Goal: Task Accomplishment & Management: Manage account settings

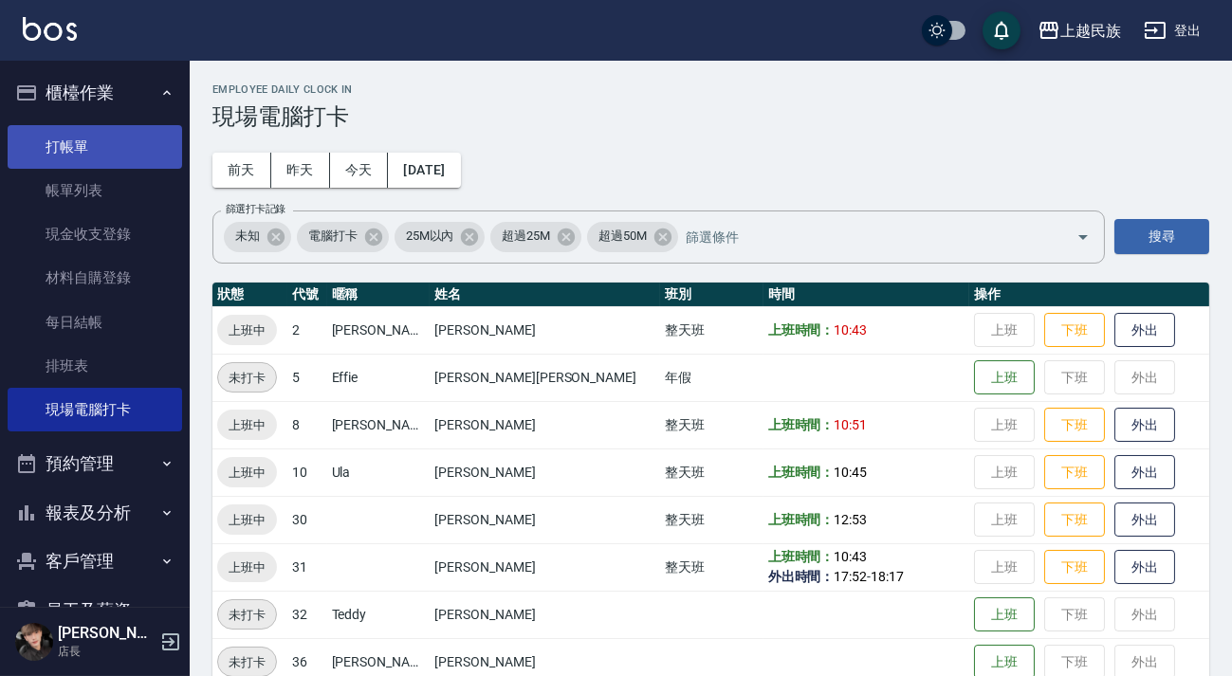
click at [56, 142] on link "打帳單" at bounding box center [95, 147] width 175 height 44
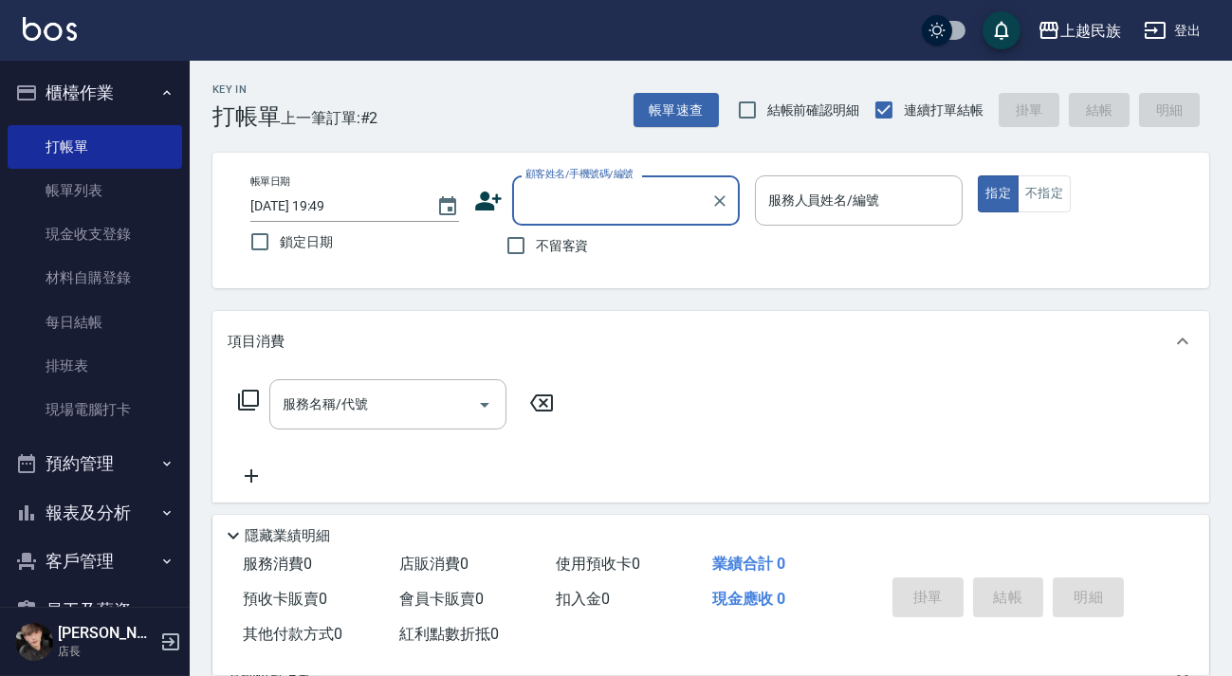
click at [582, 208] on input "顧客姓名/手機號碼/編號" at bounding box center [612, 200] width 182 height 33
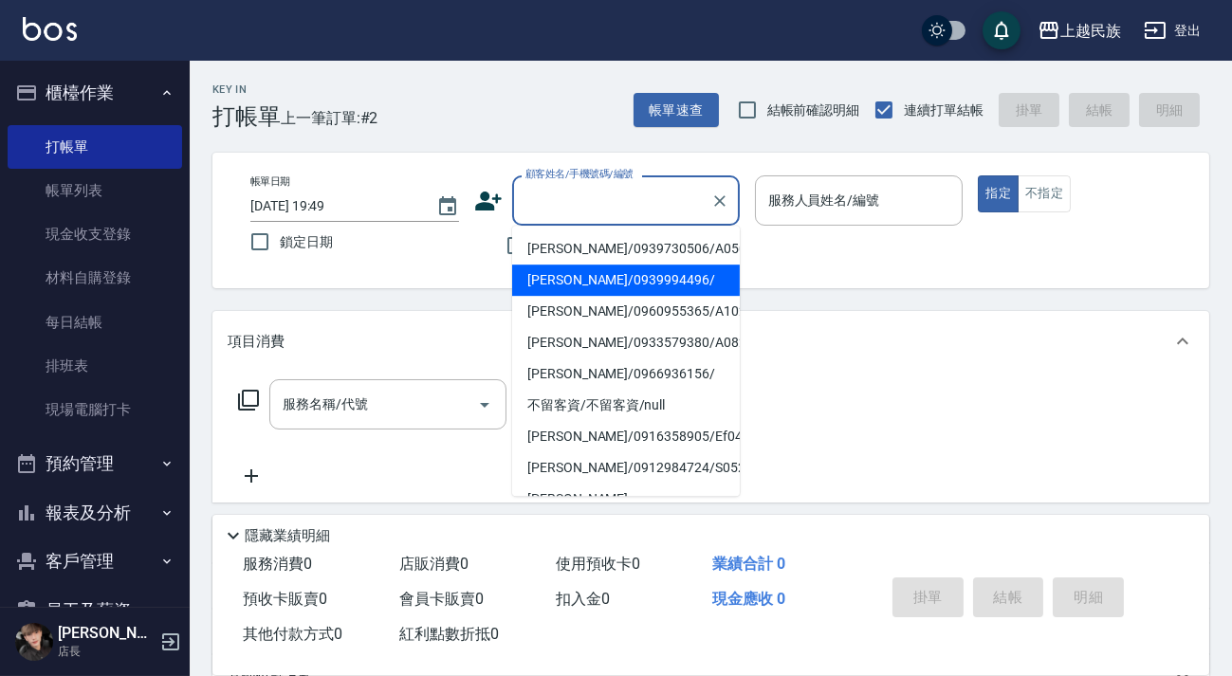
click at [617, 274] on li "[PERSON_NAME]/0939994496/" at bounding box center [626, 280] width 228 height 31
type input "[PERSON_NAME]/0939994496/"
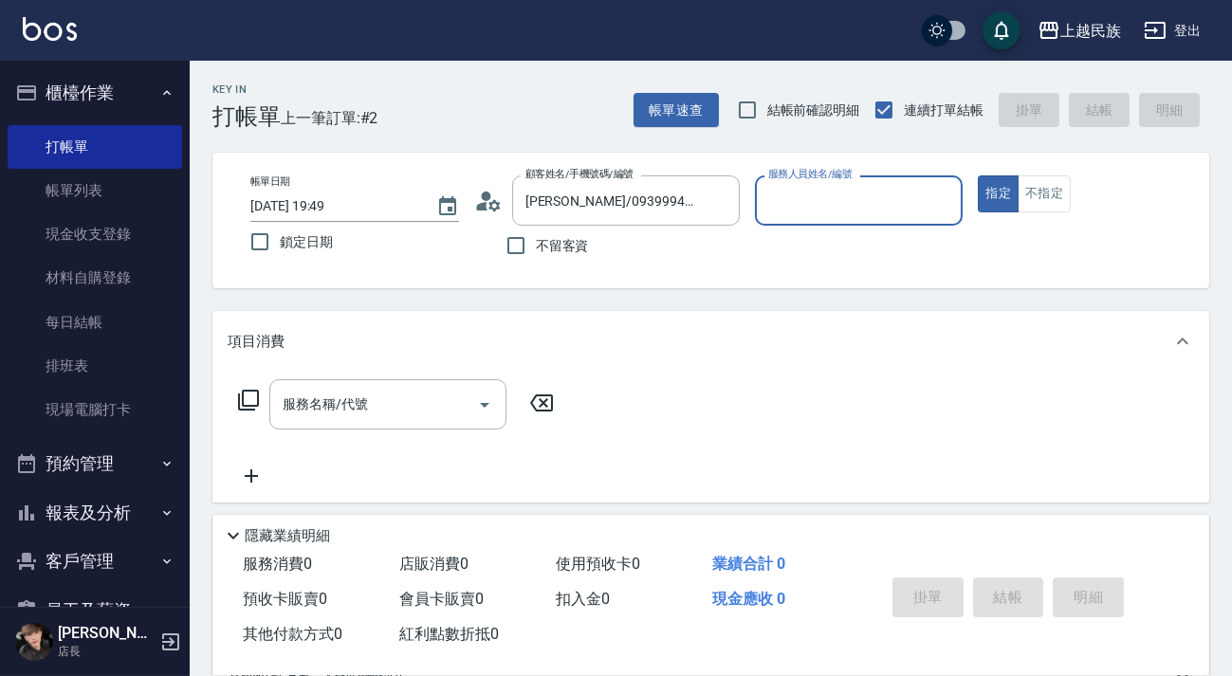
type input "[PERSON_NAME]-40"
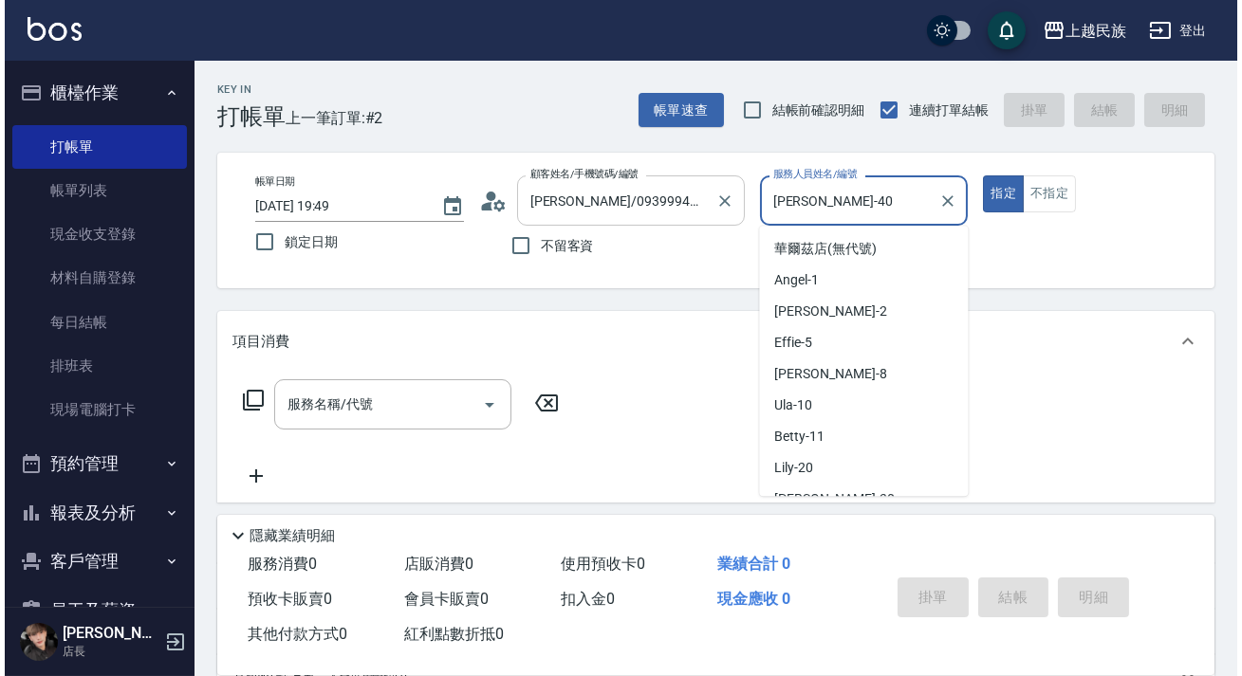
scroll to position [143, 0]
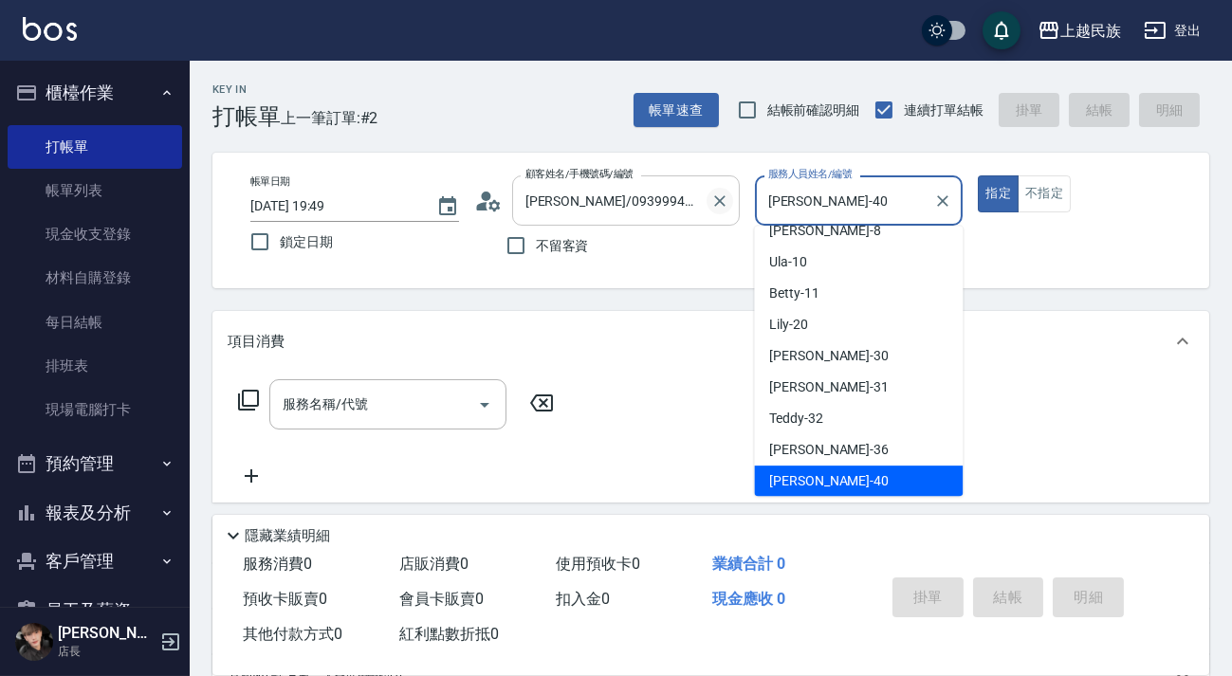
drag, startPoint x: 845, startPoint y: 209, endPoint x: 724, endPoint y: 206, distance: 121.4
click at [724, 206] on div "帳單日期 [DATE] 19:49 鎖定日期 顧客姓名/手機號碼/編號 [PERSON_NAME]/0939994496/ 顧客姓名/手機號碼/編號 不留客資…" at bounding box center [710, 220] width 951 height 90
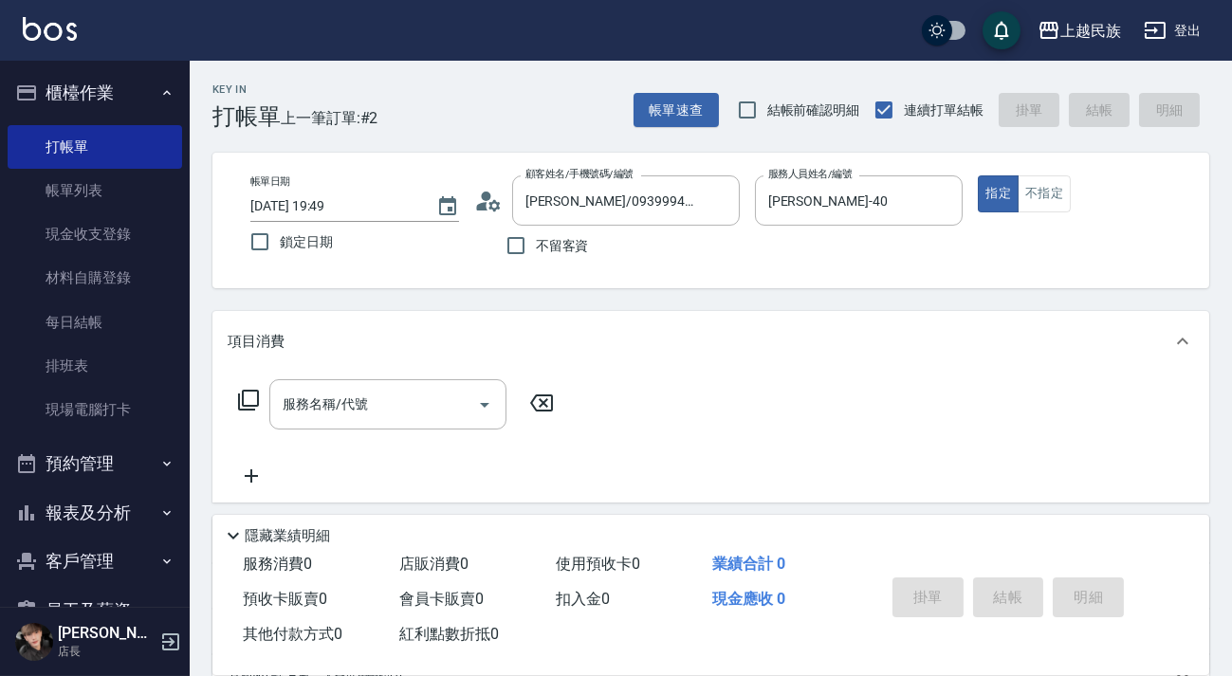
click at [490, 206] on icon at bounding box center [493, 204] width 11 height 11
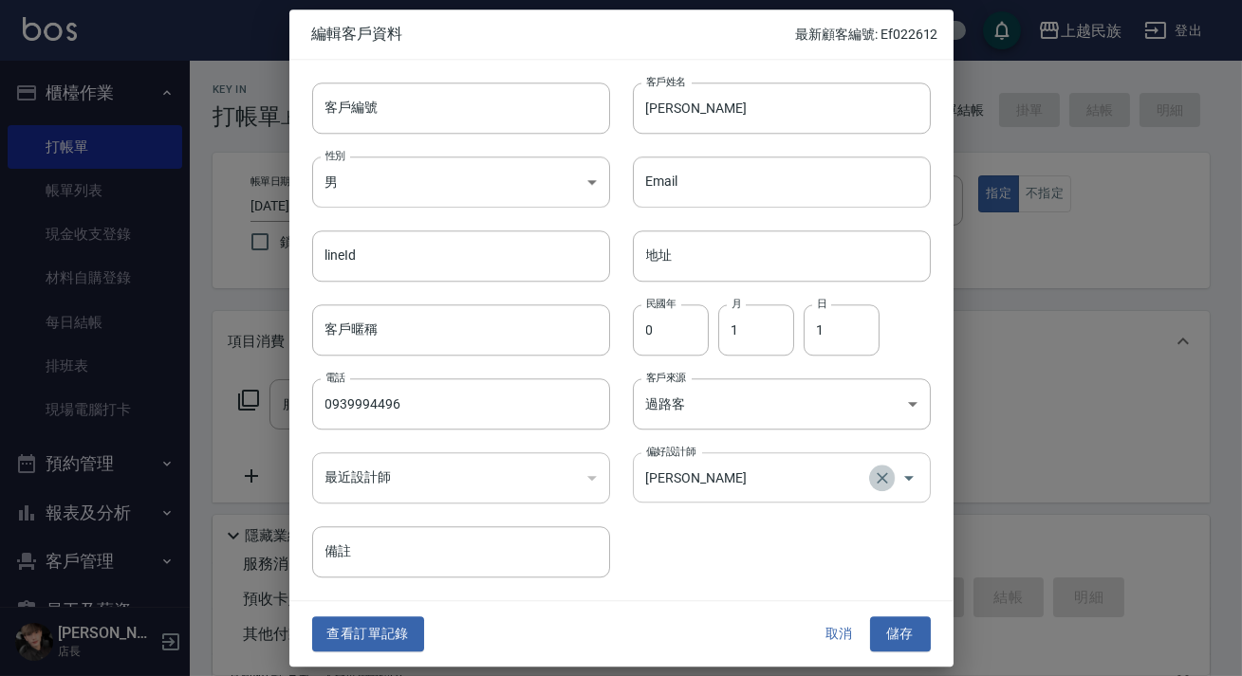
click at [878, 487] on icon "Clear" at bounding box center [882, 478] width 19 height 19
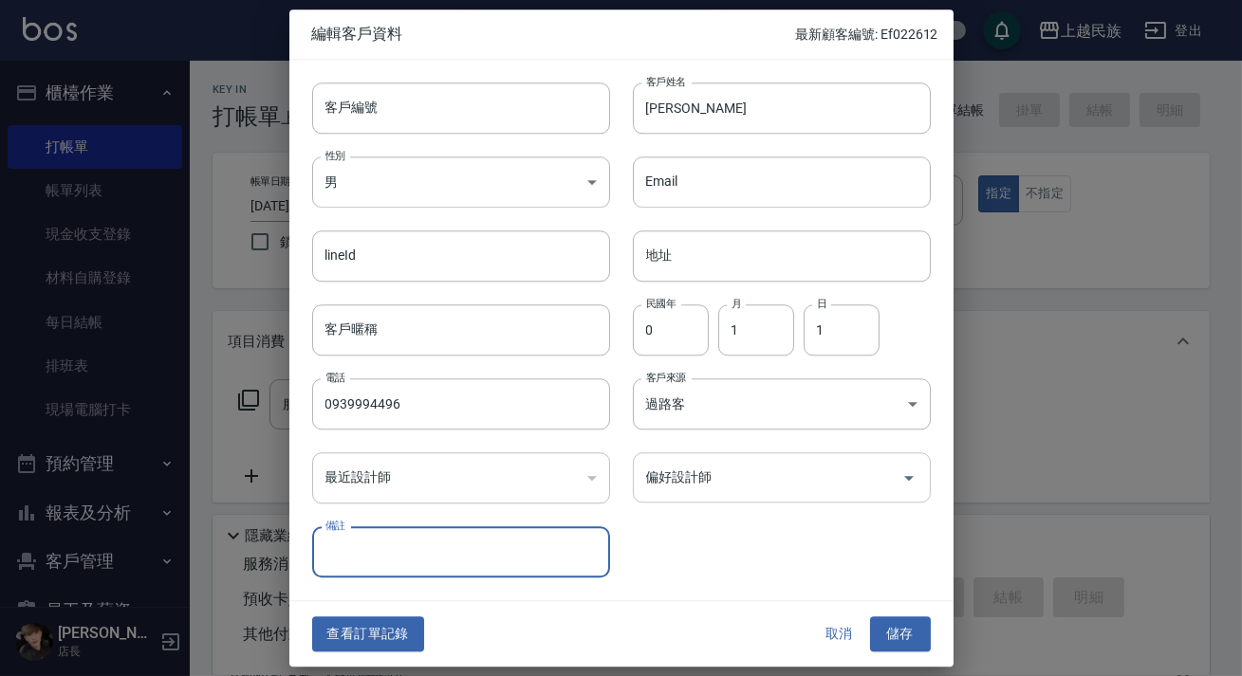
click at [839, 482] on input "偏好設計師" at bounding box center [767, 477] width 252 height 33
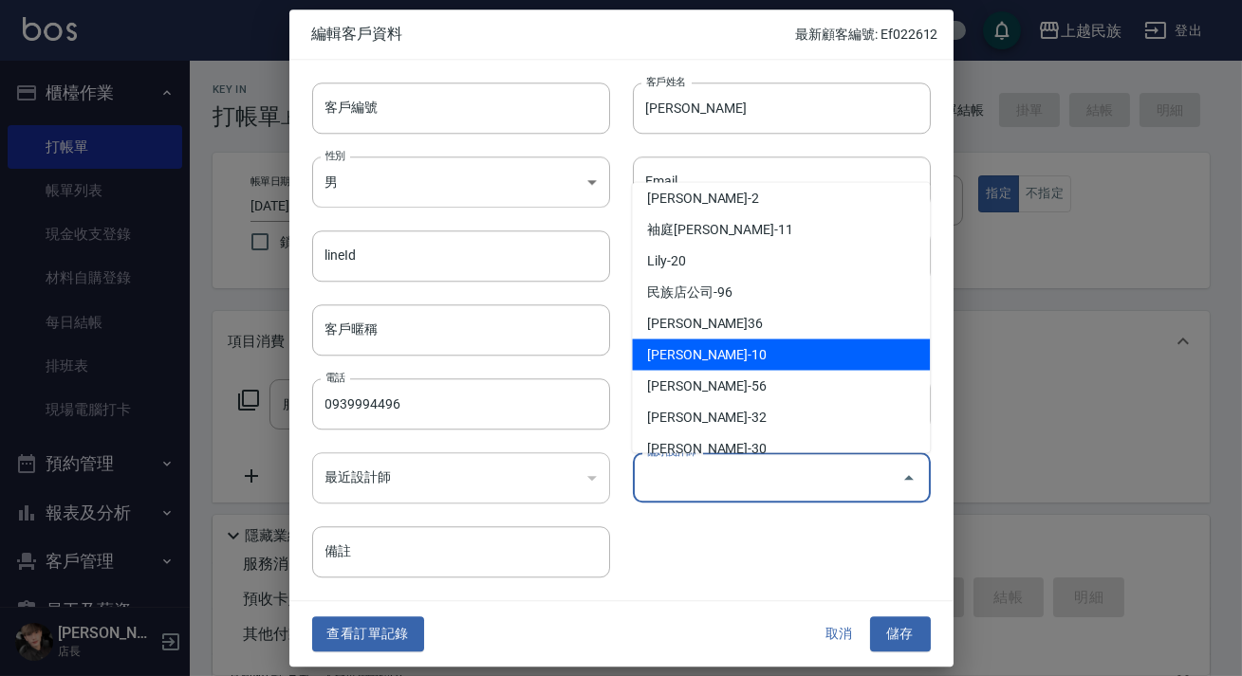
scroll to position [275, 0]
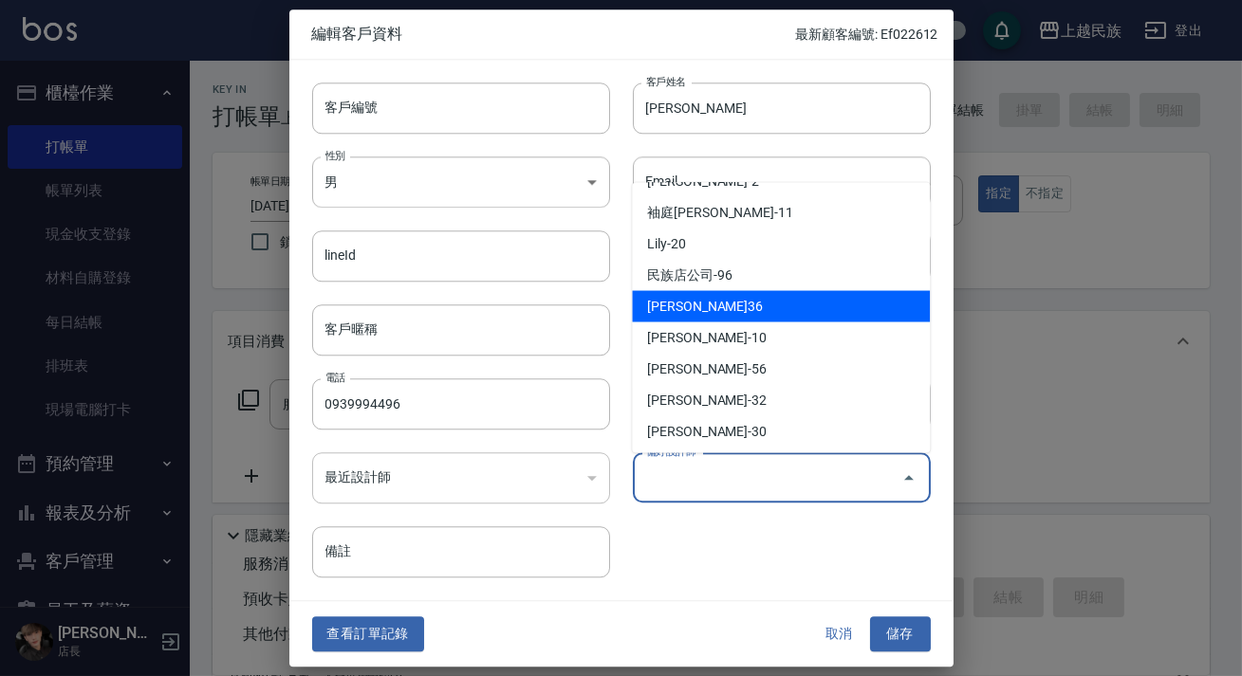
click at [744, 345] on li "[PERSON_NAME]-10" at bounding box center [781, 337] width 298 height 31
type input "[PERSON_NAME]"
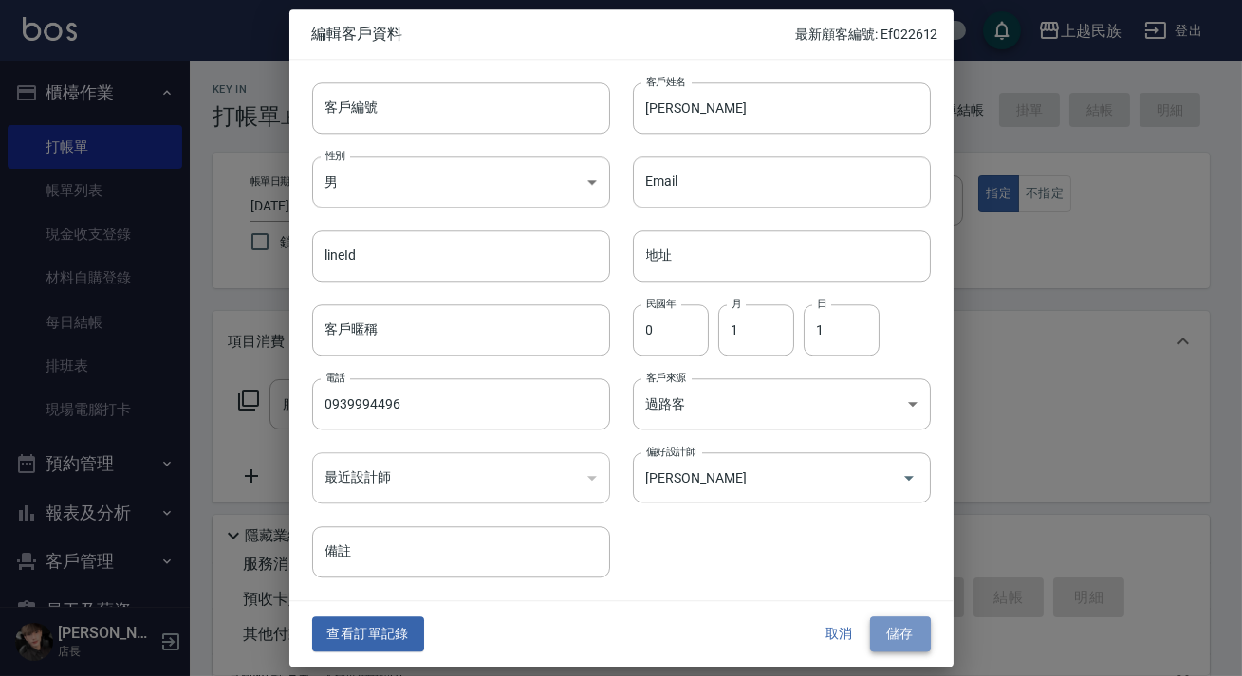
click at [882, 628] on button "儲存" at bounding box center [900, 634] width 61 height 35
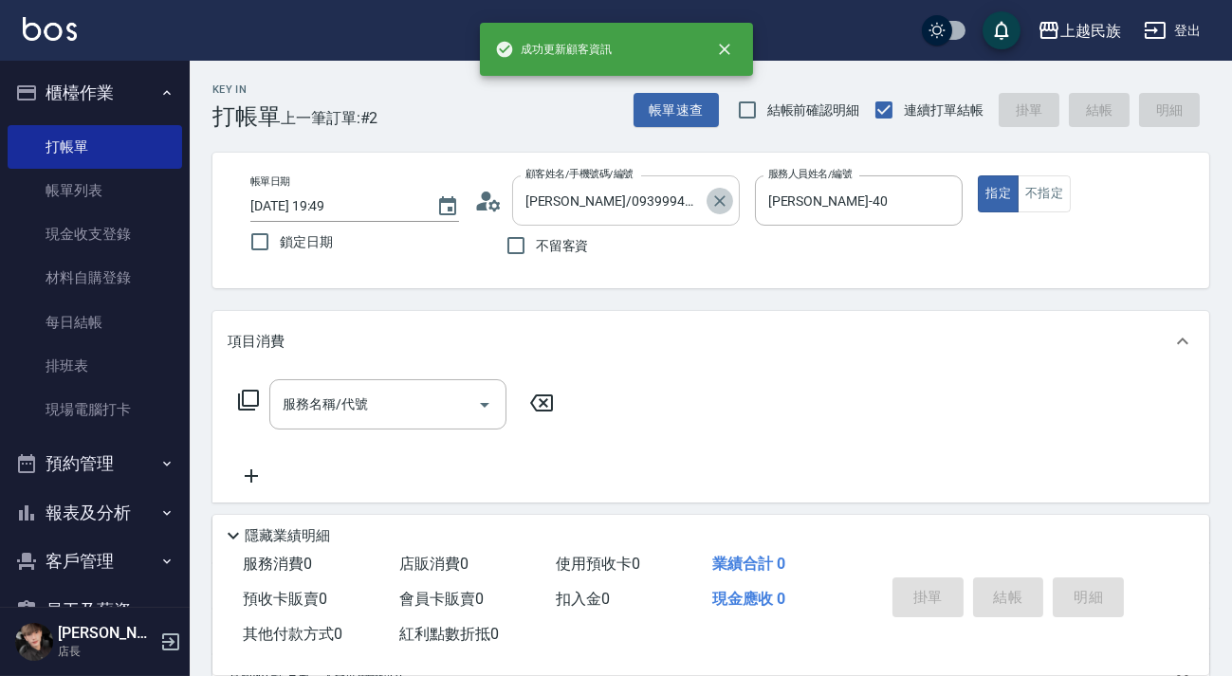
click at [723, 199] on icon "Clear" at bounding box center [719, 201] width 19 height 19
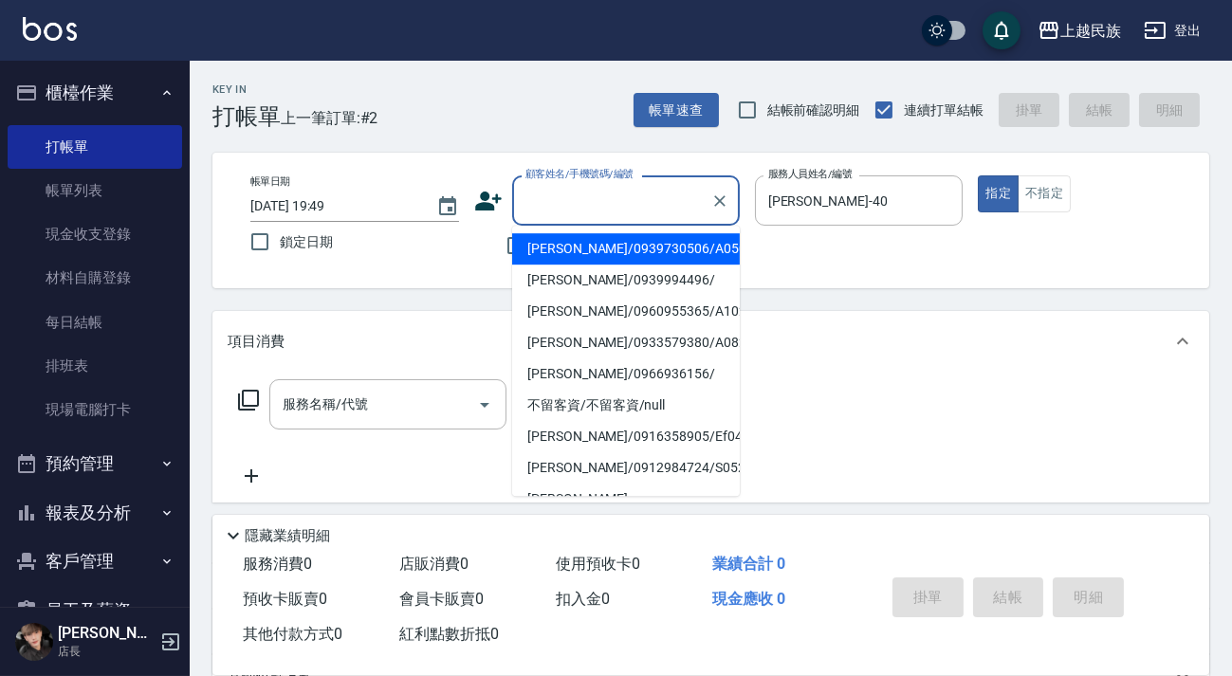
click at [643, 205] on input "顧客姓名/手機號碼/編號" at bounding box center [612, 200] width 182 height 33
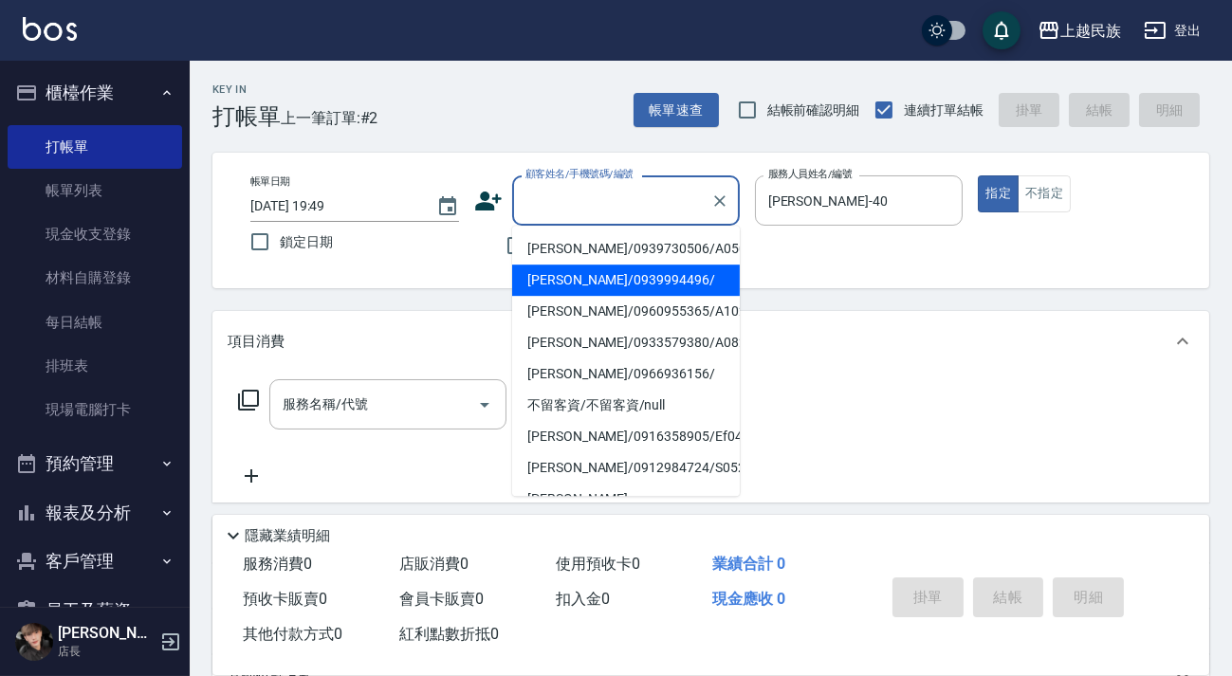
click at [649, 294] on li "[PERSON_NAME]/0939994496/" at bounding box center [626, 280] width 228 height 31
type input "[PERSON_NAME]/0939994496/"
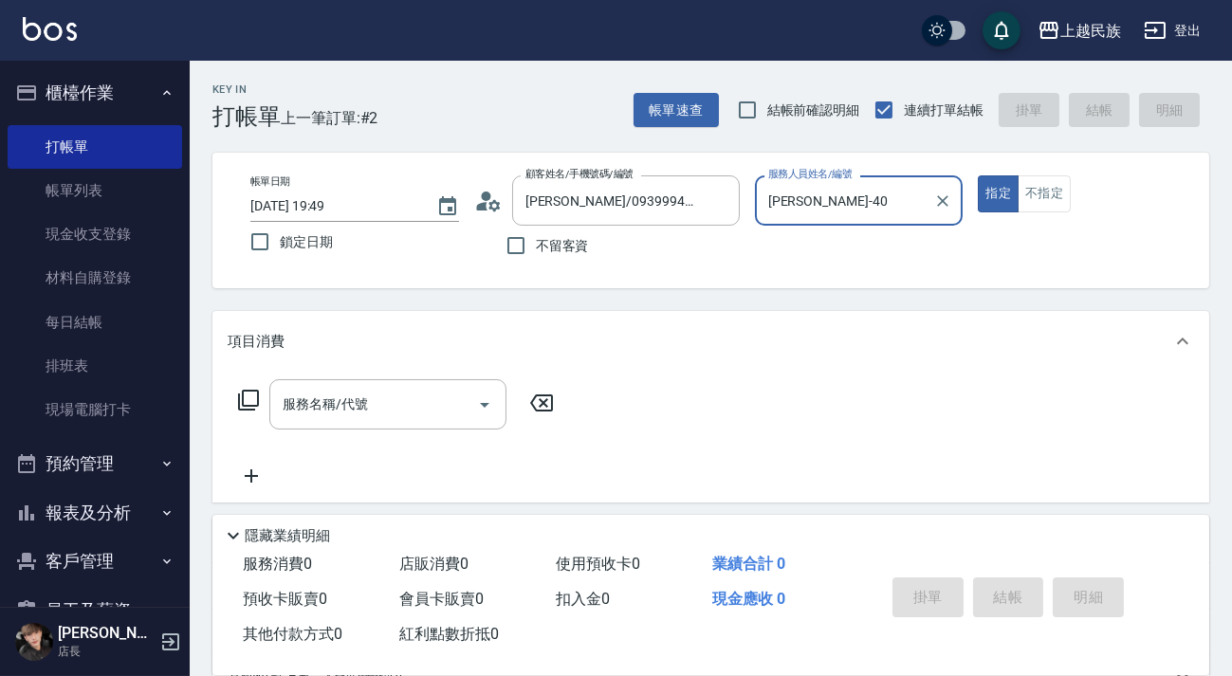
type input "Ula-10"
click at [1062, 190] on button "不指定" at bounding box center [1044, 193] width 53 height 37
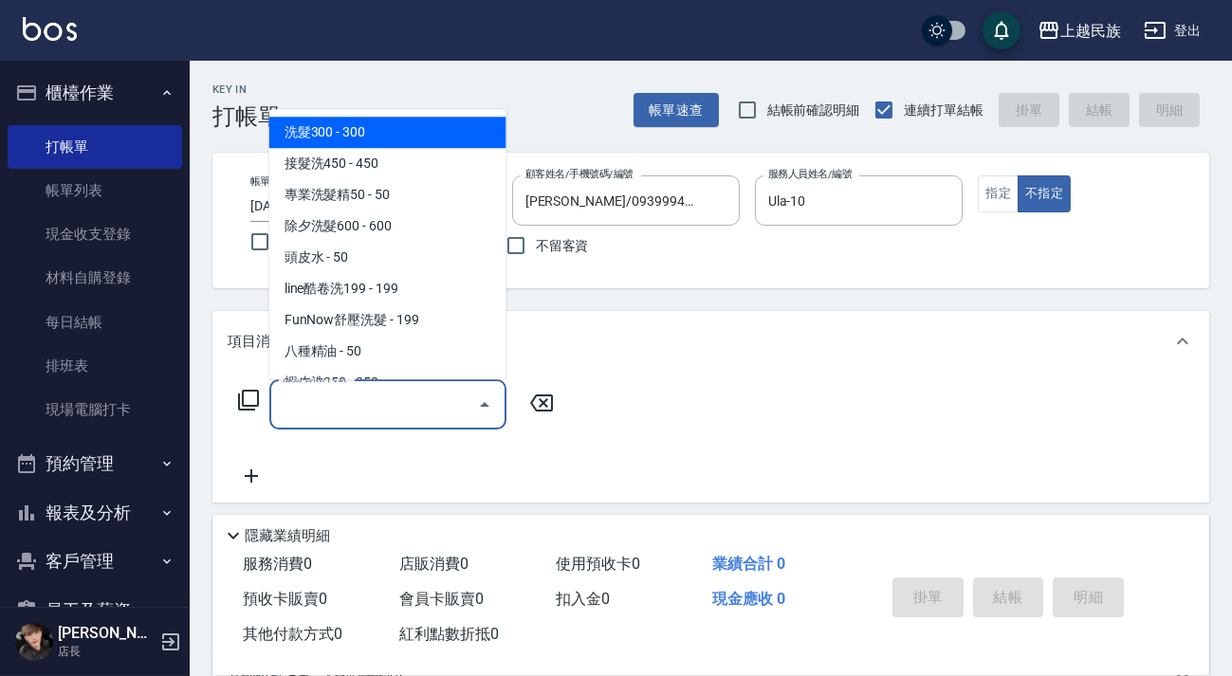
click at [303, 397] on input "服務名稱/代號" at bounding box center [374, 404] width 192 height 33
click at [250, 392] on icon at bounding box center [248, 400] width 23 height 23
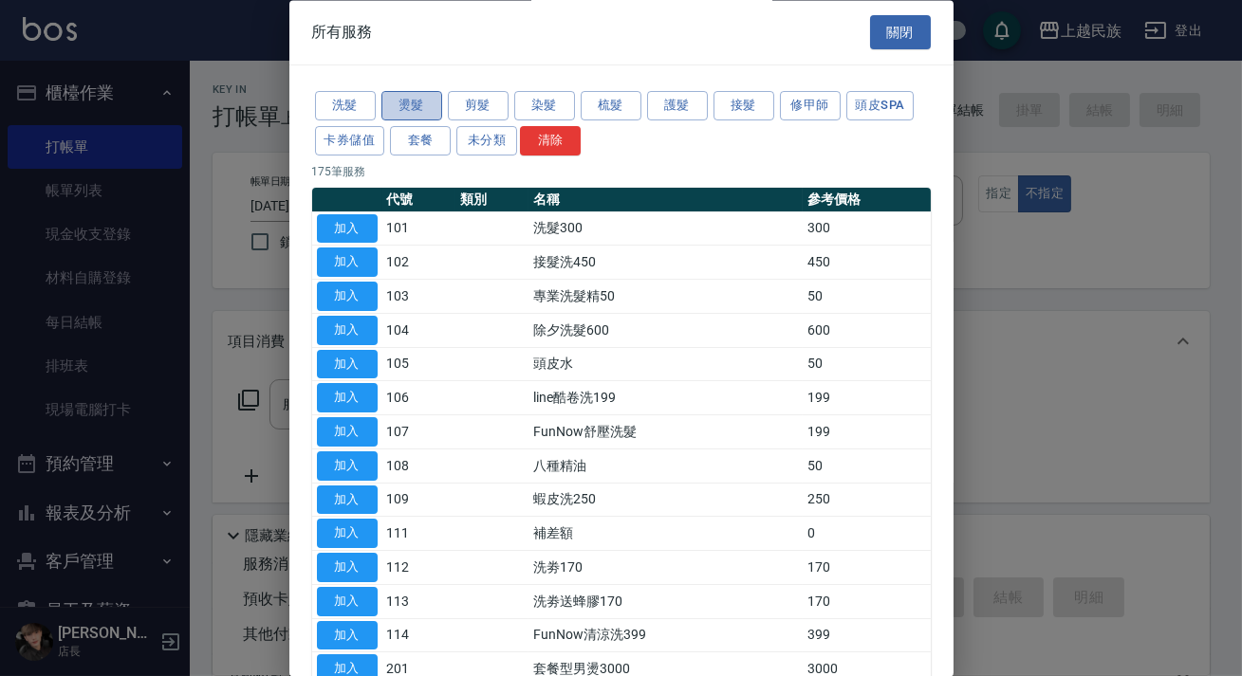
click at [437, 103] on button "燙髮" at bounding box center [411, 106] width 61 height 29
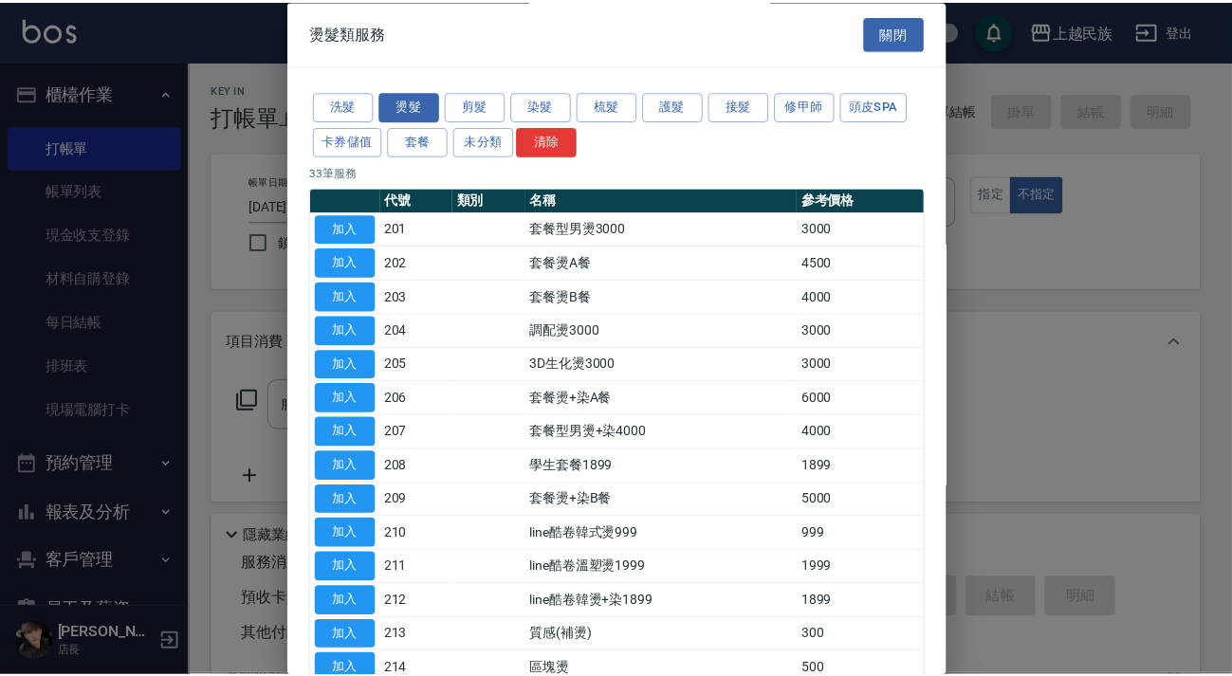
scroll to position [755, 0]
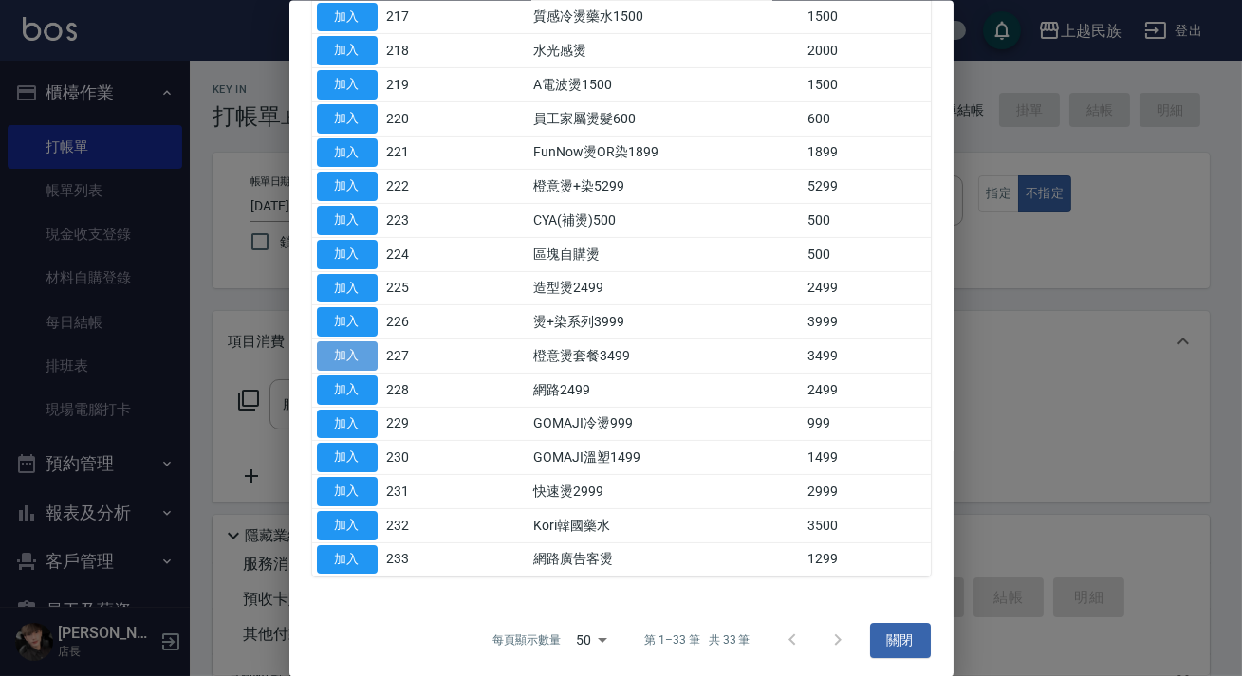
click at [374, 341] on button "加入" at bounding box center [347, 355] width 61 height 29
type input "橙意燙套餐3499(227)"
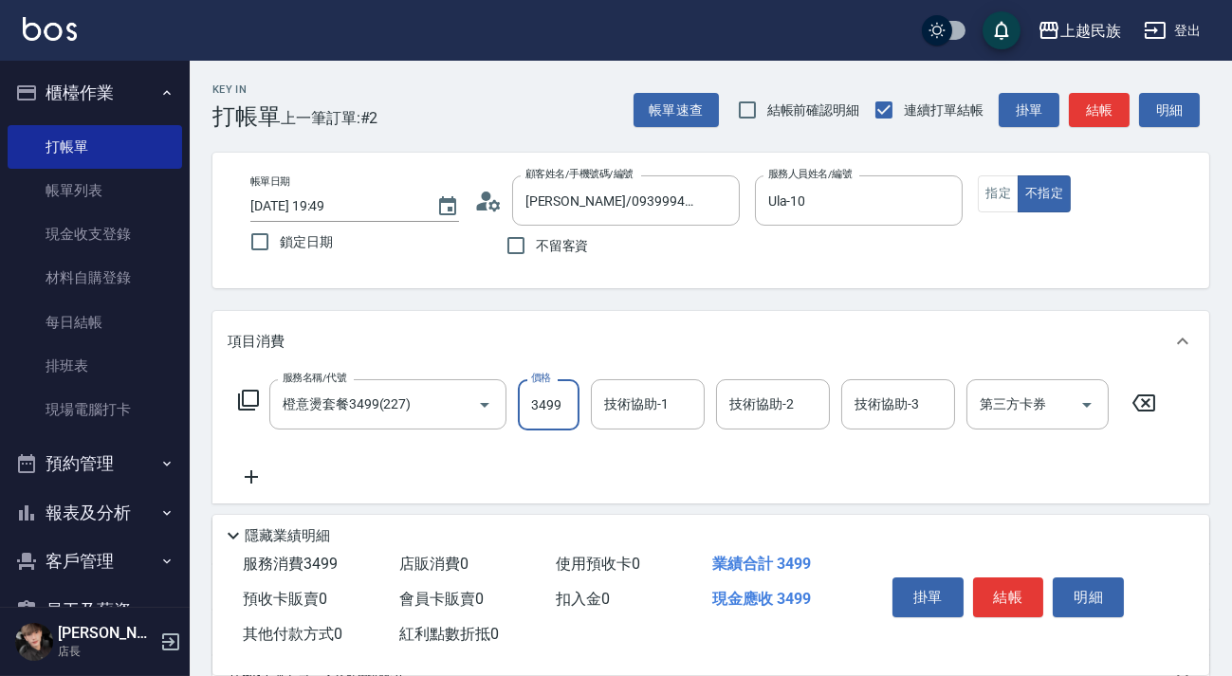
click at [533, 416] on input "3499" at bounding box center [549, 404] width 62 height 51
type input "5100"
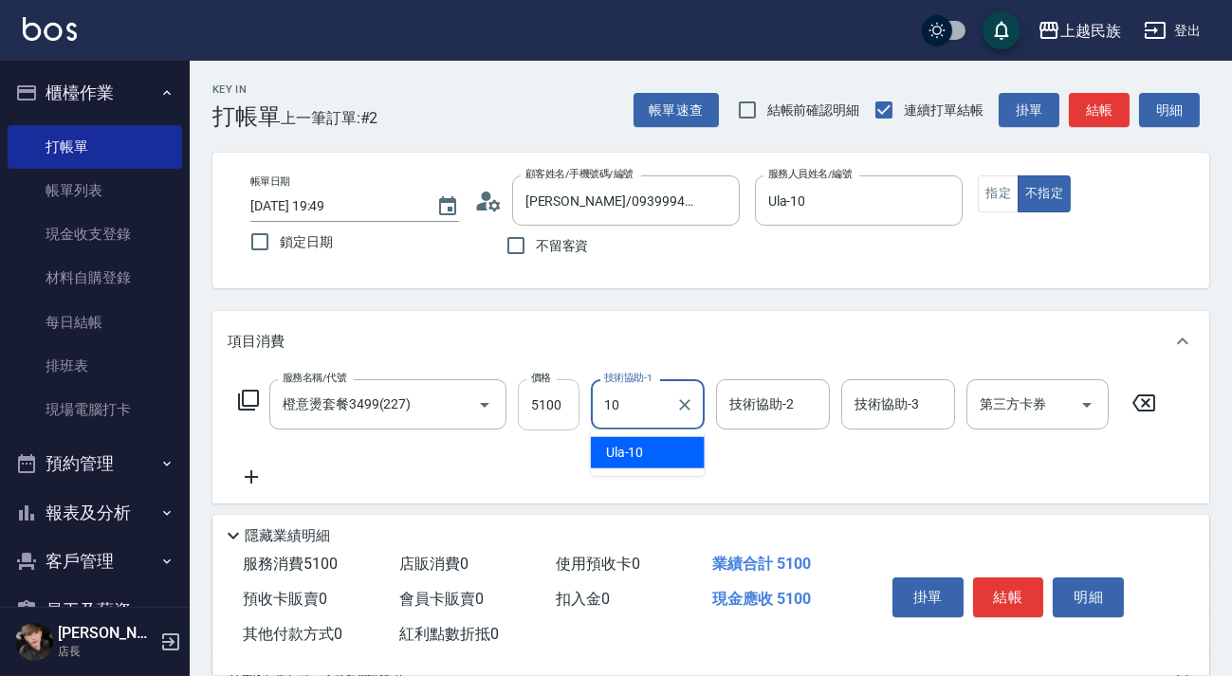
type input "Ula-10"
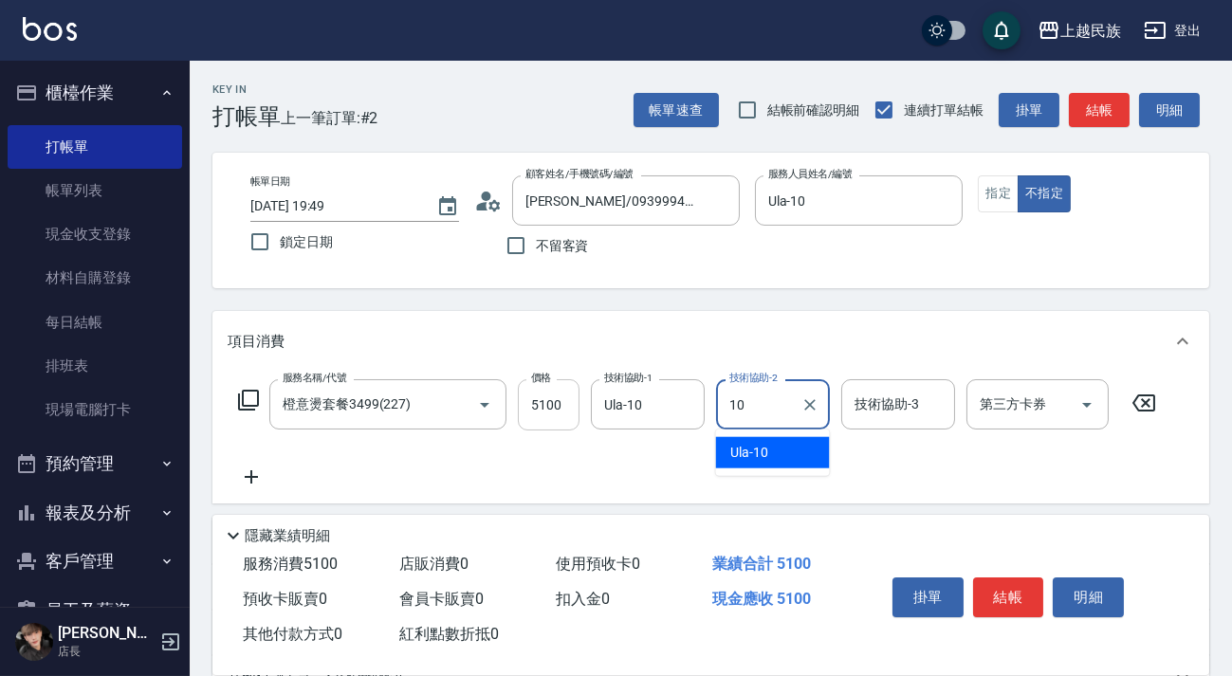
type input "Ula-10"
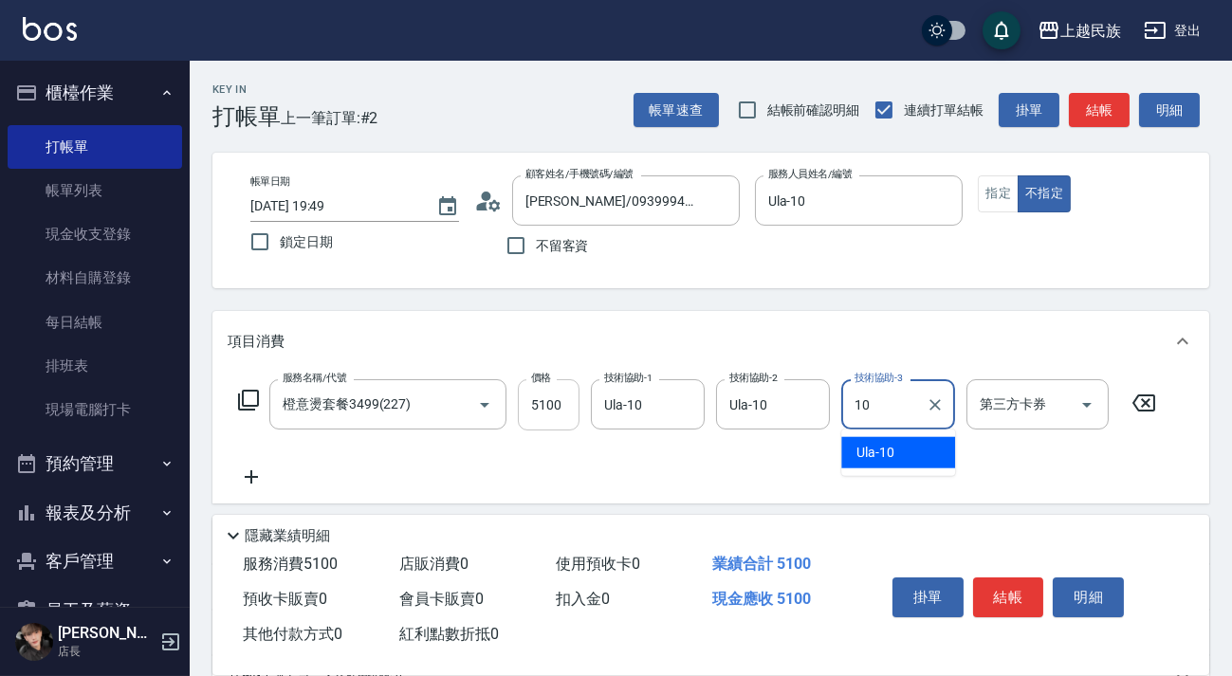
type input "Ula-10"
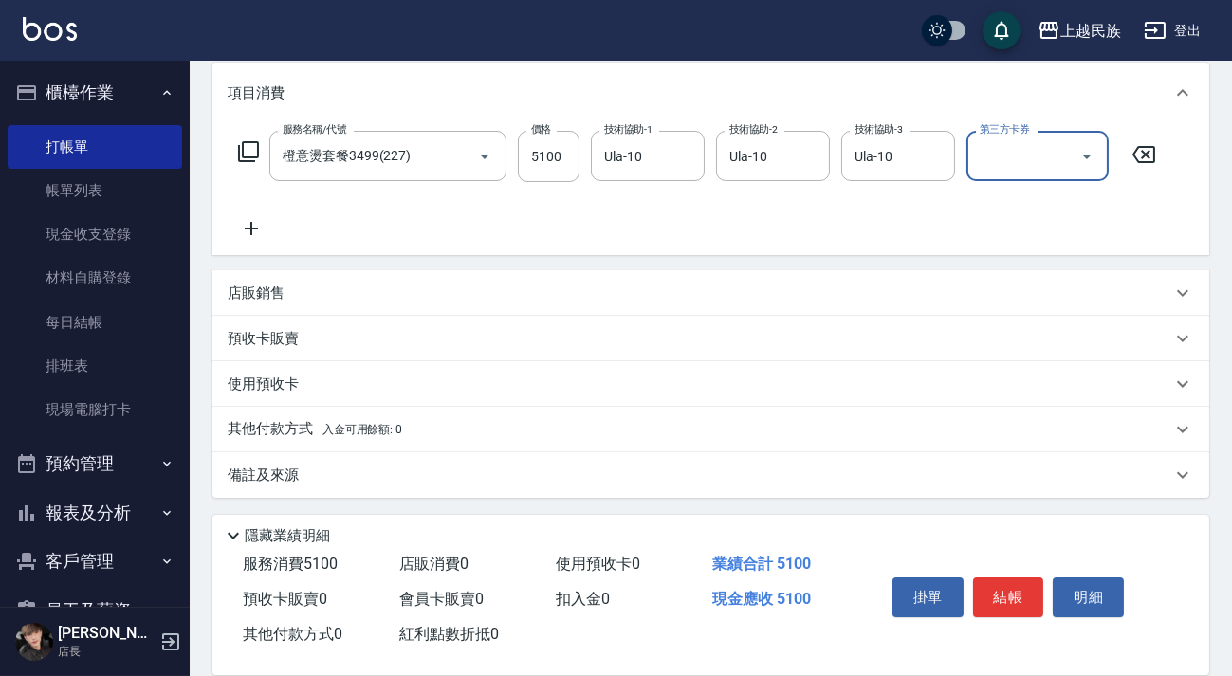
click at [726, 481] on div "備註及來源" at bounding box center [700, 476] width 944 height 20
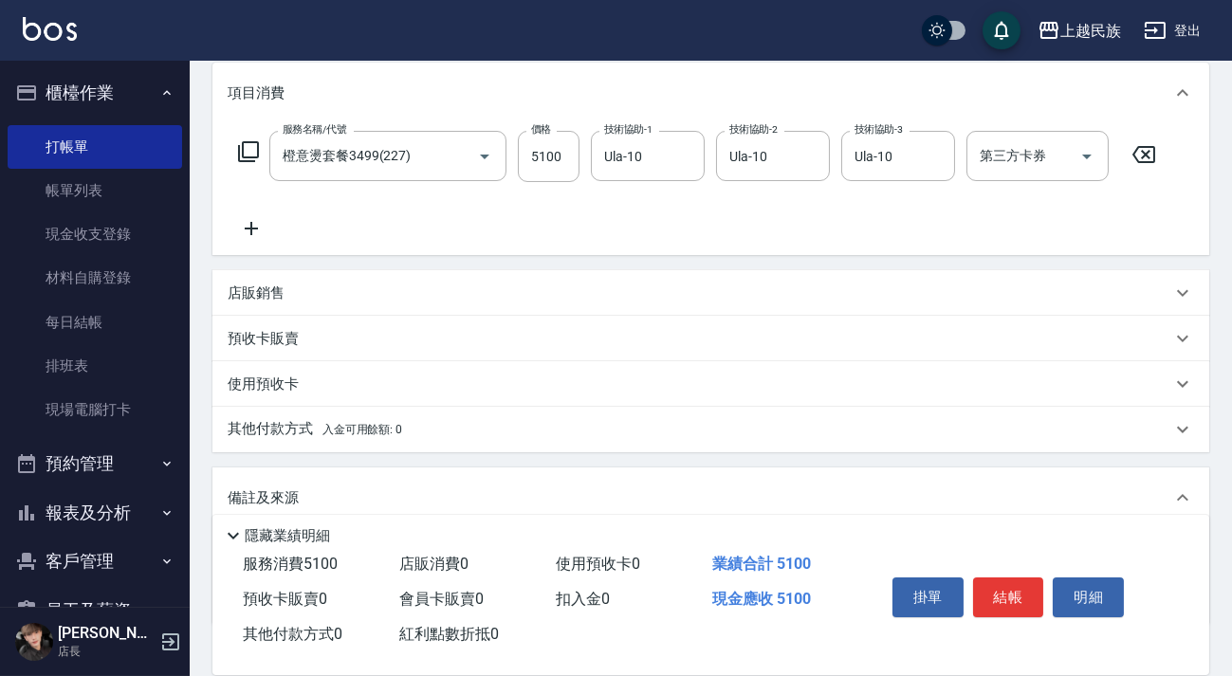
scroll to position [372, 0]
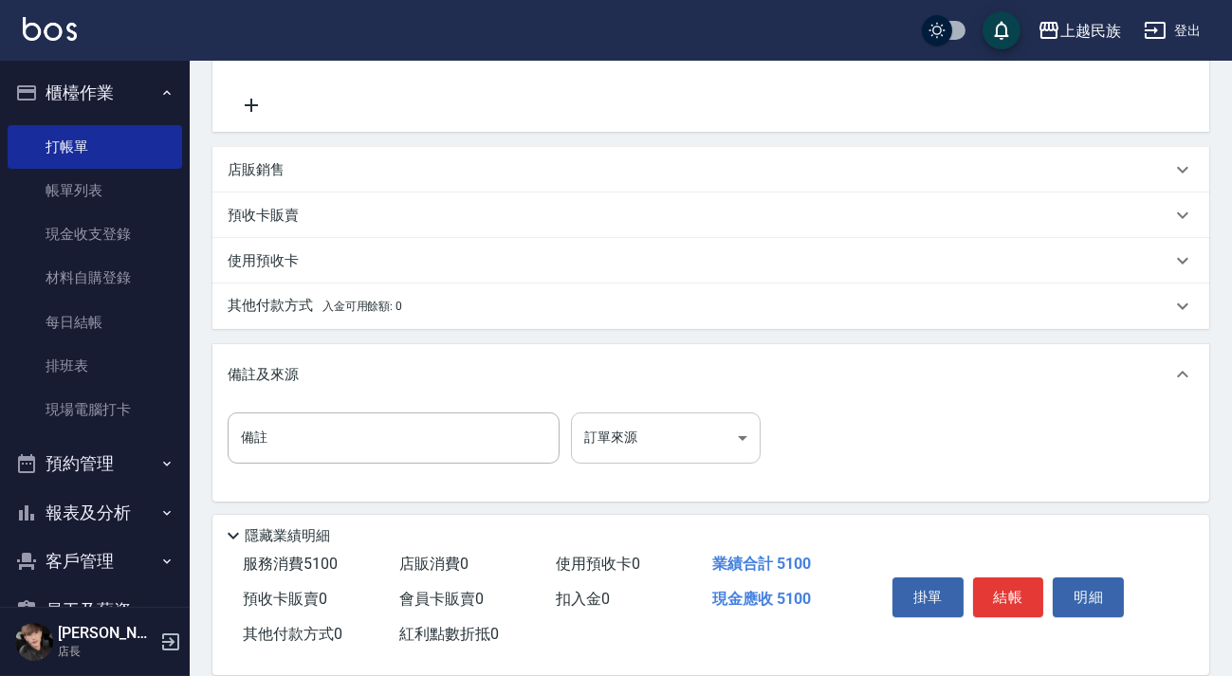
click at [752, 450] on body "上越民族 登出 櫃檯作業 打帳單 帳單列表 現金收支登錄 材料自購登錄 每日結帳 排班表 現場電腦打卡 預約管理 預約管理 單日預約紀錄 單週預約紀錄 報表及…" at bounding box center [616, 154] width 1232 height 1052
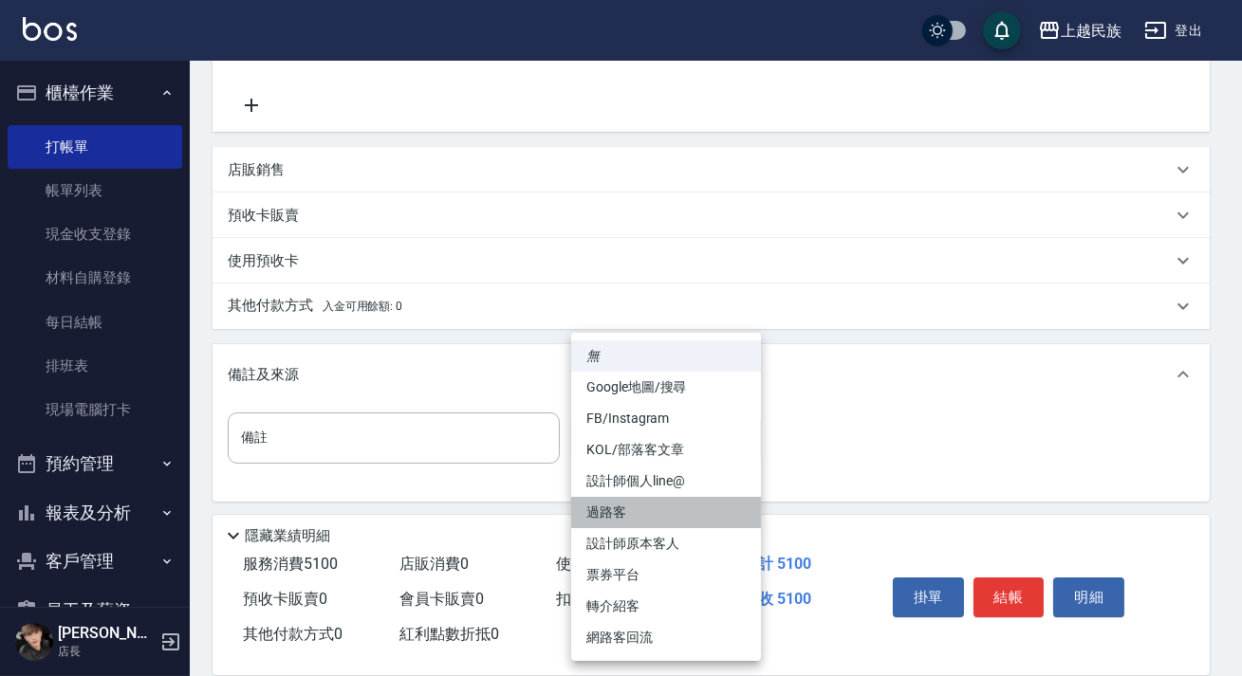
click at [672, 515] on li "過路客" at bounding box center [666, 512] width 190 height 31
type input "過路客"
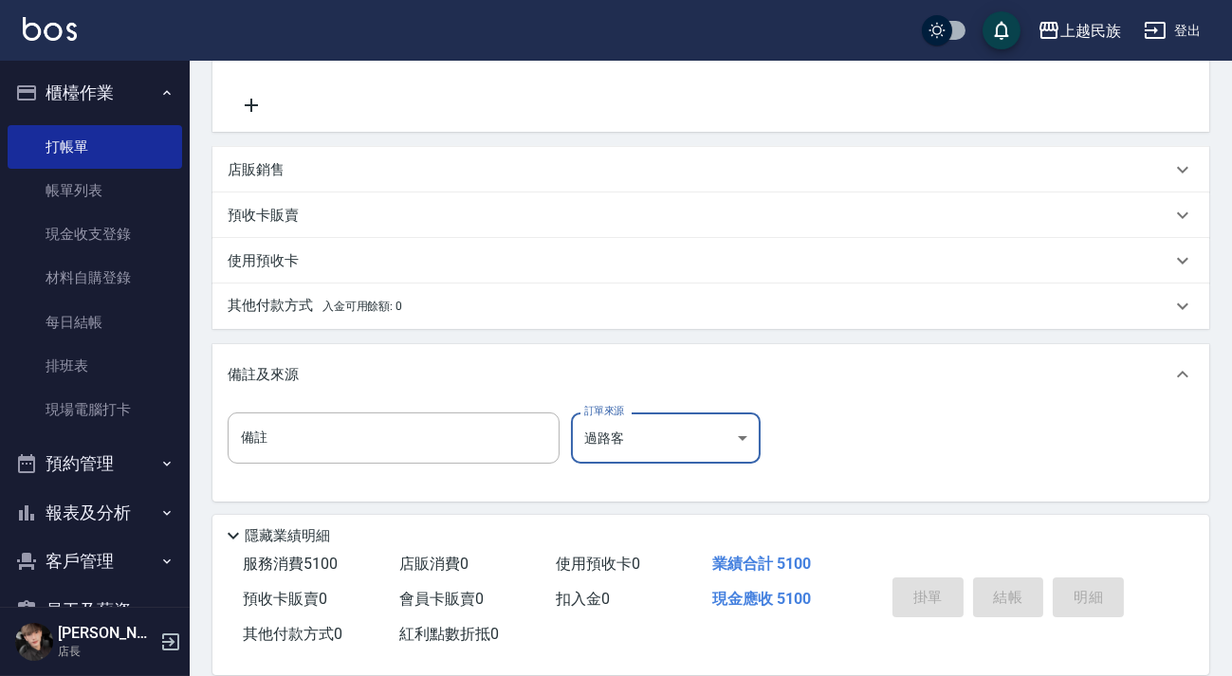
type input "[DATE] 19:50"
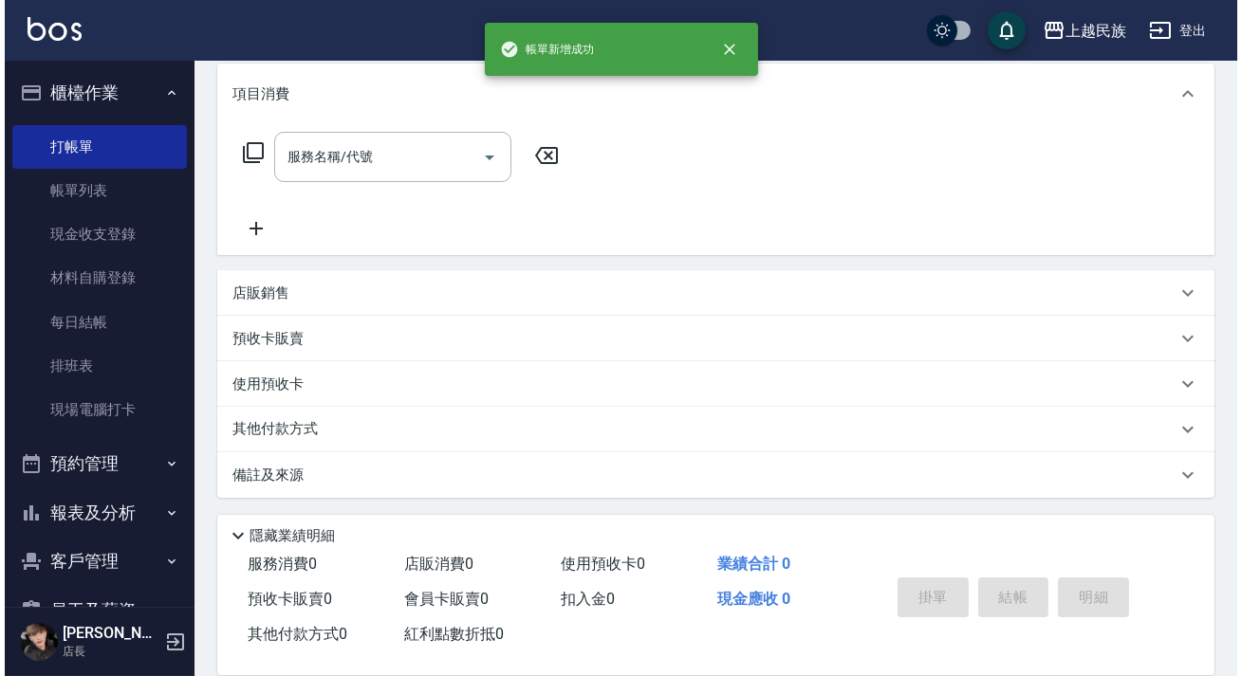
scroll to position [0, 0]
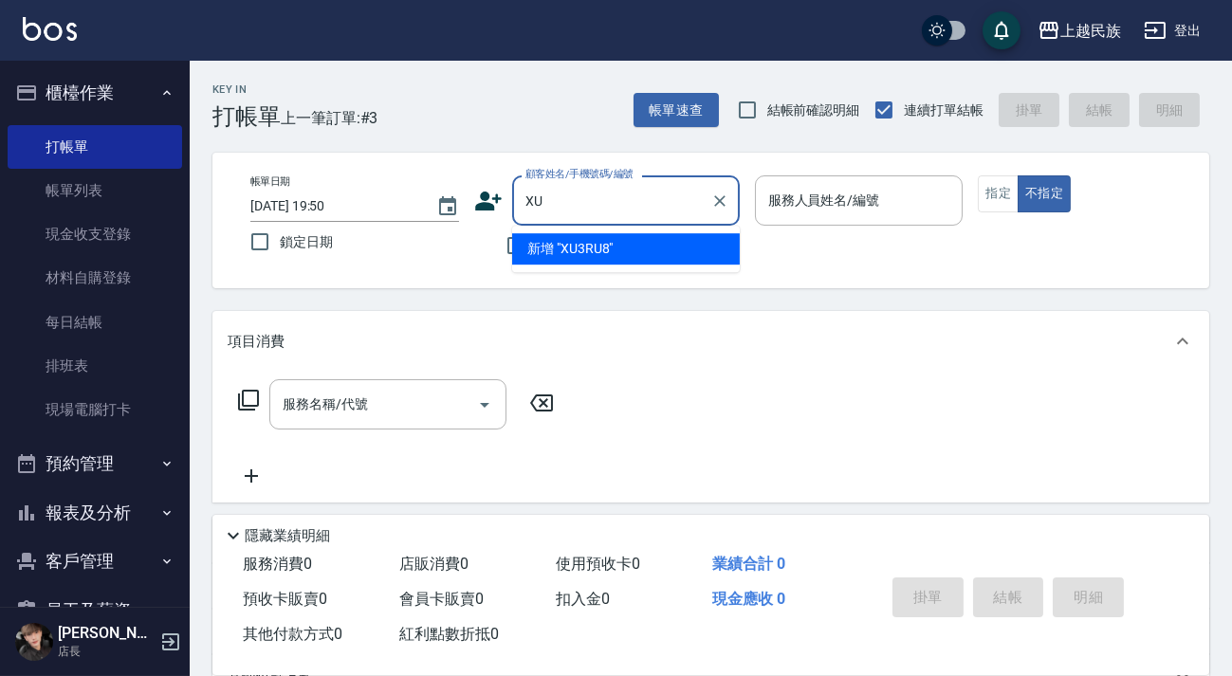
type input "X"
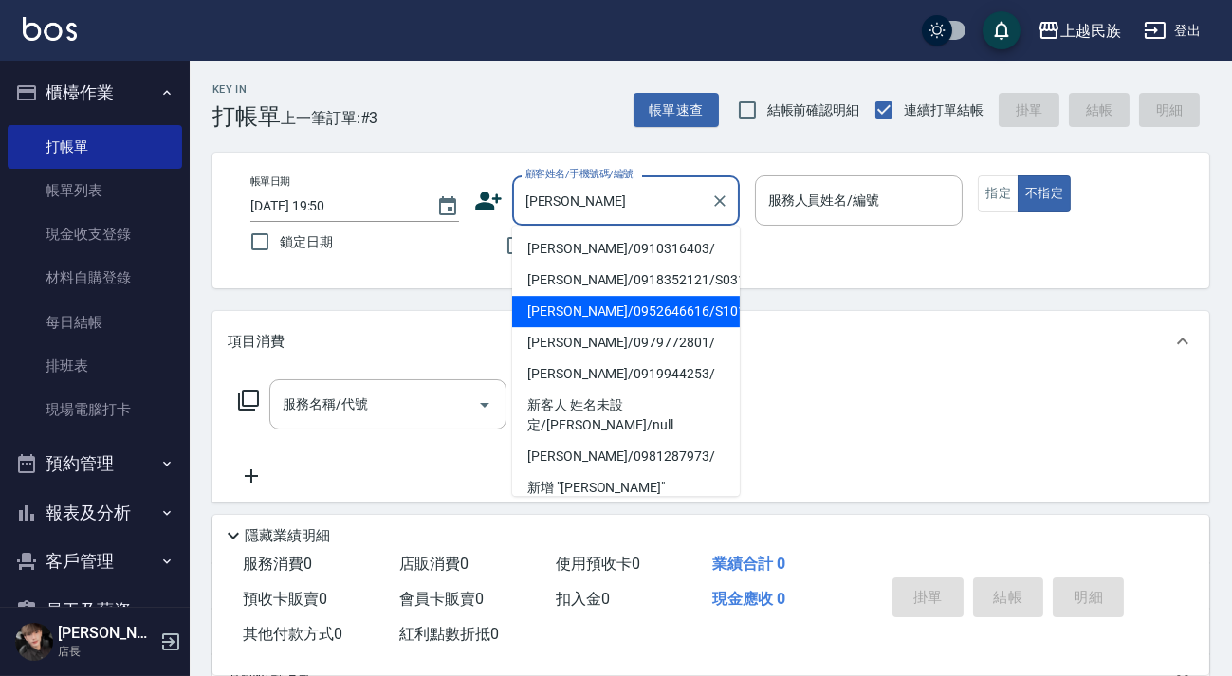
click at [646, 313] on li "[PERSON_NAME]/0952646616/S101622" at bounding box center [626, 311] width 228 height 31
type input "[PERSON_NAME]/0952646616/S101622"
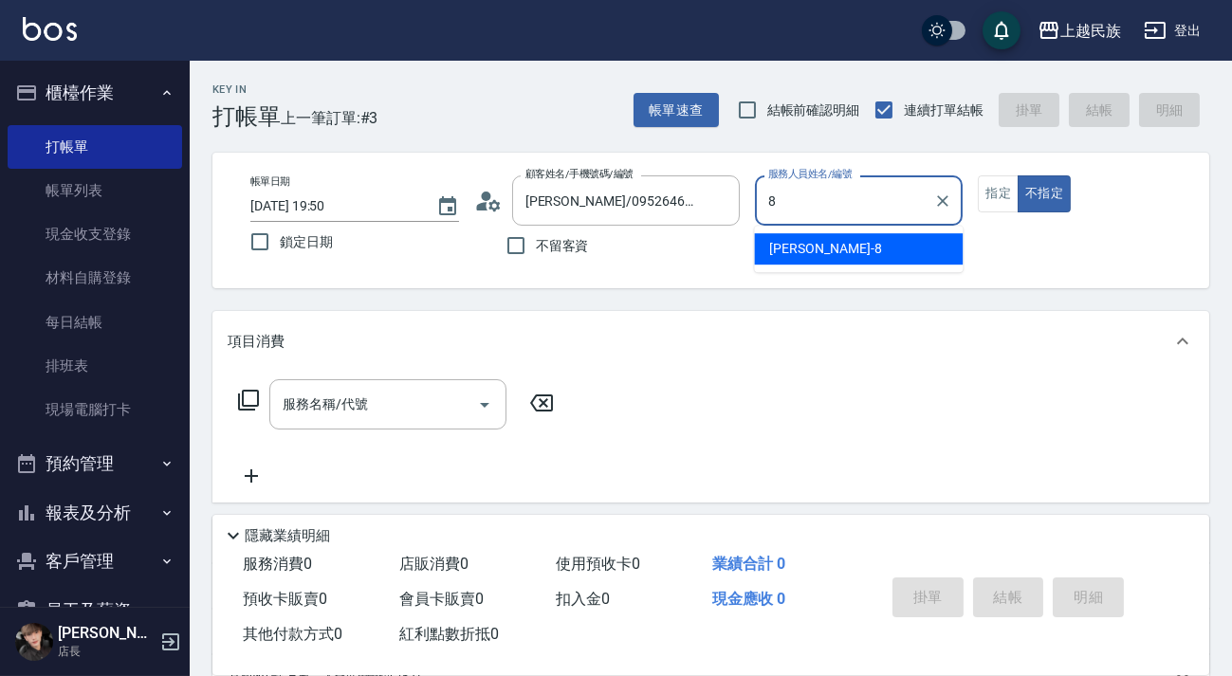
type input "Stella-8"
type button "false"
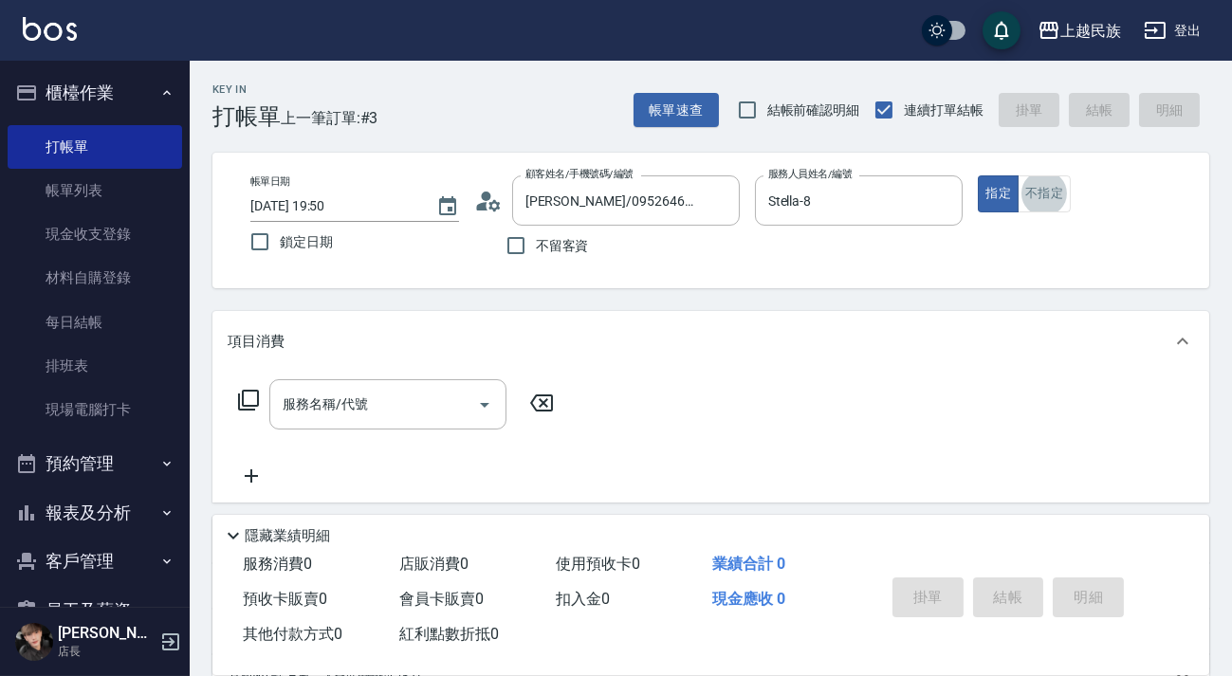
click at [237, 400] on icon at bounding box center [248, 400] width 23 height 23
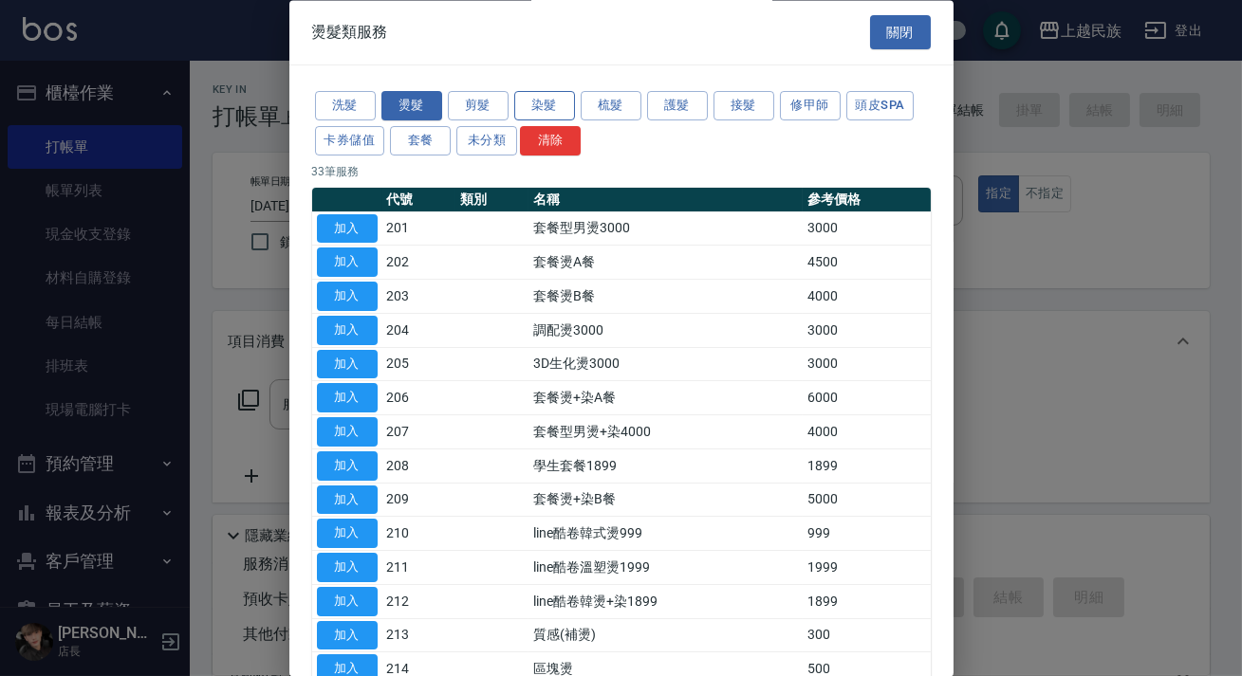
click at [540, 114] on button "染髮" at bounding box center [544, 106] width 61 height 29
click at [541, 109] on button "染髮" at bounding box center [544, 106] width 61 height 29
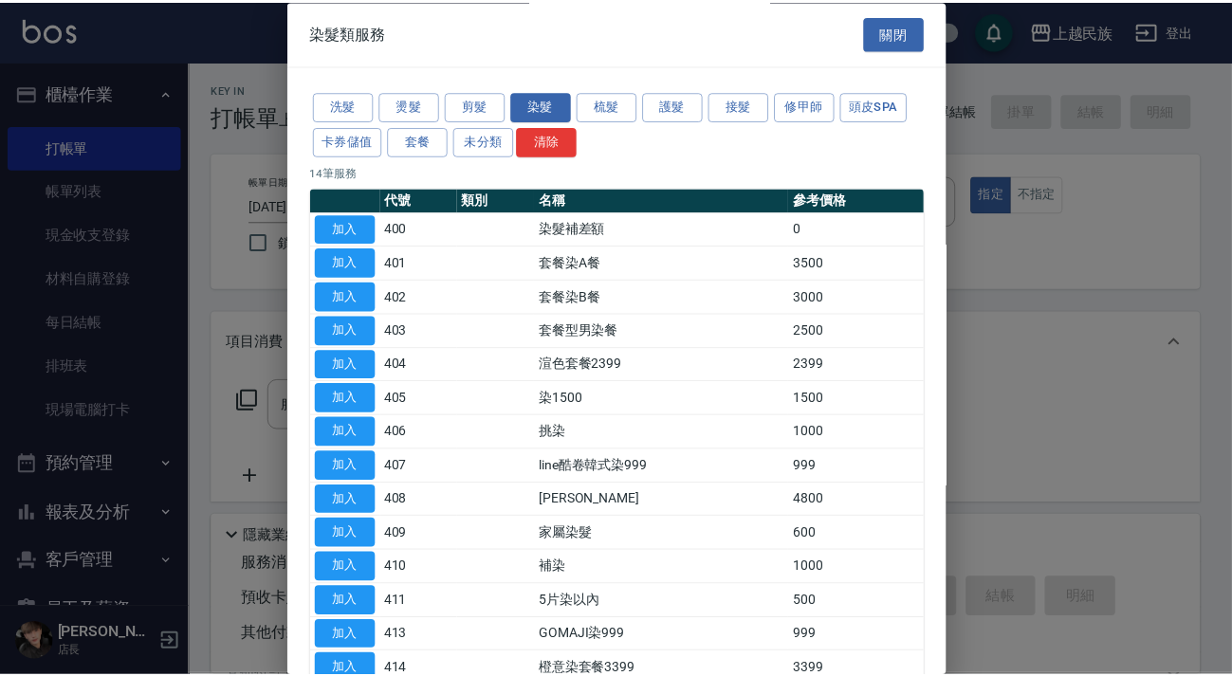
scroll to position [113, 0]
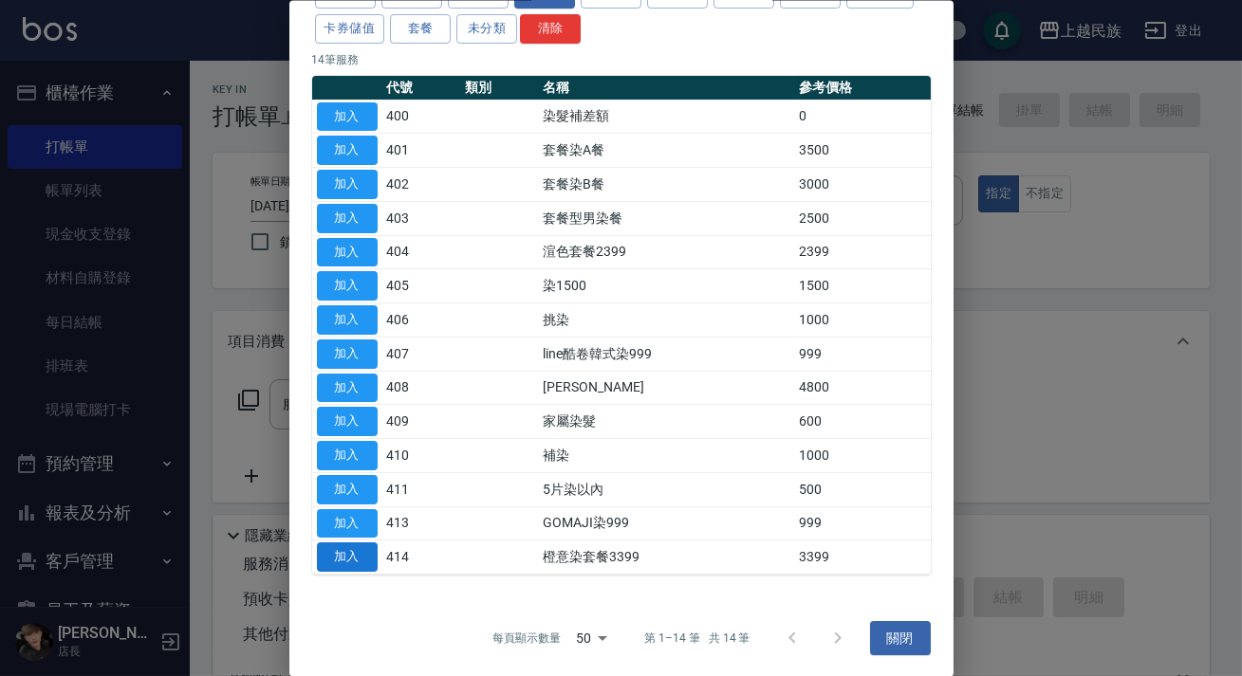
click at [354, 561] on button "加入" at bounding box center [347, 557] width 61 height 29
type input "橙意染套餐3399(414)"
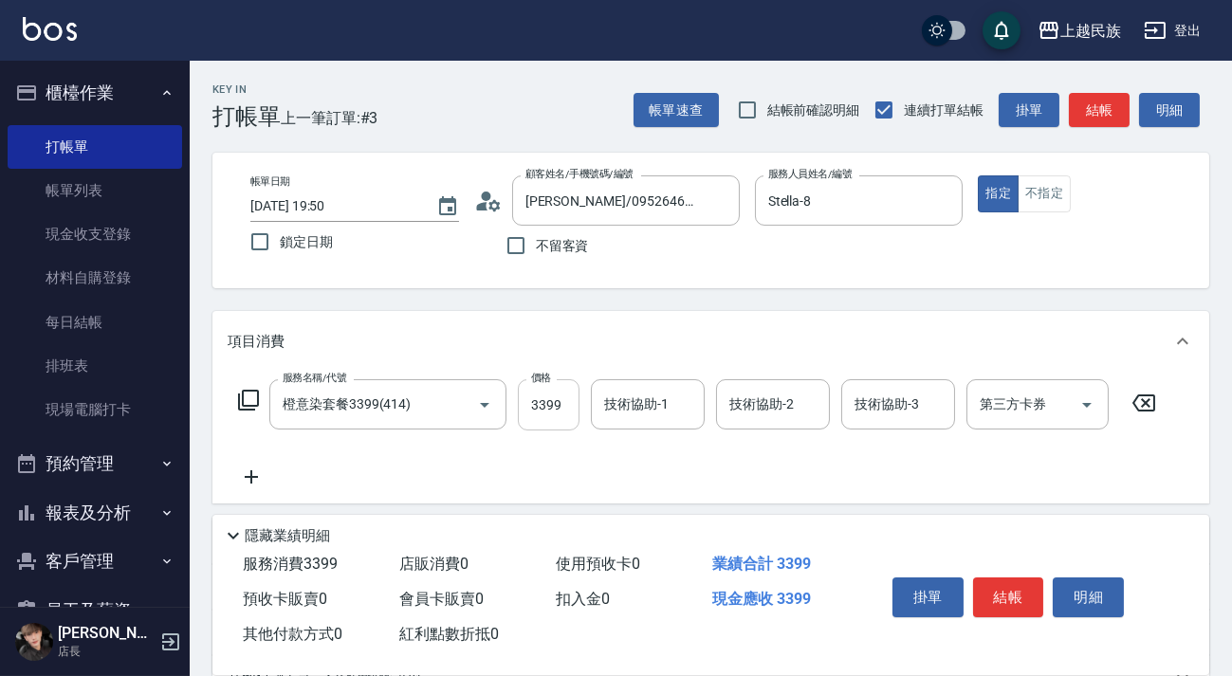
click at [544, 418] on input "3399" at bounding box center [549, 404] width 62 height 51
type input "3499"
type input "Stella-8"
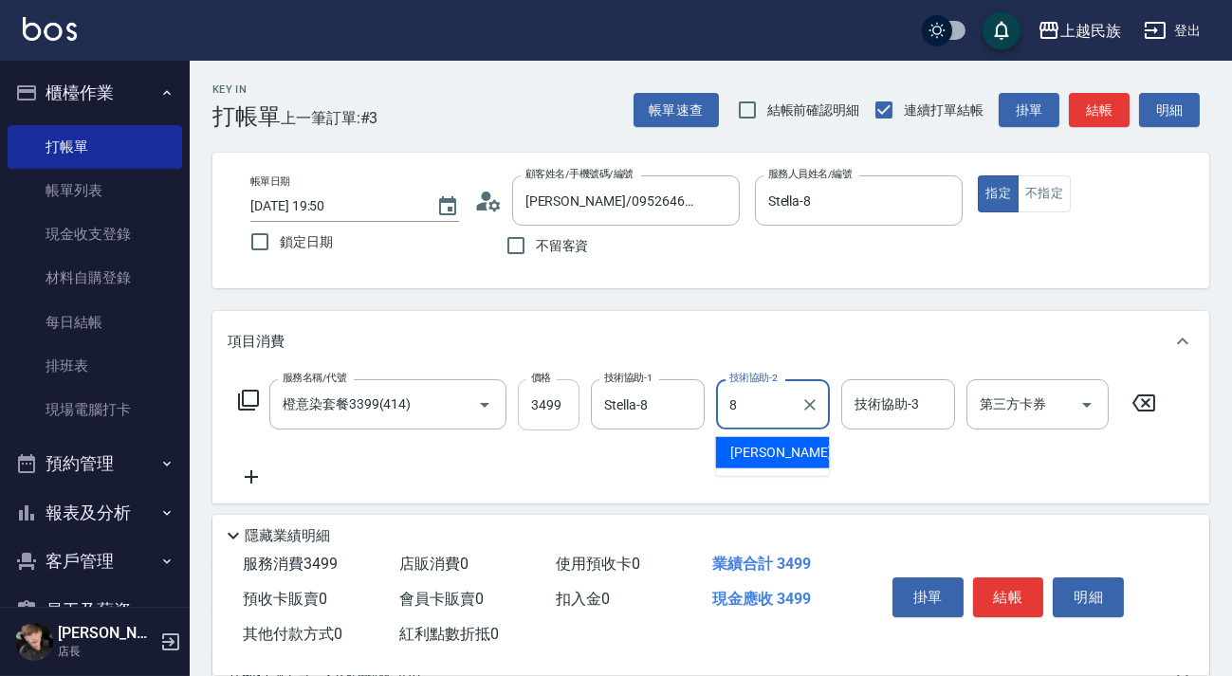
type input "Stella-8"
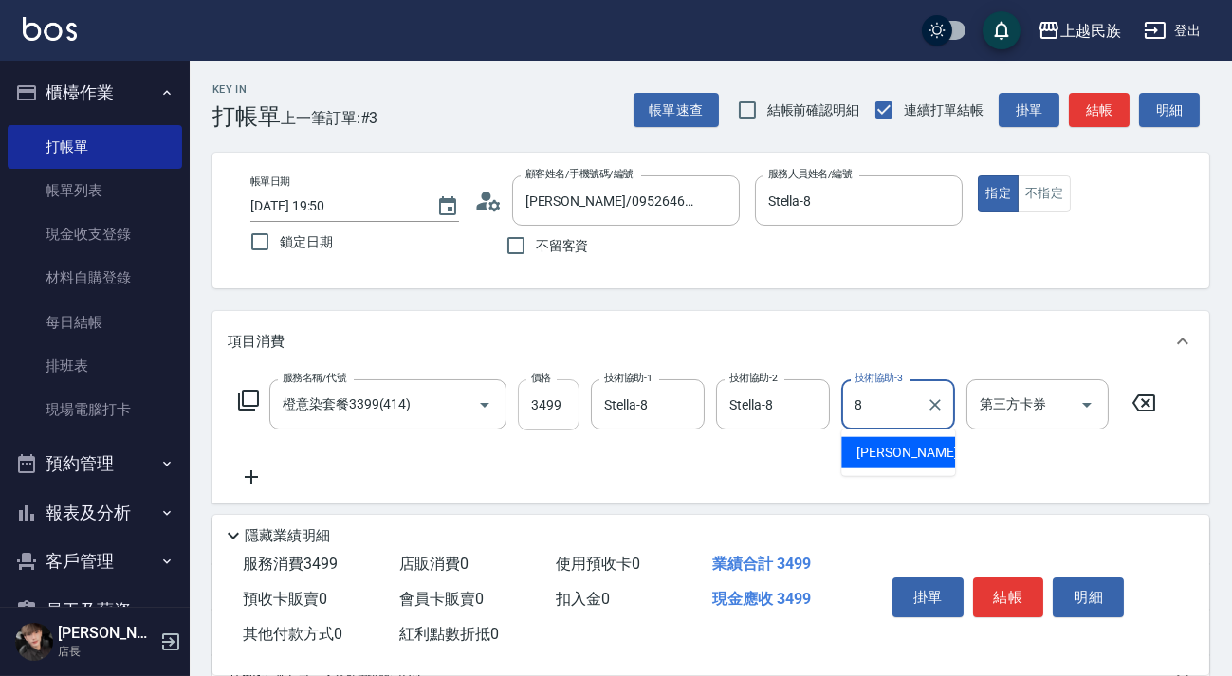
type input "Stella-8"
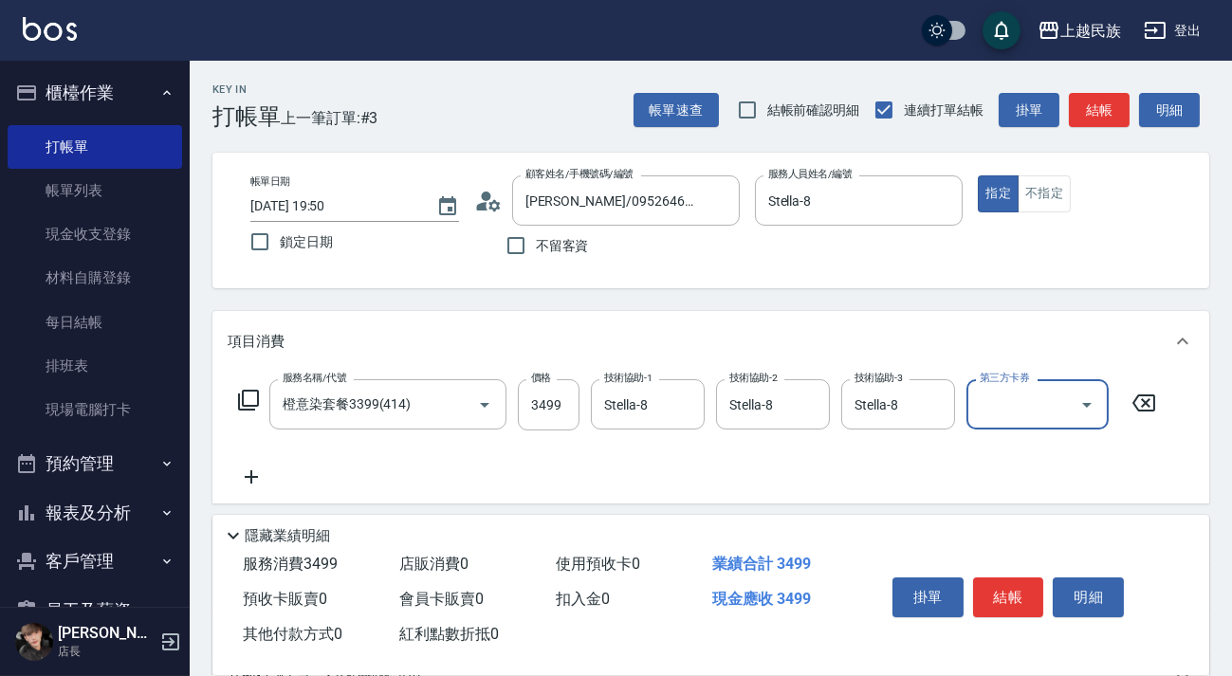
scroll to position [249, 0]
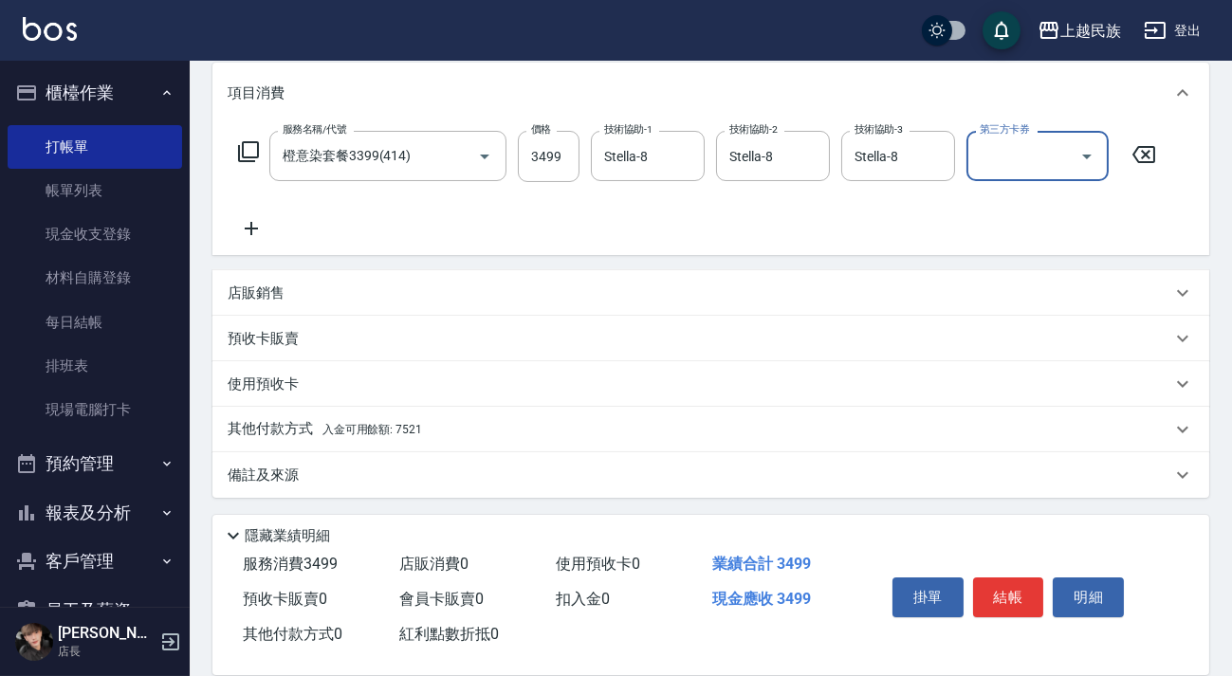
click at [471, 435] on div "其他付款方式 入金可用餘額: 7521" at bounding box center [700, 429] width 944 height 21
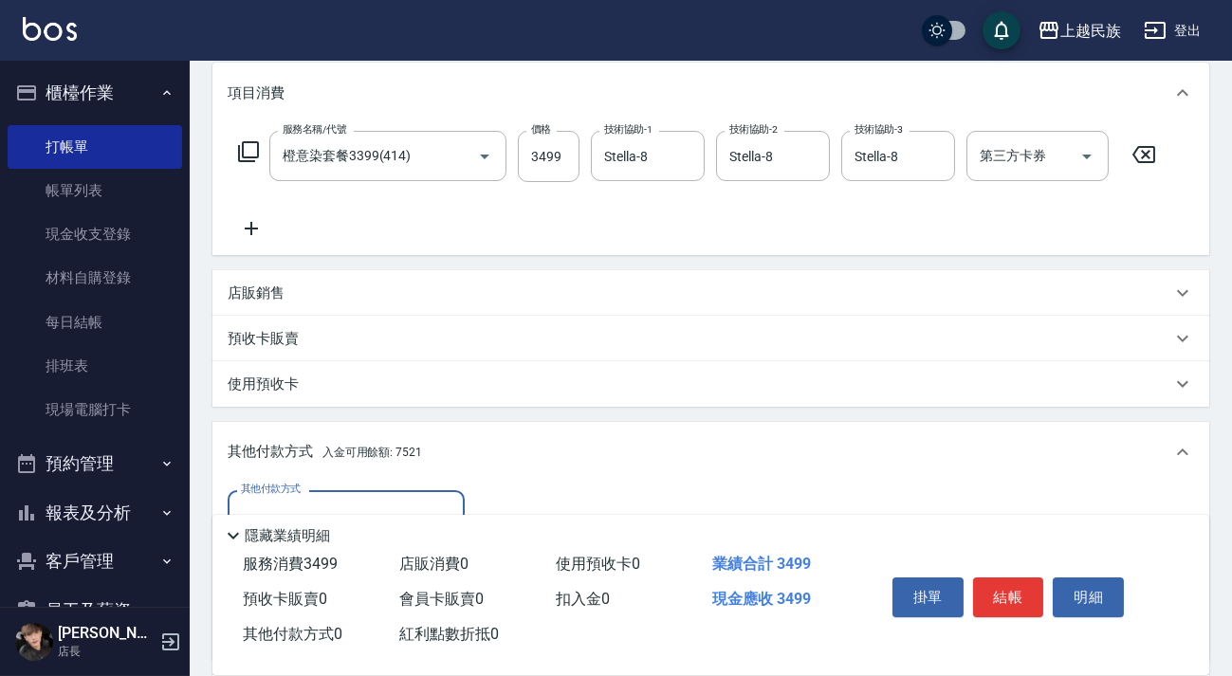
scroll to position [463, 0]
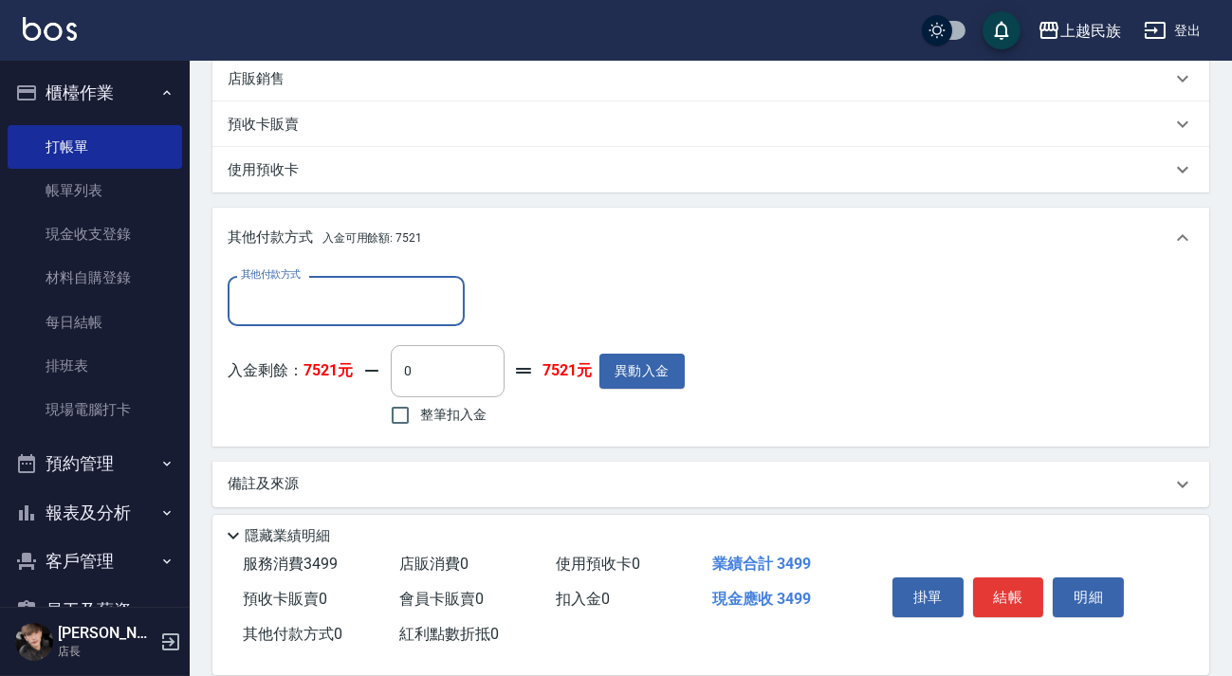
click at [459, 430] on label "整筆扣入金" at bounding box center [433, 416] width 106 height 40
click at [420, 430] on input "整筆扣入金" at bounding box center [400, 416] width 40 height 40
checkbox input "true"
type input "3499"
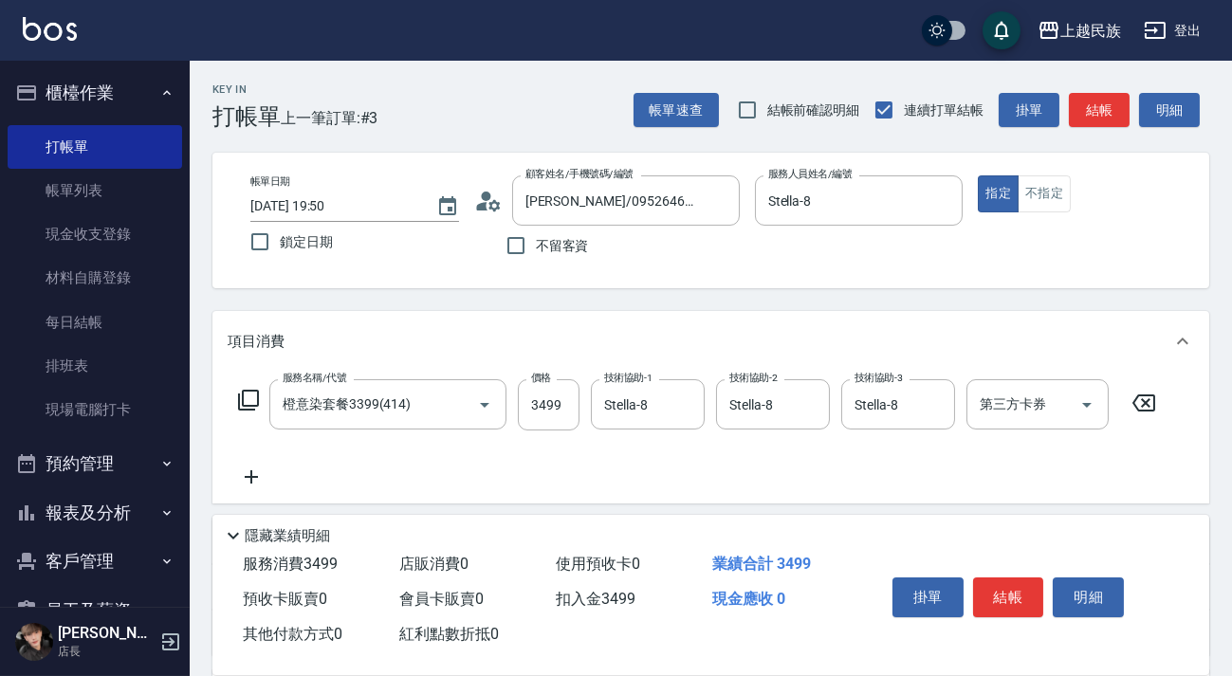
scroll to position [471, 0]
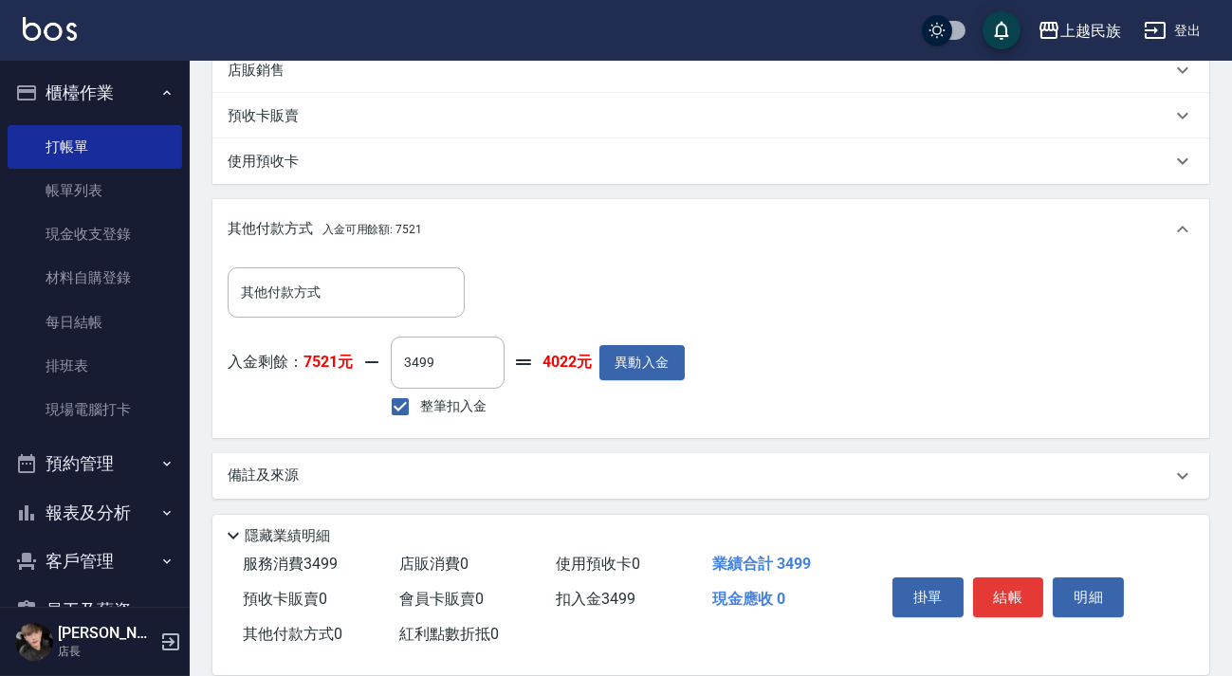
click at [754, 466] on div "備註及來源" at bounding box center [700, 476] width 944 height 20
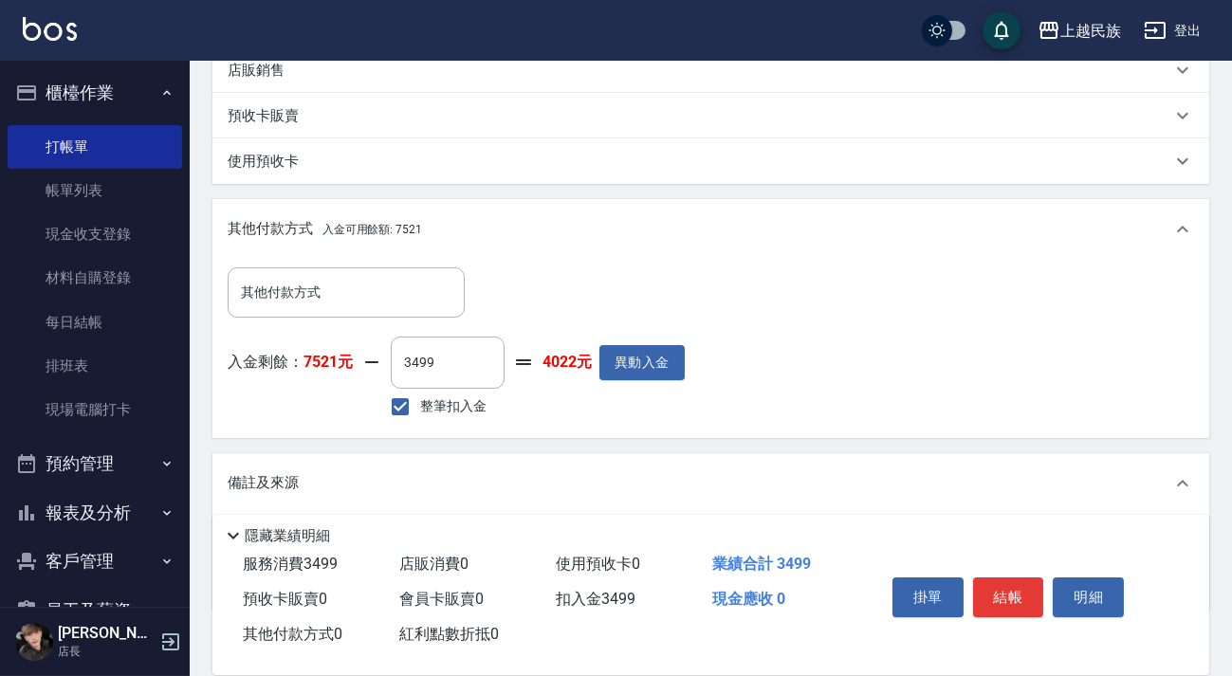
scroll to position [583, 0]
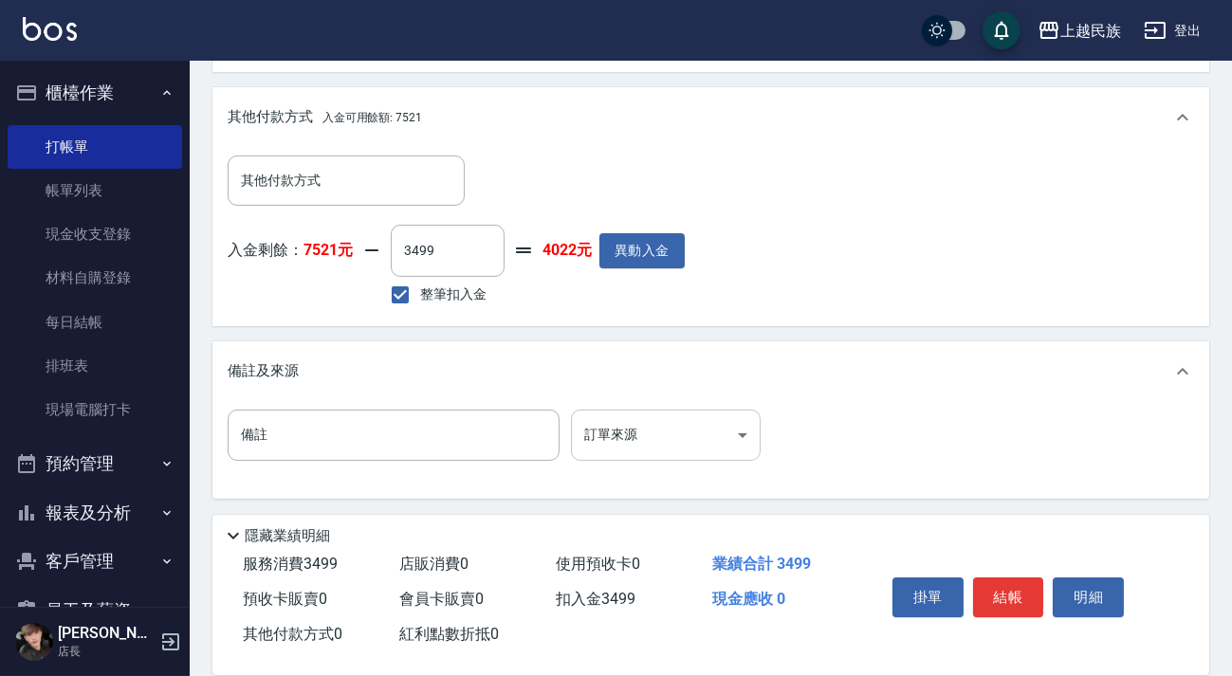
click at [737, 440] on body "上越民族 登出 櫃檯作業 打帳單 帳單列表 現金收支登錄 材料自購登錄 每日結帳 排班表 現場電腦打卡 預約管理 預約管理 單日預約紀錄 單週預約紀錄 報表及…" at bounding box center [616, 47] width 1232 height 1261
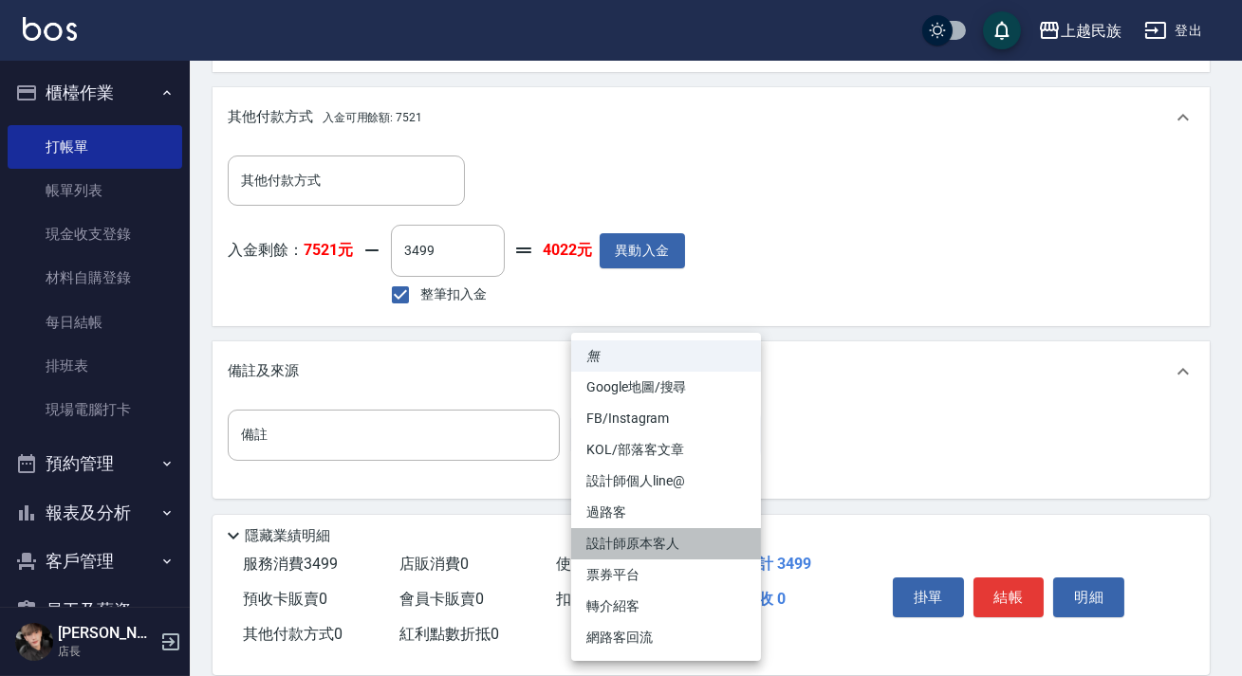
click at [673, 543] on li "設計師原本客人" at bounding box center [666, 543] width 190 height 31
type input "設計師原本客人"
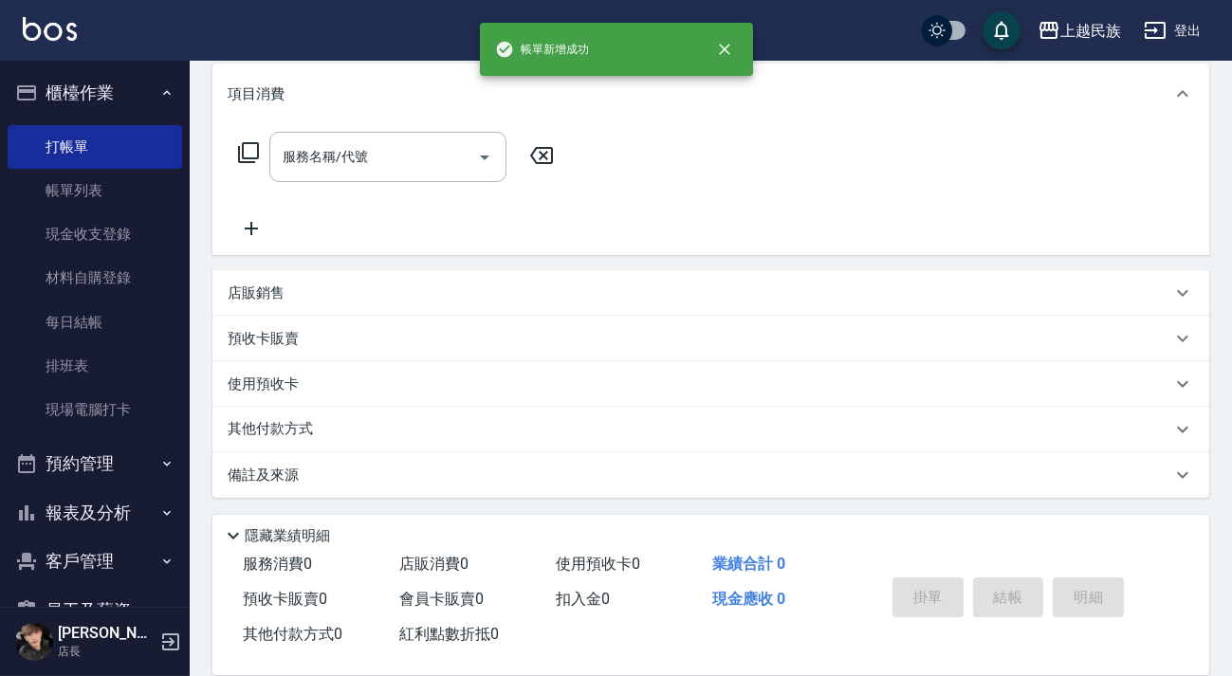
scroll to position [0, 0]
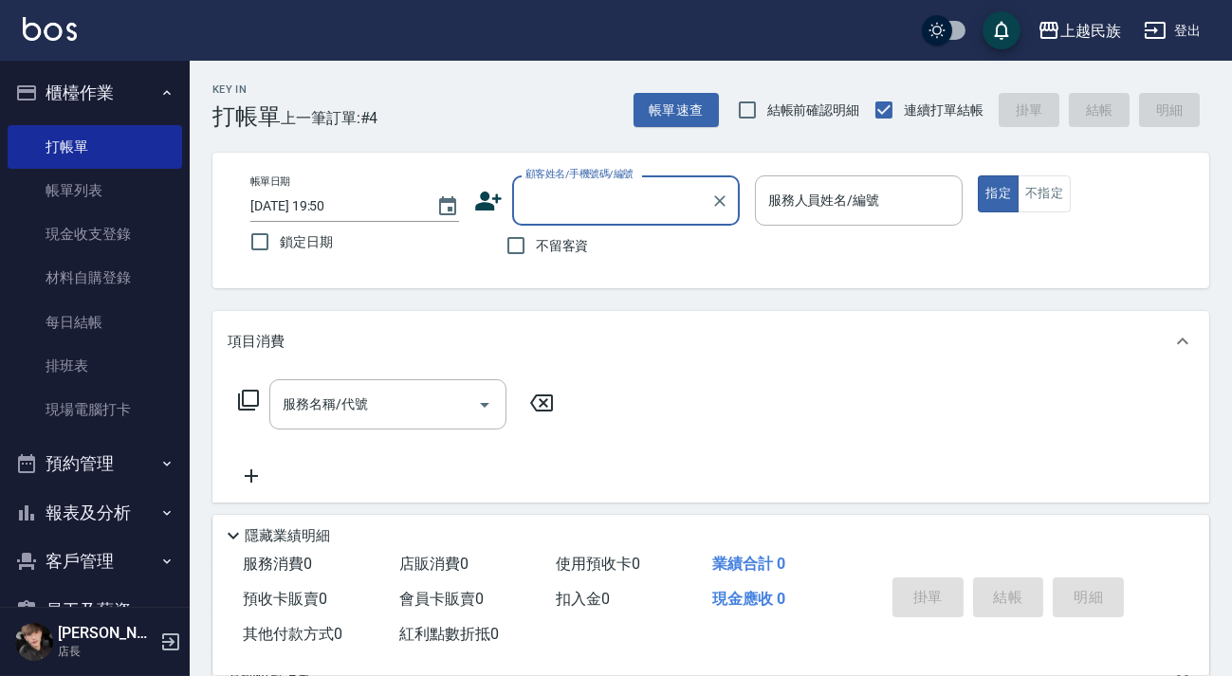
click at [570, 233] on label "不留客資" at bounding box center [542, 246] width 93 height 40
click at [536, 233] on input "不留客資" at bounding box center [516, 246] width 40 height 40
checkbox input "true"
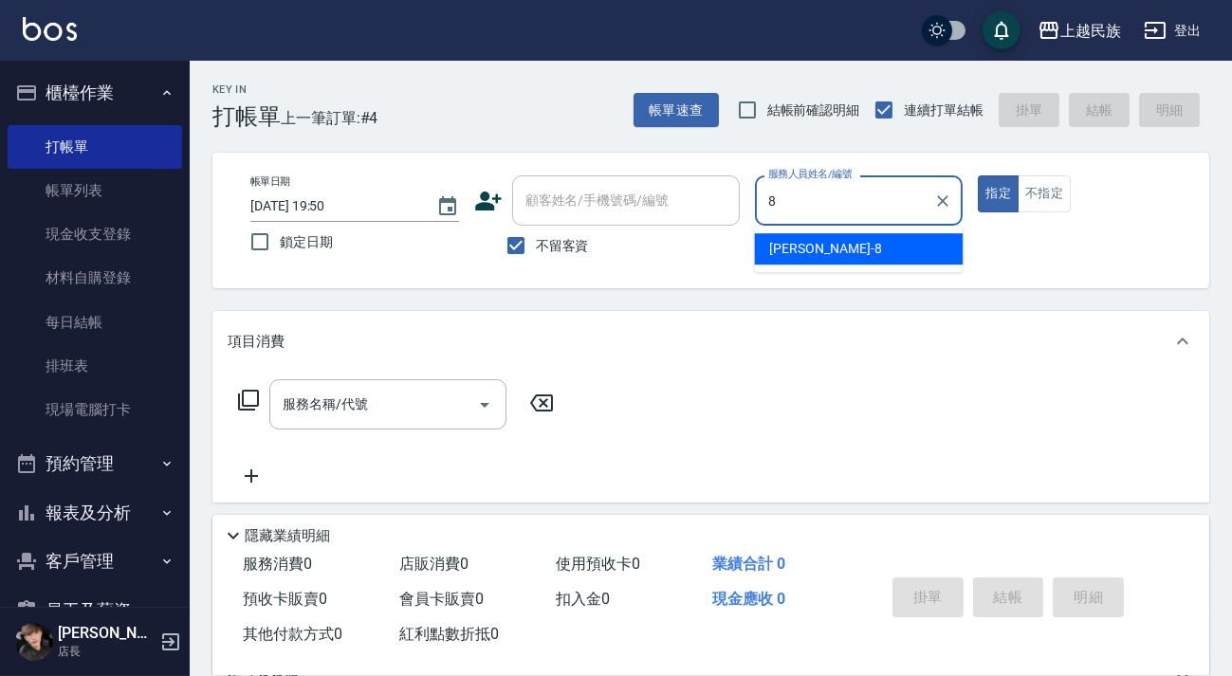
type input "Stella-8"
type button "true"
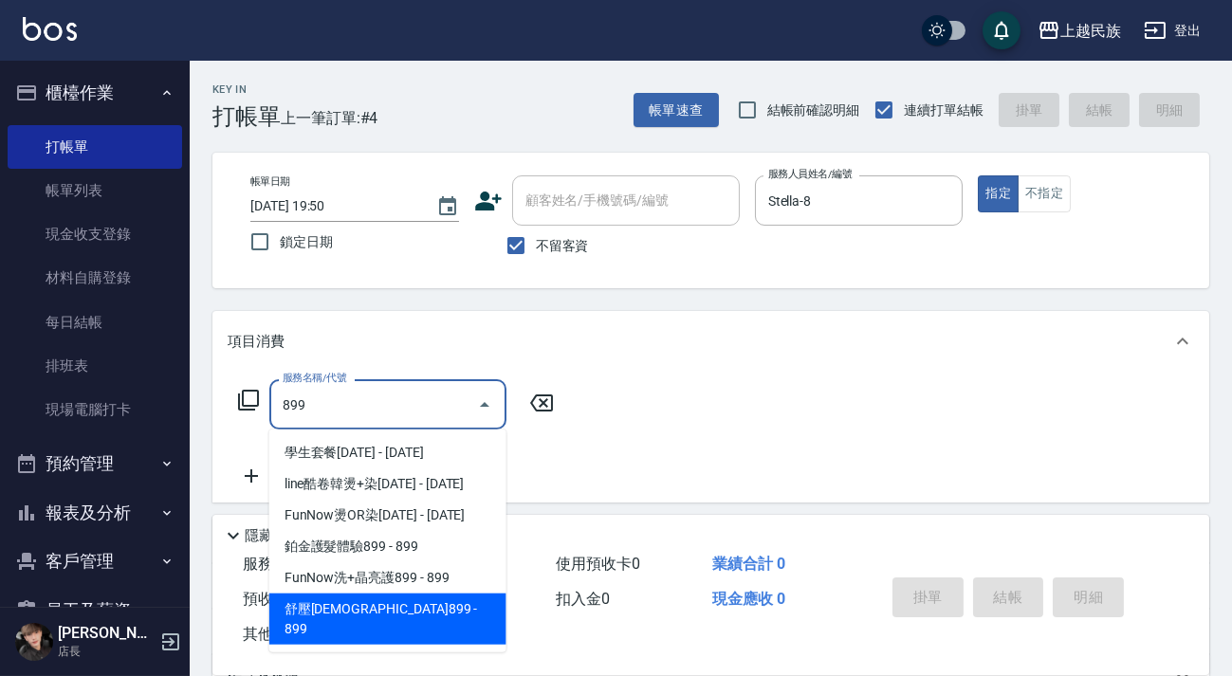
click at [416, 609] on span "舒壓[DEMOGRAPHIC_DATA]899 - 899" at bounding box center [387, 619] width 237 height 51
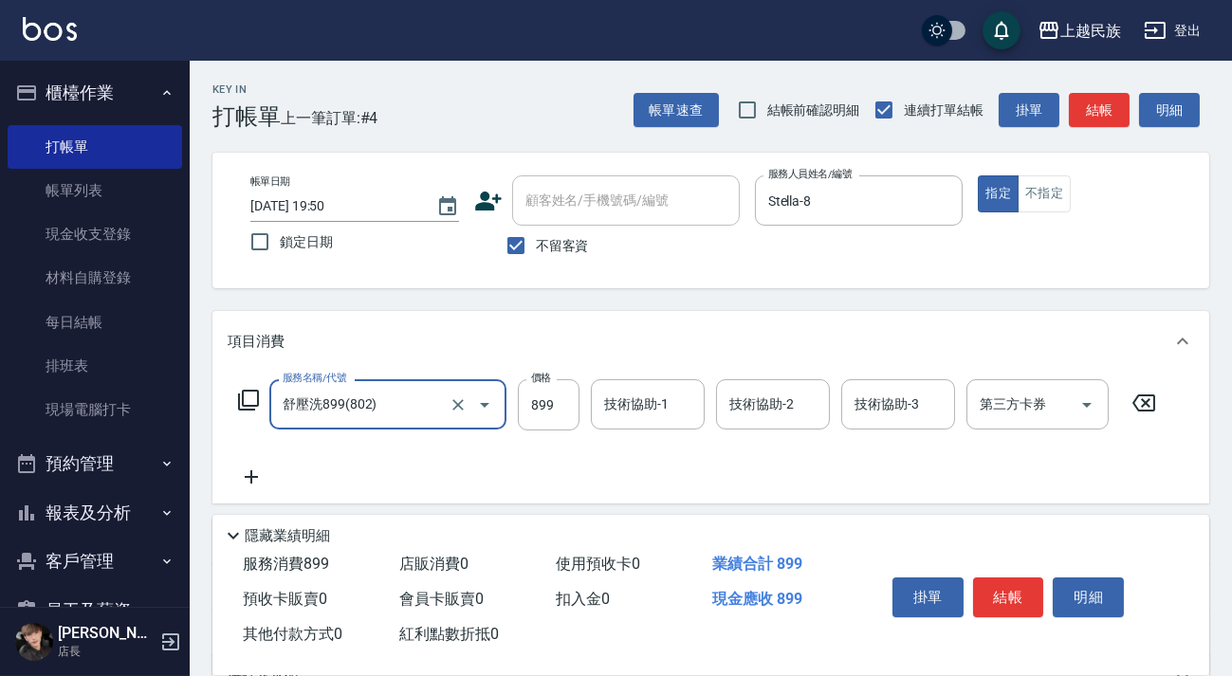
type input "舒壓洗899(802)"
click at [630, 402] on div "技術協助-1 技術協助-1" at bounding box center [648, 404] width 114 height 50
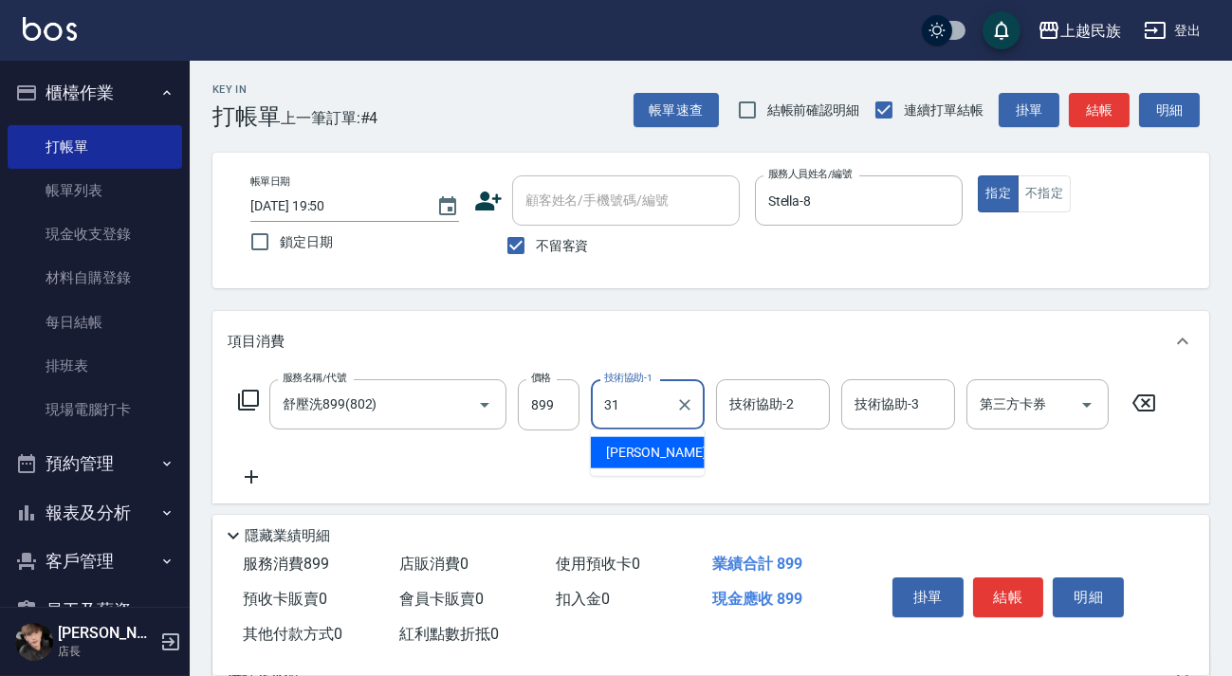
type input "[PERSON_NAME]-31"
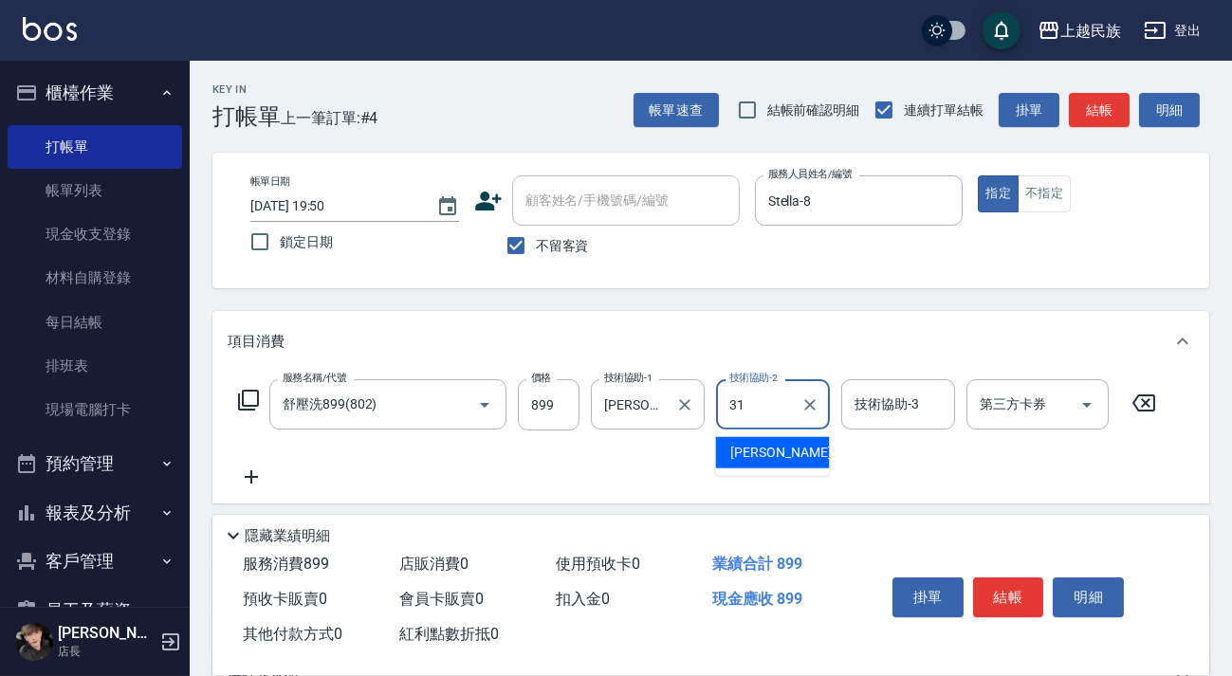
type input "[PERSON_NAME]-31"
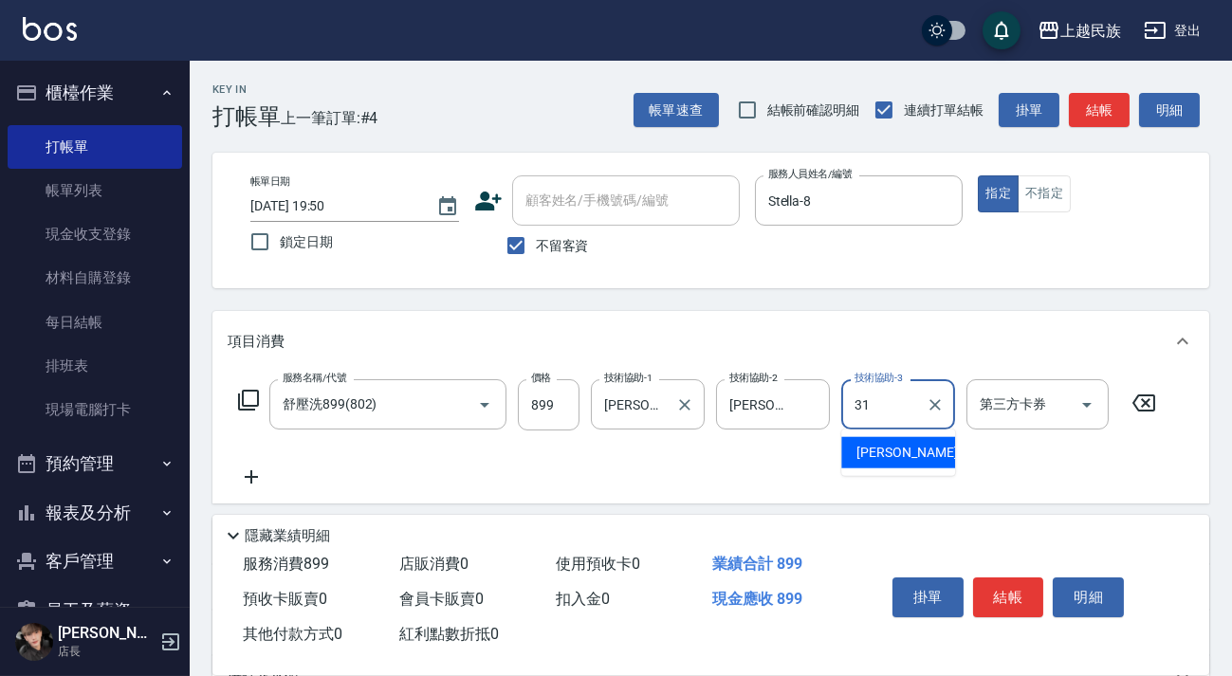
type input "[PERSON_NAME]-31"
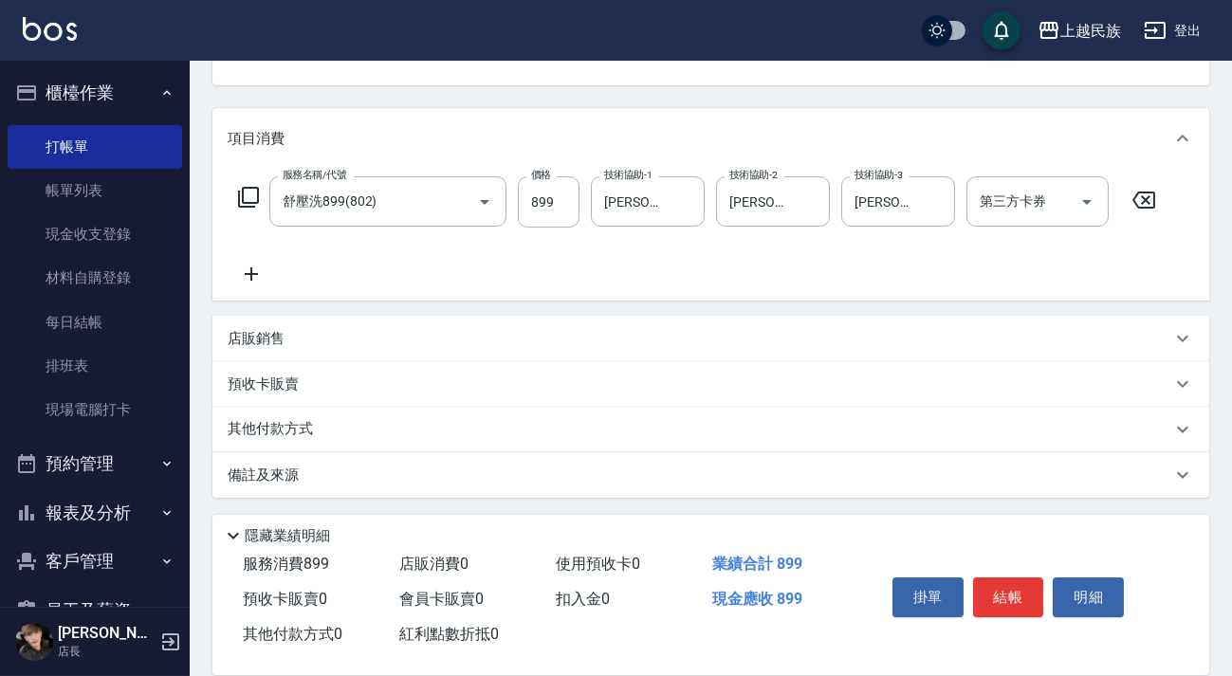
click at [805, 490] on div "備註及來源" at bounding box center [710, 475] width 997 height 46
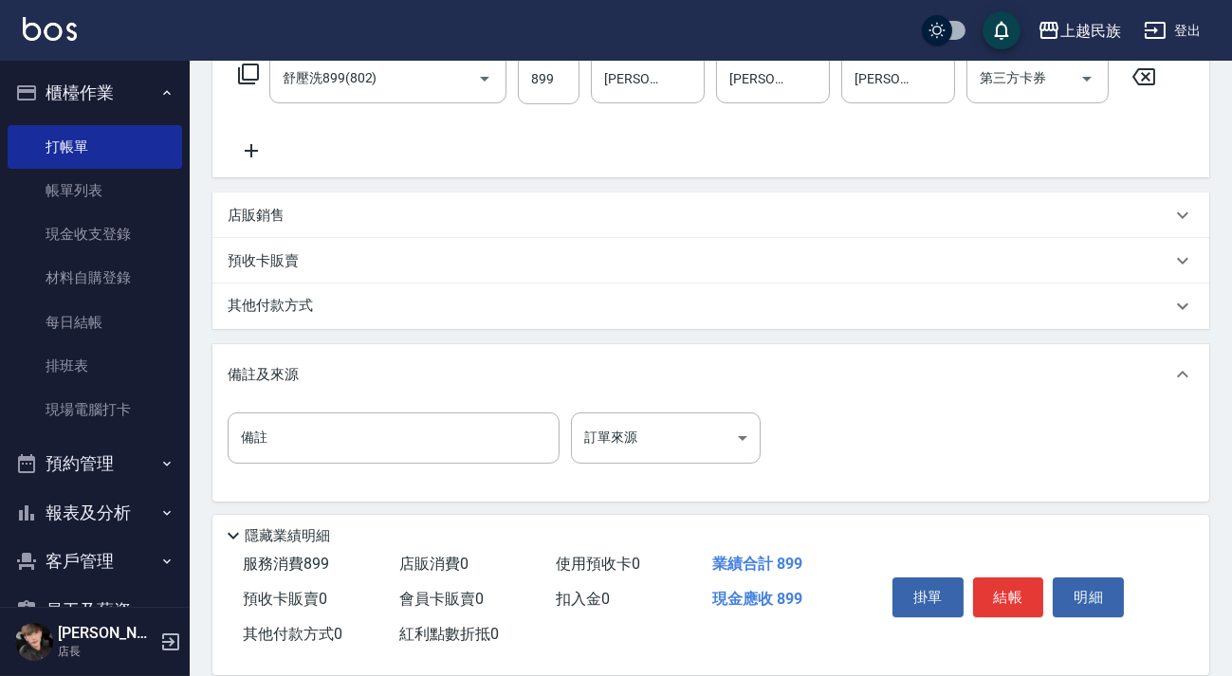
scroll to position [330, 0]
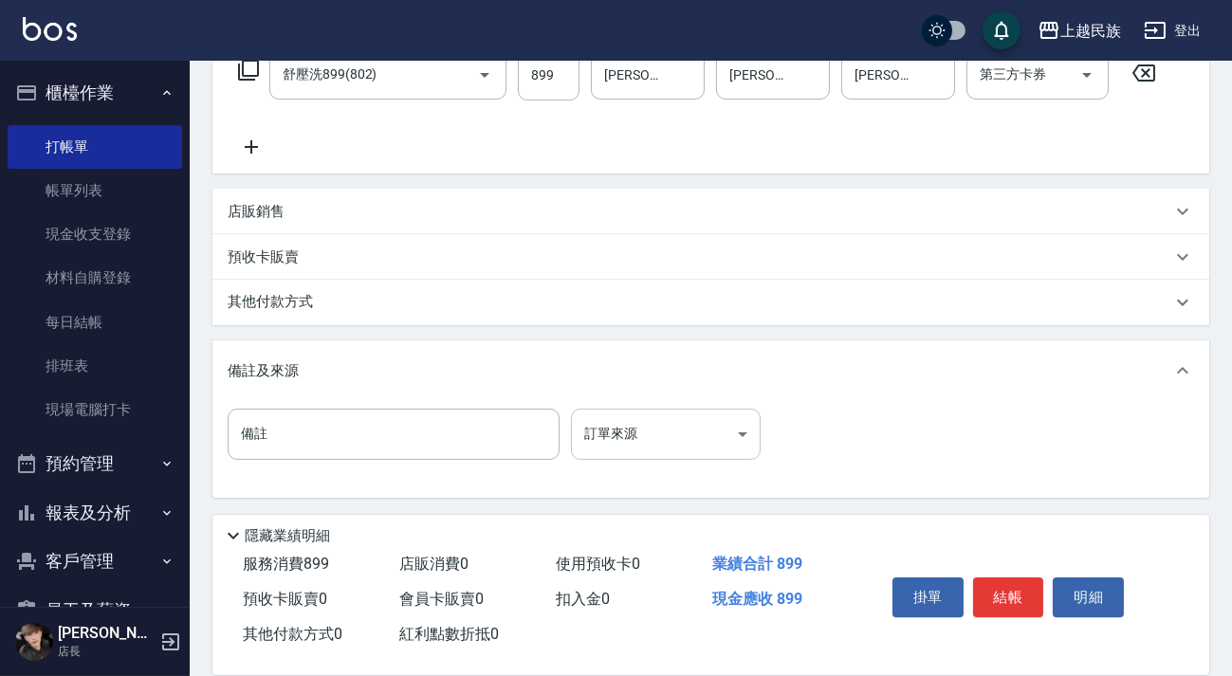
click at [733, 440] on body "上越民族 登出 櫃檯作業 打帳單 帳單列表 現金收支登錄 材料自購登錄 每日結帳 排班表 現場電腦打卡 預約管理 預約管理 單日預約紀錄 單週預約紀錄 報表及…" at bounding box center [616, 173] width 1232 height 1006
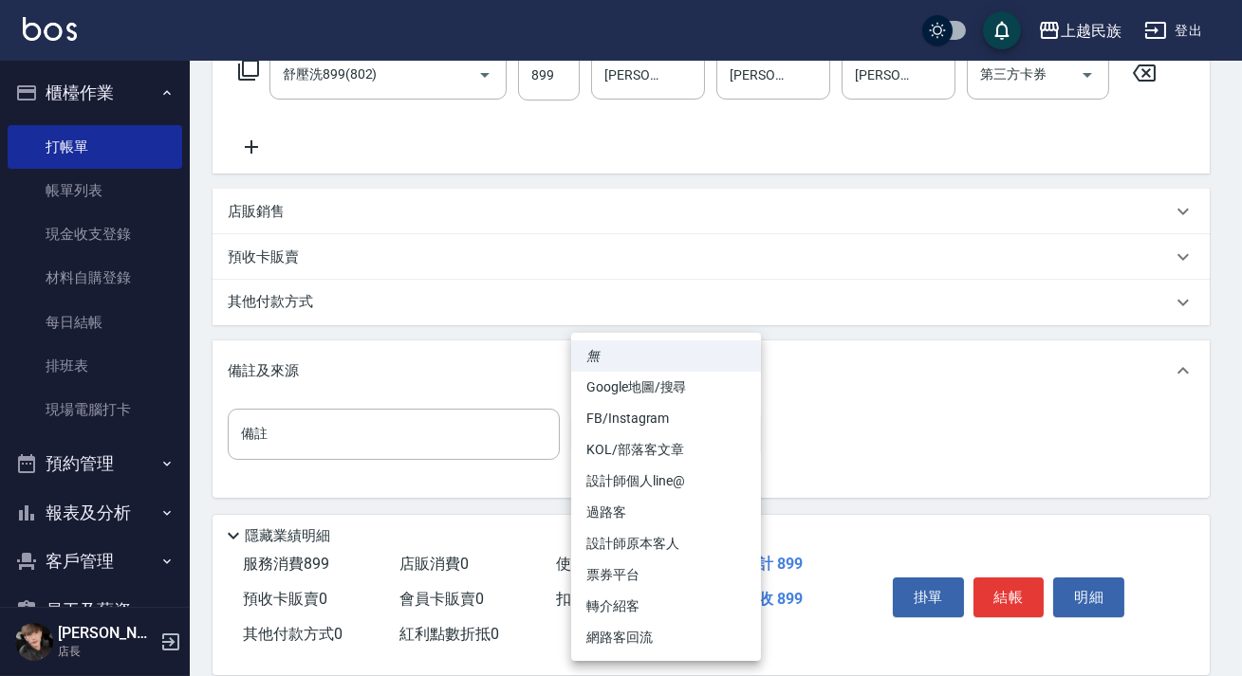
click at [655, 536] on li "設計師原本客人" at bounding box center [666, 543] width 190 height 31
type input "設計師原本客人"
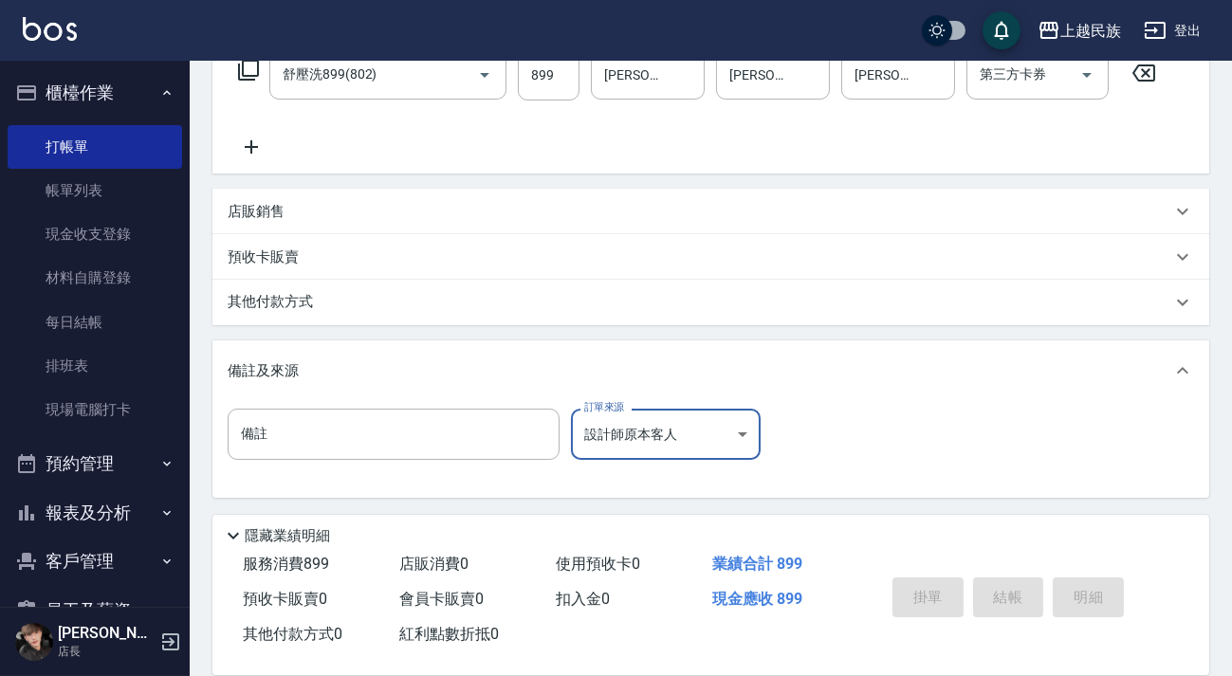
type input "[DATE] 19:51"
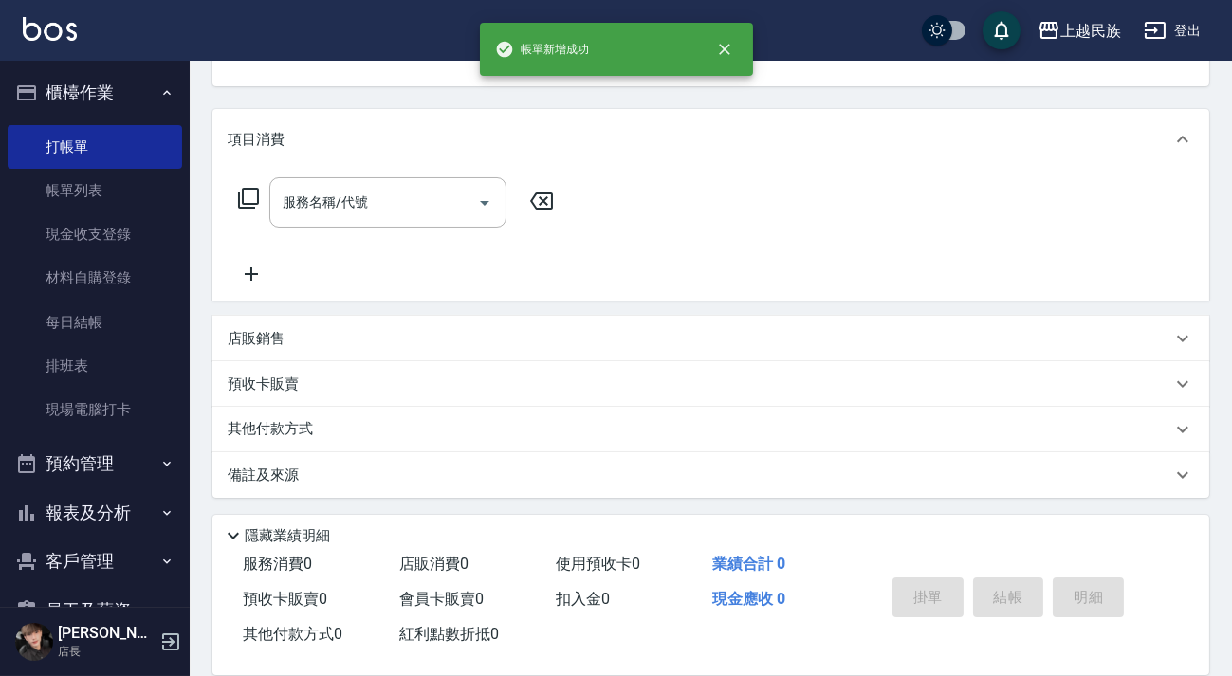
scroll to position [0, 0]
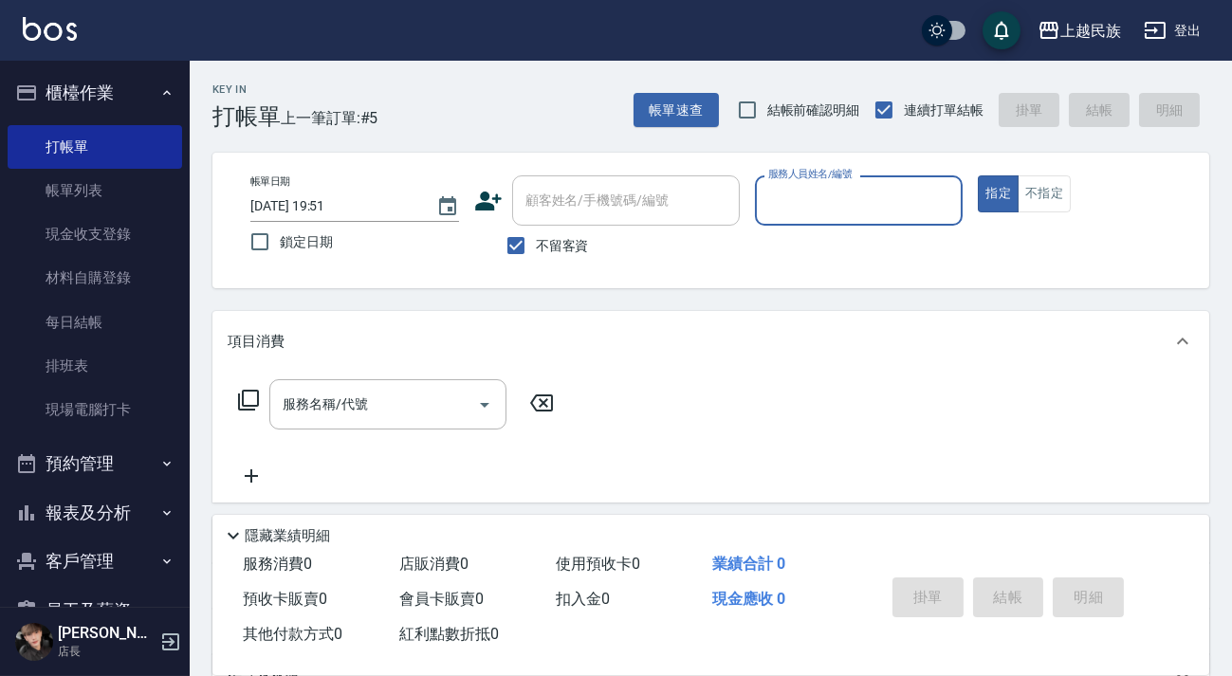
drag, startPoint x: 524, startPoint y: 252, endPoint x: 560, endPoint y: 217, distance: 50.3
click at [525, 252] on input "不留客資" at bounding box center [516, 246] width 40 height 40
checkbox input "false"
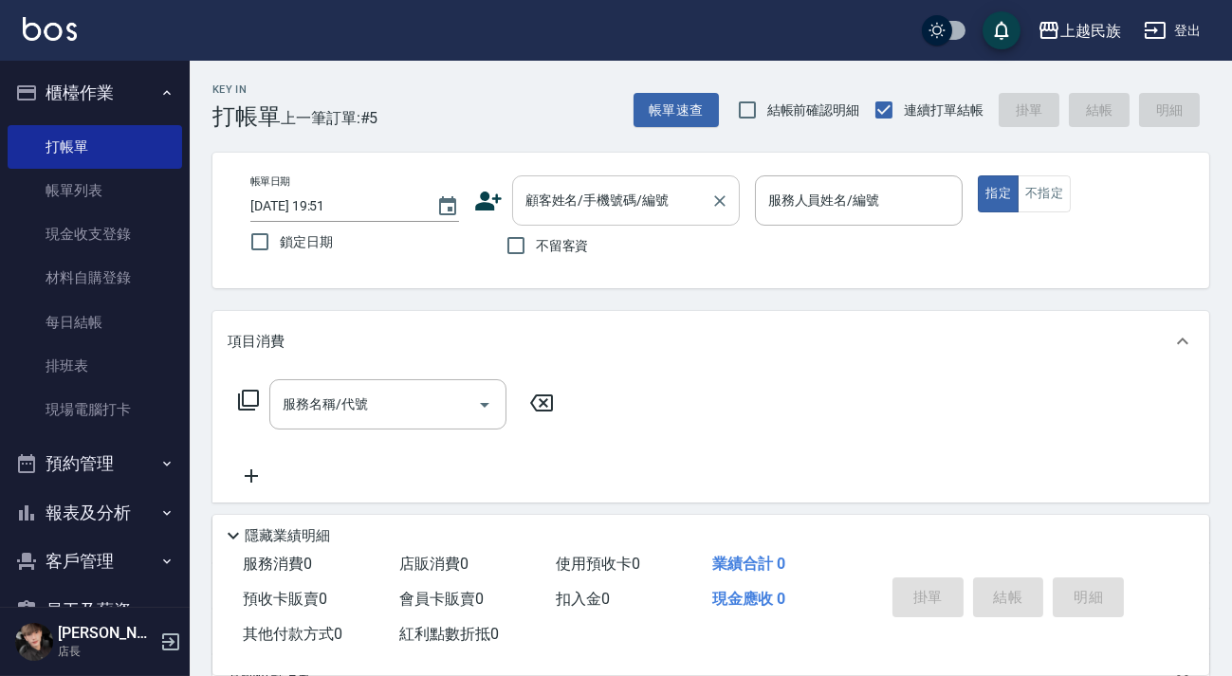
click at [560, 217] on div "顧客姓名/手機號碼/編號" at bounding box center [626, 200] width 228 height 50
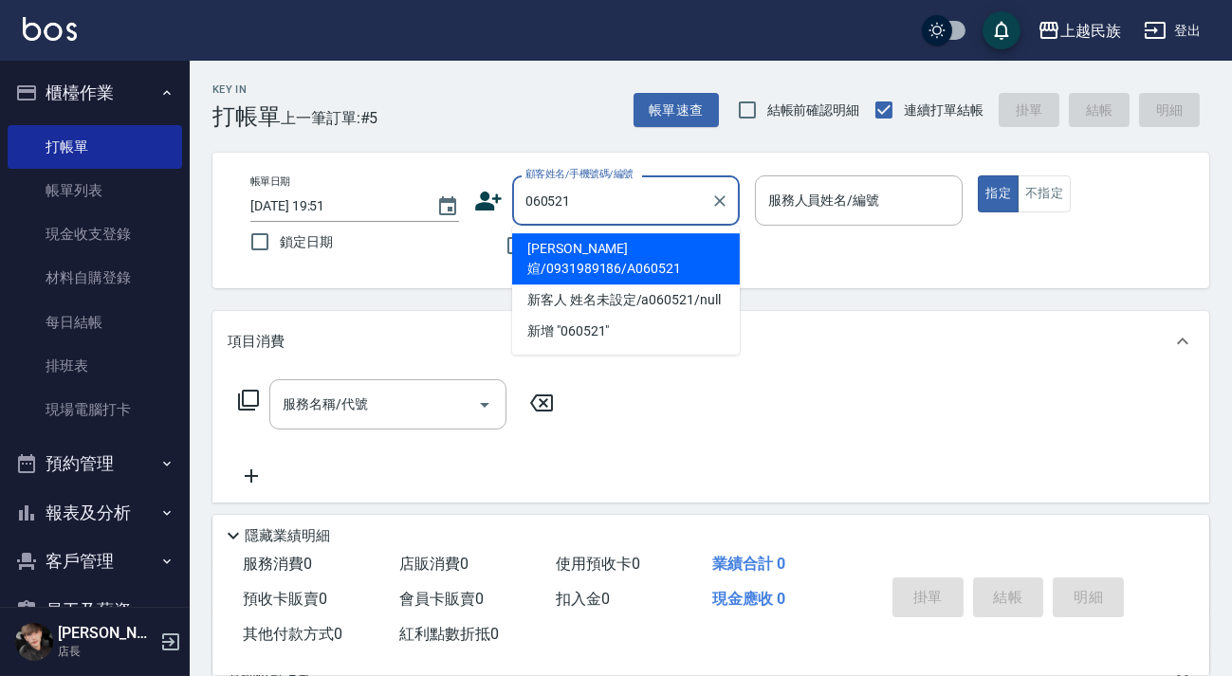
click at [654, 253] on li "[PERSON_NAME]媗/0931989186/A060521" at bounding box center [626, 258] width 228 height 51
type input "[PERSON_NAME]媗/0931989186/A060521"
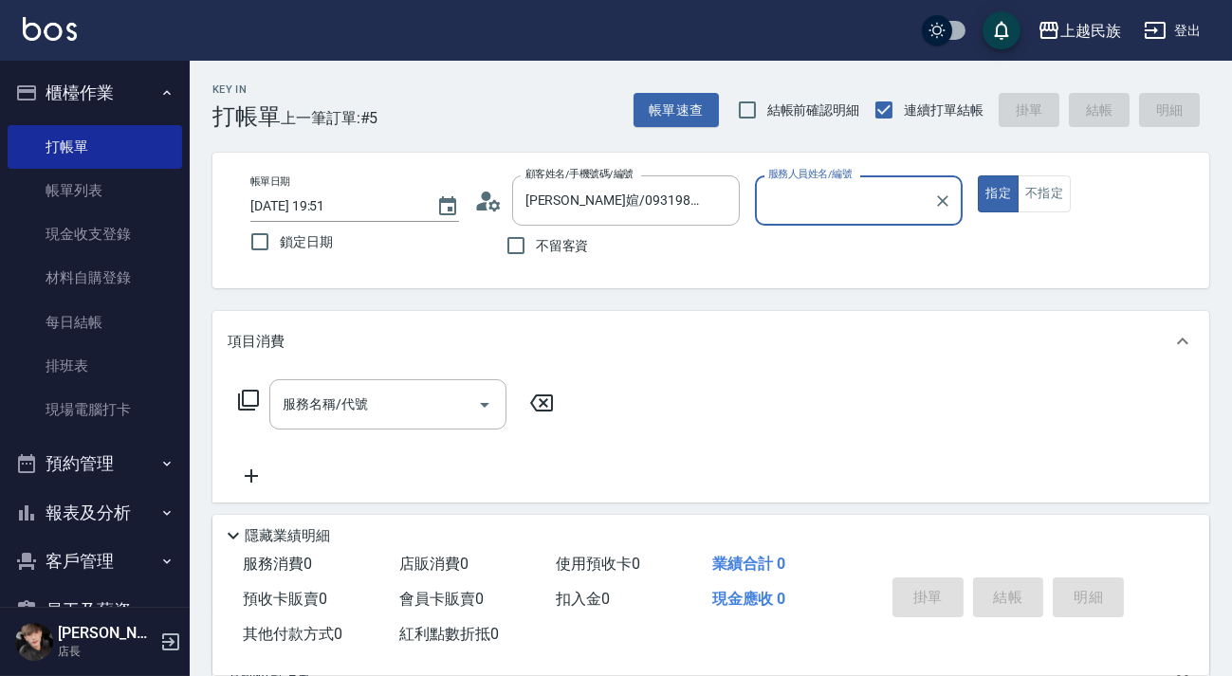
type input "[PERSON_NAME]-2"
click at [978, 175] on button "指定" at bounding box center [998, 193] width 41 height 37
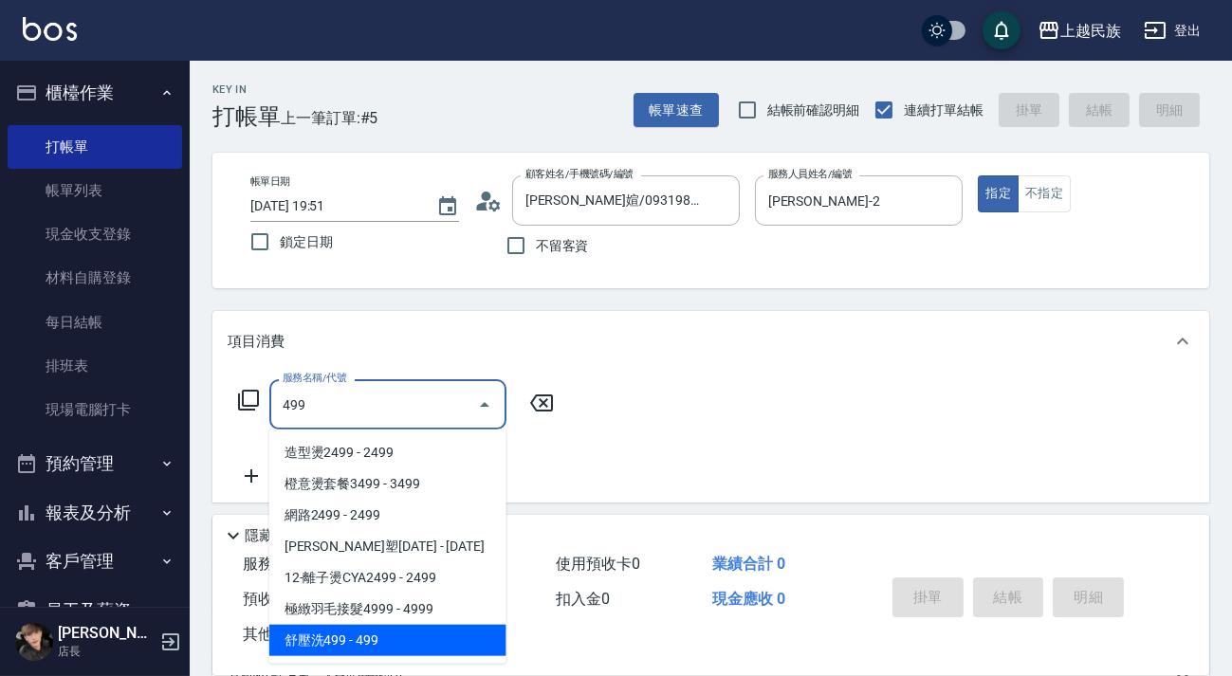
click at [419, 636] on span "舒壓洗499 - 499" at bounding box center [387, 640] width 237 height 31
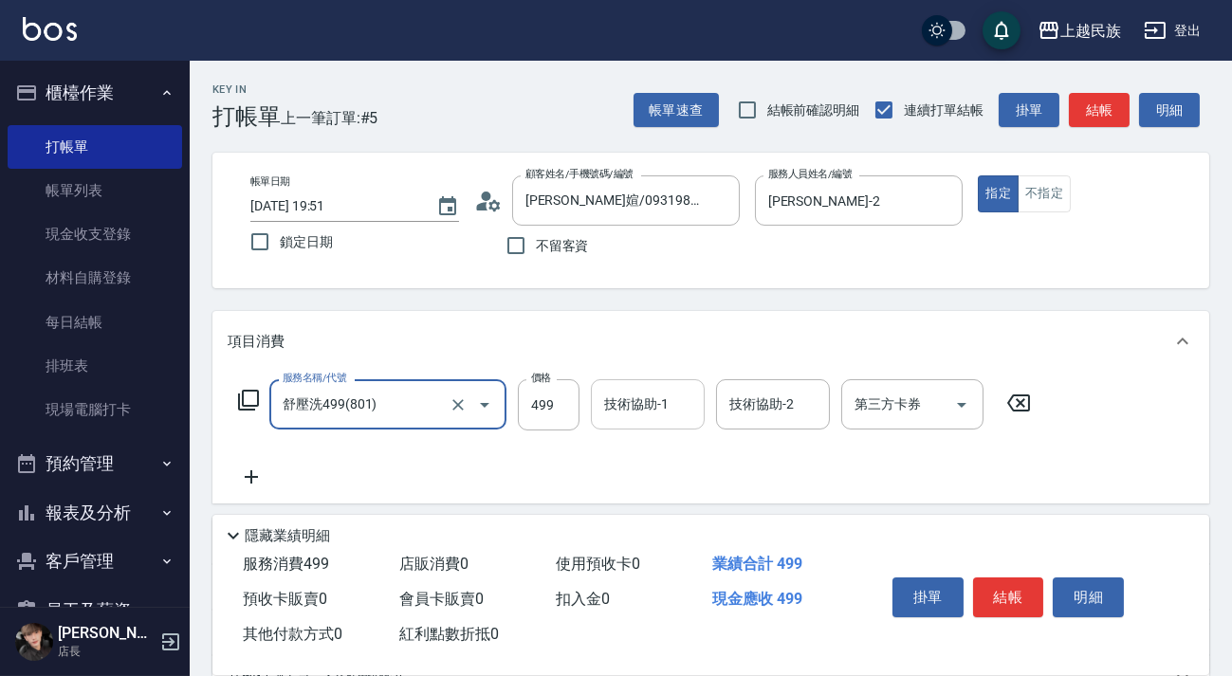
type input "舒壓洗499(801)"
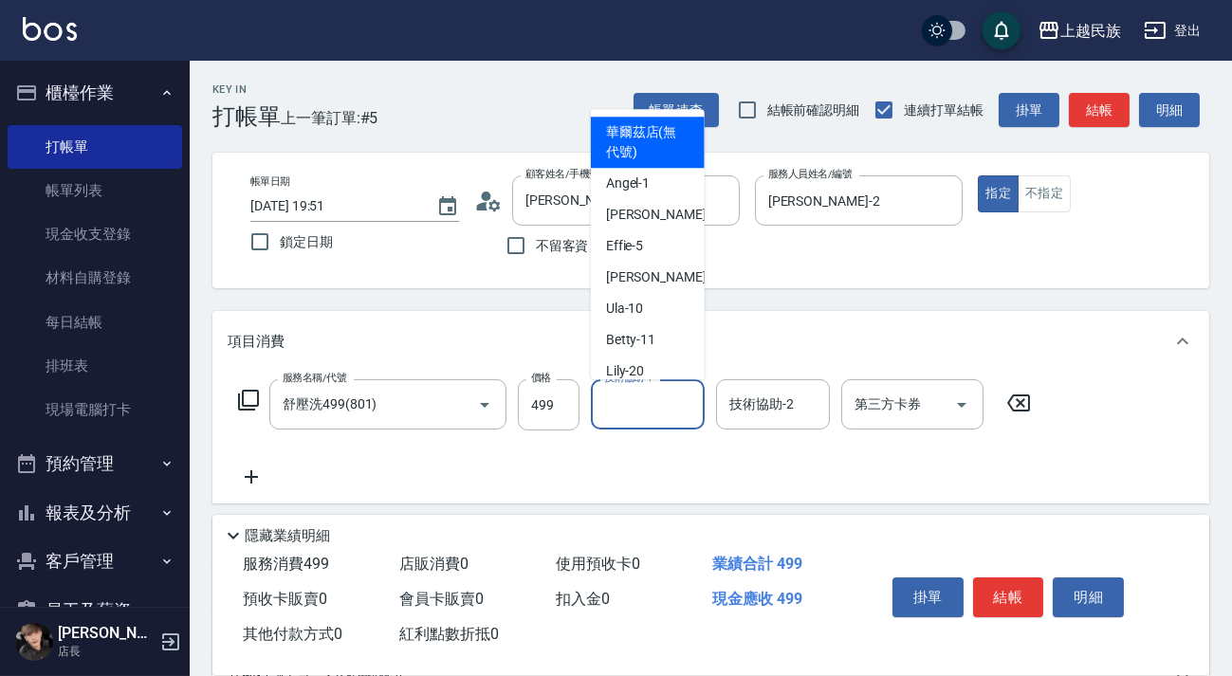
click at [607, 417] on input "技術協助-1" at bounding box center [647, 404] width 97 height 33
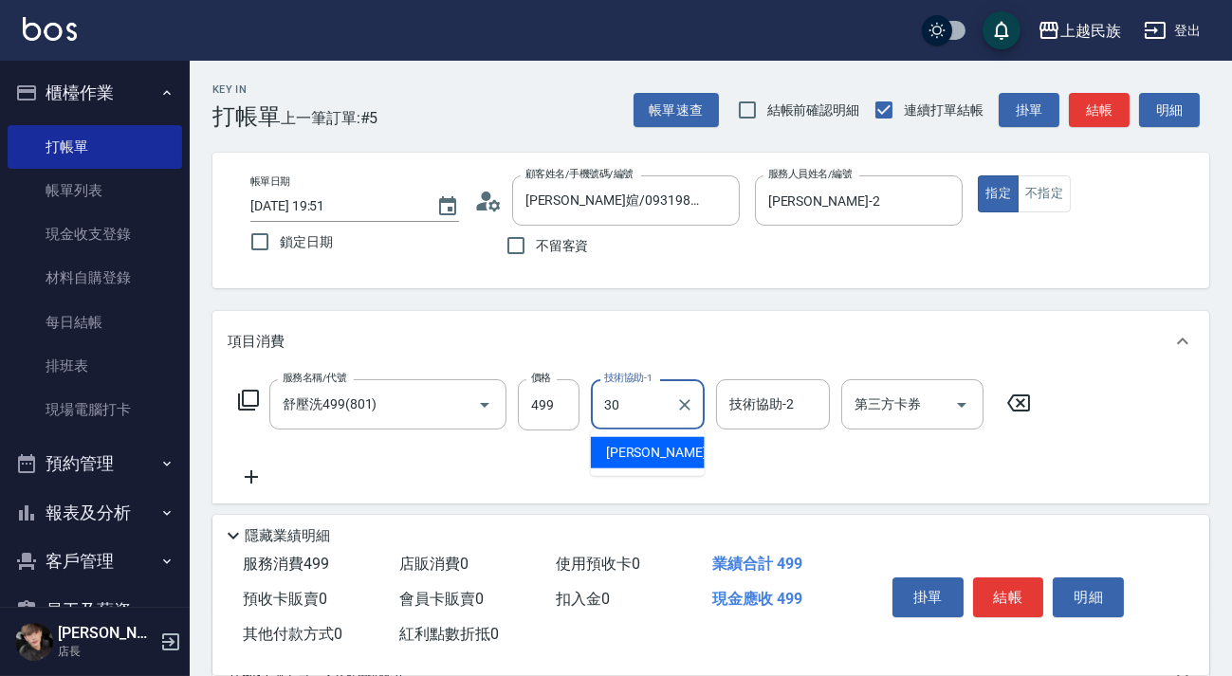
type input "[PERSON_NAME]-30"
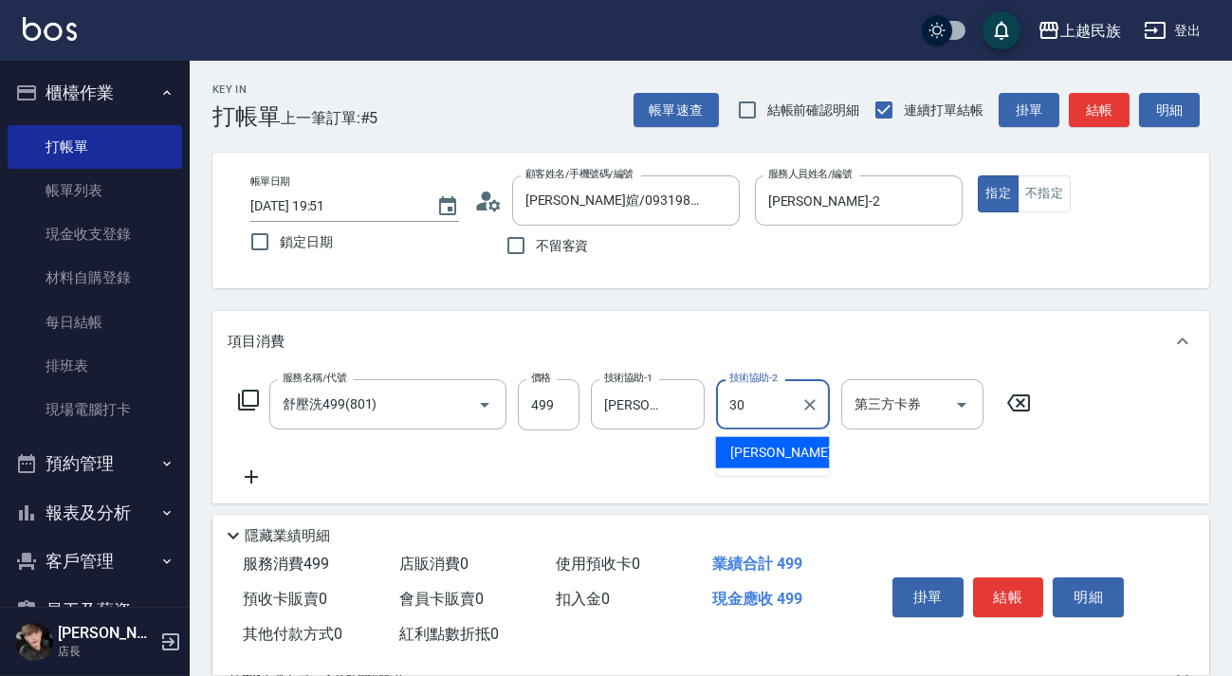
type input "[PERSON_NAME]-30"
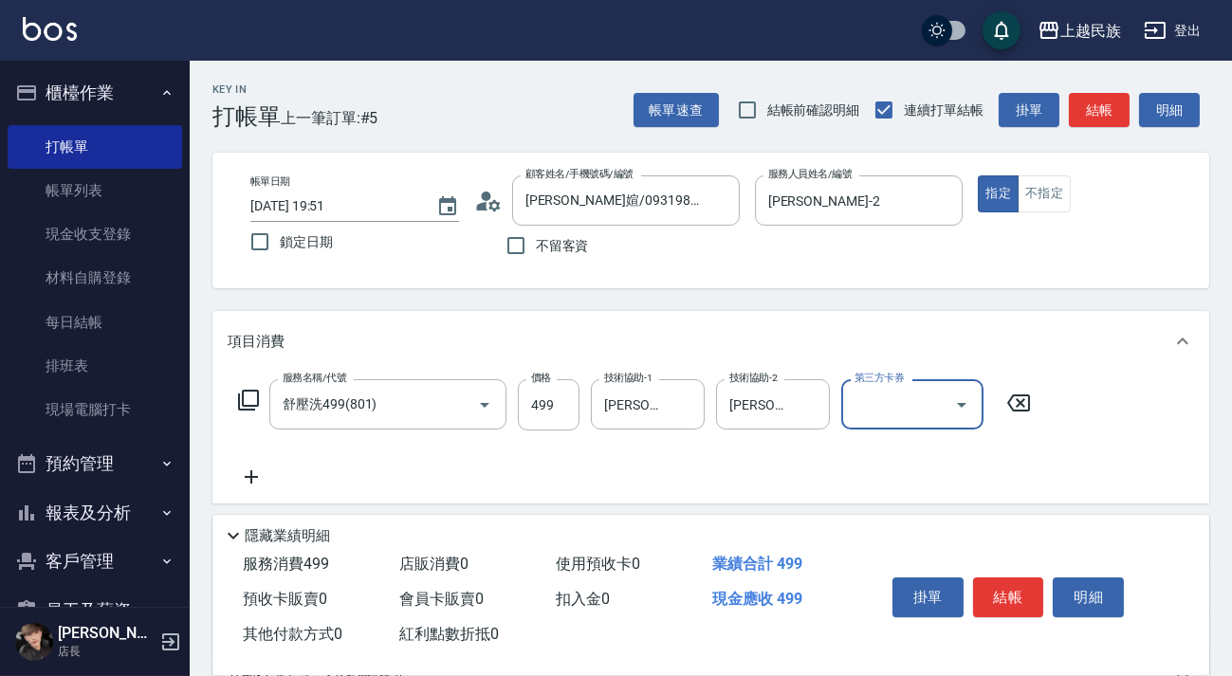
scroll to position [249, 0]
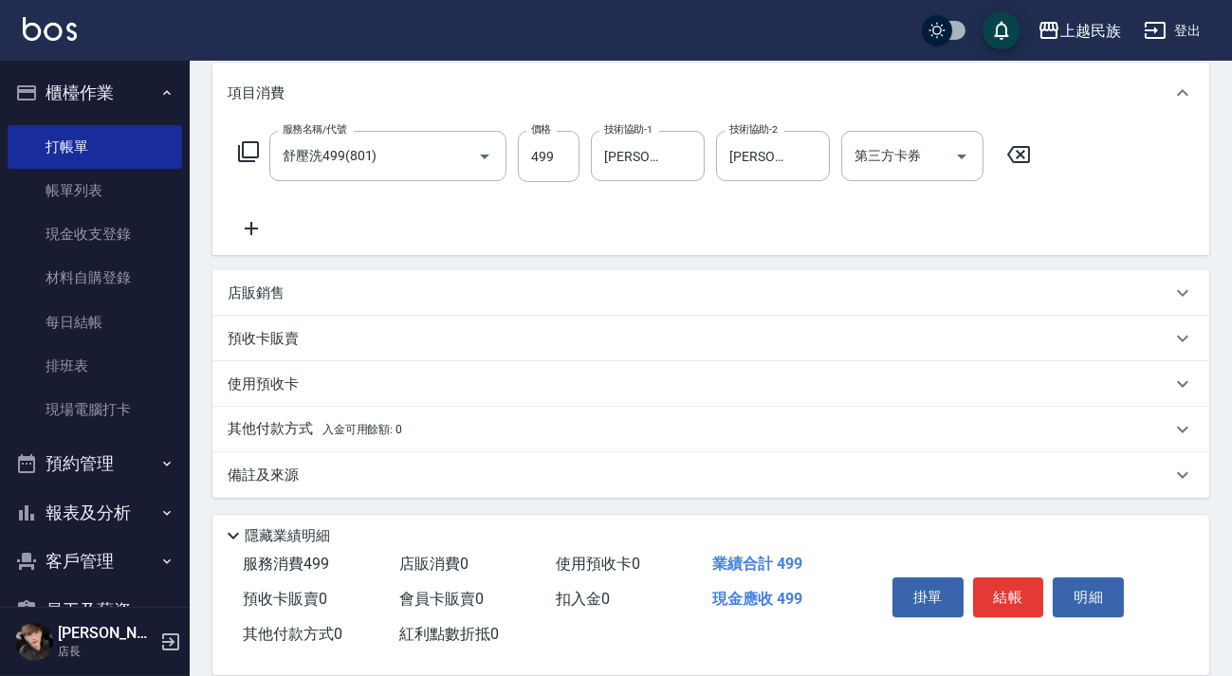
click at [840, 473] on div "備註及來源" at bounding box center [700, 476] width 944 height 20
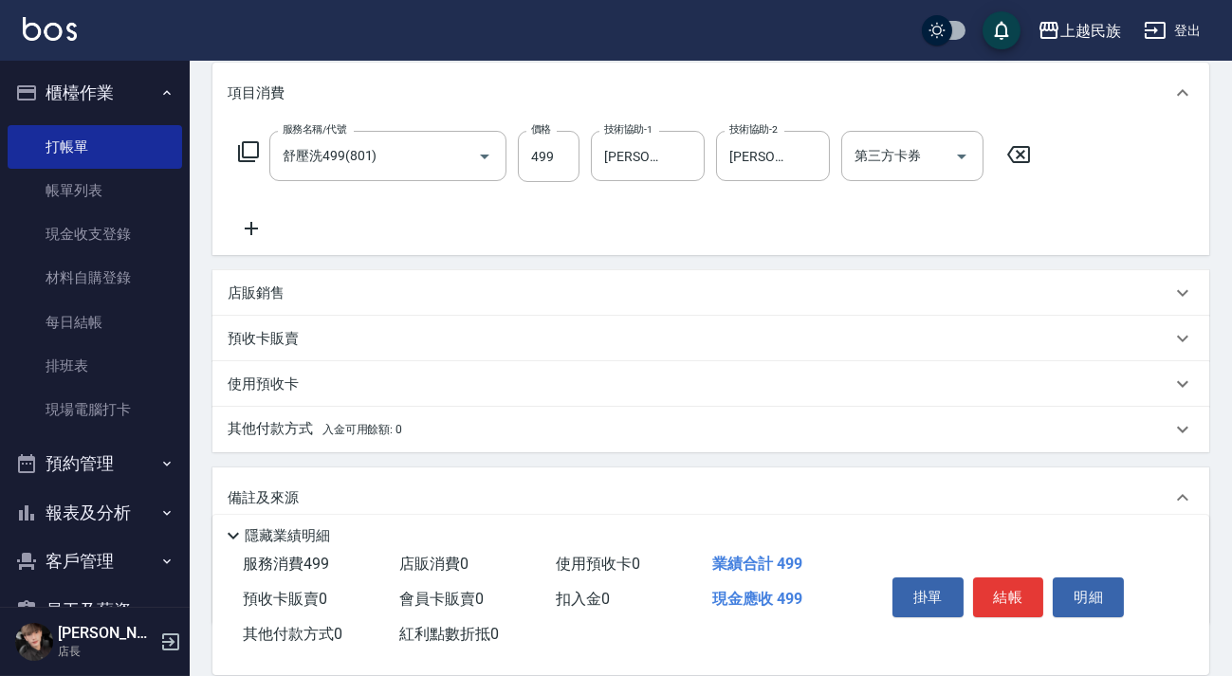
scroll to position [374, 0]
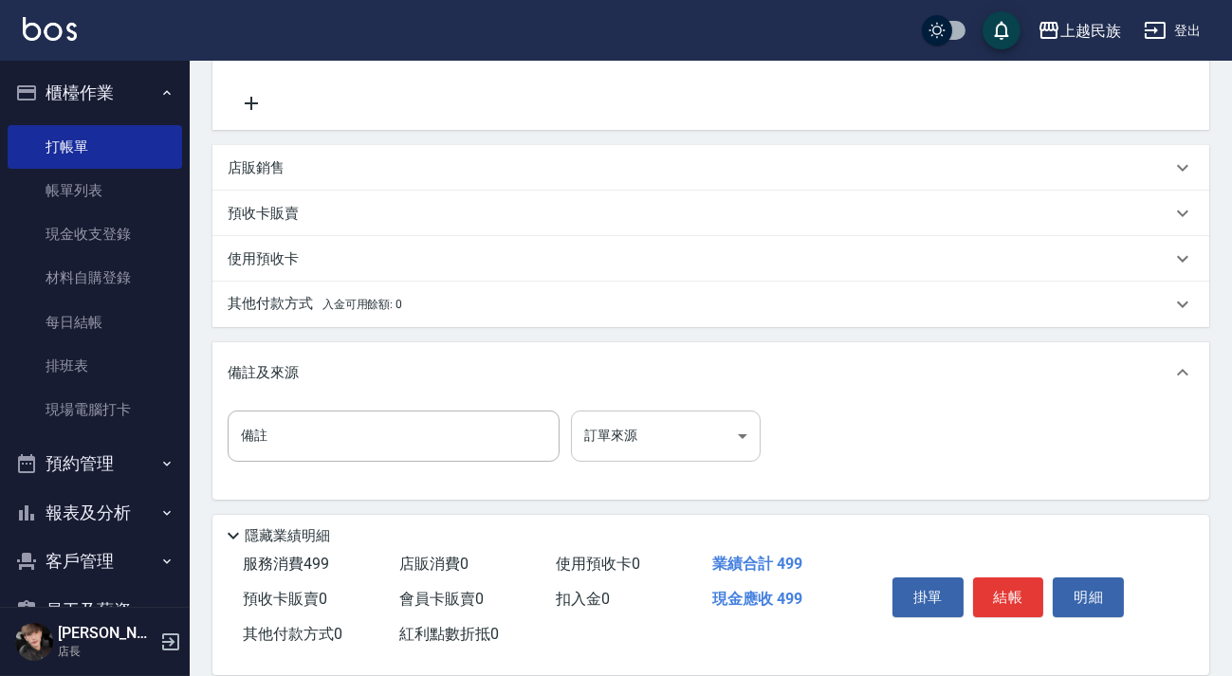
click at [737, 426] on body "上越民族 登出 櫃檯作業 打帳單 帳單列表 現金收支登錄 材料自購登錄 每日結帳 排班表 現場電腦打卡 預約管理 預約管理 單日預約紀錄 單週預約紀錄 報表及…" at bounding box center [616, 152] width 1232 height 1052
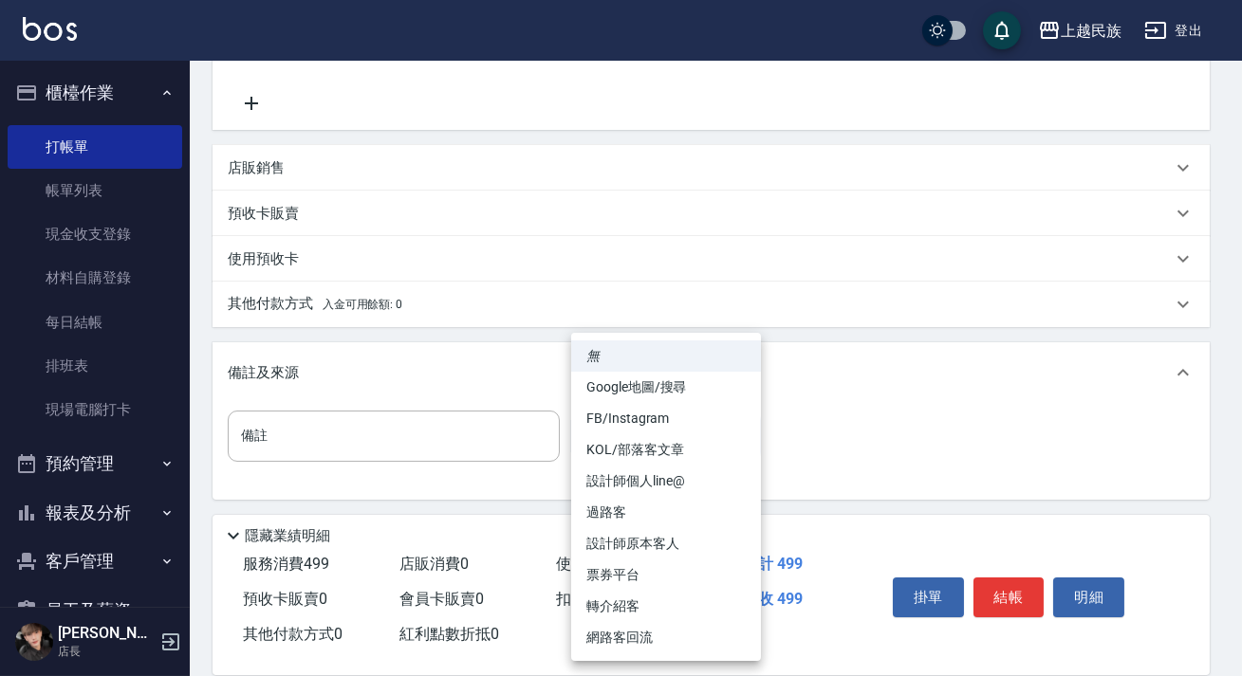
click at [718, 541] on li "設計師原本客人" at bounding box center [666, 543] width 190 height 31
type input "設計師原本客人"
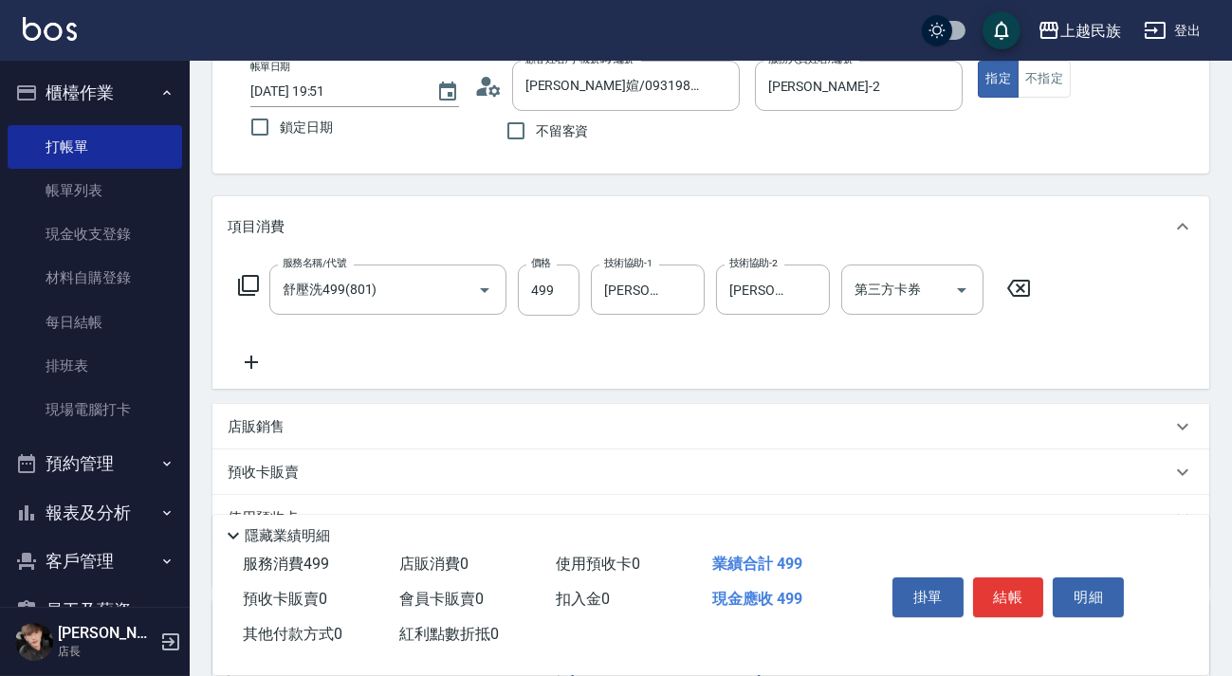
scroll to position [0, 0]
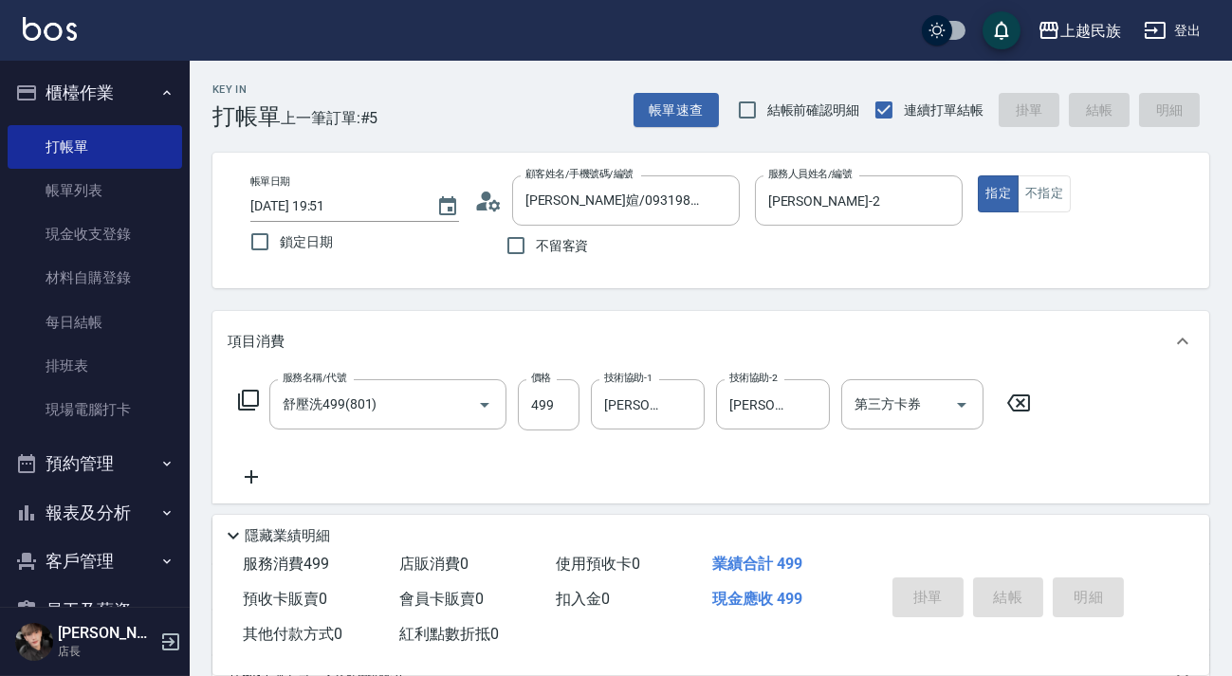
type input "[DATE] 19:52"
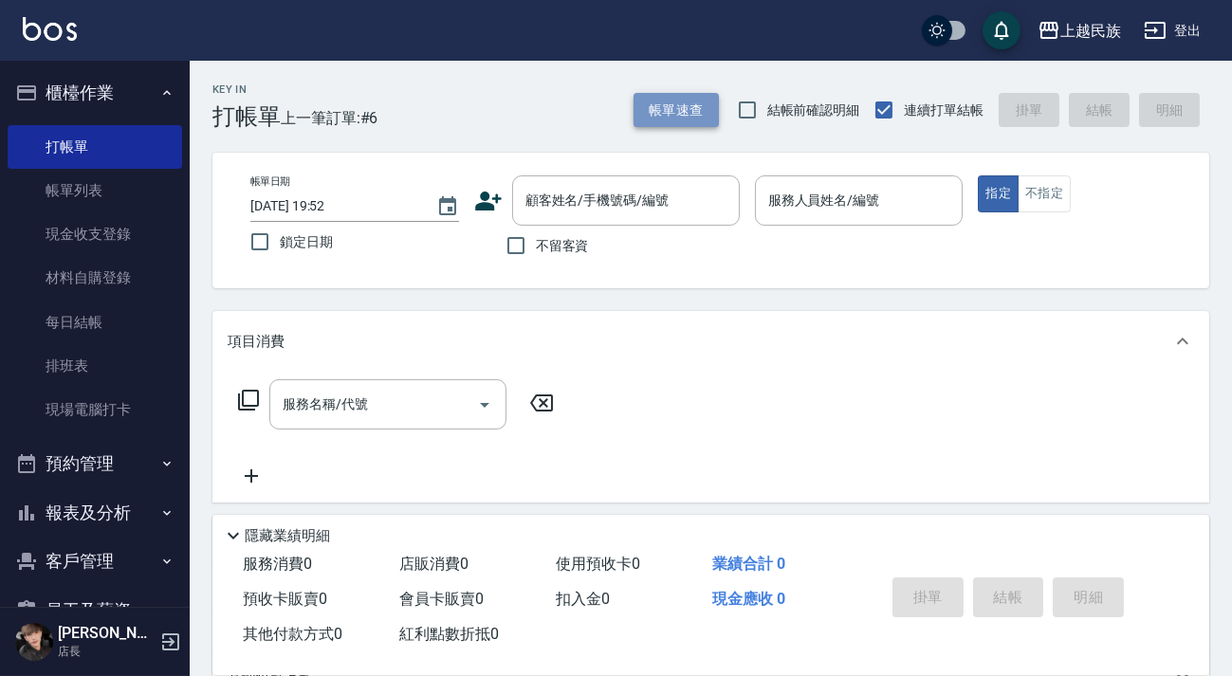
click at [670, 105] on button "帳單速查" at bounding box center [676, 110] width 85 height 35
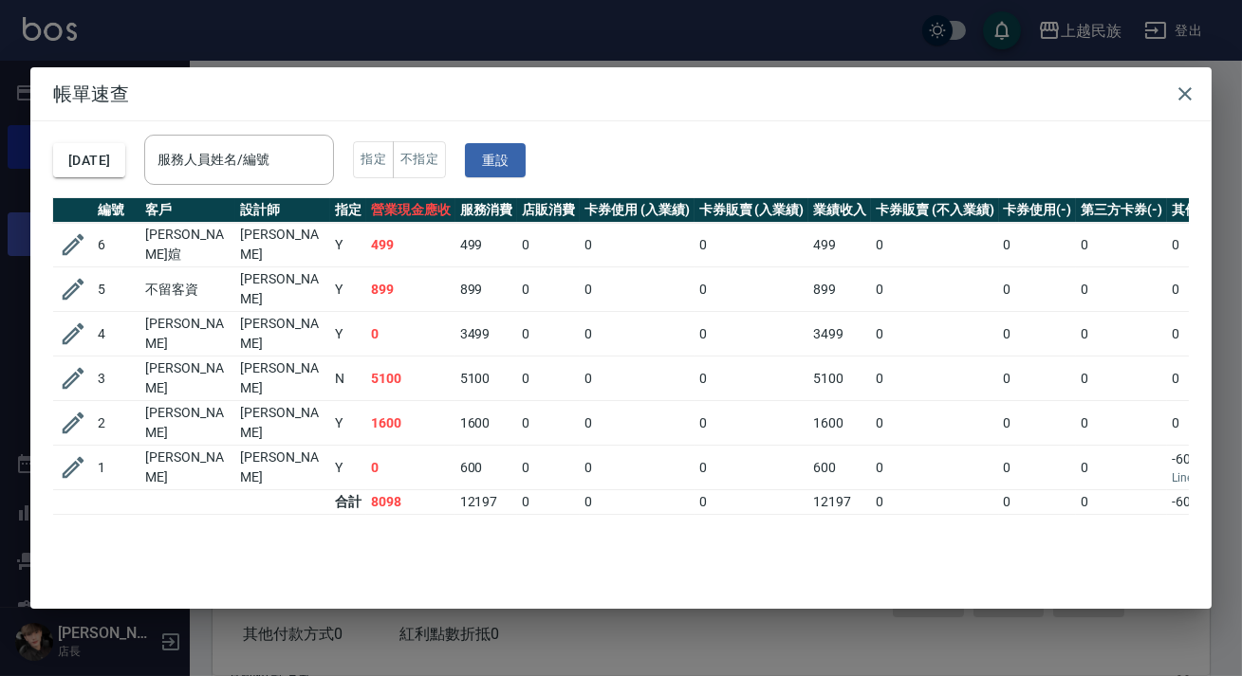
click at [83, 231] on icon "button" at bounding box center [73, 244] width 28 height 28
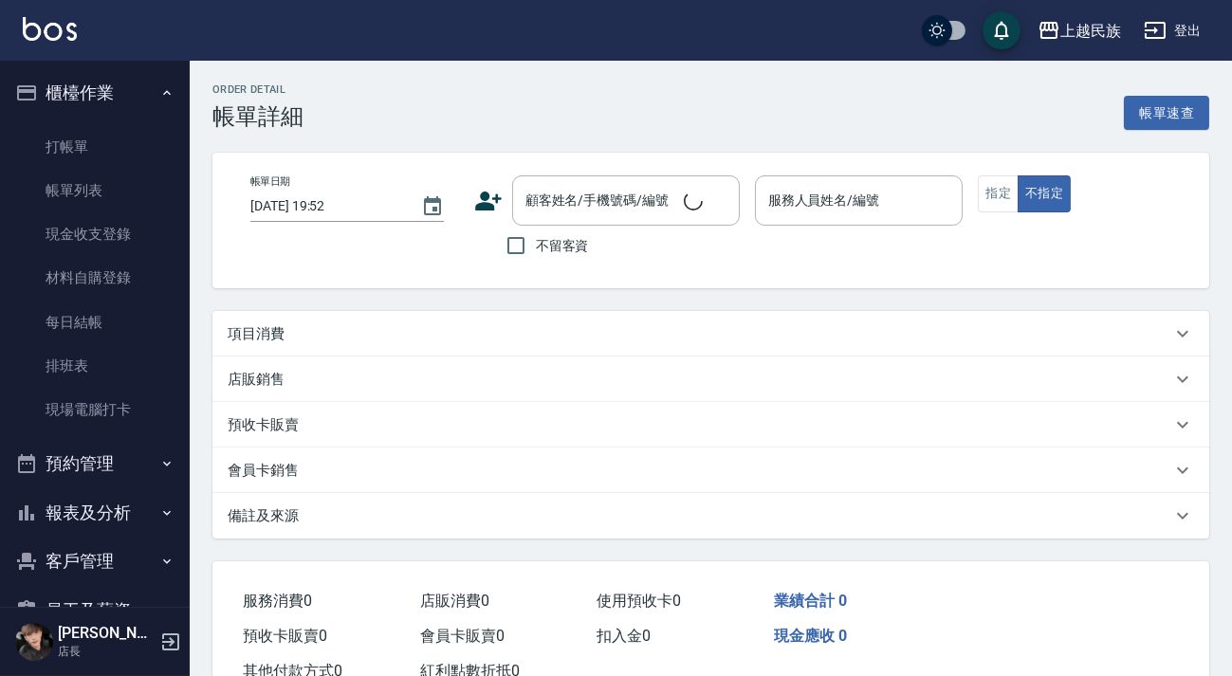
type input "[DATE] 19:51"
type input "[PERSON_NAME]-2"
type input "設計師原本客人"
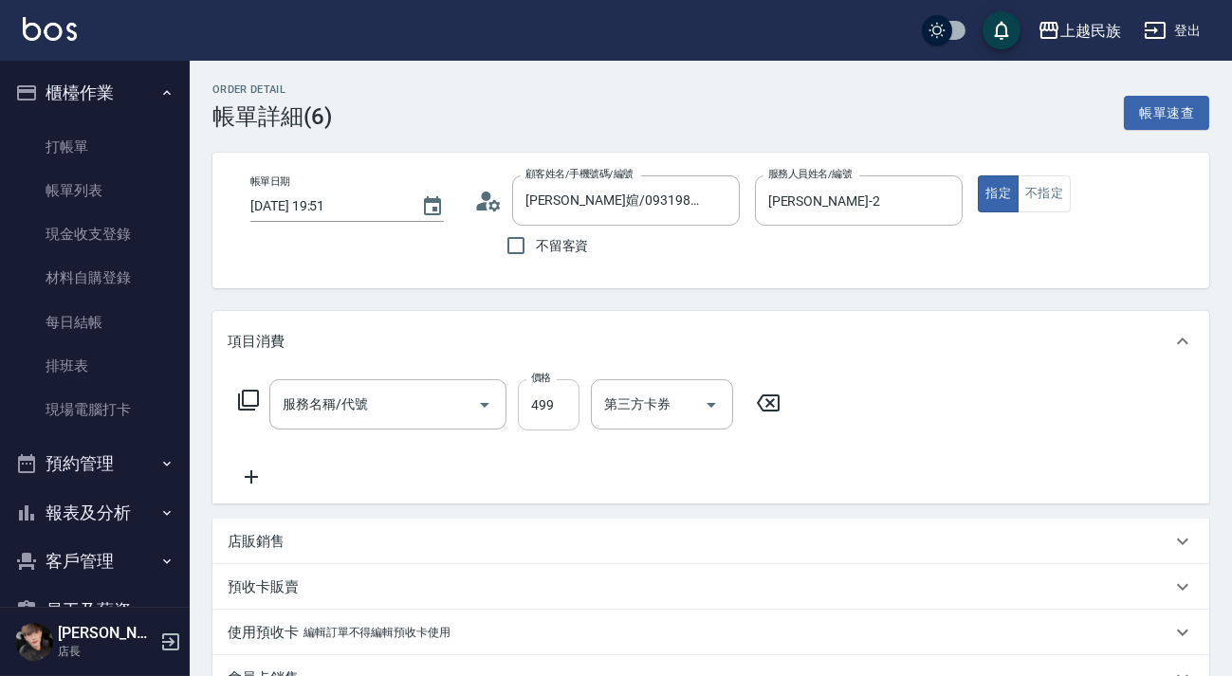
type input "[PERSON_NAME]媗/0931989186/A060521"
click at [542, 408] on input "499" at bounding box center [549, 404] width 62 height 51
type input "舒壓洗499(801)"
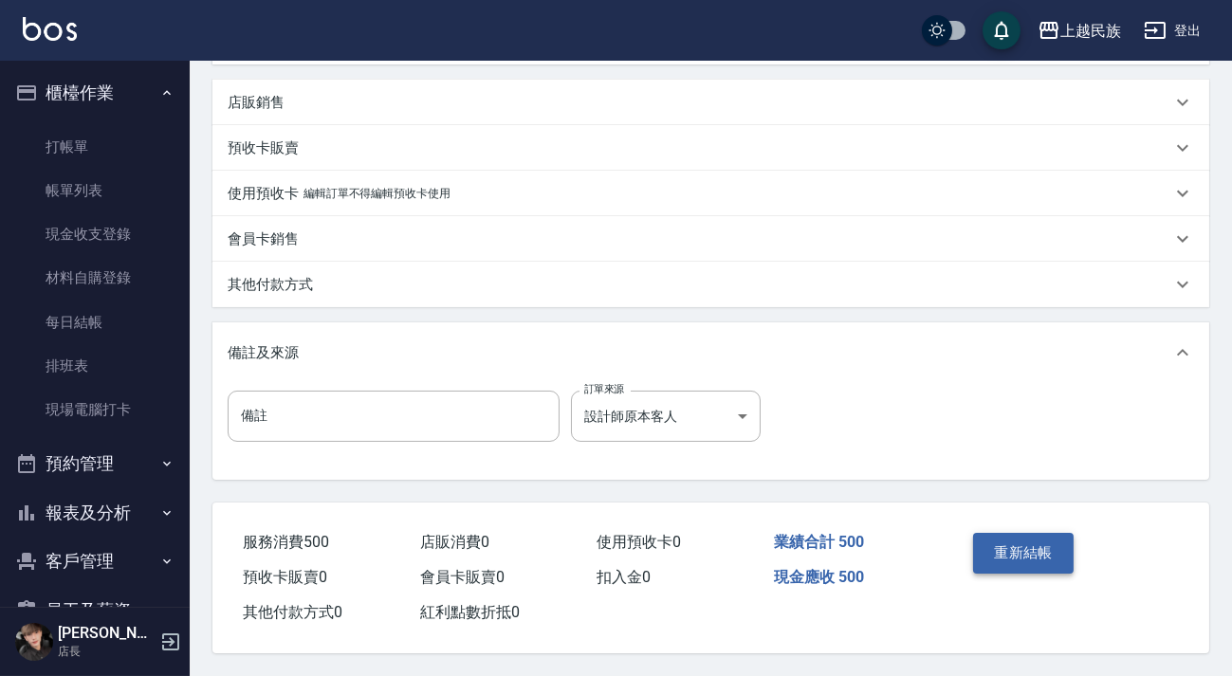
type input "500"
click at [1005, 543] on button "重新結帳" at bounding box center [1023, 553] width 101 height 40
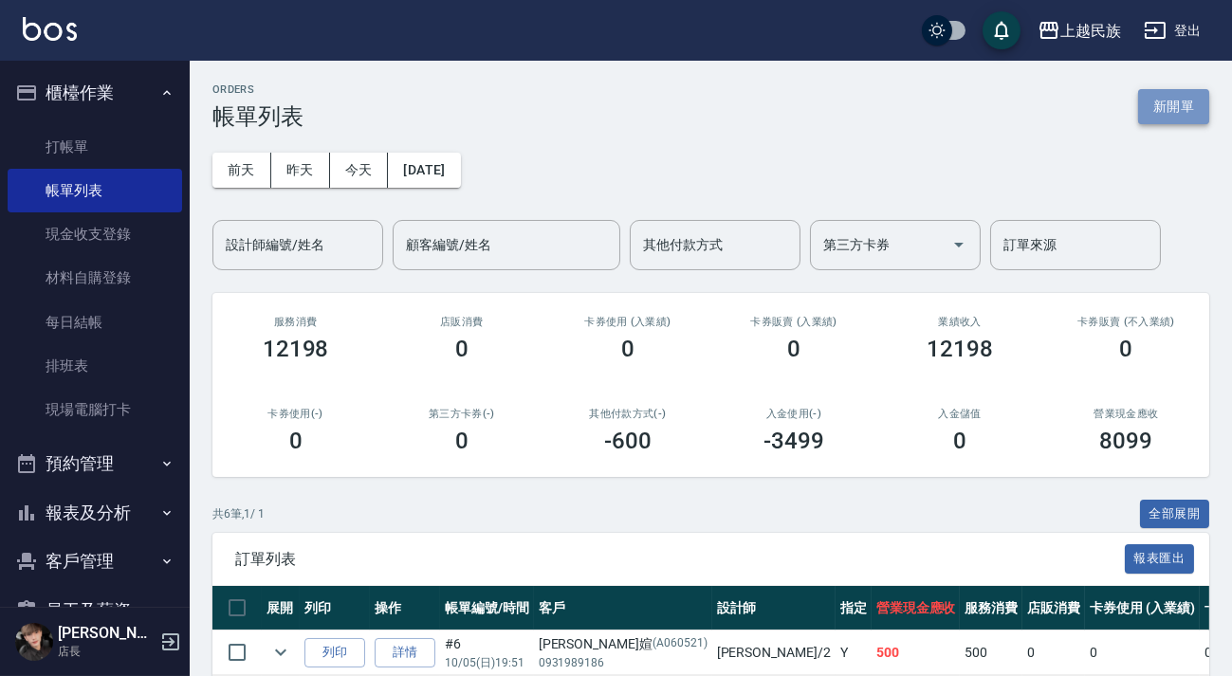
click at [1176, 108] on button "新開單" at bounding box center [1173, 106] width 71 height 35
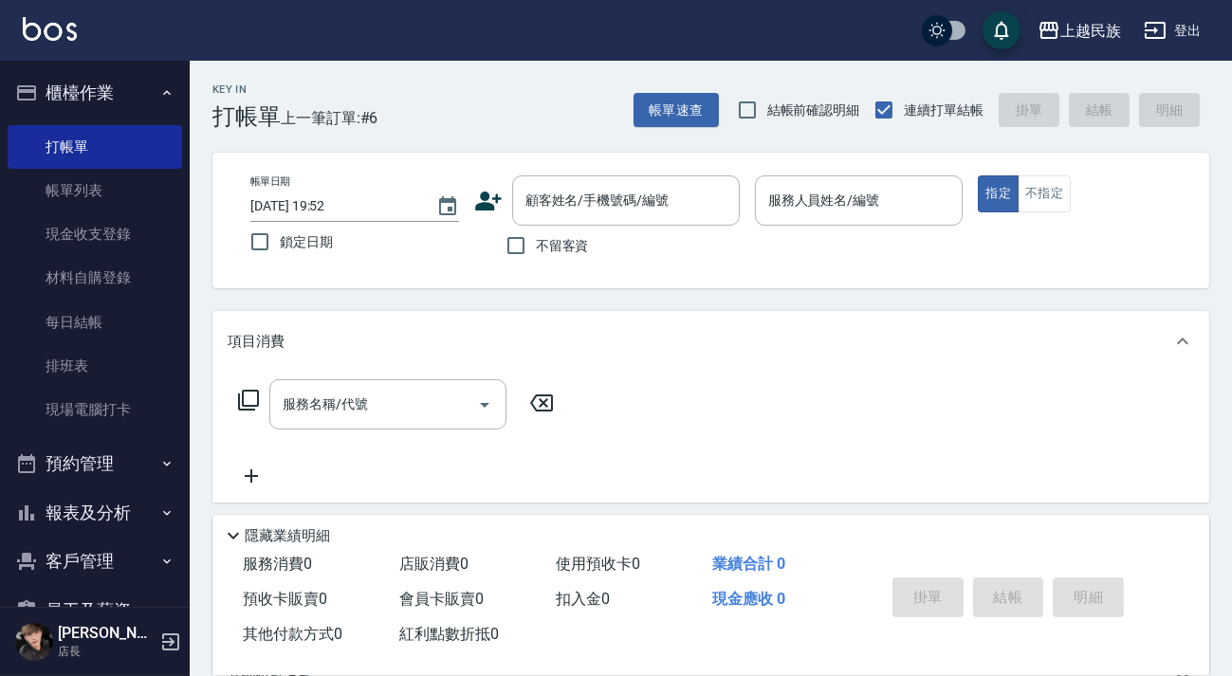
click at [568, 256] on label "不留客資" at bounding box center [542, 246] width 93 height 40
click at [536, 256] on input "不留客資" at bounding box center [516, 246] width 40 height 40
checkbox input "true"
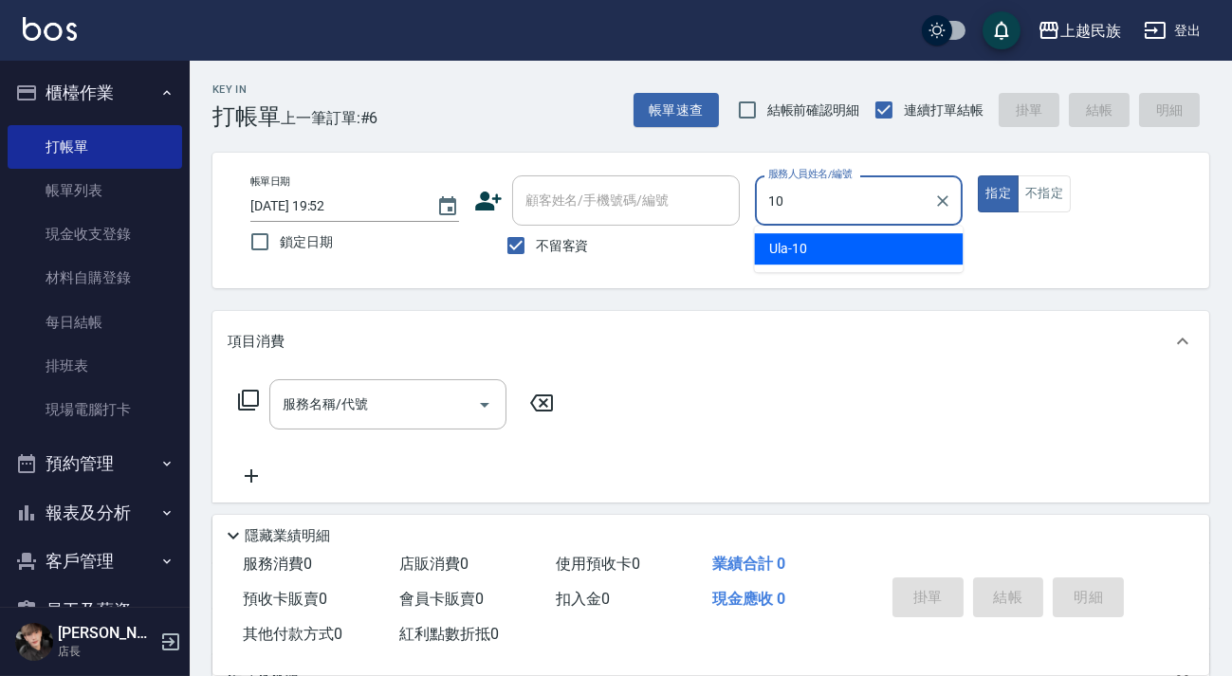
type input "Ula-10"
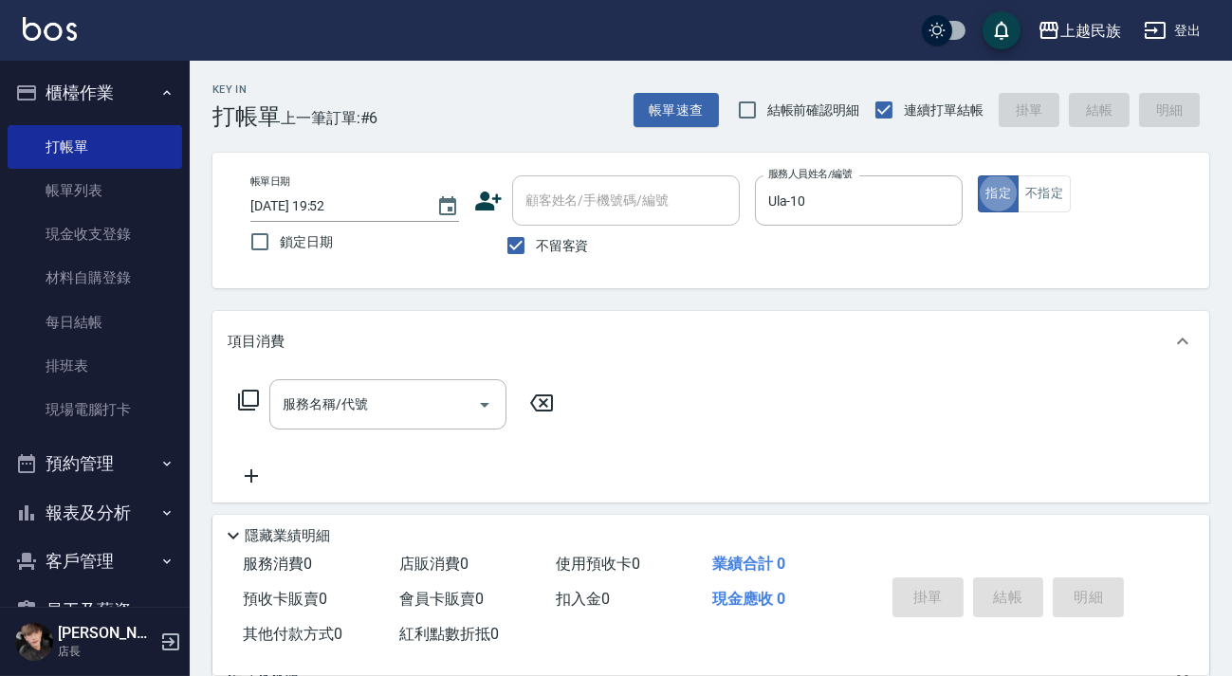
type button "true"
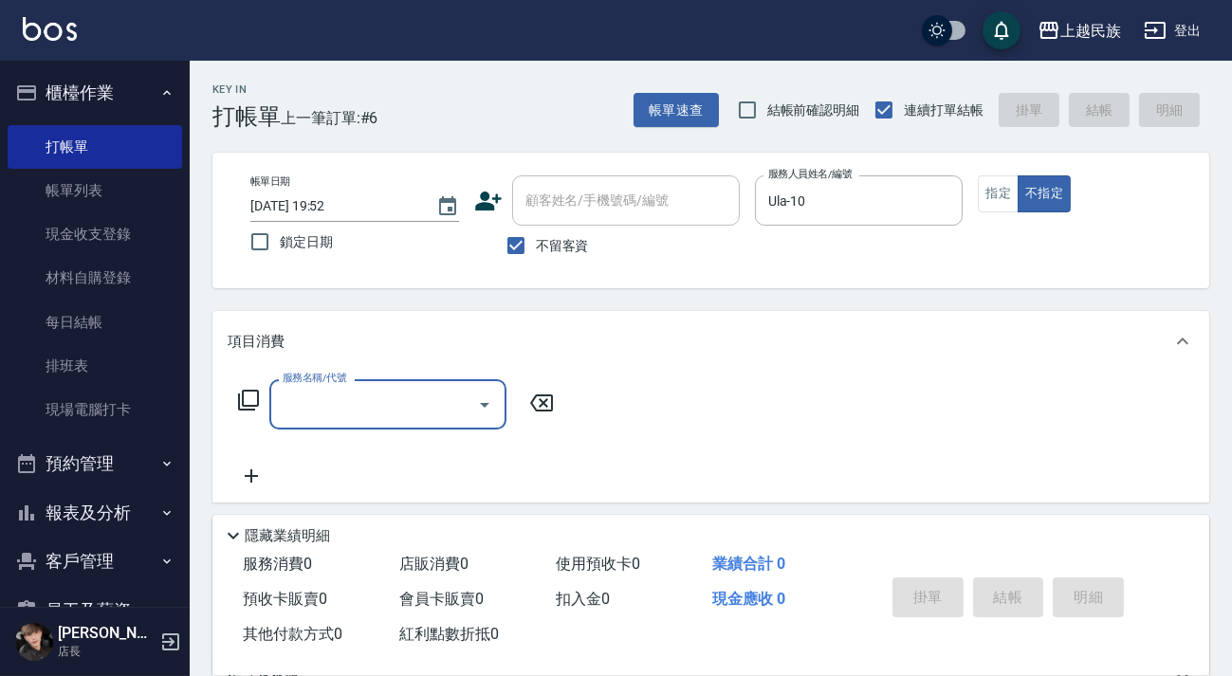
click at [238, 392] on icon at bounding box center [248, 400] width 23 height 23
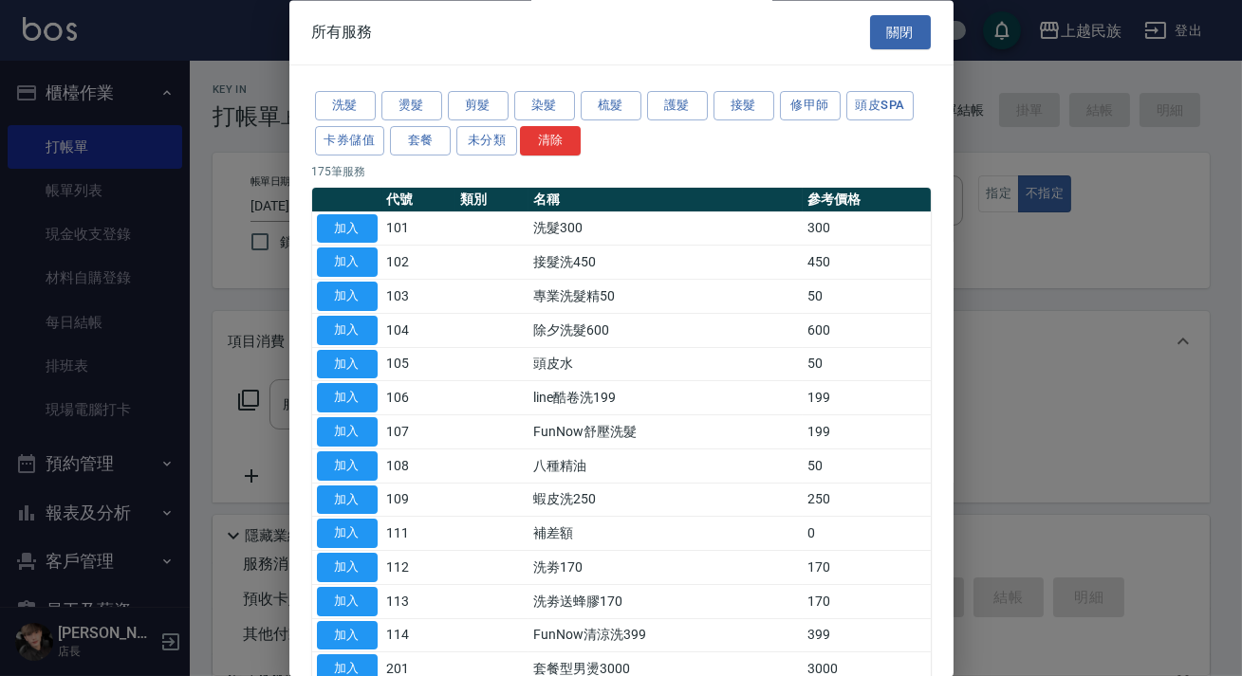
click at [509, 109] on div "洗髮 燙髮 剪髮 染髮 梳髮 護髮 接髮 修甲師 頭皮SPA 卡券儲值 套餐 未分類 清除" at bounding box center [621, 124] width 618 height 70
click at [525, 108] on button "染髮" at bounding box center [544, 106] width 61 height 29
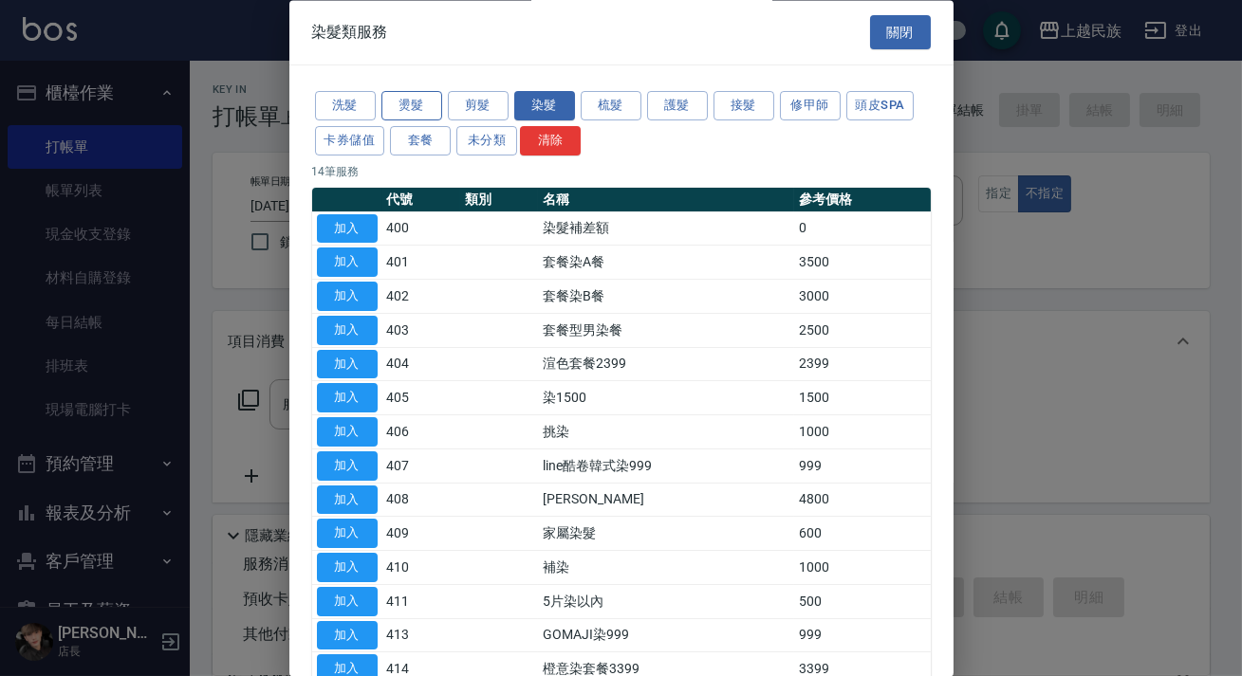
click at [414, 95] on button "燙髮" at bounding box center [411, 106] width 61 height 29
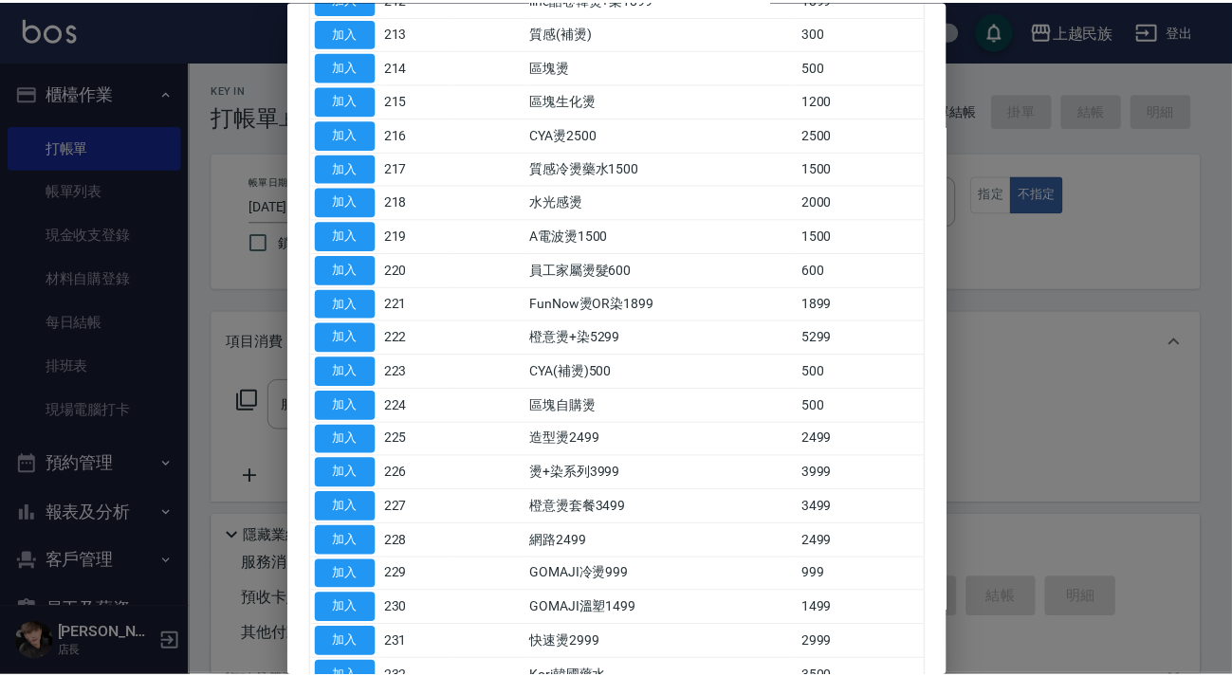
scroll to position [755, 0]
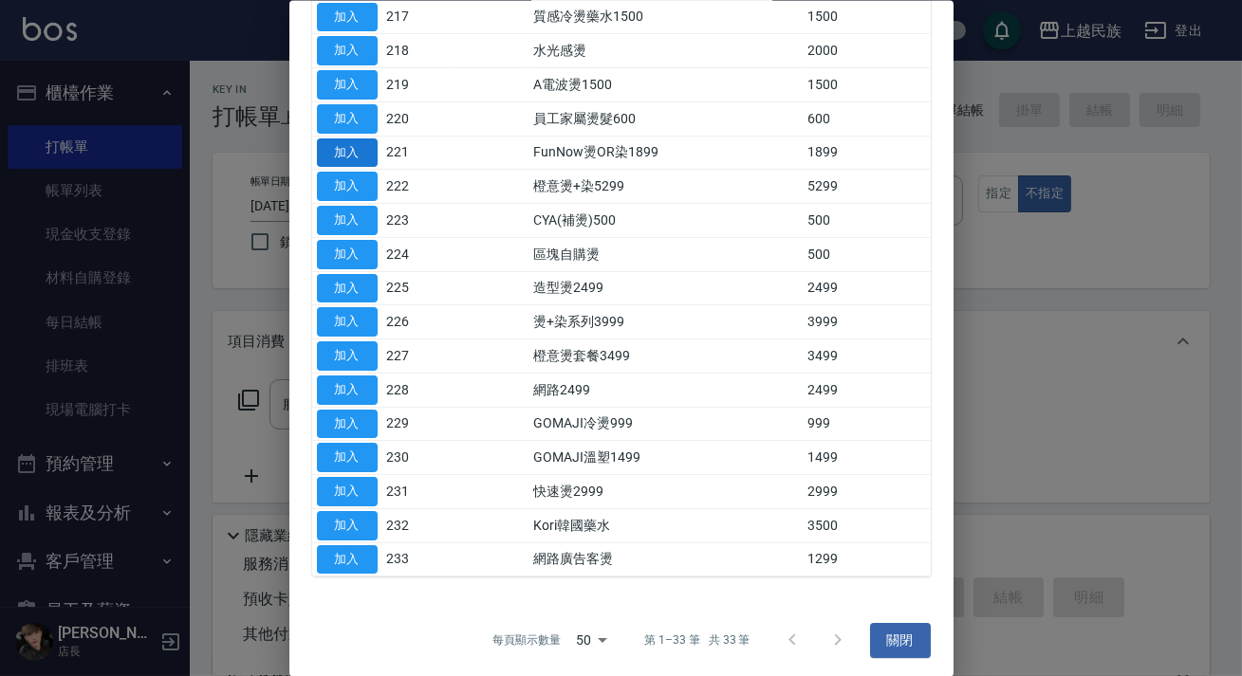
click at [356, 145] on button "加入" at bounding box center [347, 152] width 61 height 29
type input "FunNow燙OR染1899(221)"
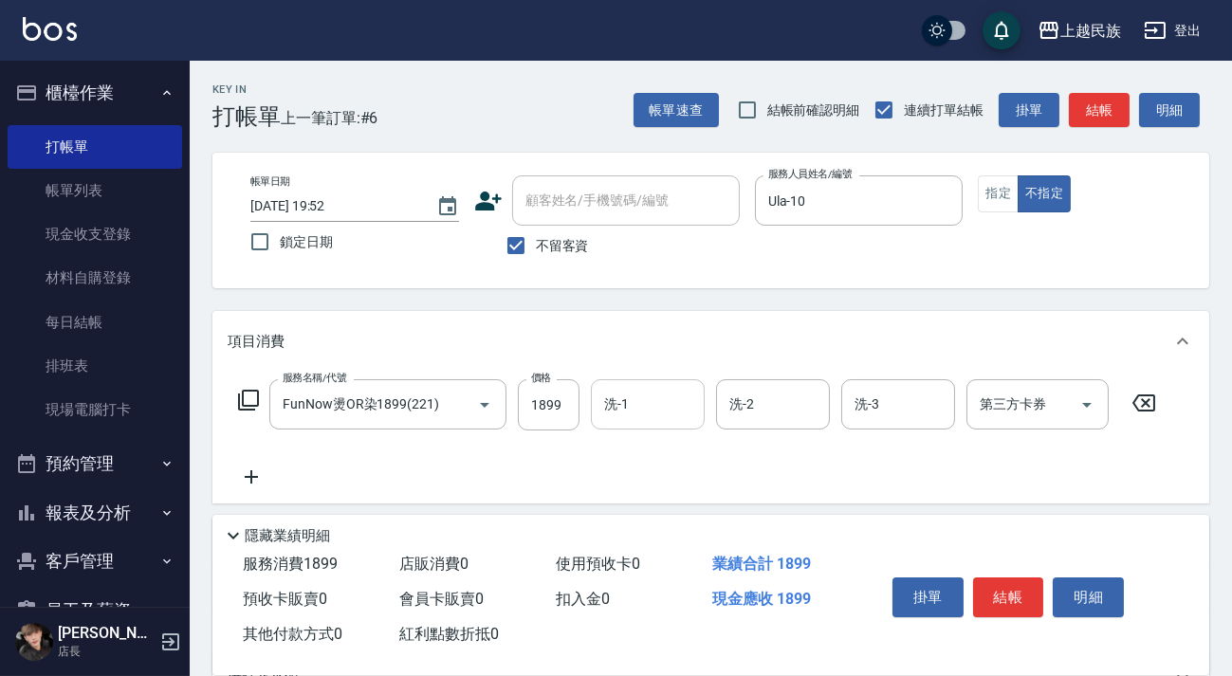
click at [627, 409] on input "洗-1" at bounding box center [647, 404] width 97 height 33
type input "Ula-10"
click at [1088, 401] on icon "Open" at bounding box center [1087, 405] width 23 height 23
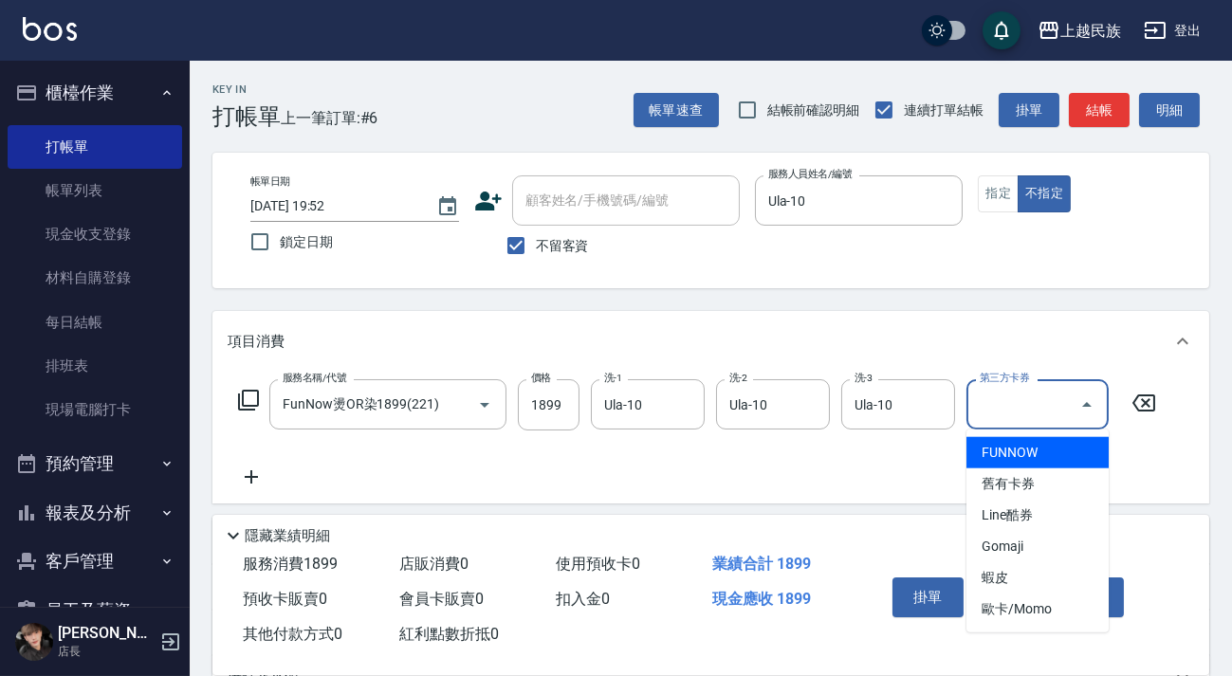
click at [1029, 456] on span "FUNNOW" at bounding box center [1038, 452] width 142 height 31
type input "FUNNOW"
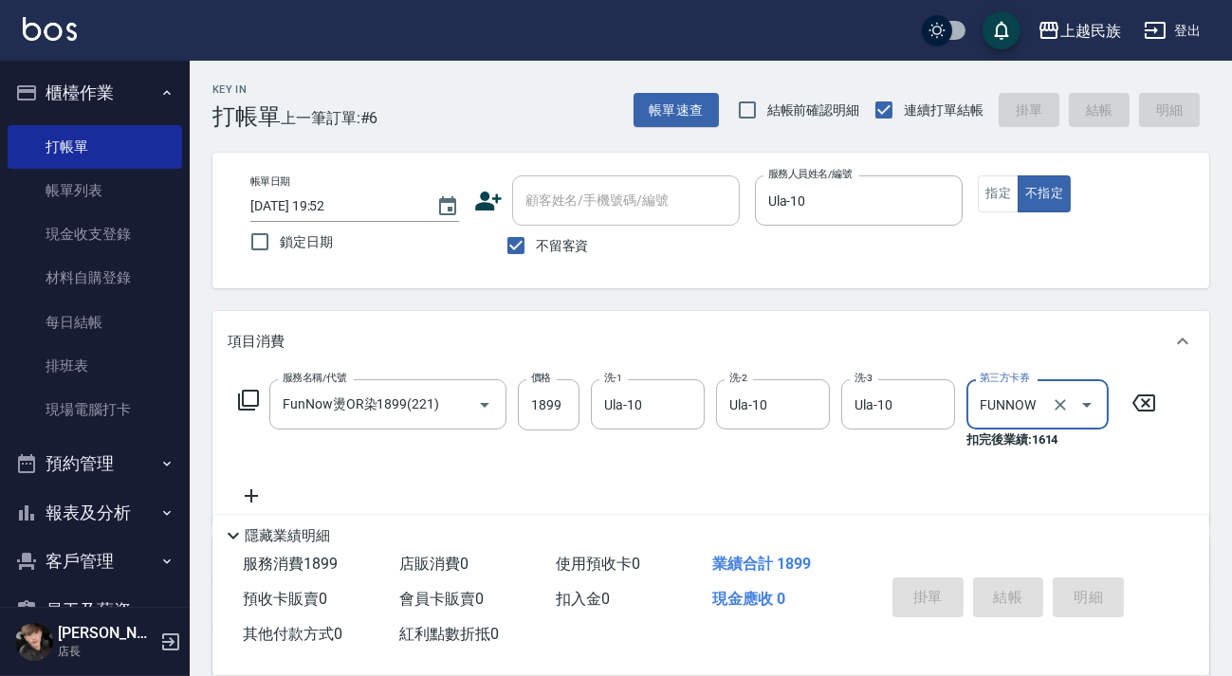
type input "[DATE] 19:53"
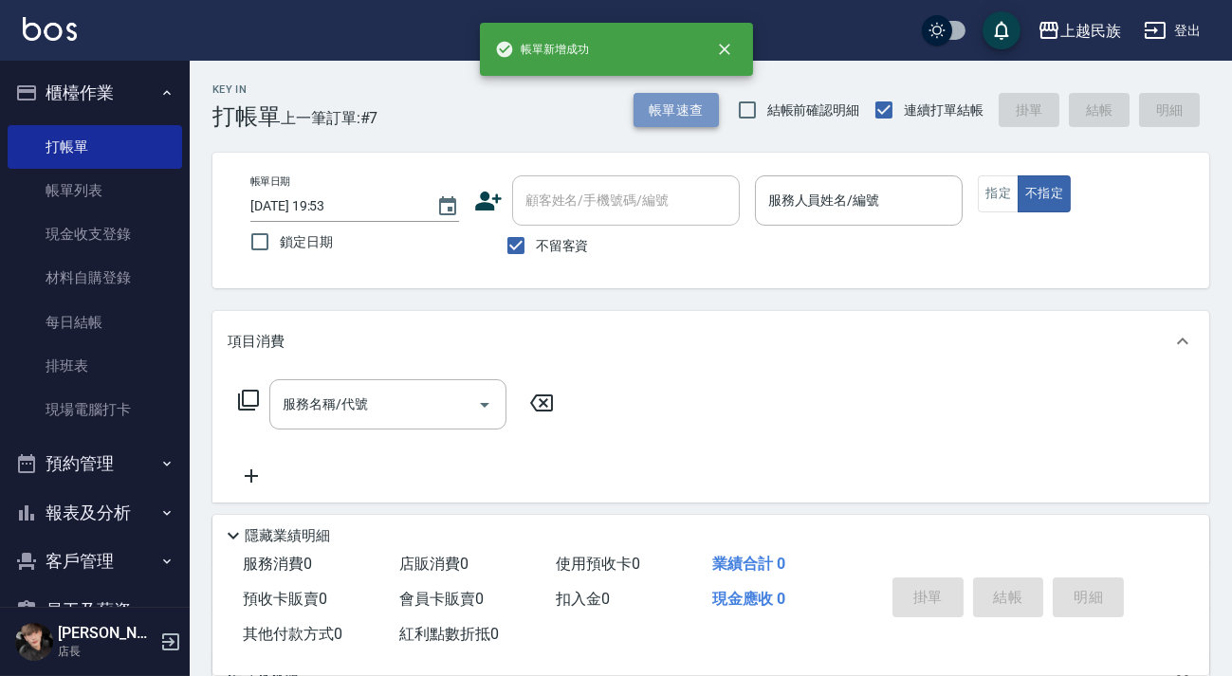
click at [672, 117] on button "帳單速查" at bounding box center [676, 110] width 85 height 35
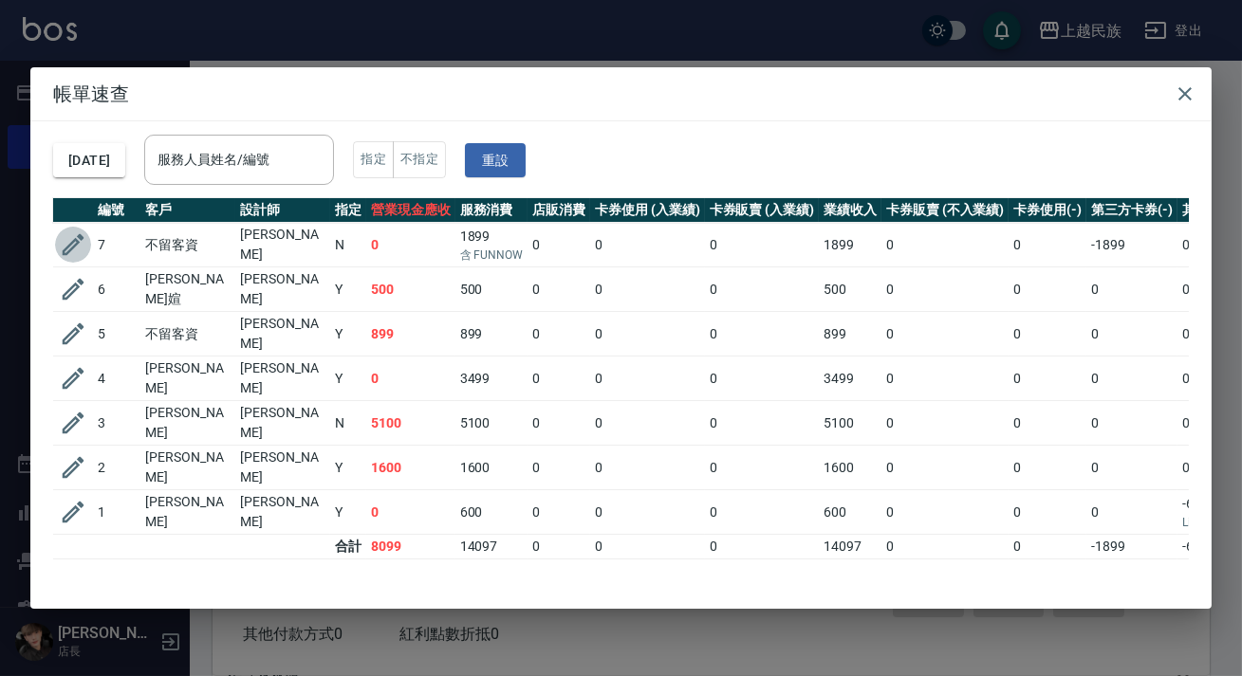
click at [67, 247] on icon "button" at bounding box center [74, 245] width 22 height 22
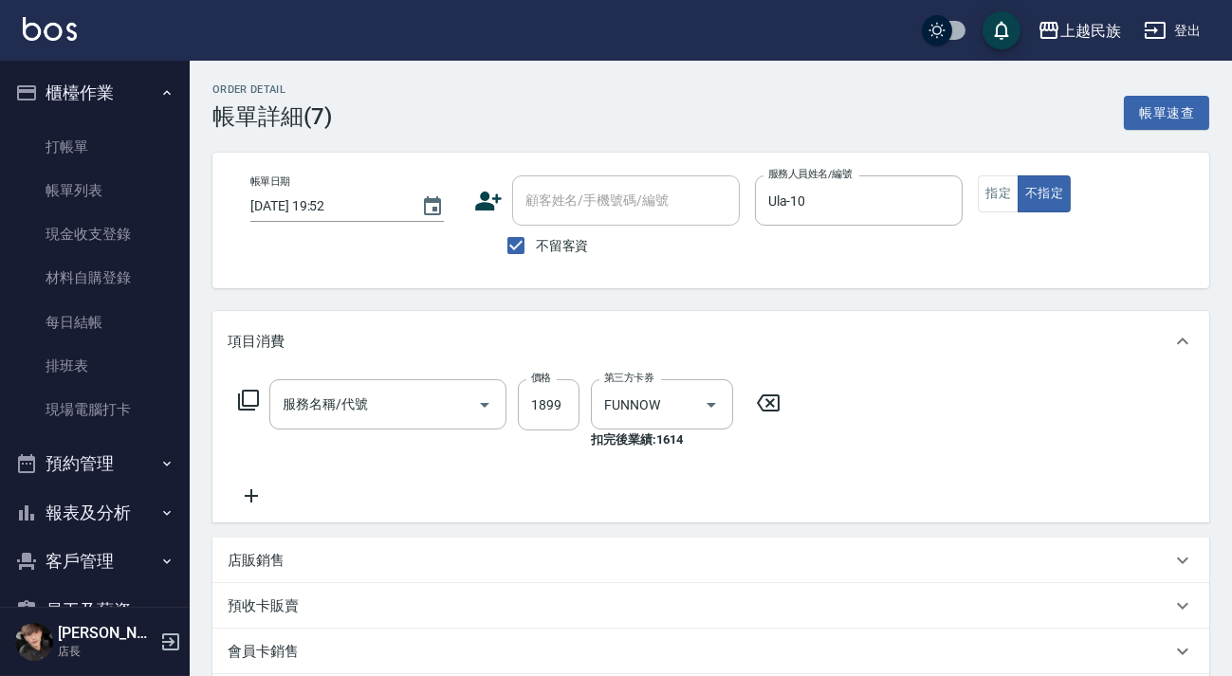
type input "[DATE] 19:52"
checkbox input "true"
type input "Ula-10"
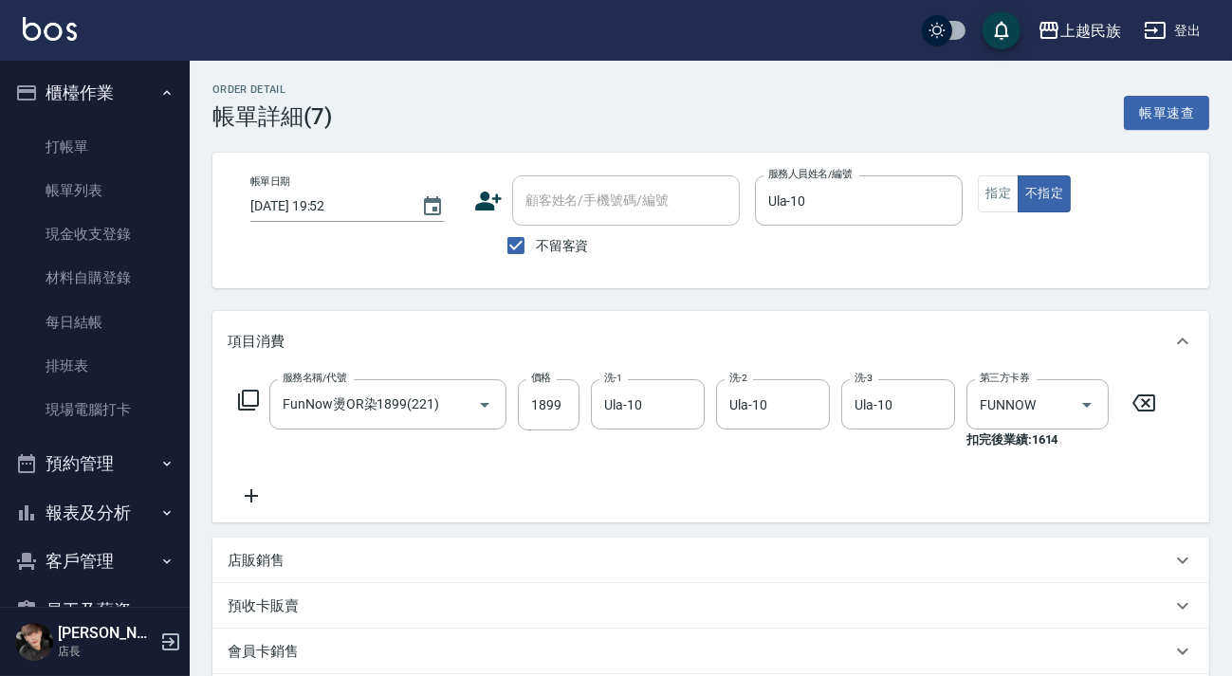
type input "FunNow燙OR染1899(221)"
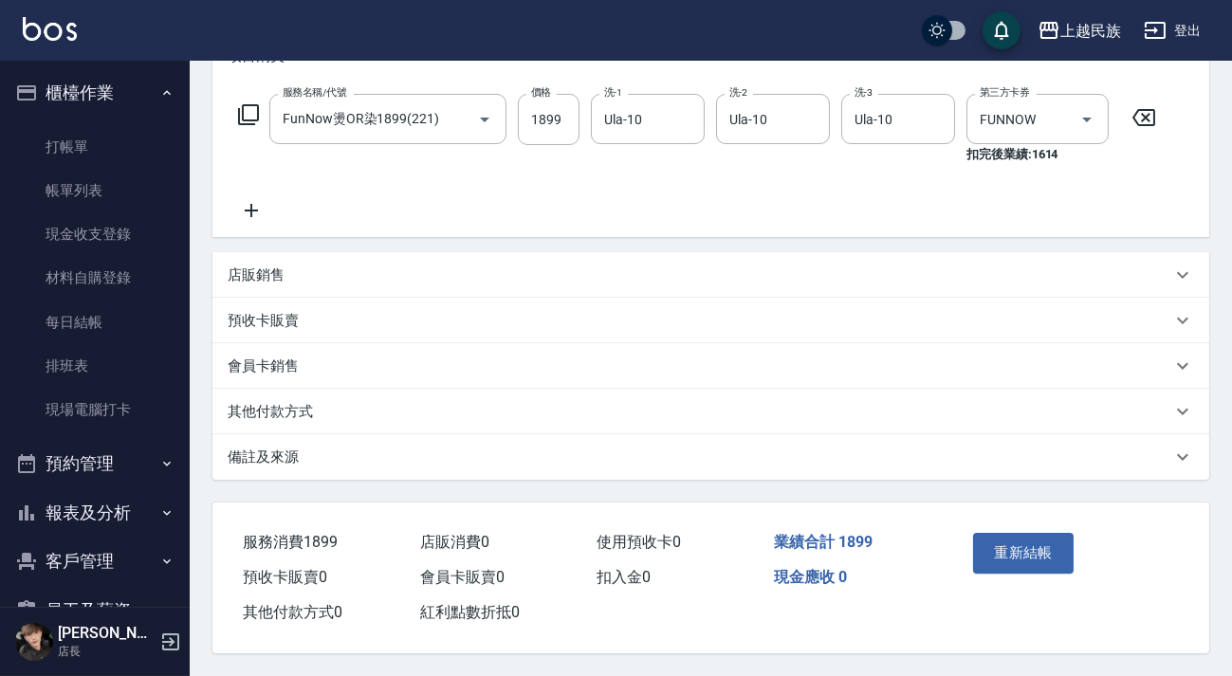
click at [847, 466] on div "備註及來源" at bounding box center [710, 457] width 997 height 46
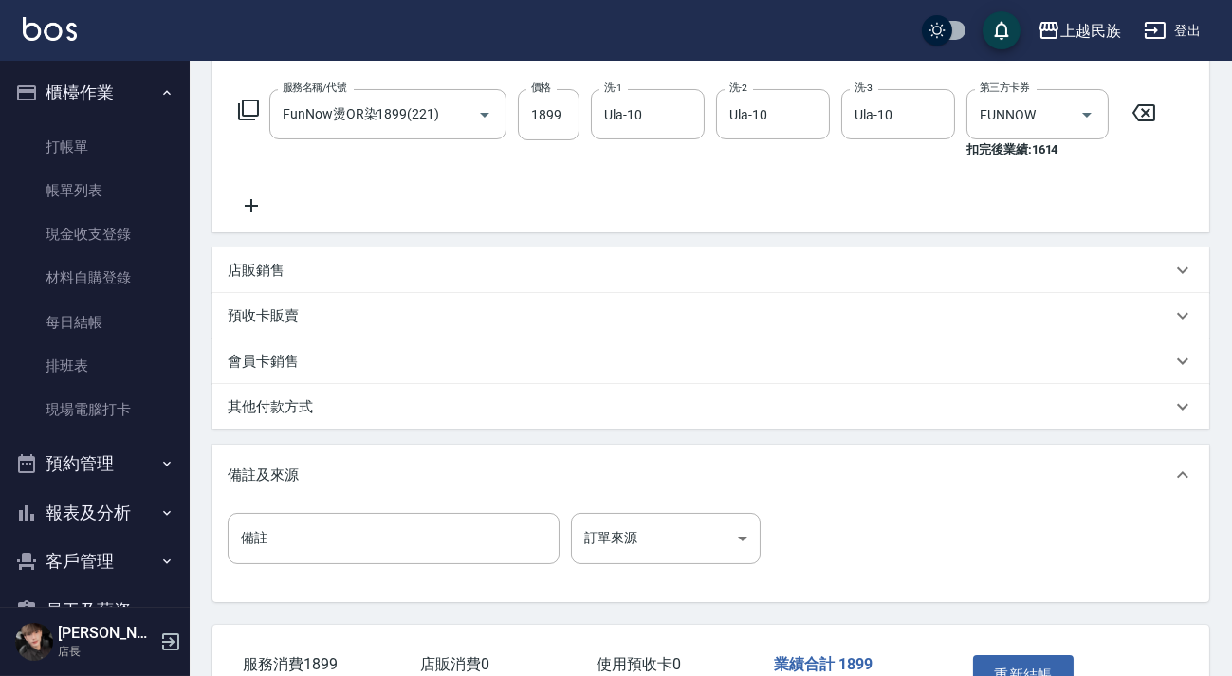
scroll to position [417, 0]
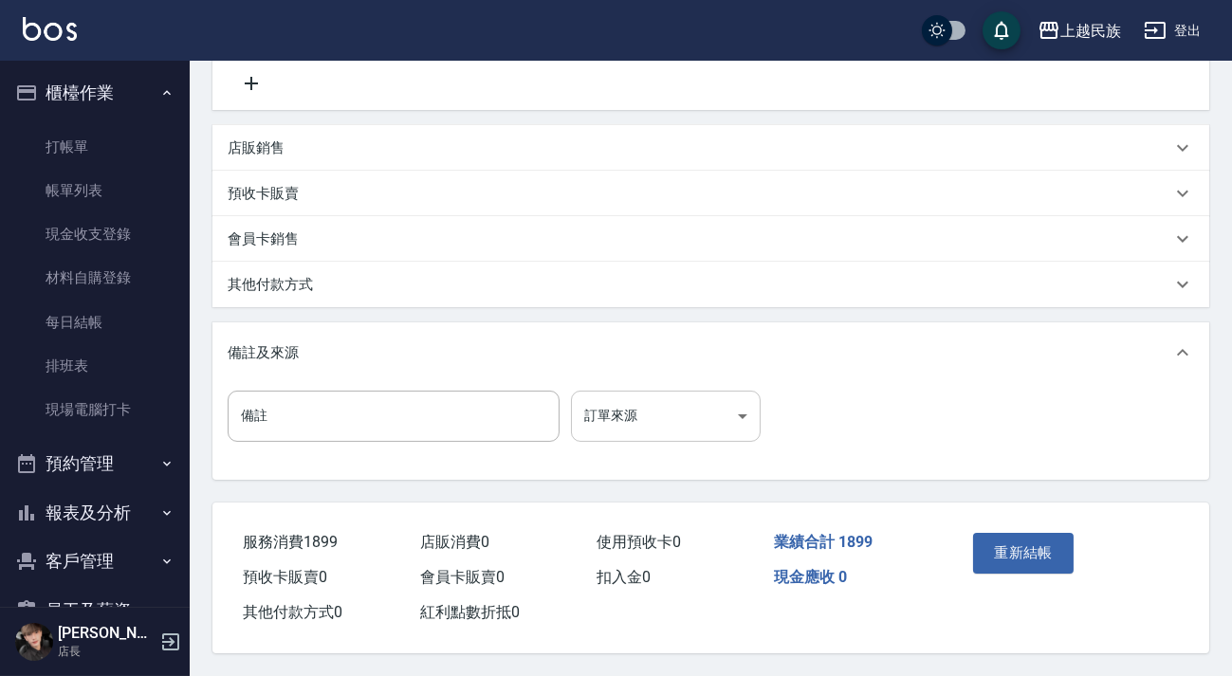
click at [743, 416] on body "上越民族 登出 櫃檯作業 打帳單 帳單列表 現金收支登錄 材料自購登錄 每日結帳 排班表 現場電腦打卡 預約管理 預約管理 單日預約紀錄 單週預約紀錄 報表及…" at bounding box center [616, 131] width 1232 height 1089
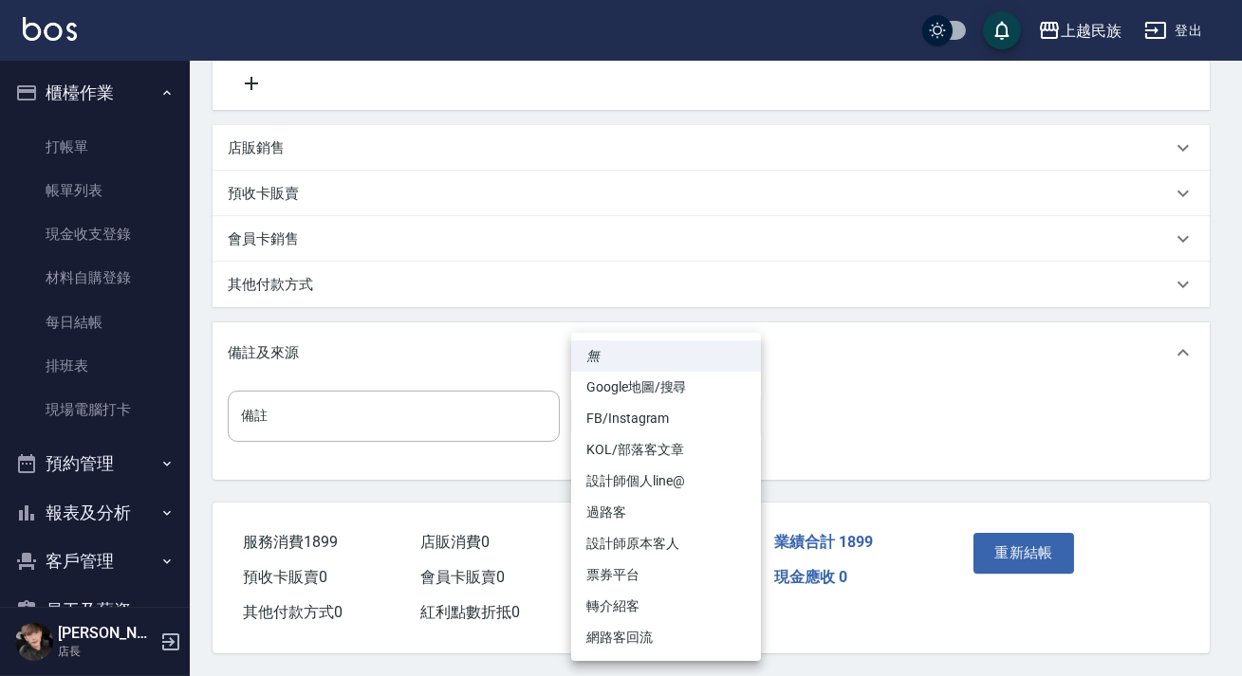
click at [672, 584] on li "票券平台" at bounding box center [666, 575] width 190 height 31
type input "票券平台"
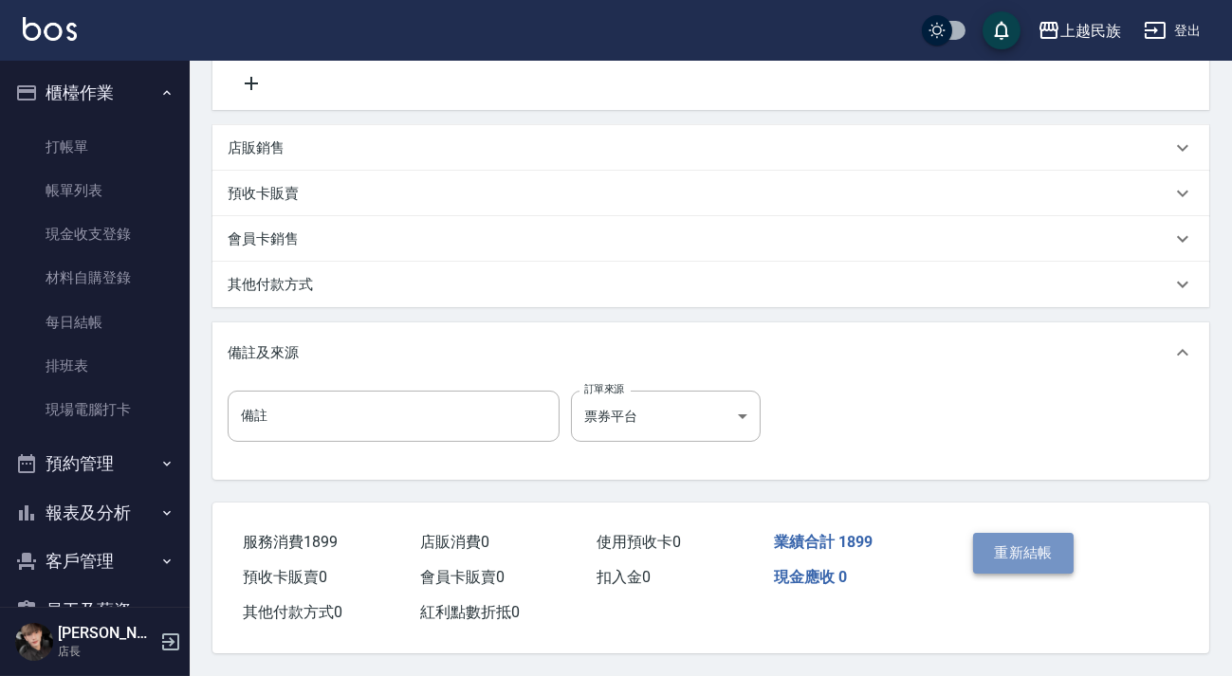
click at [996, 537] on button "重新結帳" at bounding box center [1023, 553] width 101 height 40
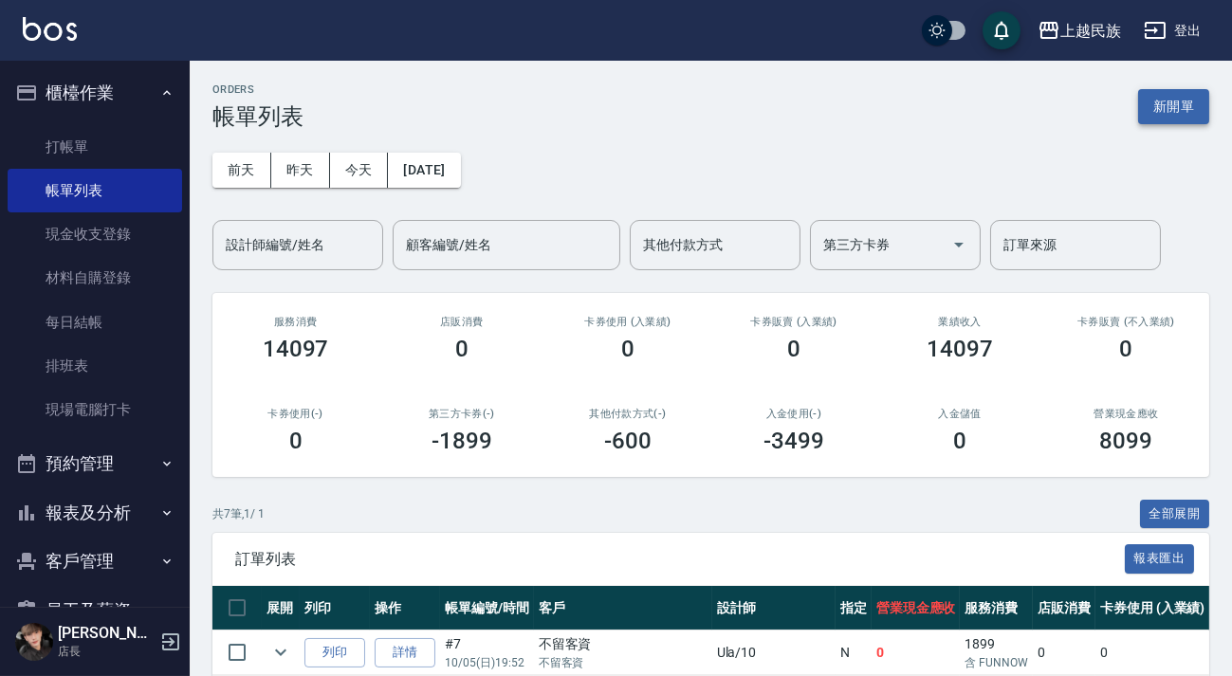
click at [1177, 105] on button "新開單" at bounding box center [1173, 106] width 71 height 35
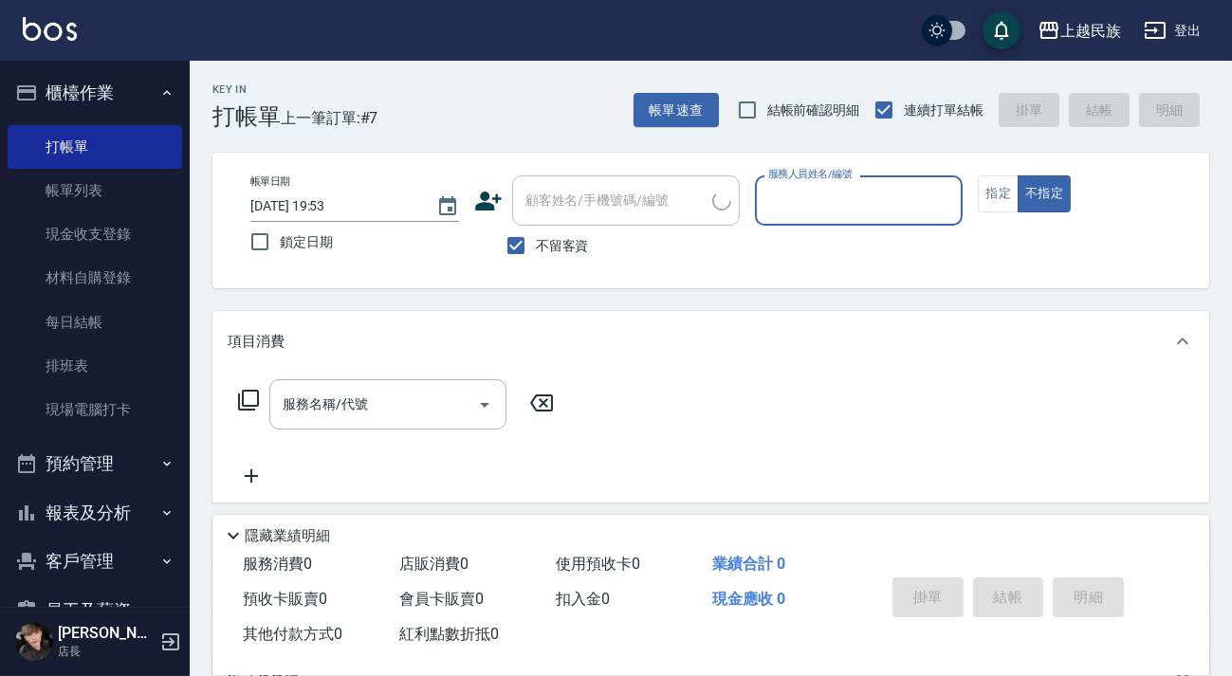
click at [625, 206] on input "顧客姓名/手機號碼/編號" at bounding box center [617, 200] width 192 height 33
drag, startPoint x: 562, startPoint y: 245, endPoint x: 589, endPoint y: 200, distance: 51.9
click at [562, 245] on span "不留客資" at bounding box center [562, 246] width 53 height 20
click at [536, 245] on input "不留客資" at bounding box center [516, 246] width 40 height 40
checkbox input "false"
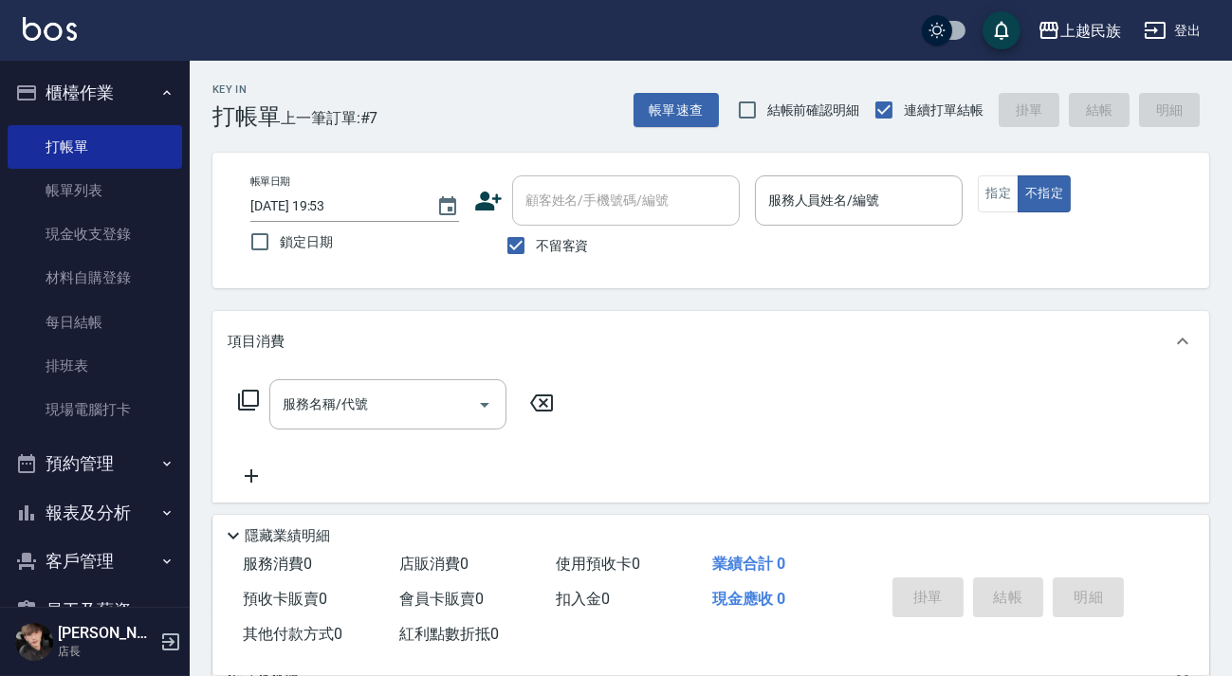
click at [589, 200] on div "顧客姓名/手機號碼/編號 顧客姓名/手機號碼/編號" at bounding box center [626, 200] width 228 height 50
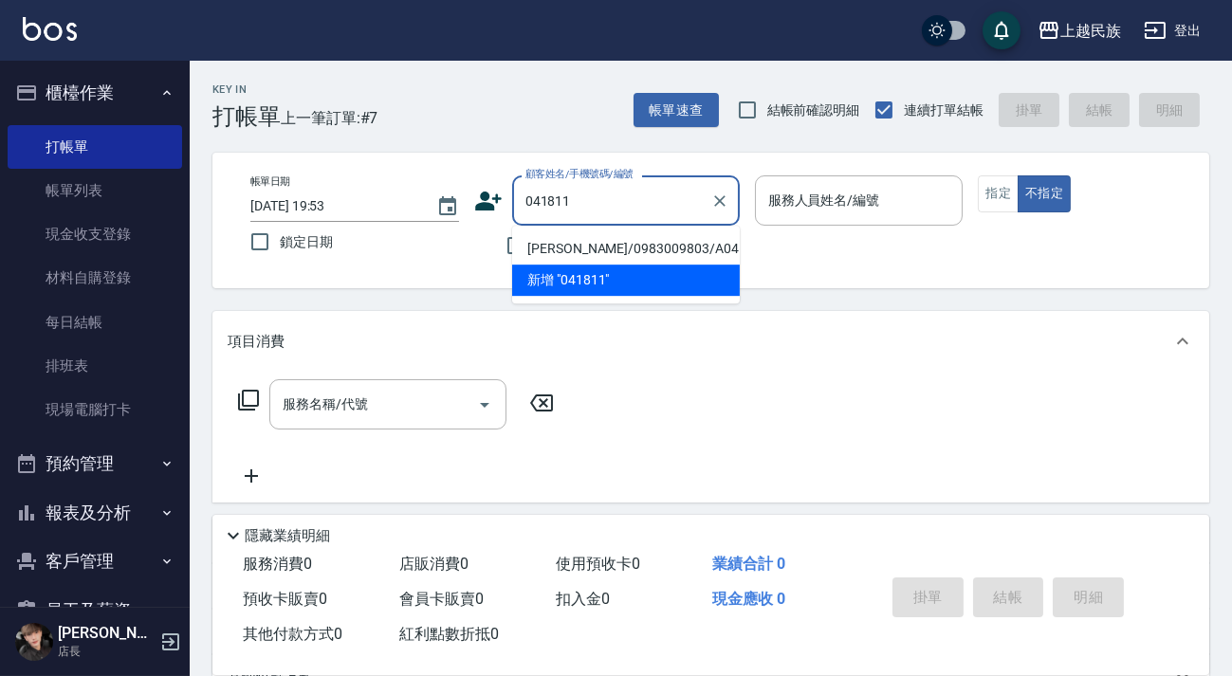
click at [619, 249] on li "[PERSON_NAME]/0983009803/A041811" at bounding box center [626, 248] width 228 height 31
type input "[PERSON_NAME]/0983009803/A041811"
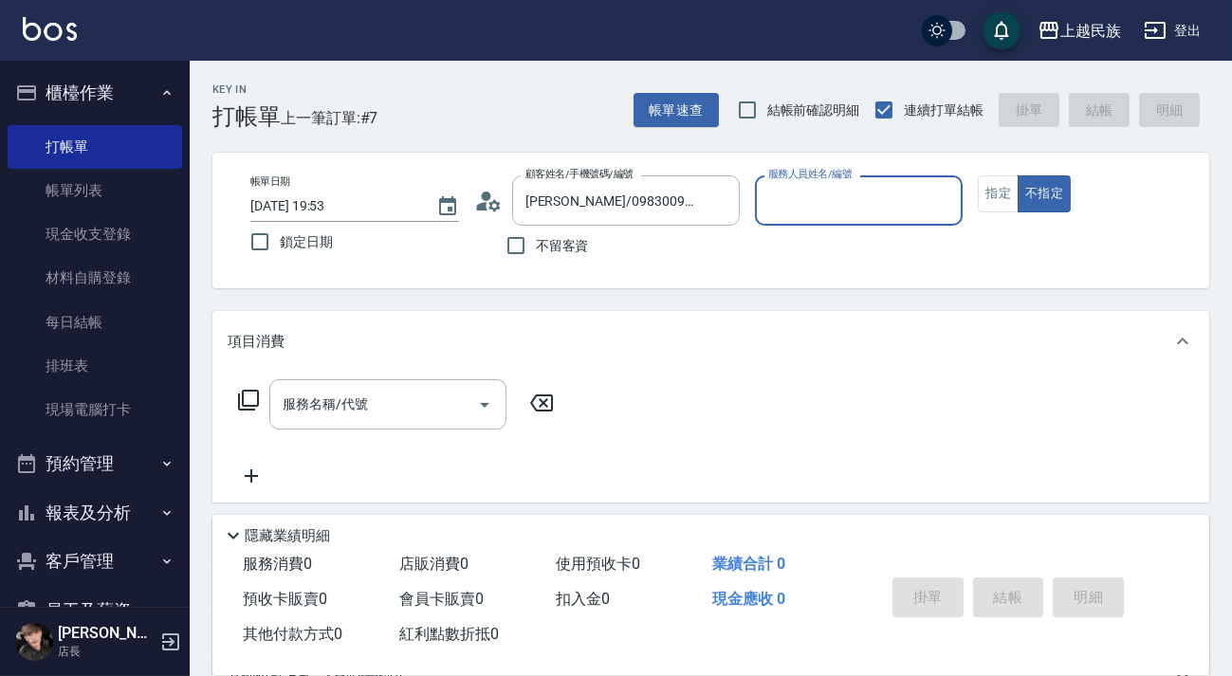
type input "[PERSON_NAME]-2"
click at [1018, 175] on button "不指定" at bounding box center [1044, 193] width 53 height 37
type button "false"
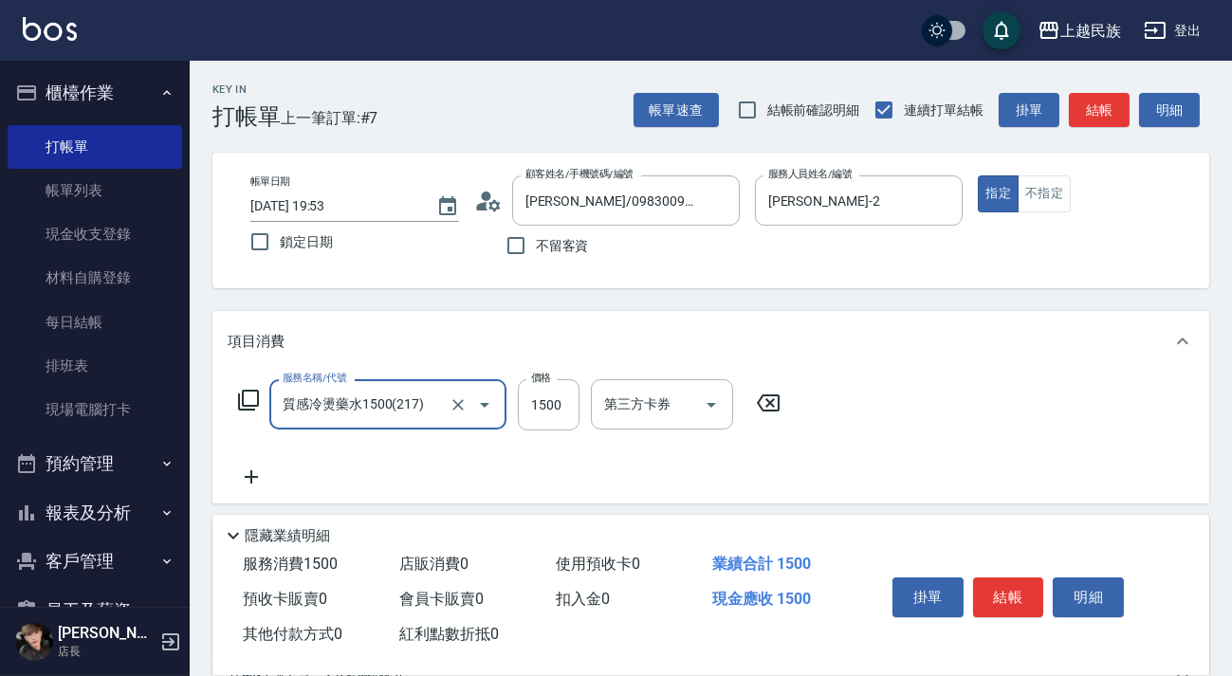
type input "質感冷燙藥水1500(217)"
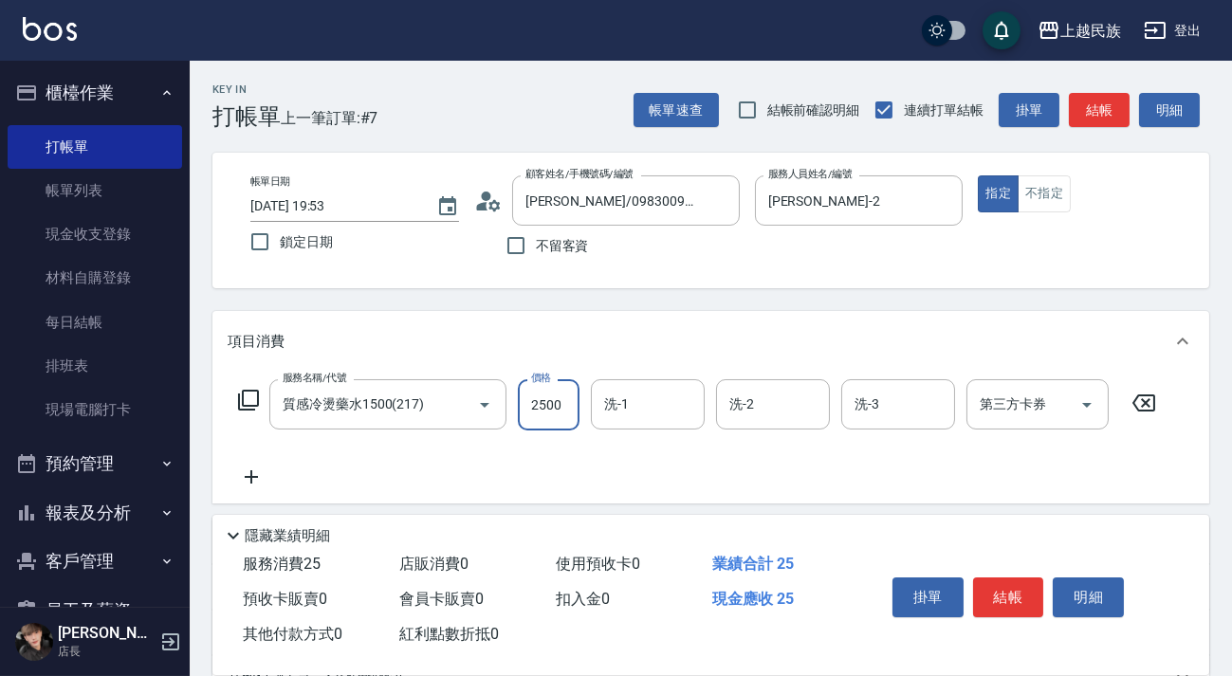
type input "2500"
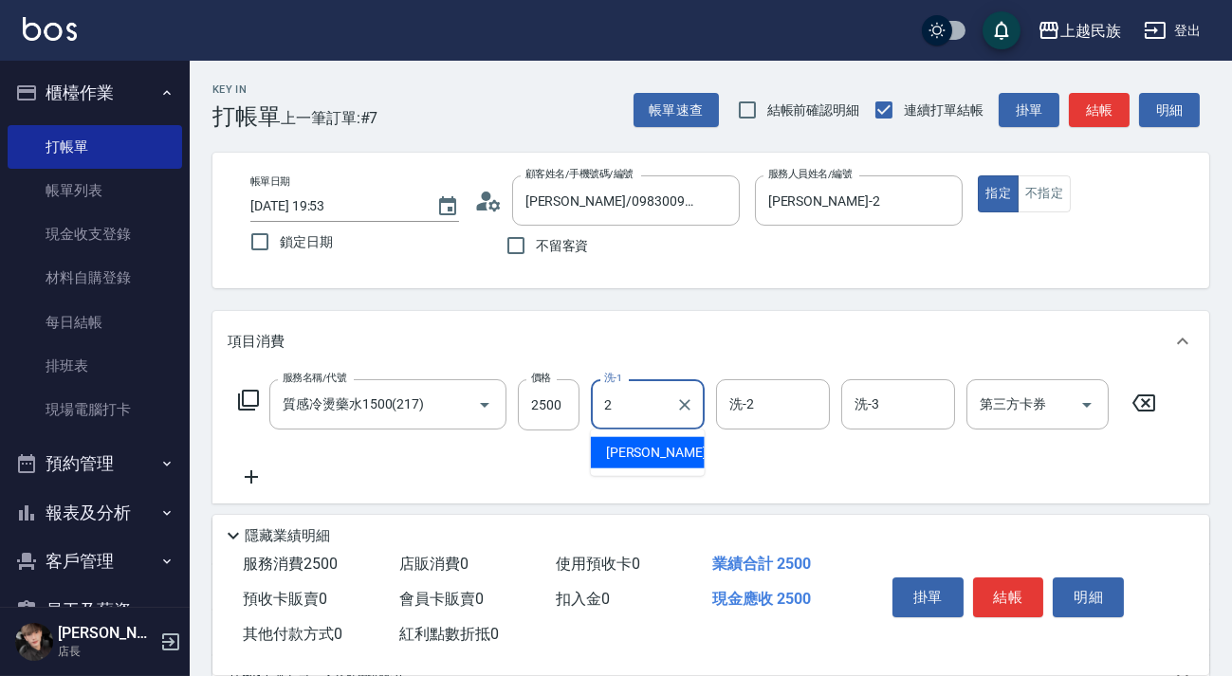
type input "[PERSON_NAME]-2"
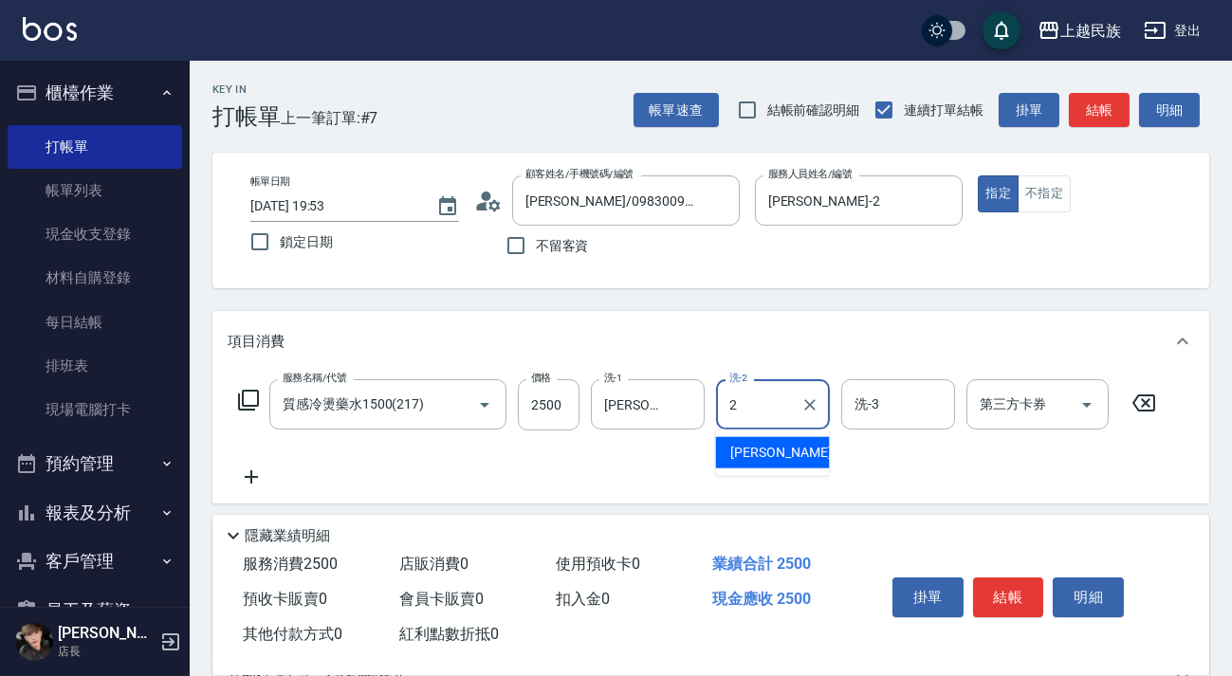
type input "[PERSON_NAME]-2"
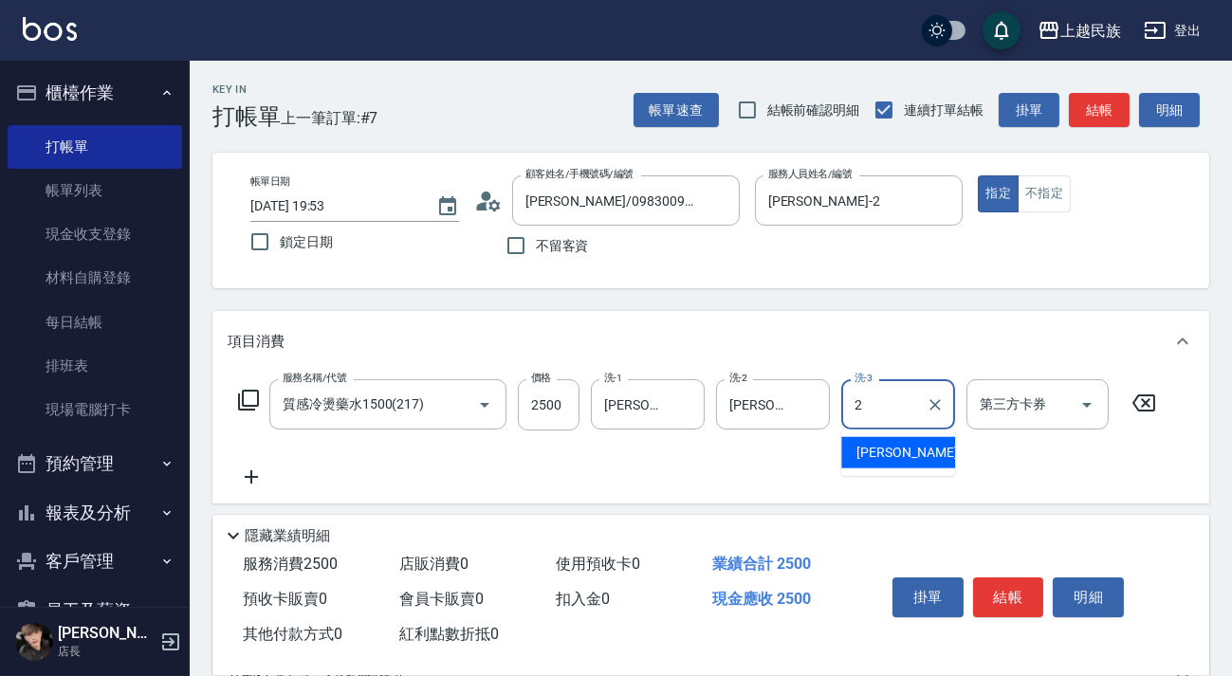
type input "[PERSON_NAME]-2"
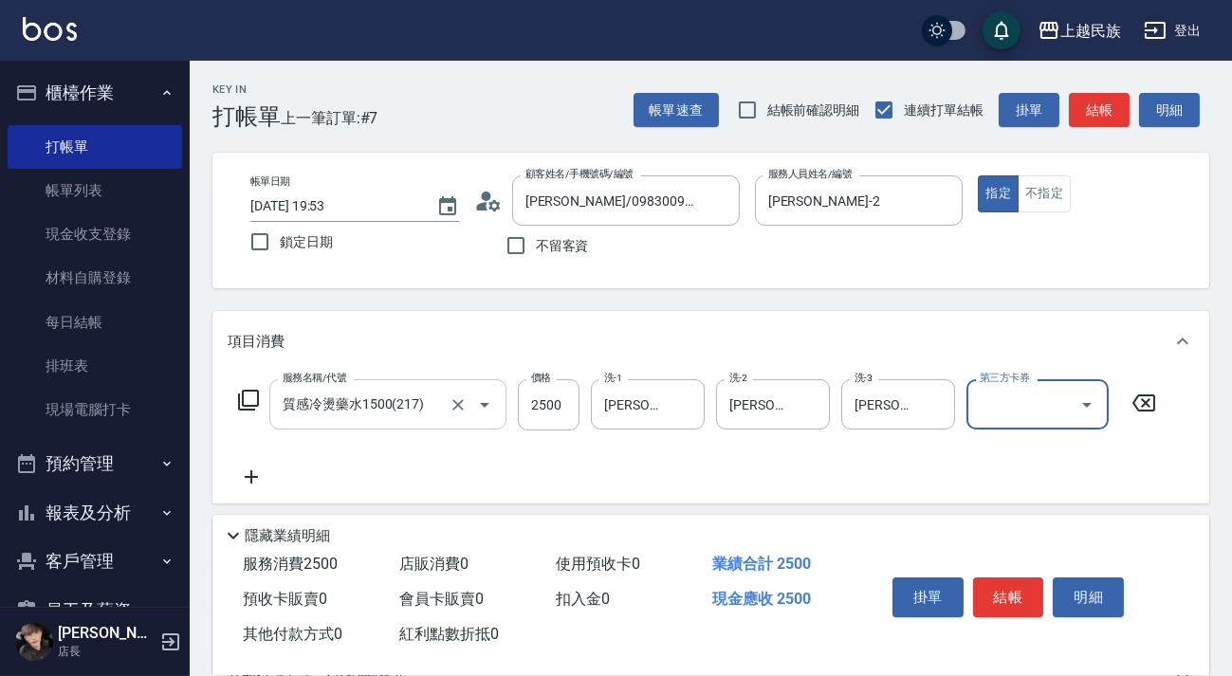
scroll to position [249, 0]
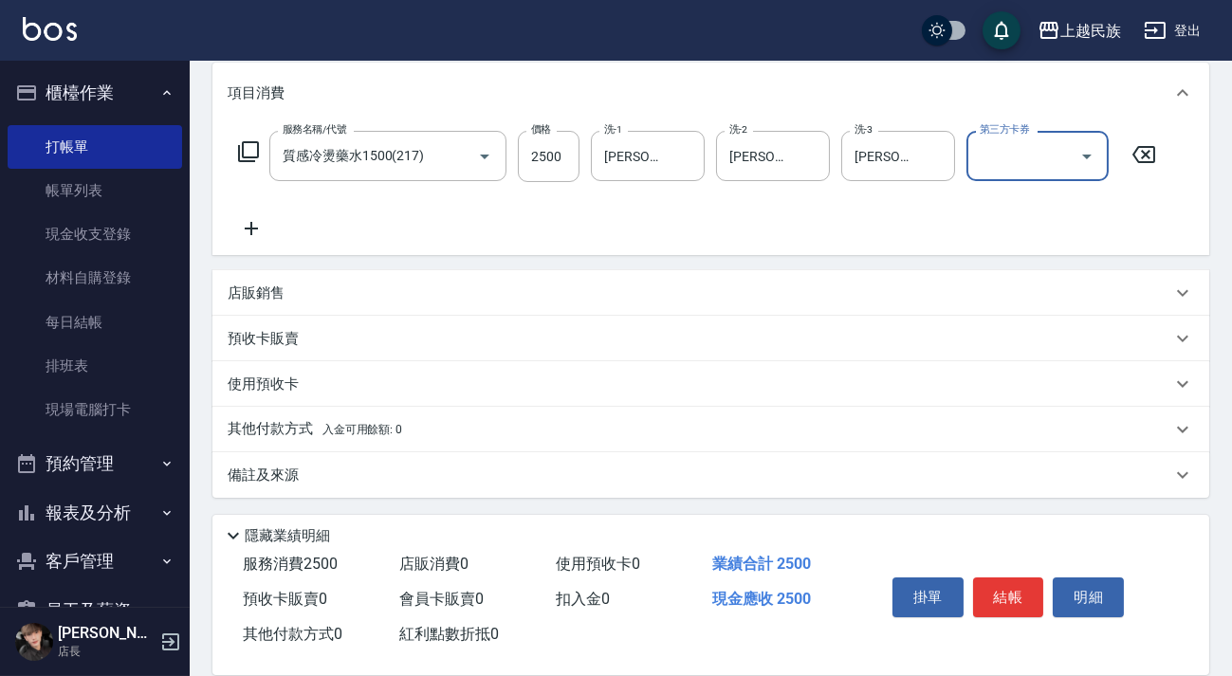
drag, startPoint x: 551, startPoint y: 486, endPoint x: 554, endPoint y: 475, distance: 10.8
click at [550, 484] on div "備註及來源" at bounding box center [710, 475] width 997 height 46
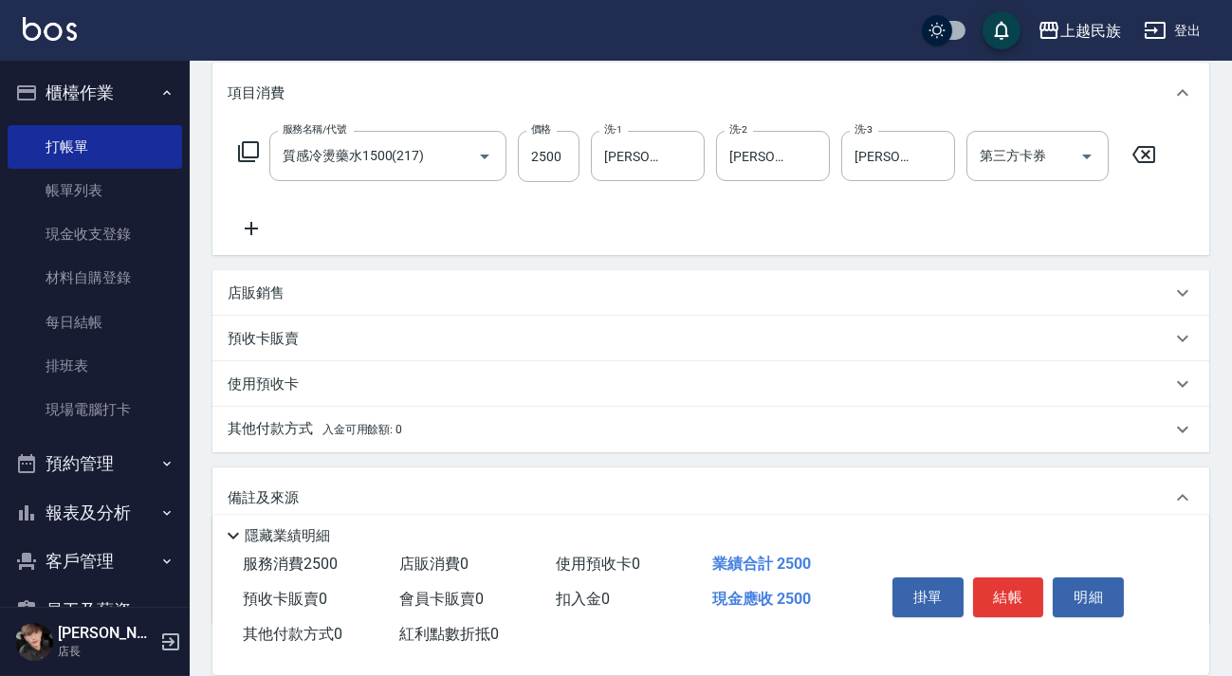
scroll to position [376, 0]
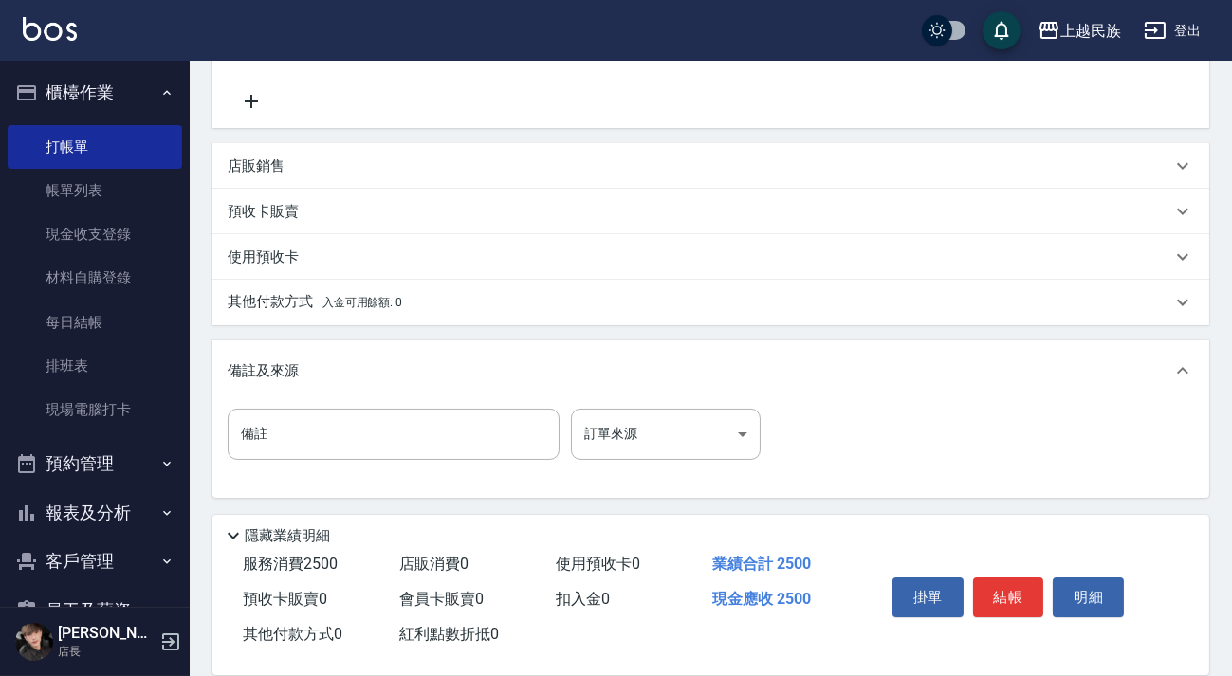
click at [512, 307] on div "其他付款方式 入金可用餘額: 0" at bounding box center [700, 302] width 944 height 21
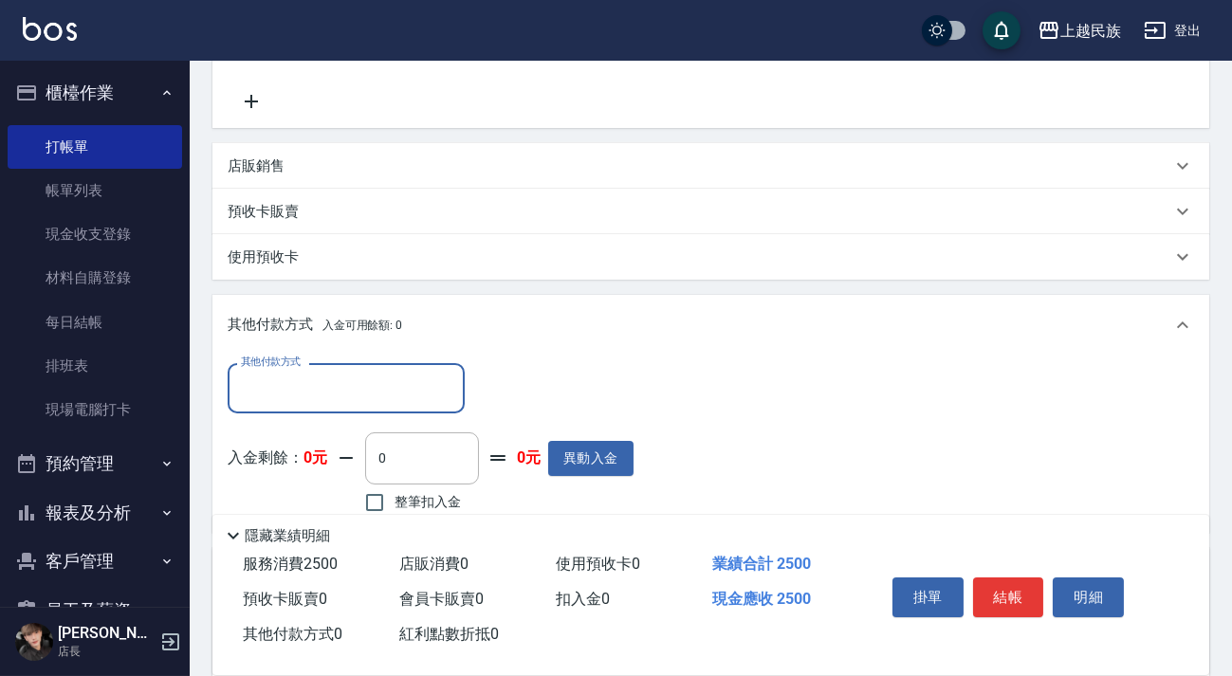
scroll to position [0, 0]
click at [383, 366] on div "其他付款方式" at bounding box center [346, 388] width 237 height 50
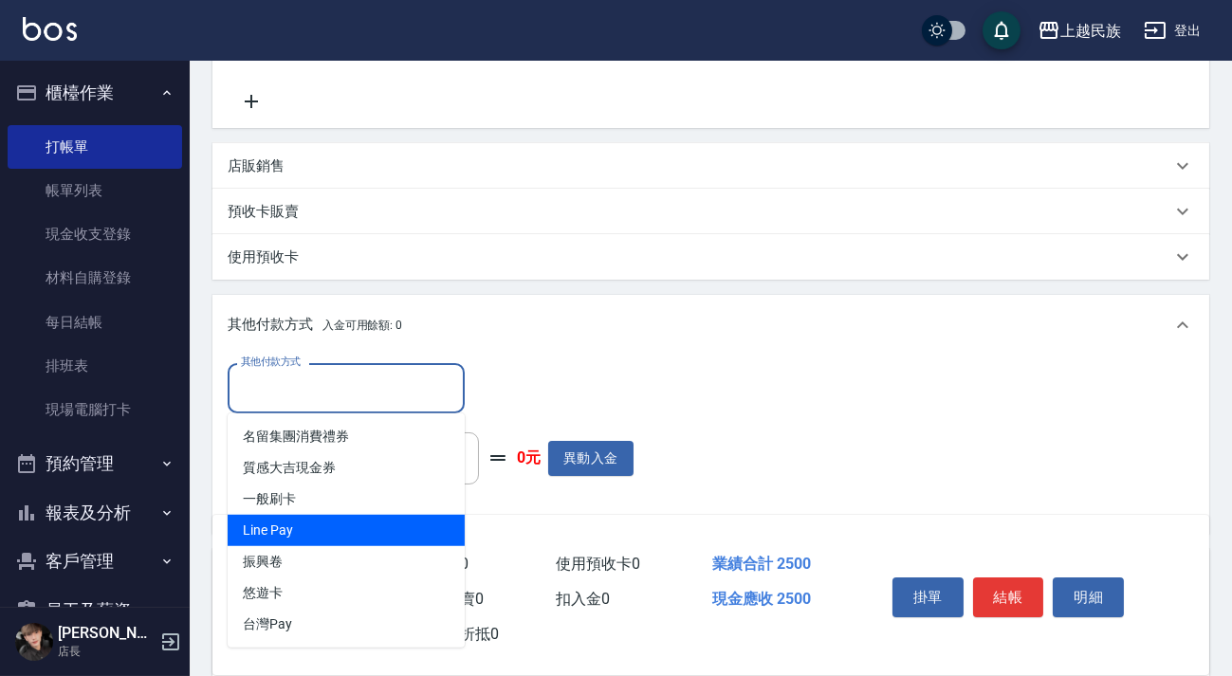
click at [368, 522] on span "Line Pay" at bounding box center [346, 530] width 237 height 31
type input "Line Pay"
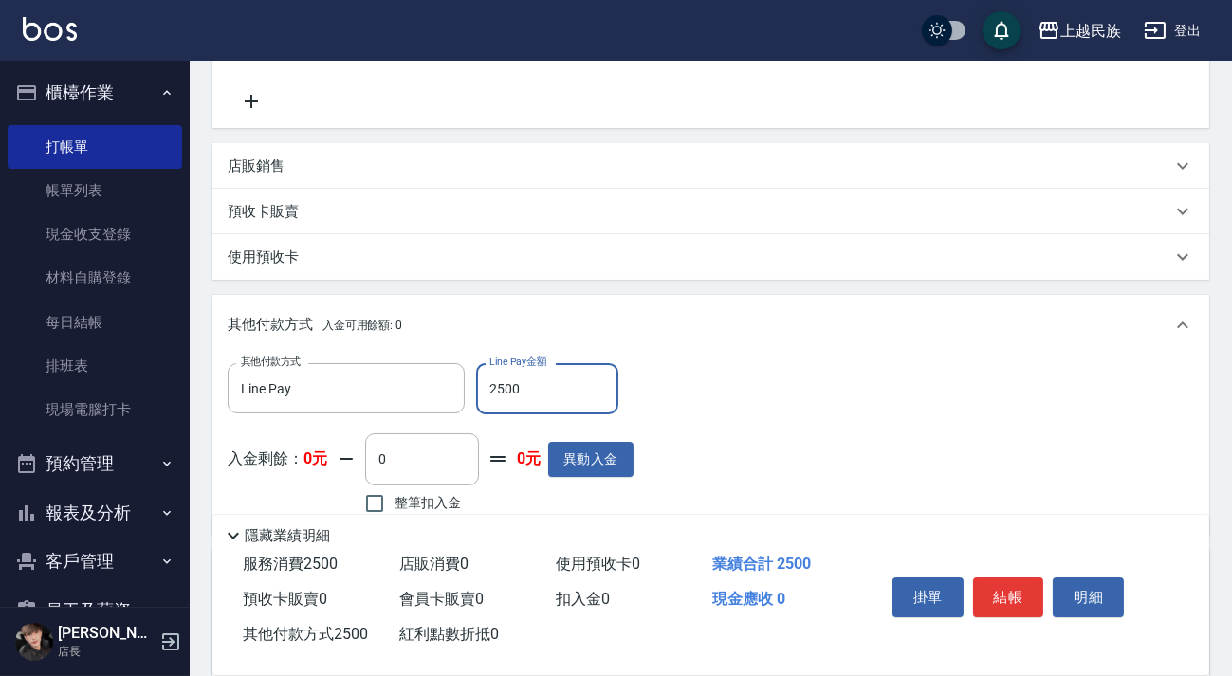
scroll to position [584, 0]
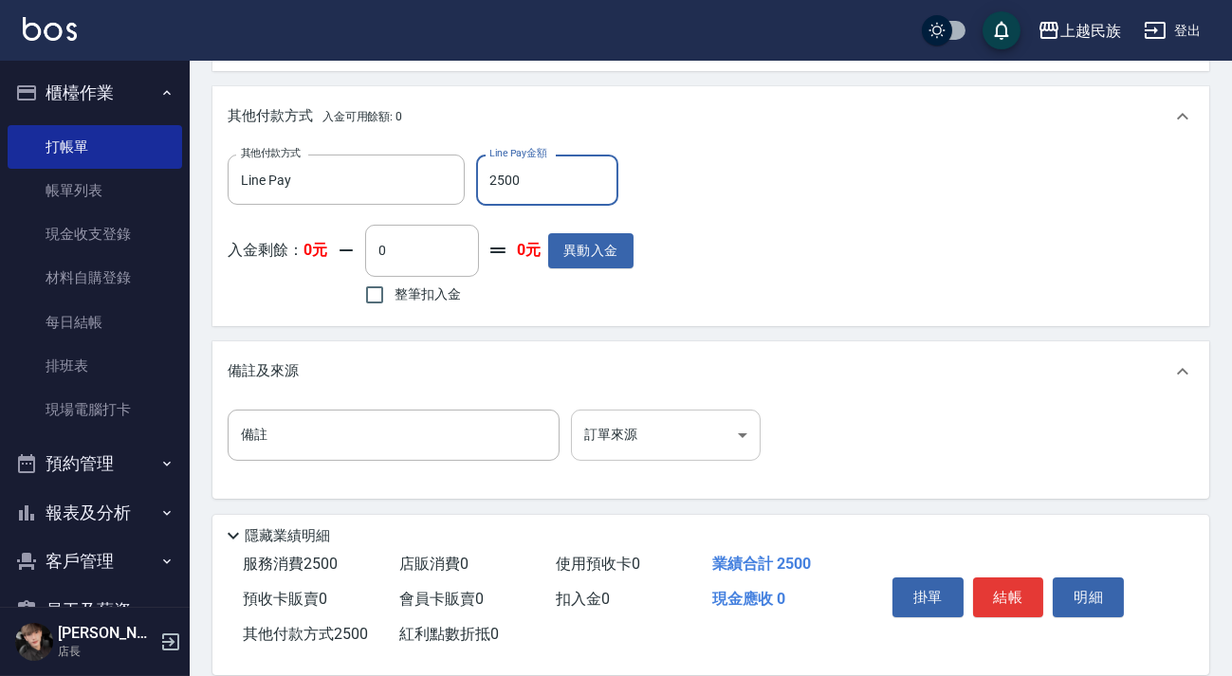
type input "2500"
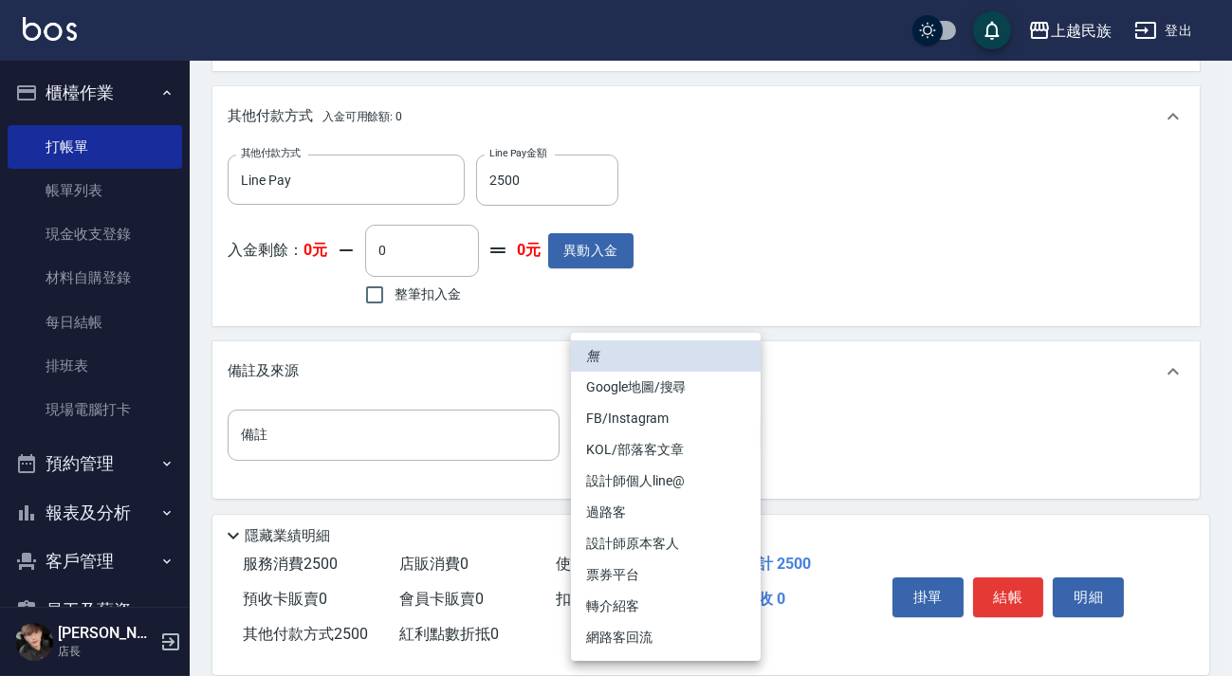
click at [710, 433] on body "上越民族 登出 櫃檯作業 打帳單 帳單列表 現金收支登錄 材料自購登錄 每日結帳 排班表 現場電腦打卡 預約管理 預約管理 單日預約紀錄 單週預約紀錄 報表及…" at bounding box center [616, 47] width 1232 height 1262
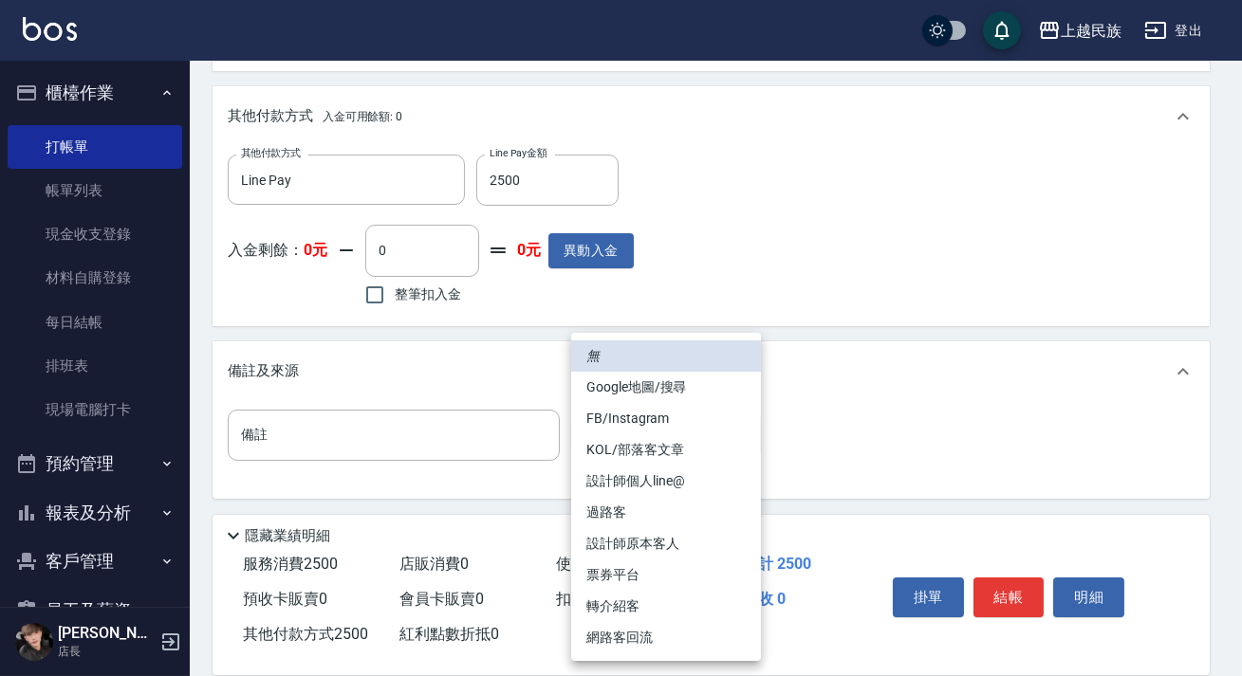
click at [689, 549] on li "設計師原本客人" at bounding box center [666, 543] width 190 height 31
type input "設計師原本客人"
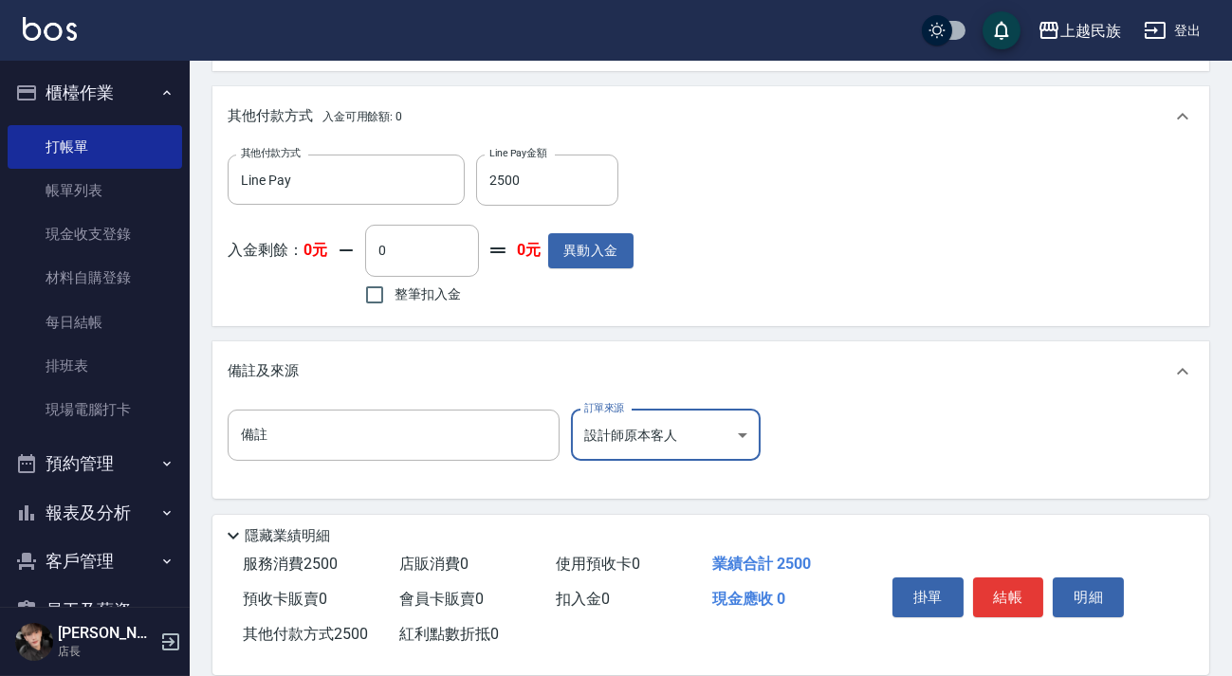
scroll to position [0, 0]
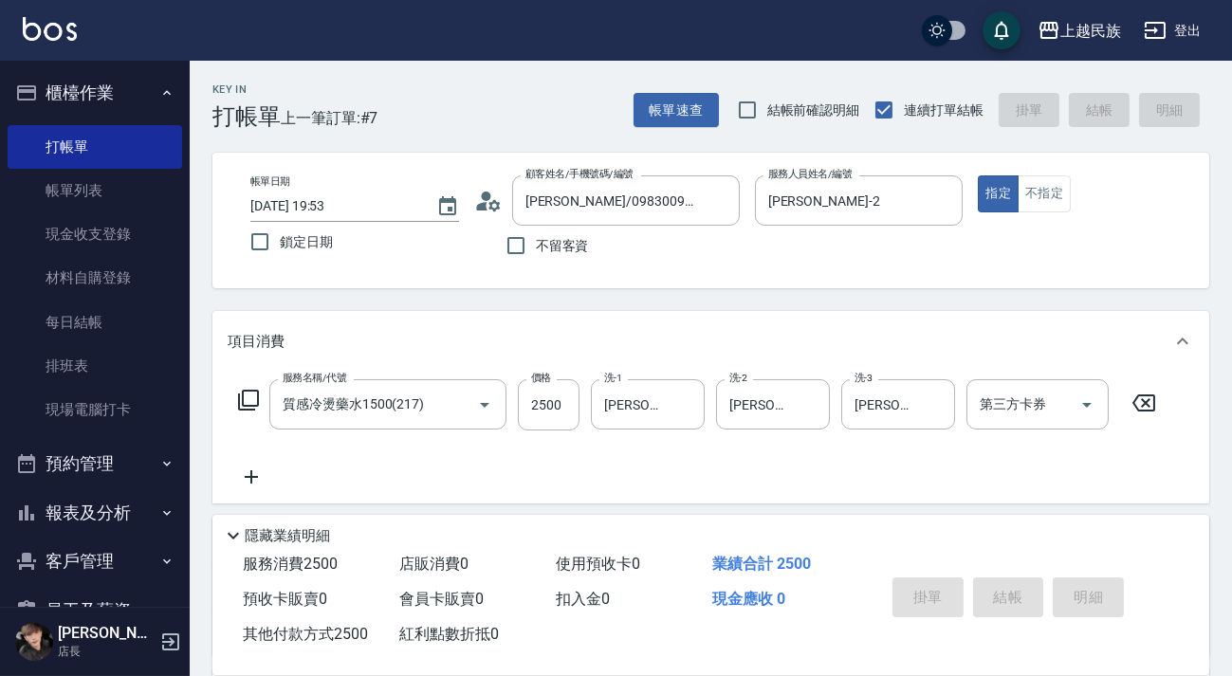
type input "[DATE] 19:55"
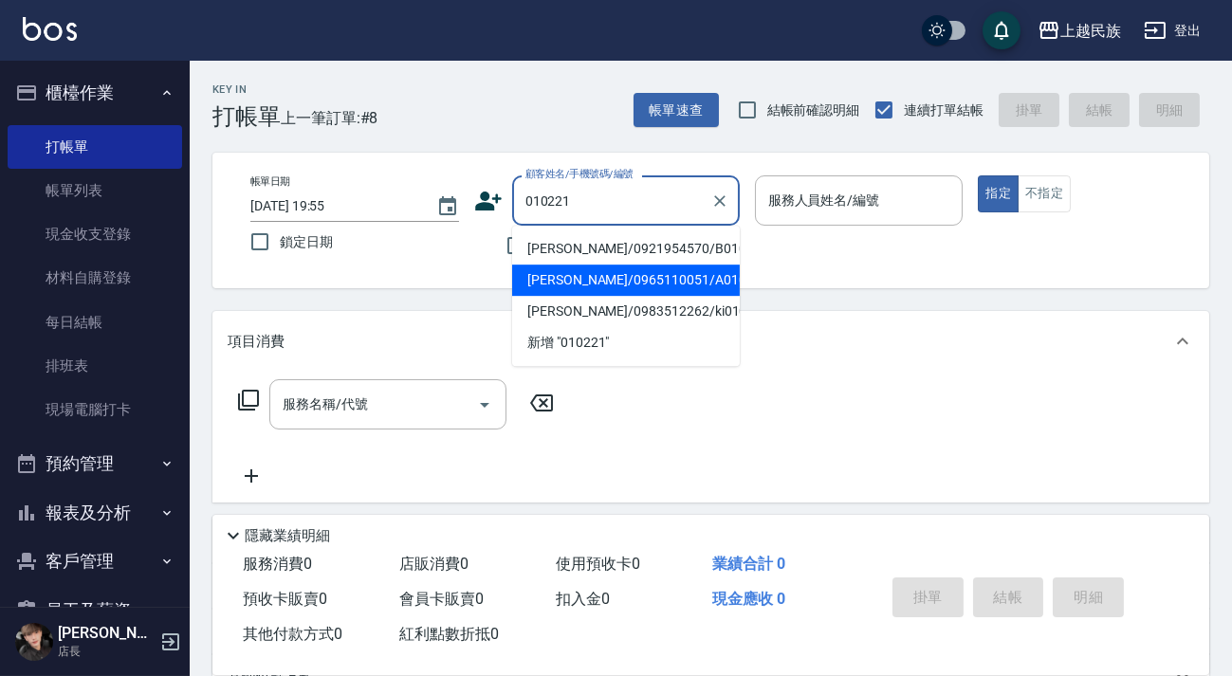
click at [670, 275] on li "[PERSON_NAME]/0965110051/A010221" at bounding box center [626, 280] width 228 height 31
type input "[PERSON_NAME]/0965110051/A010221"
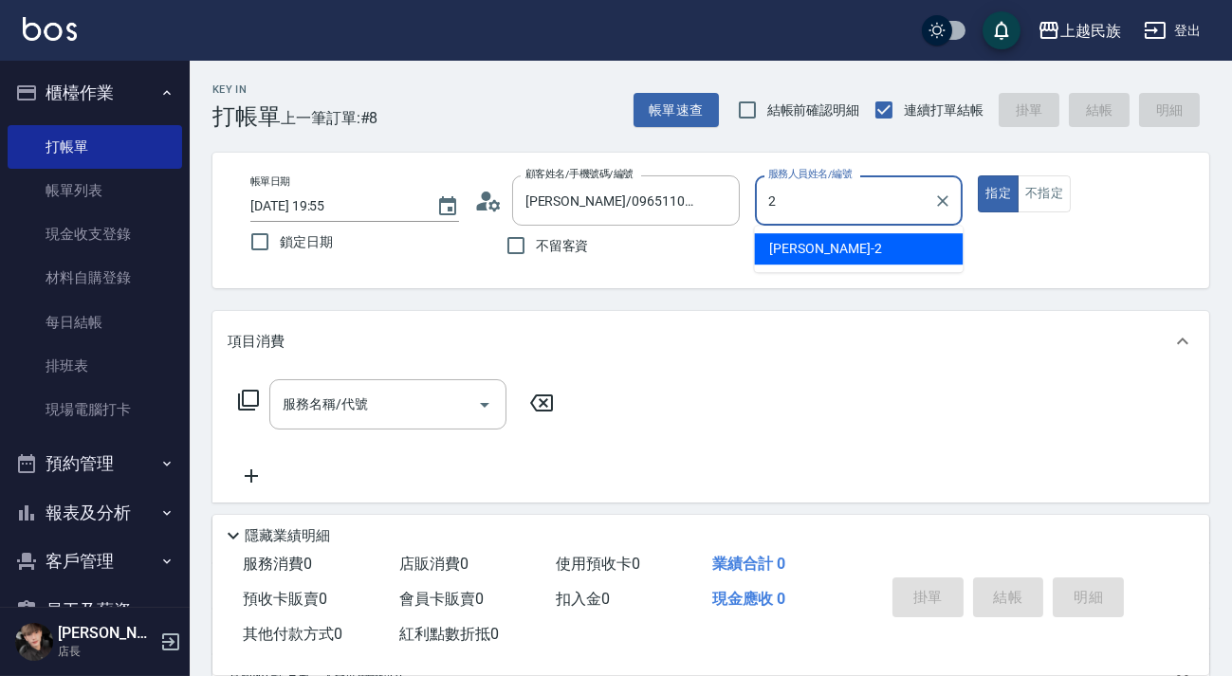
type input "[PERSON_NAME]-2"
type button "true"
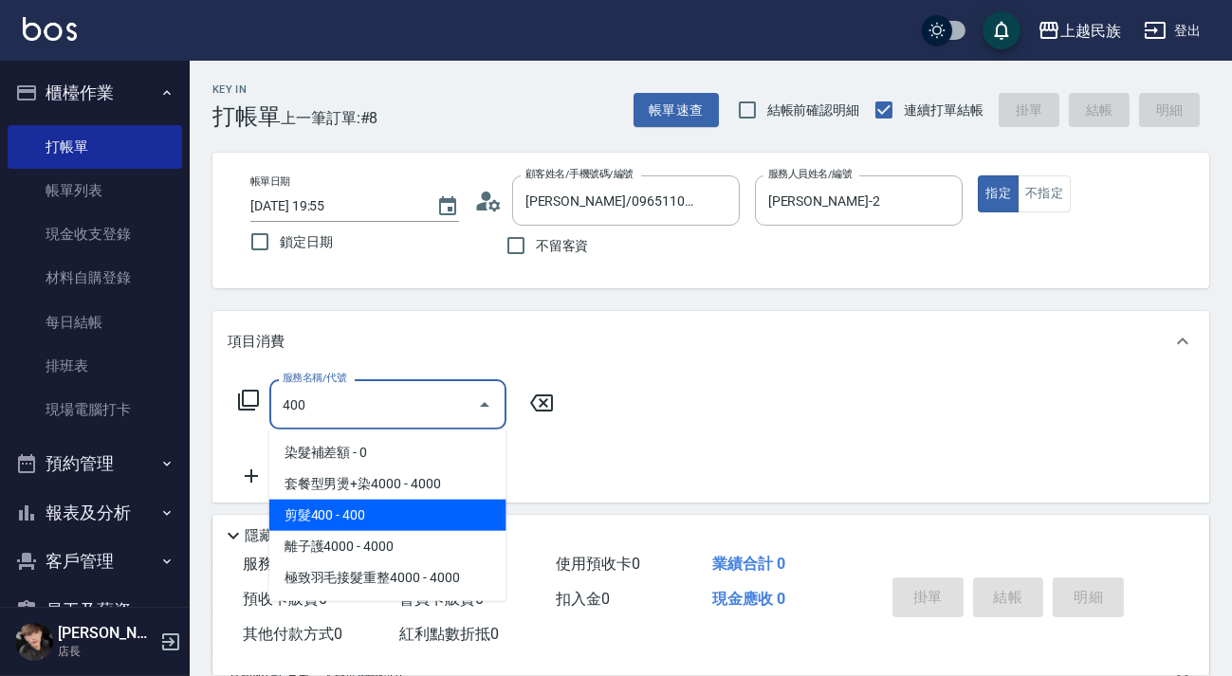
click at [454, 525] on span "剪髮400 - 400" at bounding box center [387, 515] width 237 height 31
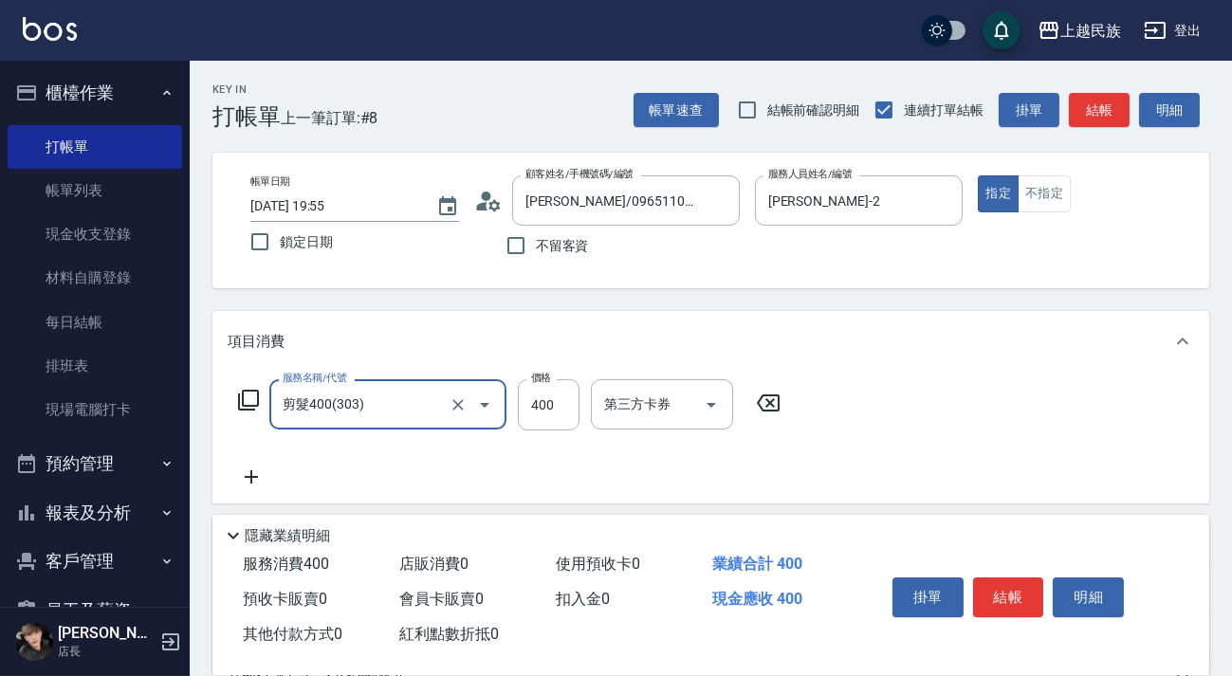
type input "剪髮400(303)"
click at [251, 477] on icon at bounding box center [251, 476] width 13 height 13
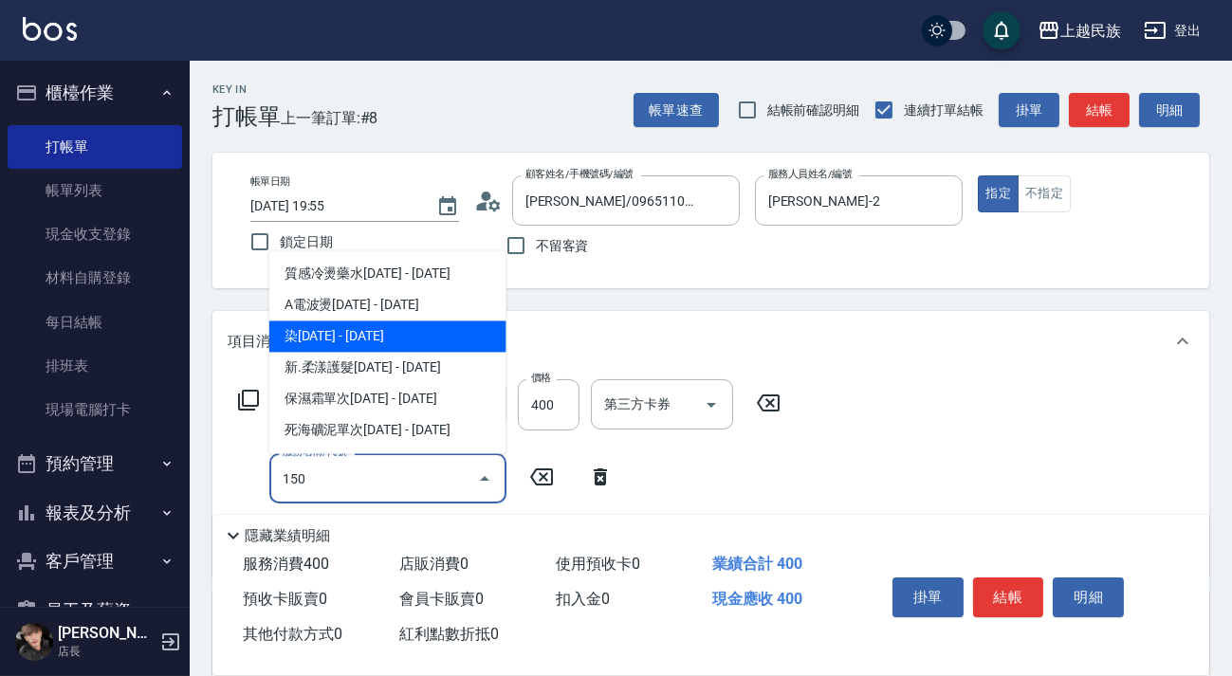
click at [339, 340] on span "染[DATE] - [DATE]" at bounding box center [387, 336] width 237 height 31
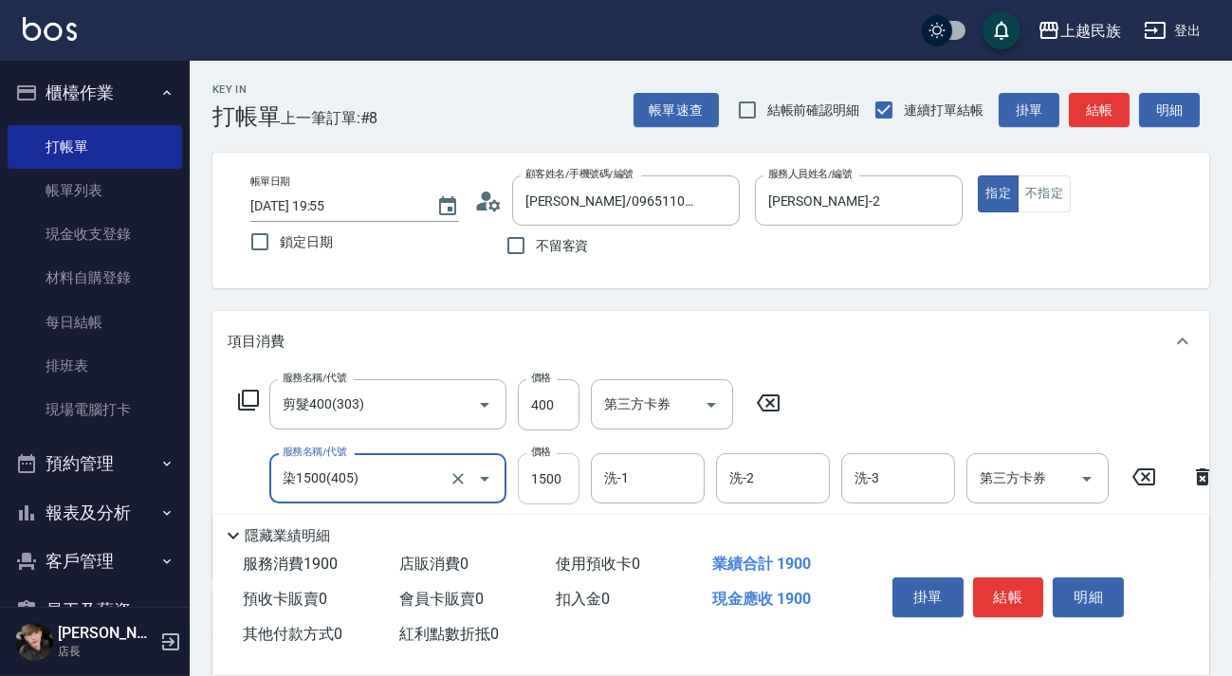
type input "染1500(405)"
click at [549, 464] on input "1500" at bounding box center [549, 478] width 62 height 51
type input "2500"
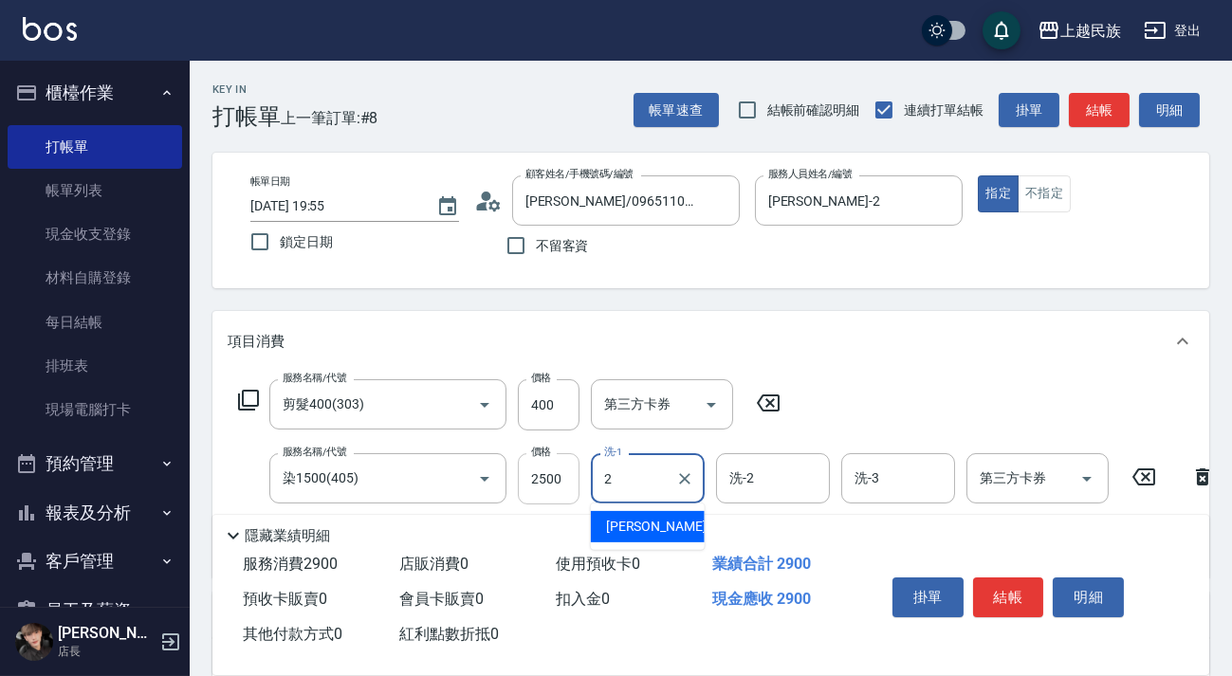
type input "[PERSON_NAME]-2"
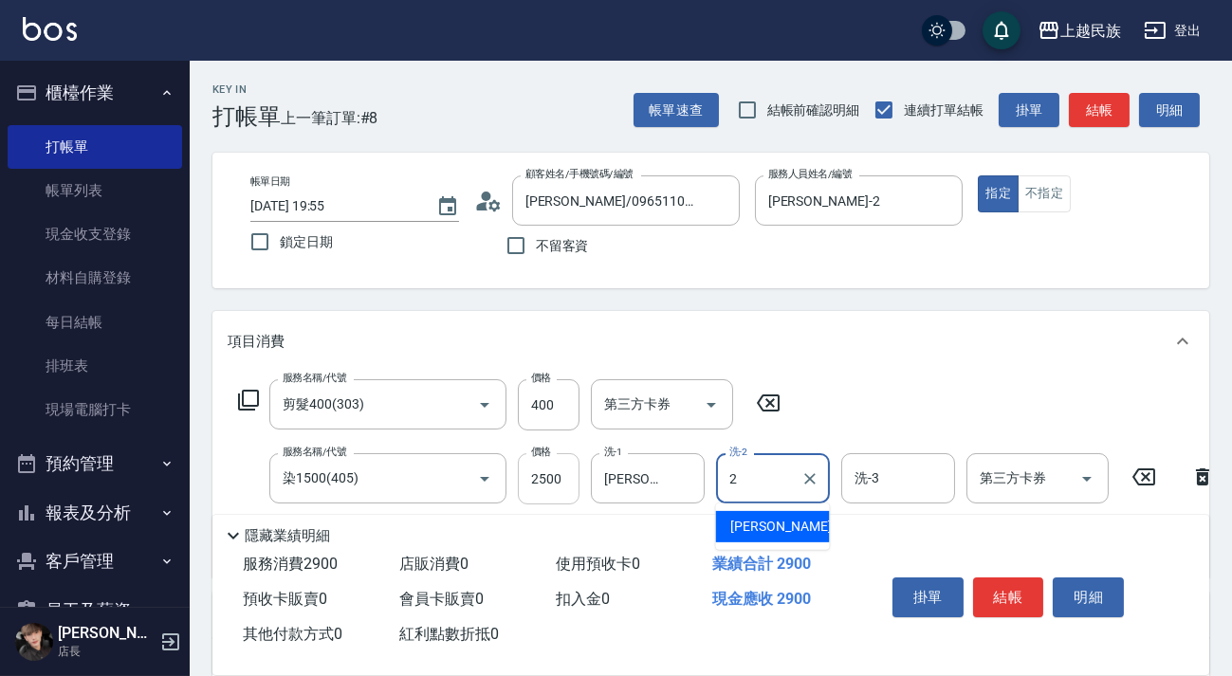
type input "[PERSON_NAME]-2"
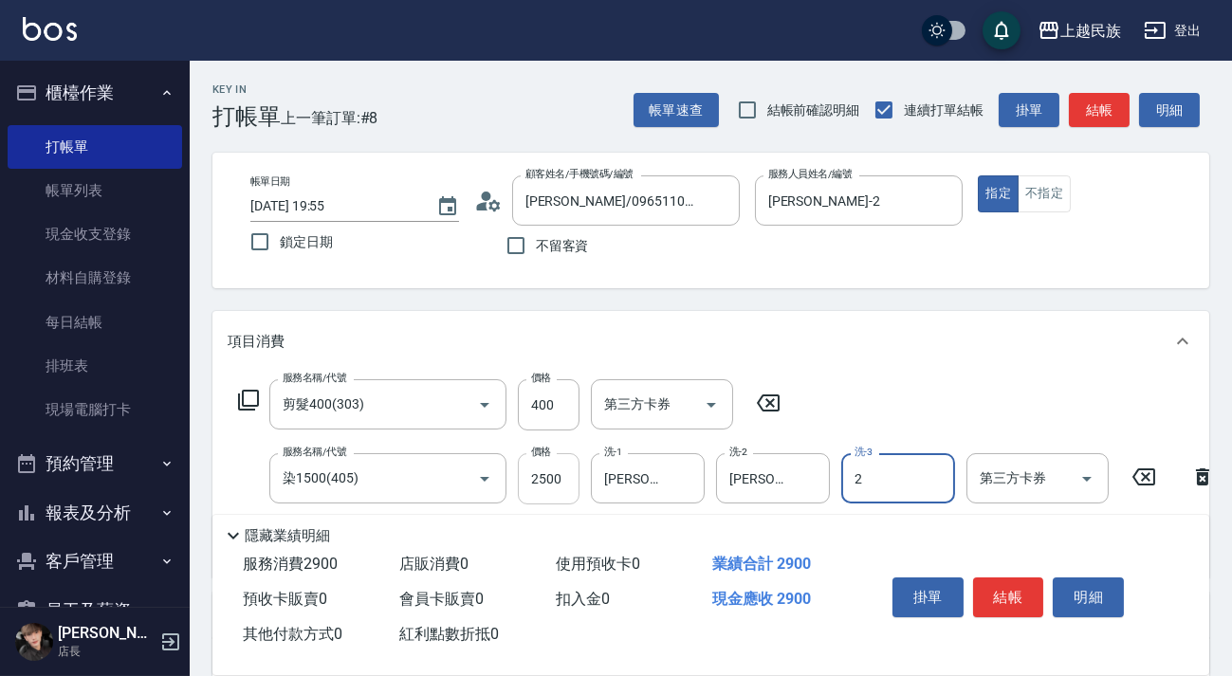
type input "[PERSON_NAME]-2"
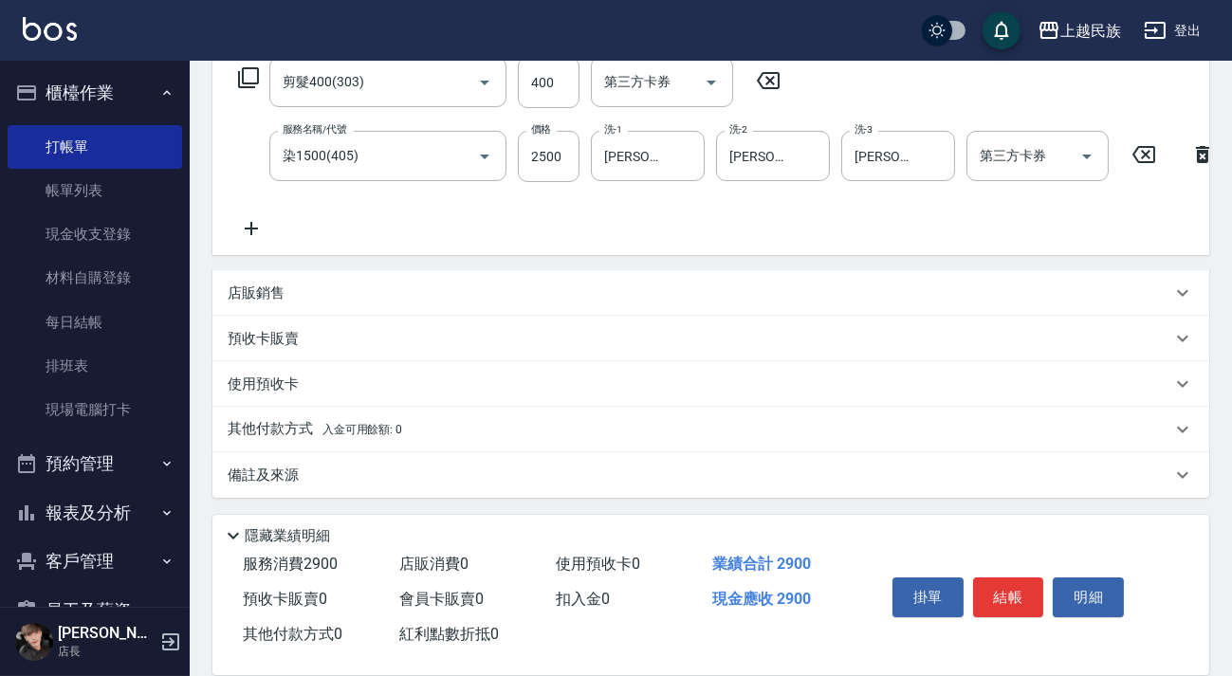
click at [550, 454] on div "備註及來源" at bounding box center [710, 475] width 997 height 46
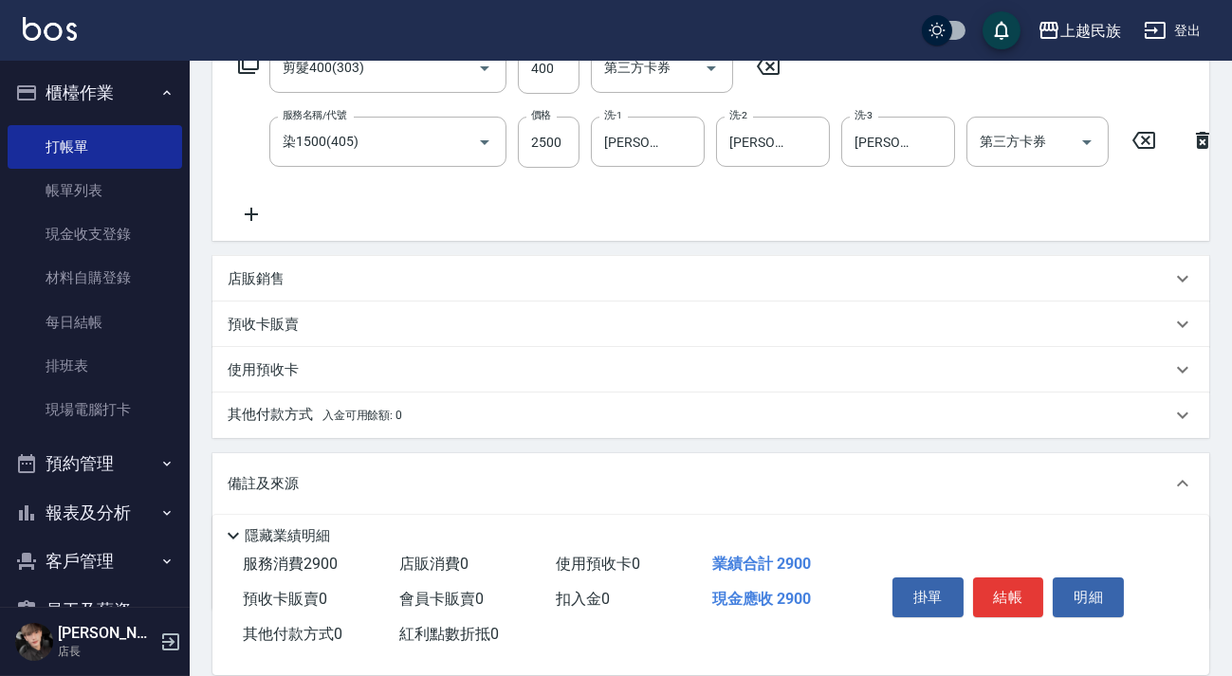
click at [562, 420] on div "其他付款方式 入金可用餘額: 0" at bounding box center [700, 415] width 944 height 21
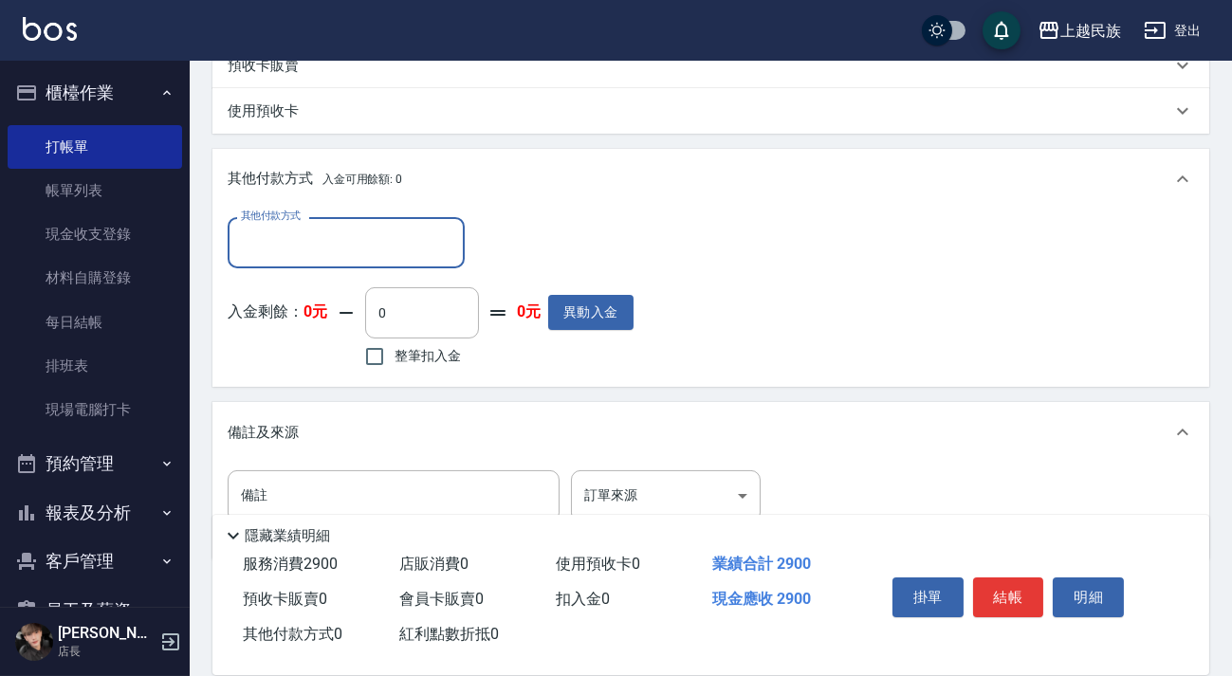
scroll to position [0, 0]
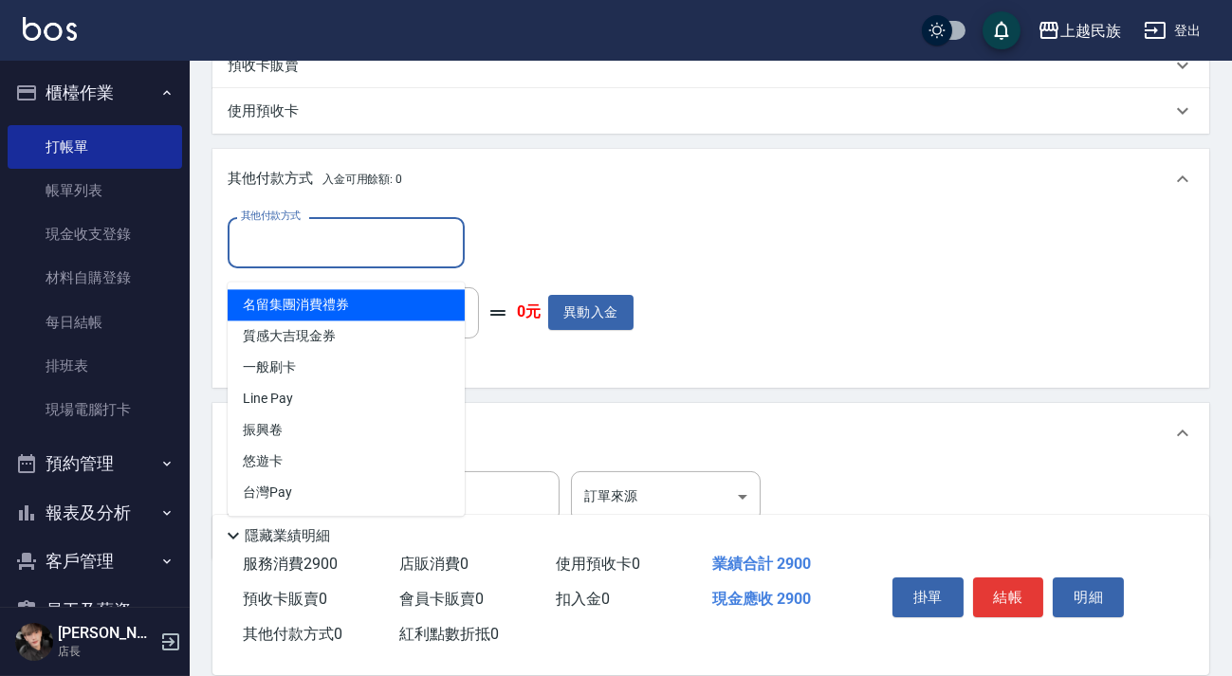
drag, startPoint x: 404, startPoint y: 253, endPoint x: 407, endPoint y: 269, distance: 16.4
click at [407, 259] on input "其他付款方式" at bounding box center [346, 242] width 220 height 33
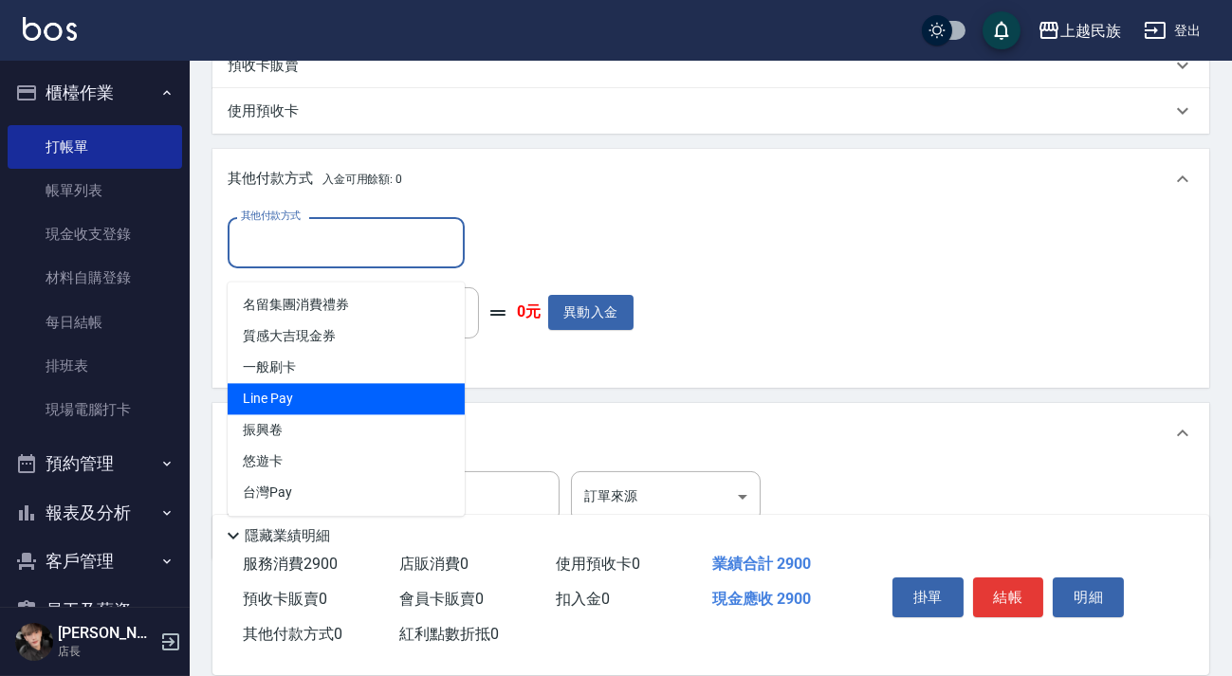
click at [373, 389] on span "Line Pay" at bounding box center [346, 398] width 237 height 31
type input "Line Pay"
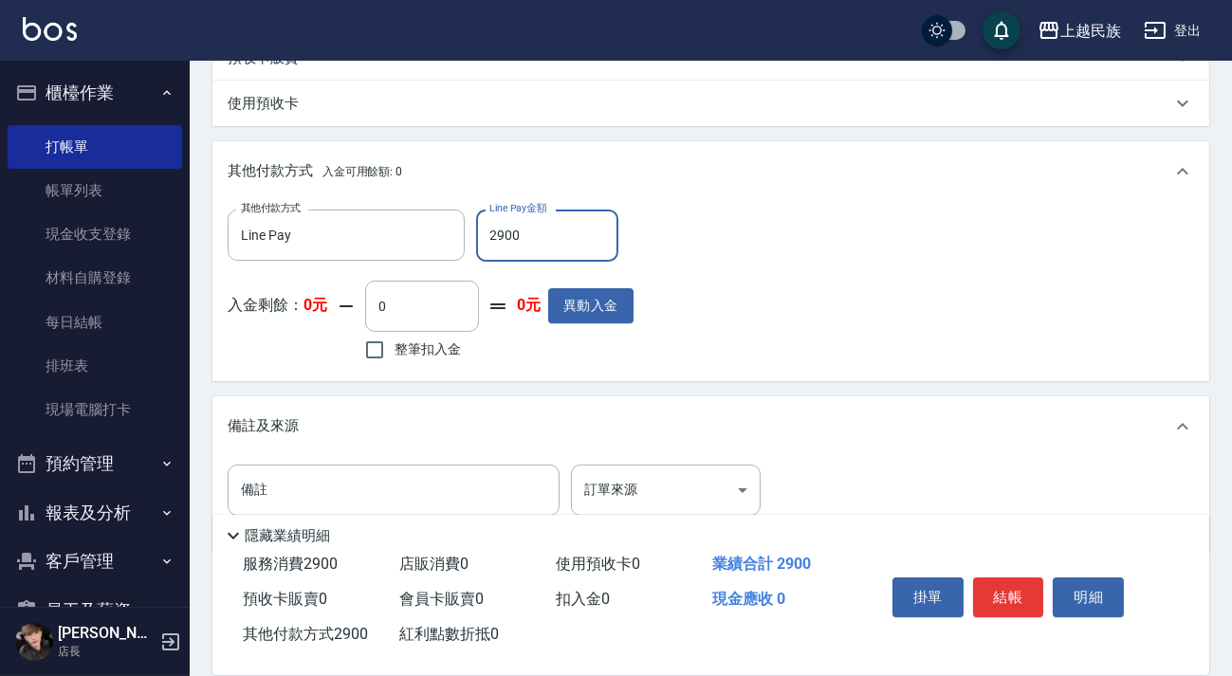
scroll to position [673, 0]
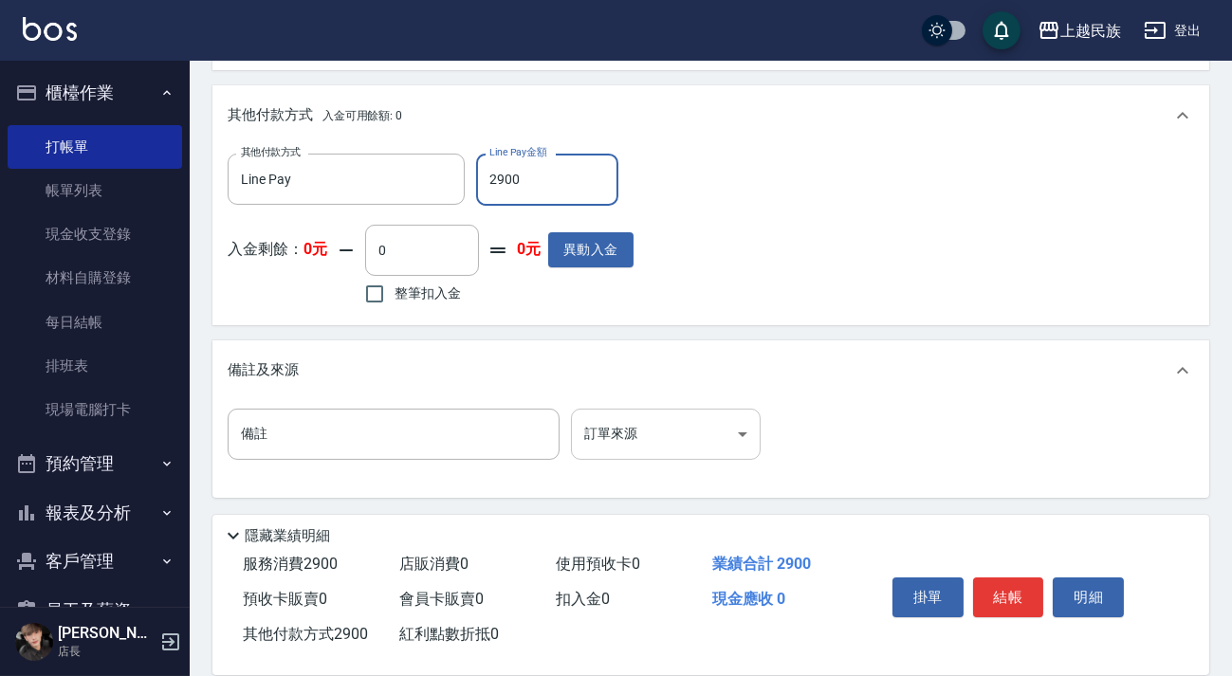
type input "2900"
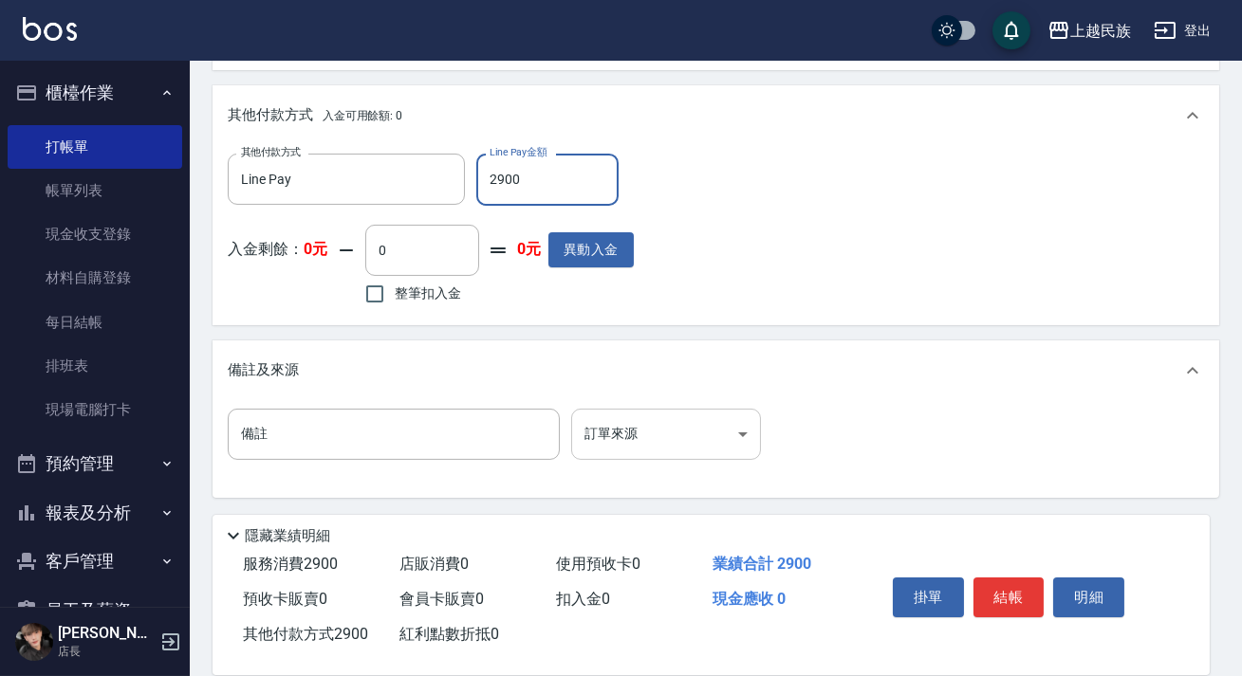
click at [736, 439] on body "上越民族 登出 櫃檯作業 打帳單 帳單列表 現金收支登錄 材料自購登錄 每日結帳 排班表 現場電腦打卡 預約管理 預約管理 單日預約紀錄 單週預約紀錄 報表及…" at bounding box center [621, 9] width 1242 height 1336
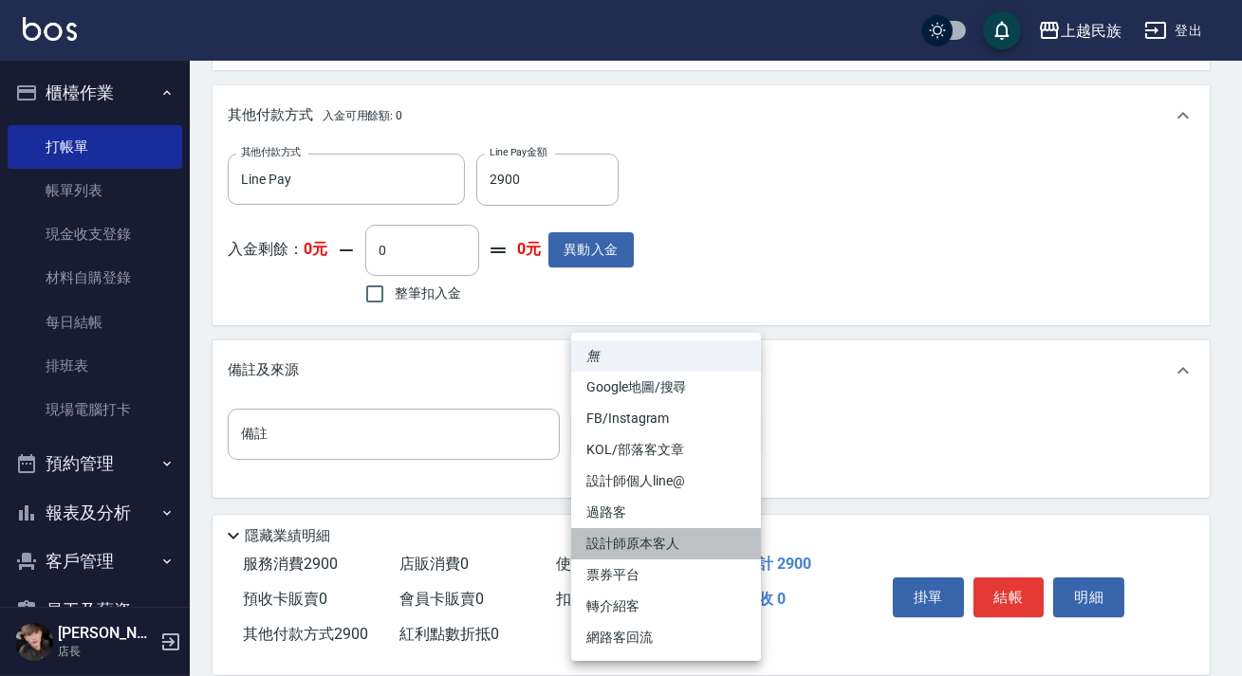
click at [683, 533] on li "設計師原本客人" at bounding box center [666, 543] width 190 height 31
type input "設計師原本客人"
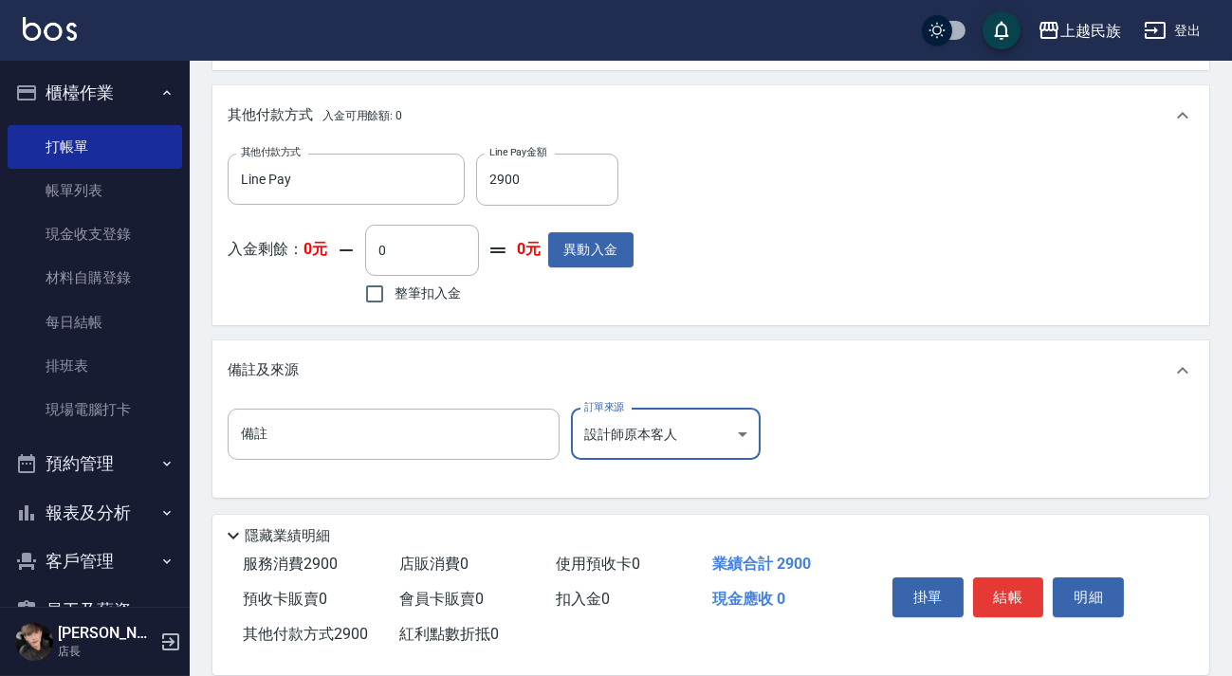
scroll to position [0, 0]
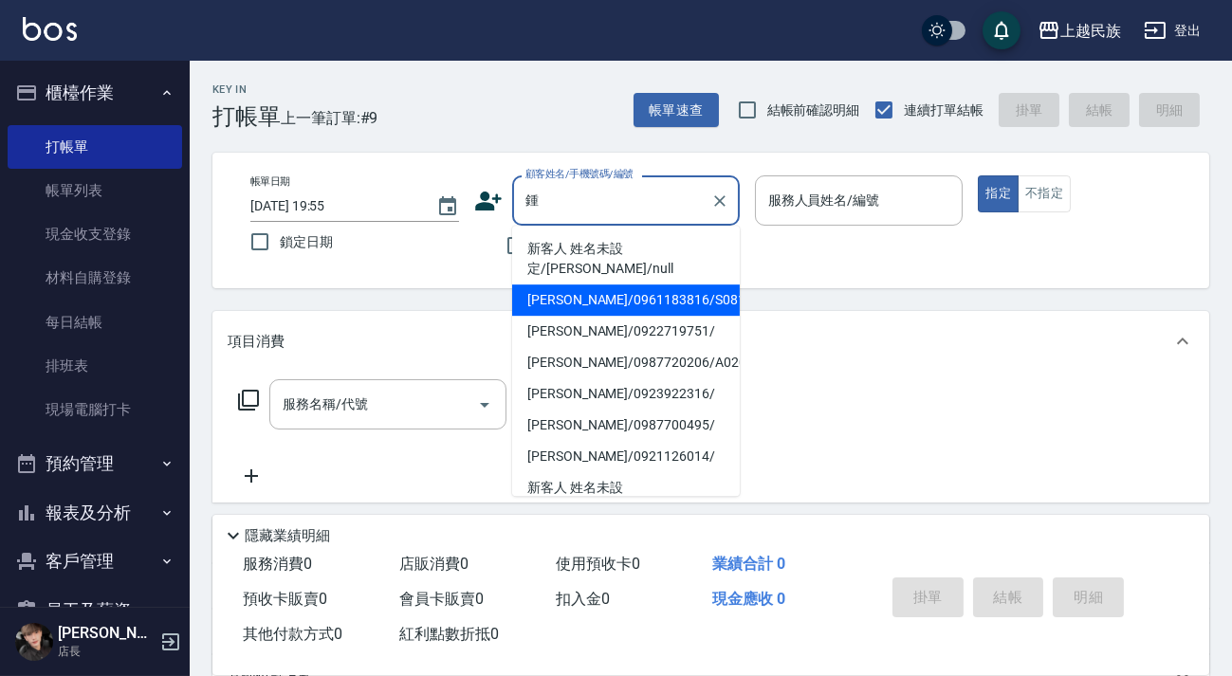
click at [663, 285] on li "[PERSON_NAME]/0961183816/S081613" at bounding box center [626, 300] width 228 height 31
type input "[PERSON_NAME]/0961183816/S081613"
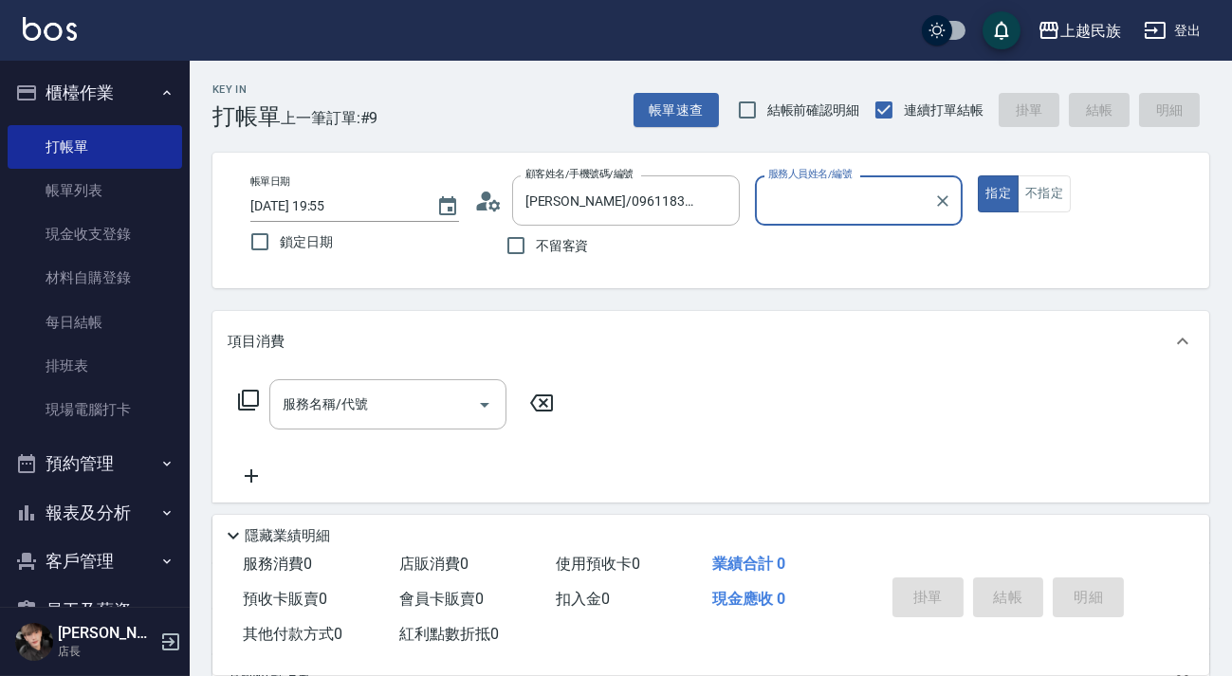
type input "Stella-8"
click at [978, 175] on button "指定" at bounding box center [998, 193] width 41 height 37
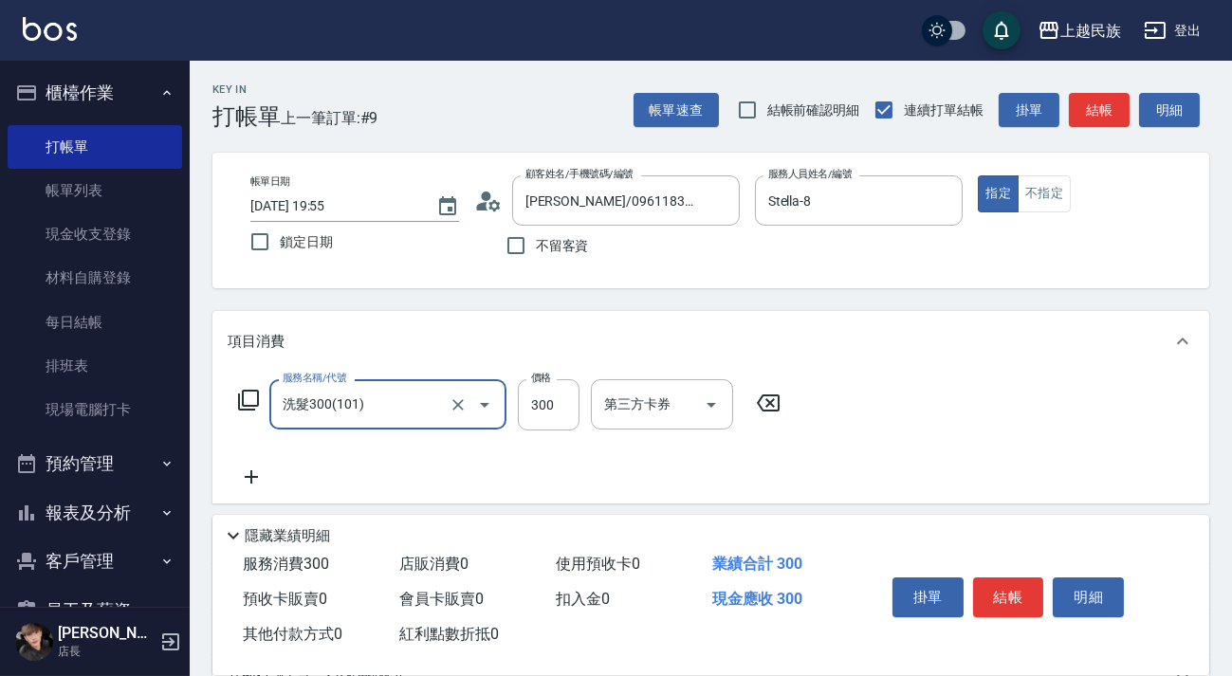
type input "洗髮300(101)"
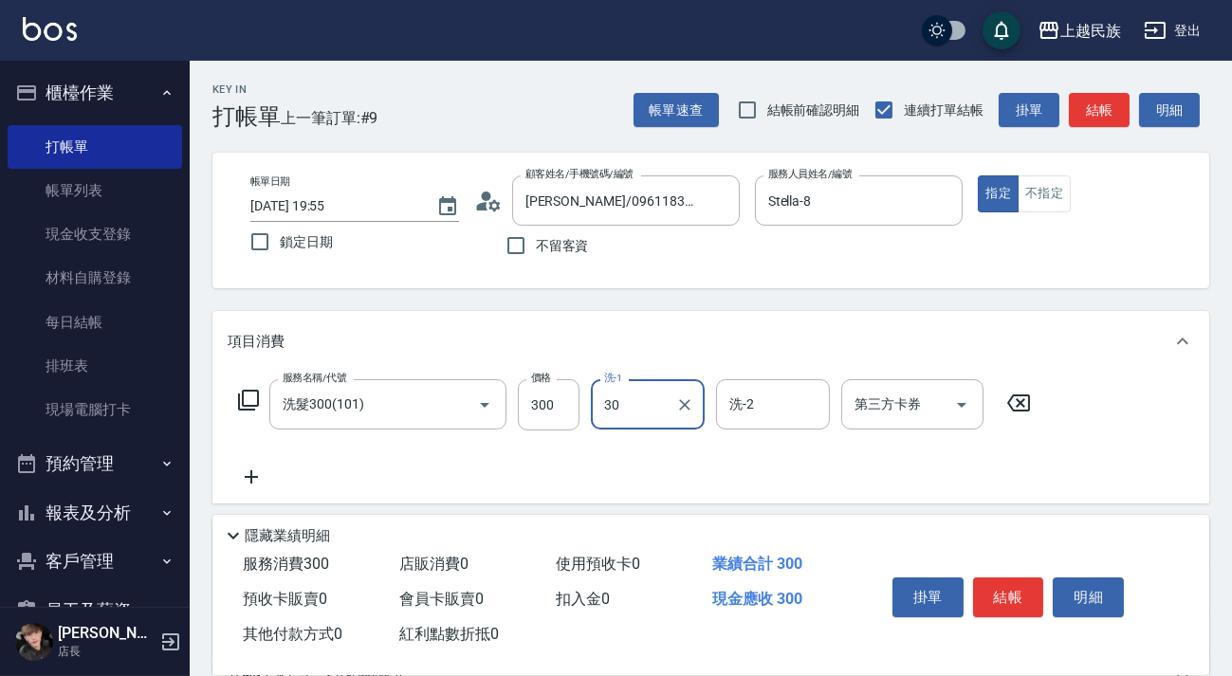
type input "[PERSON_NAME]-30"
click at [267, 479] on icon at bounding box center [251, 477] width 47 height 23
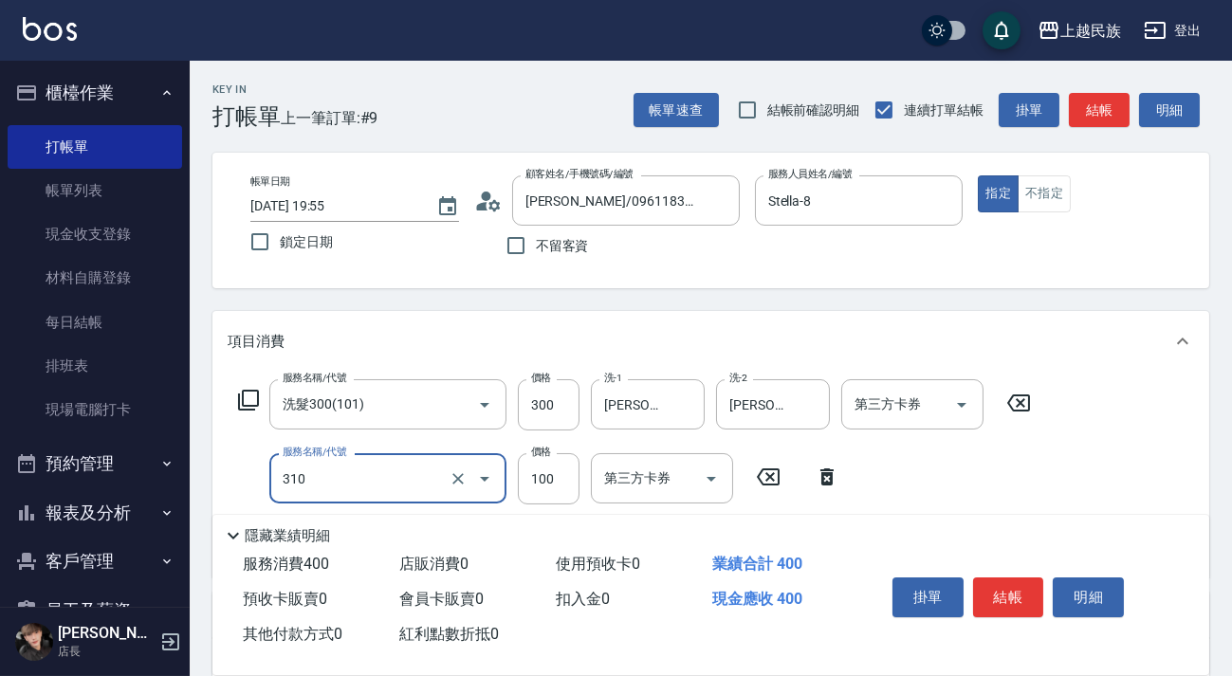
type input "瀏海100(310)"
drag, startPoint x: 1030, startPoint y: 397, endPoint x: 948, endPoint y: 419, distance: 85.4
click at [1030, 398] on icon at bounding box center [1018, 403] width 47 height 23
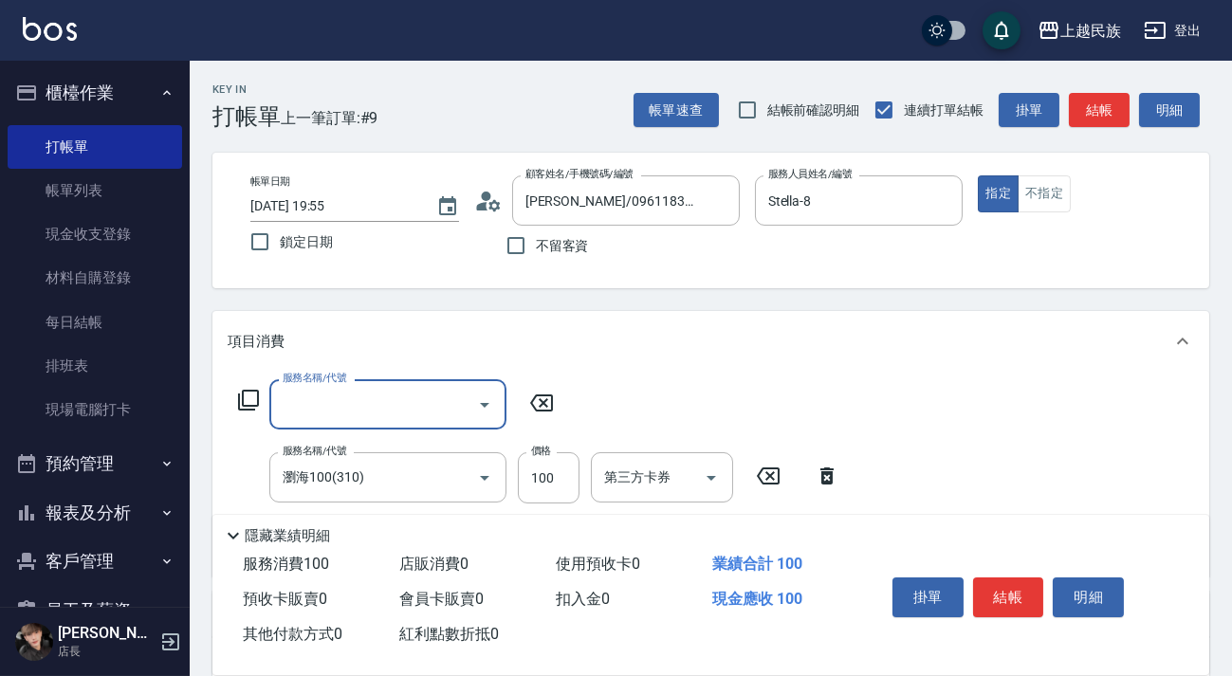
click at [834, 483] on icon at bounding box center [826, 476] width 47 height 23
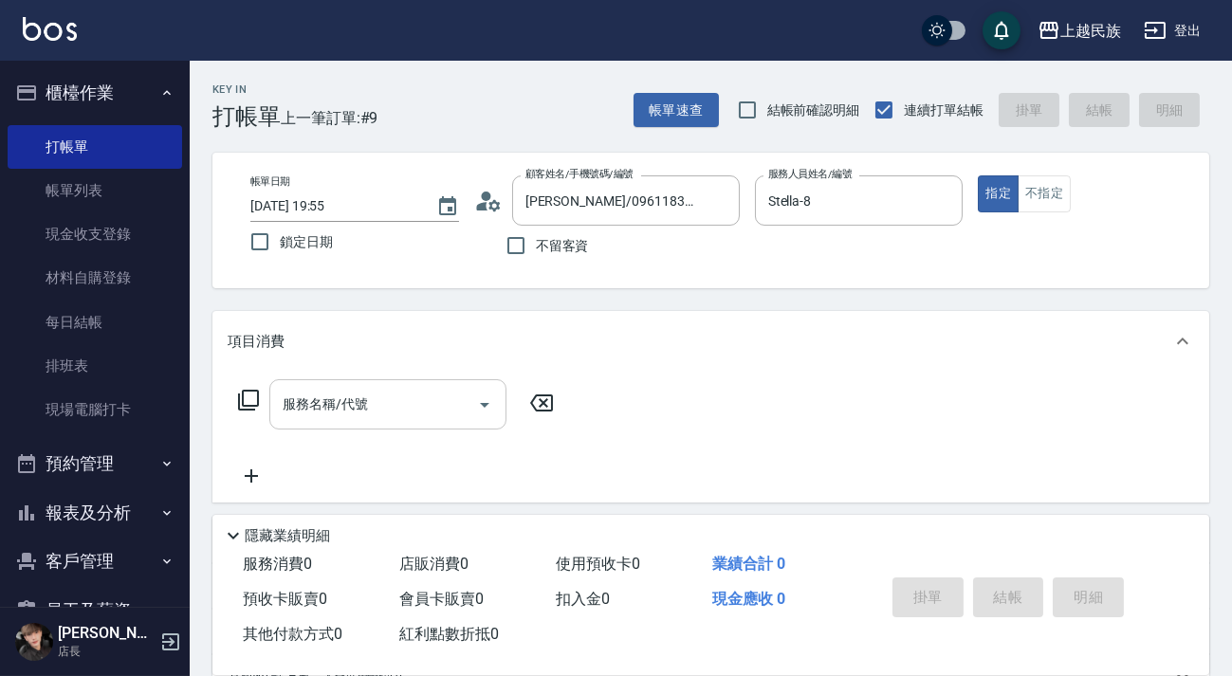
click at [355, 412] on input "服務名稱/代號" at bounding box center [374, 404] width 192 height 33
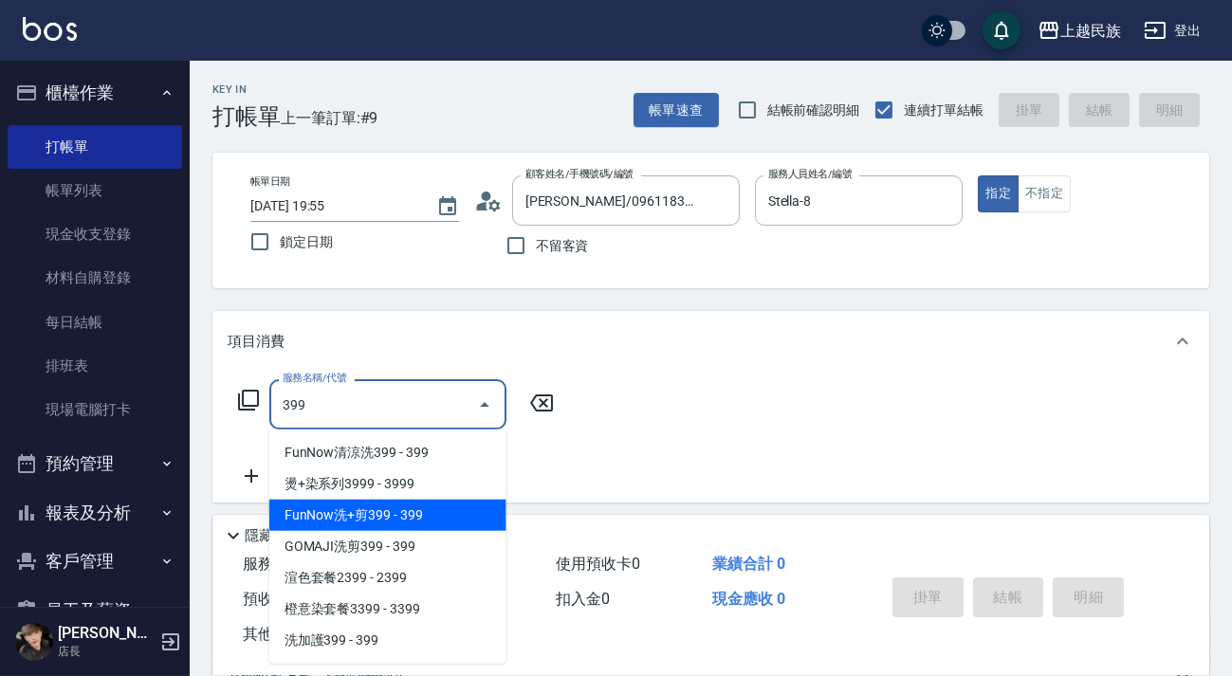
click at [403, 512] on span "FunNow洗+剪399 - 399" at bounding box center [387, 515] width 237 height 31
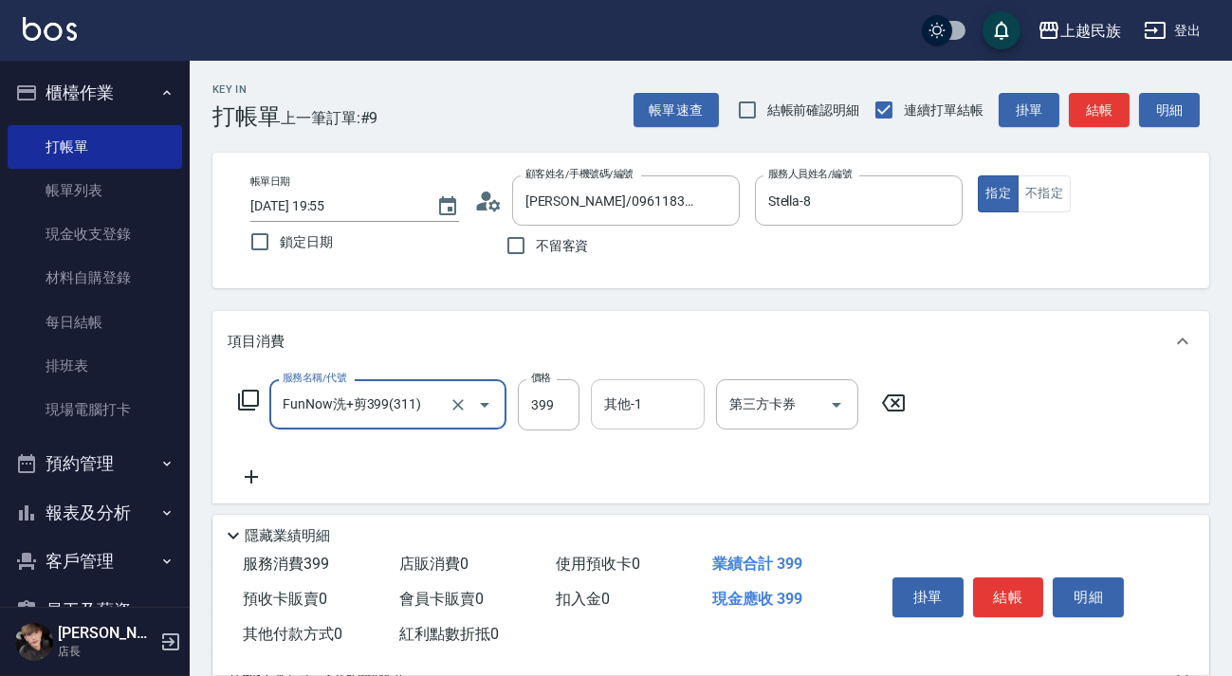
type input "FunNow洗+剪399(311)"
click at [624, 389] on input "其他-1" at bounding box center [647, 404] width 97 height 33
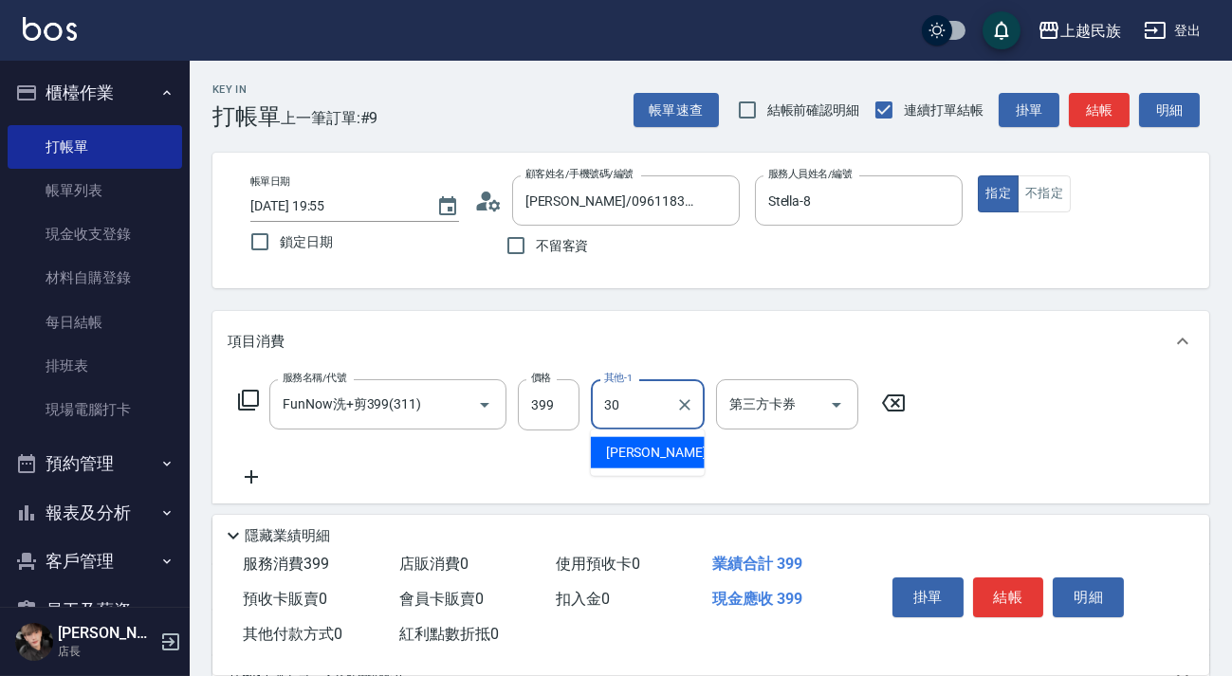
type input "[PERSON_NAME]-30"
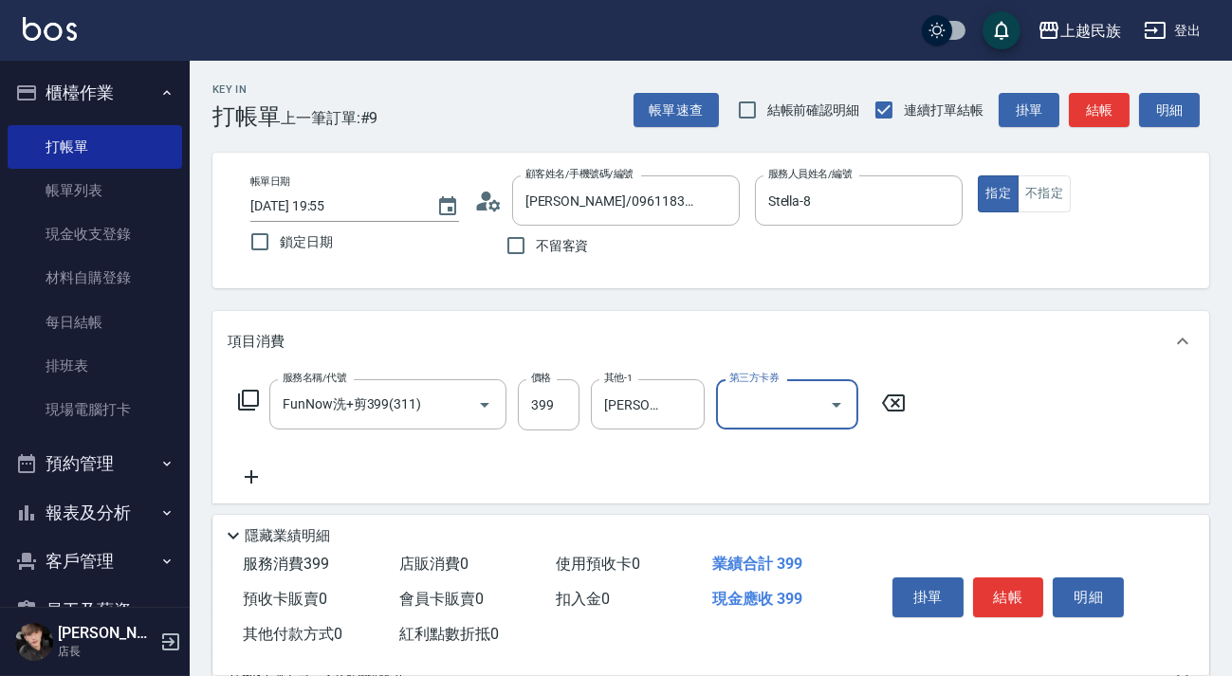
click at [820, 384] on div "第三方卡券" at bounding box center [787, 404] width 142 height 50
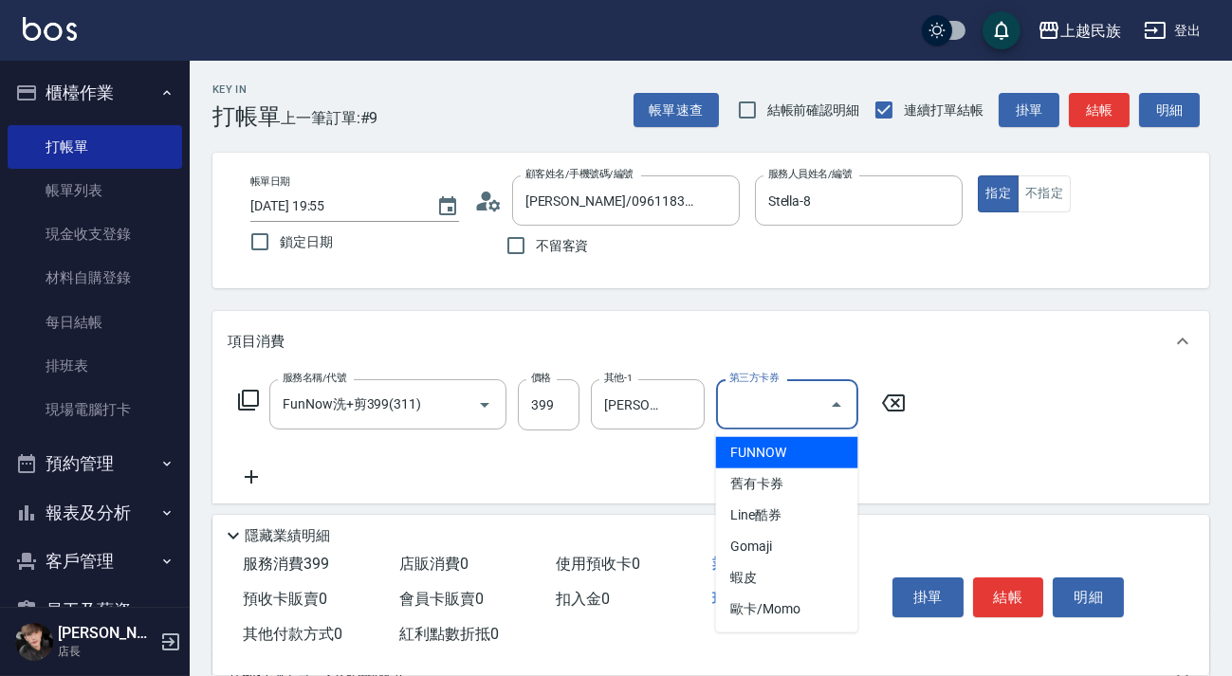
click at [815, 446] on span "FUNNOW" at bounding box center [787, 452] width 142 height 31
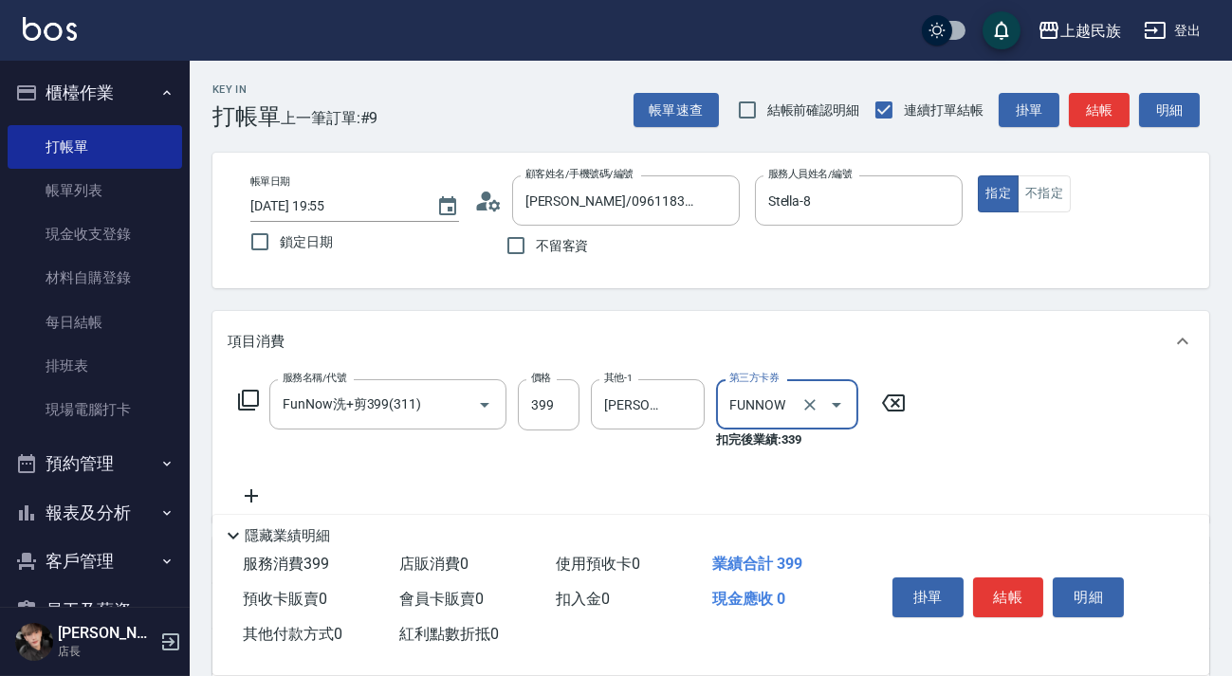
type input "FUNNOW"
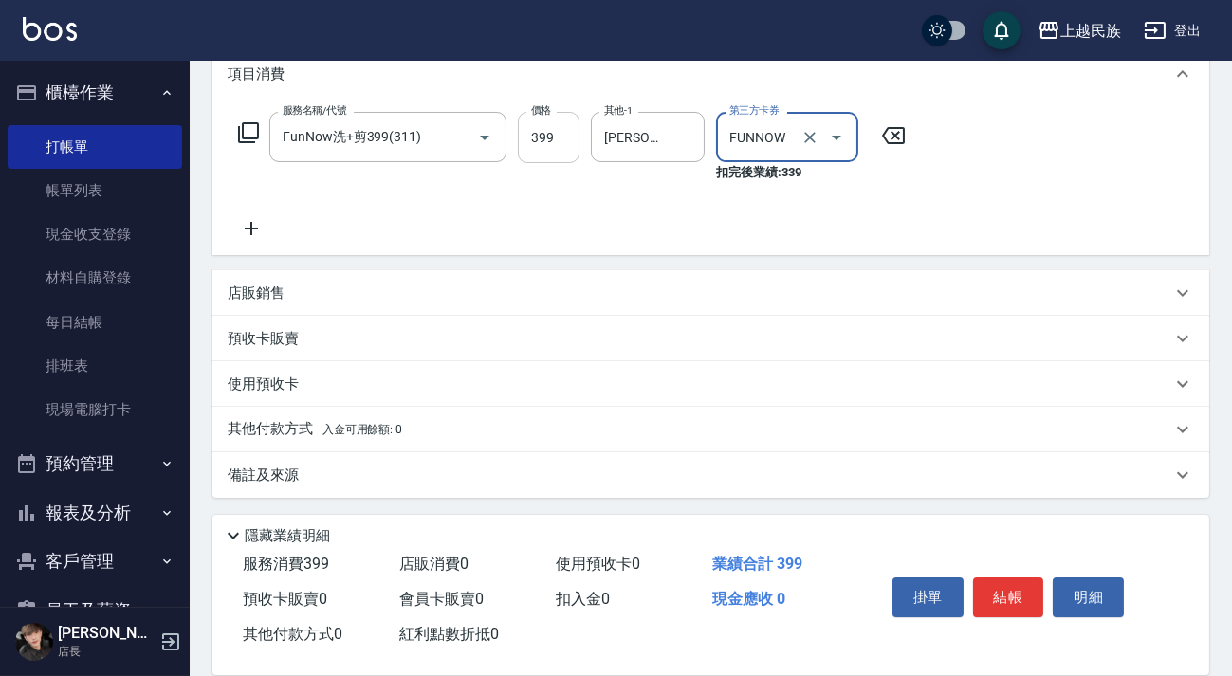
click at [550, 143] on input "399" at bounding box center [549, 137] width 62 height 51
type input "400"
click at [666, 205] on div "服務名稱/代號 FunNow洗+剪399(311) 服務名稱/代號 價格 400 價格 其他-1 [PERSON_NAME]-30 其他-1 第三方卡券 FU…" at bounding box center [573, 176] width 690 height 128
click at [646, 488] on div "備註及來源" at bounding box center [710, 475] width 997 height 46
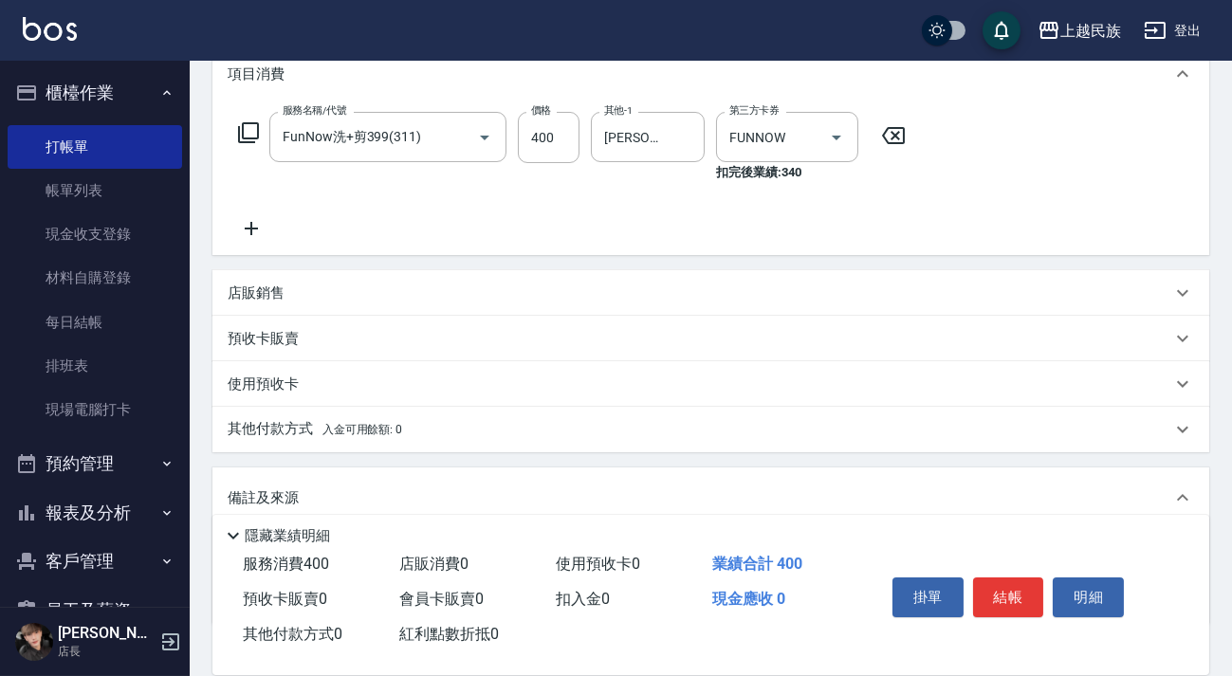
scroll to position [395, 0]
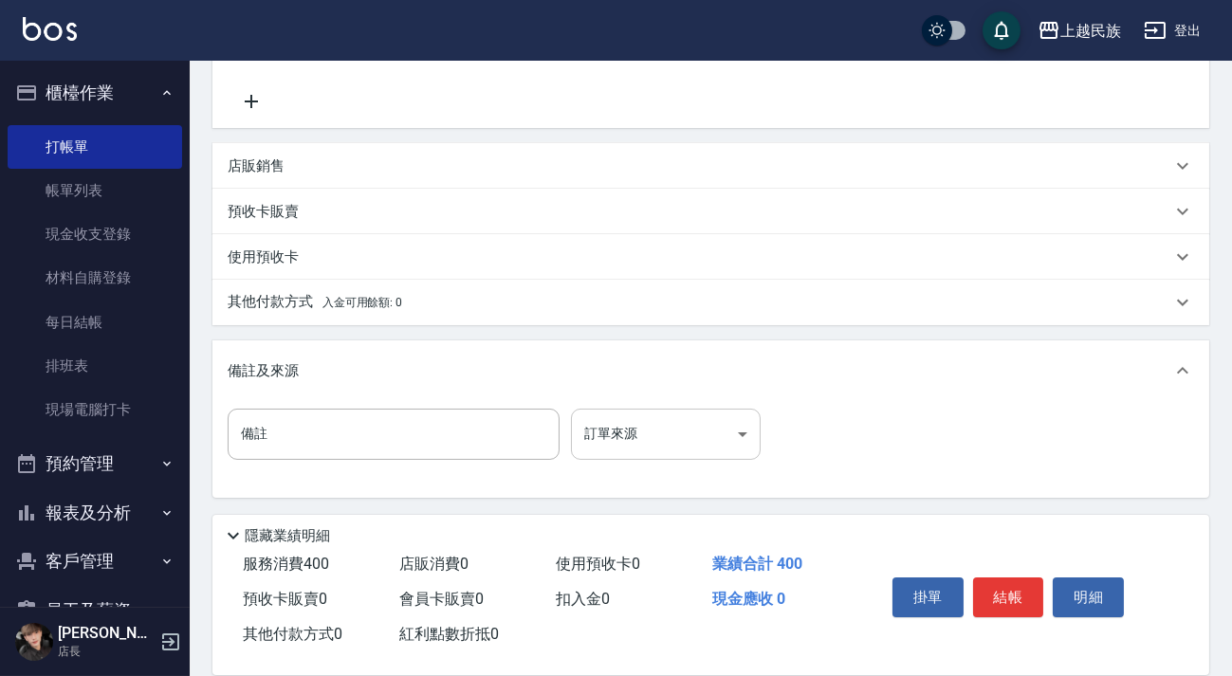
click at [736, 417] on body "上越民族 登出 櫃檯作業 打帳單 帳單列表 現金收支登錄 材料自購登錄 每日結帳 排班表 現場電腦打卡 預約管理 預約管理 單日預約紀錄 單週預約紀錄 報表及…" at bounding box center [616, 140] width 1232 height 1071
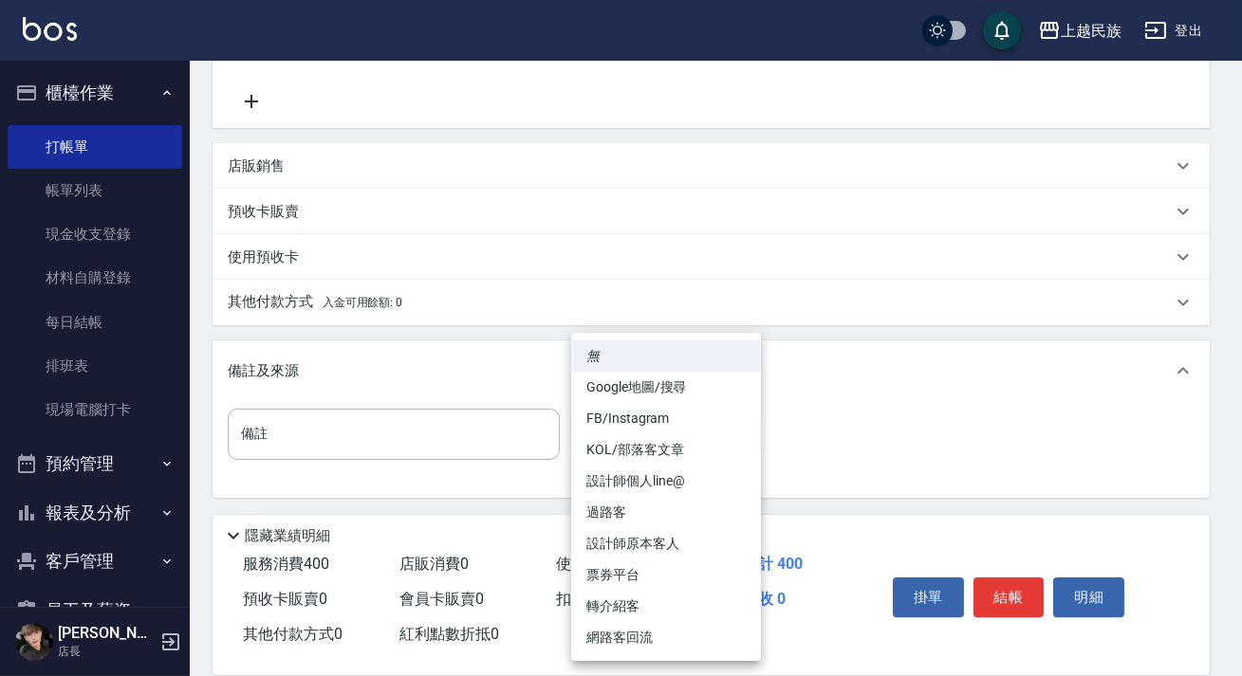
click at [697, 544] on li "設計師原本客人" at bounding box center [666, 543] width 190 height 31
type input "設計師原本客人"
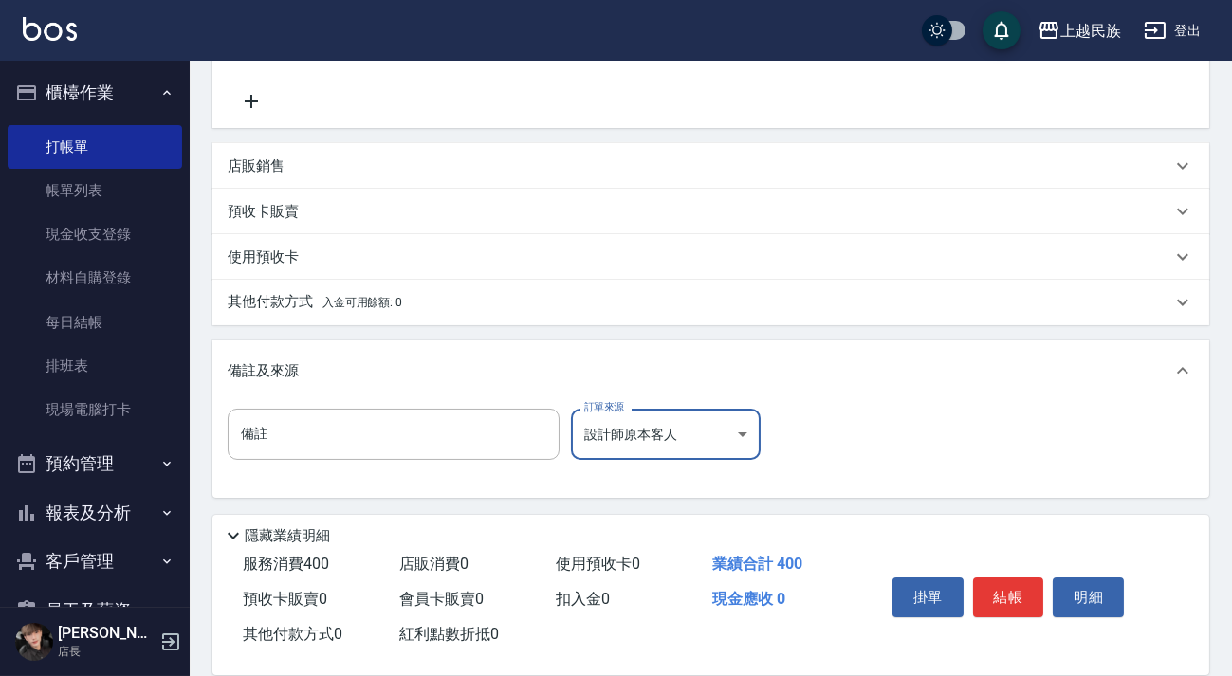
scroll to position [0, 0]
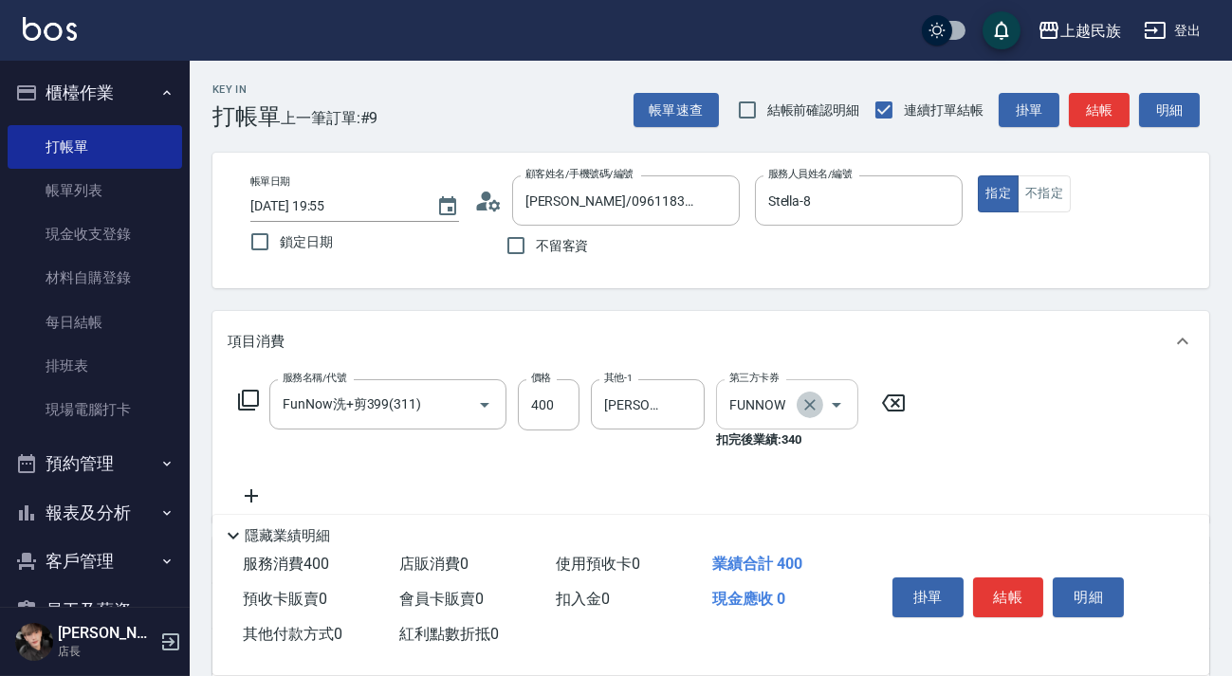
click at [806, 403] on icon "Clear" at bounding box center [810, 405] width 19 height 19
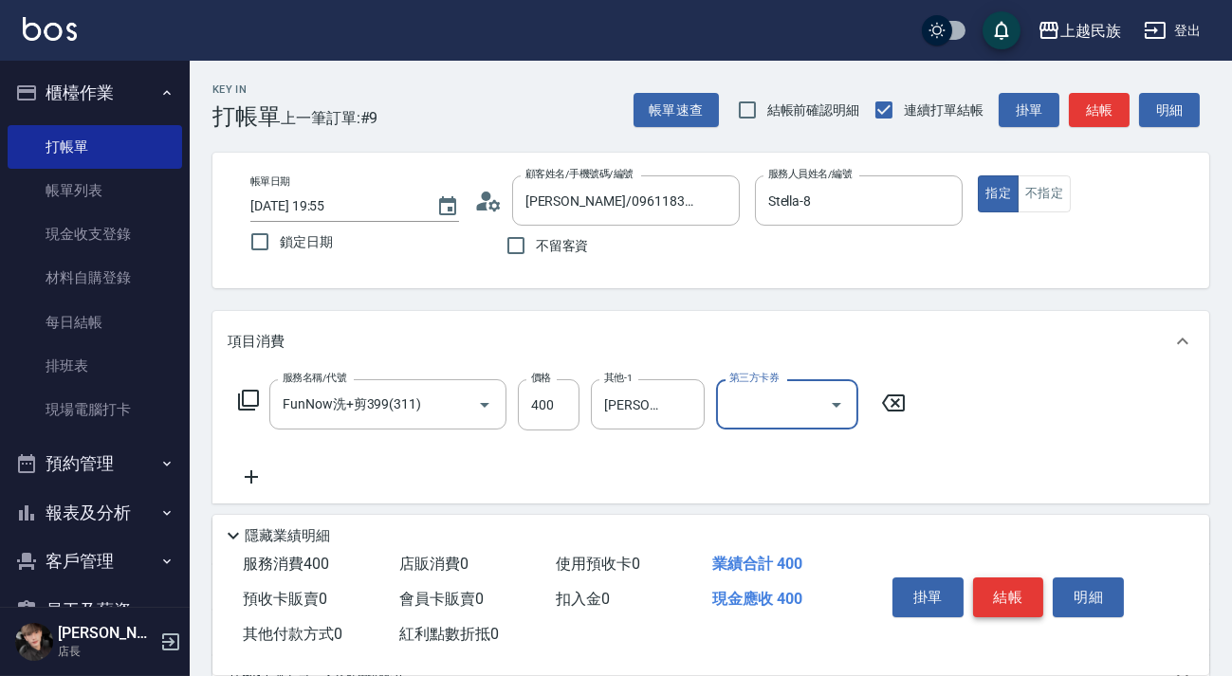
click at [1009, 594] on button "結帳" at bounding box center [1008, 598] width 71 height 40
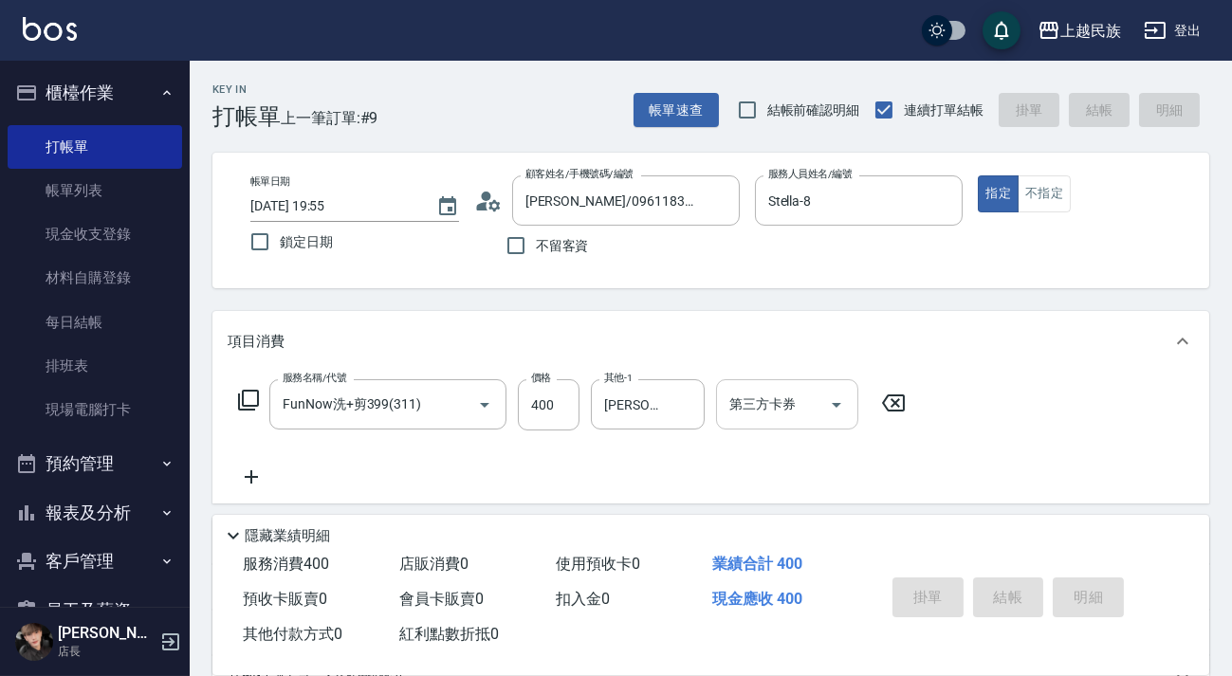
type input "[DATE] 19:56"
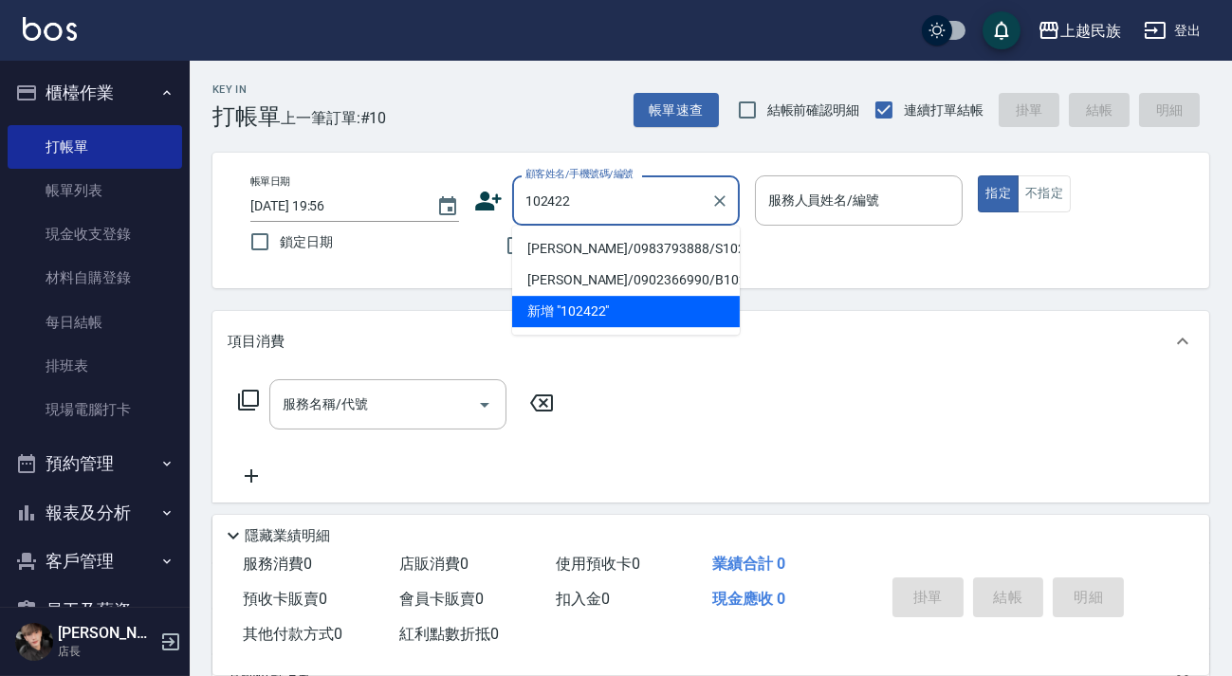
click at [674, 251] on li "[PERSON_NAME]/0983793888/S102422" at bounding box center [626, 248] width 228 height 31
type input "[PERSON_NAME]/0983793888/S102422"
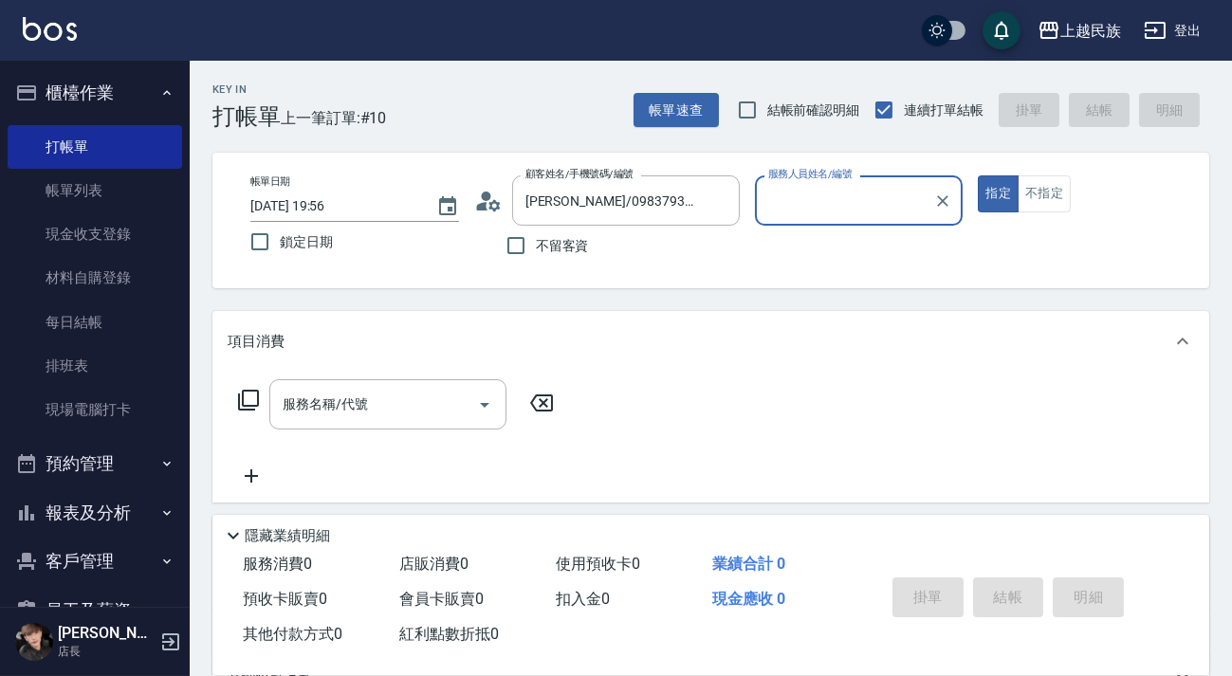
type input "Stella-8"
click at [978, 175] on button "指定" at bounding box center [998, 193] width 41 height 37
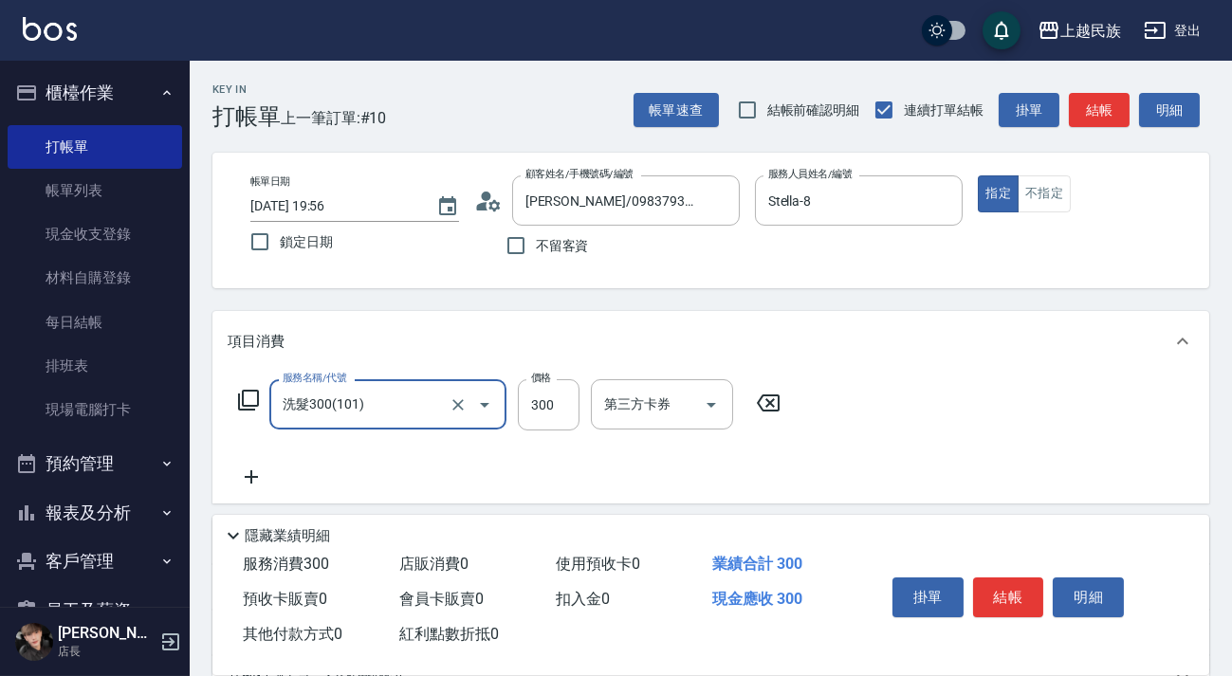
type input "洗髮300(101)"
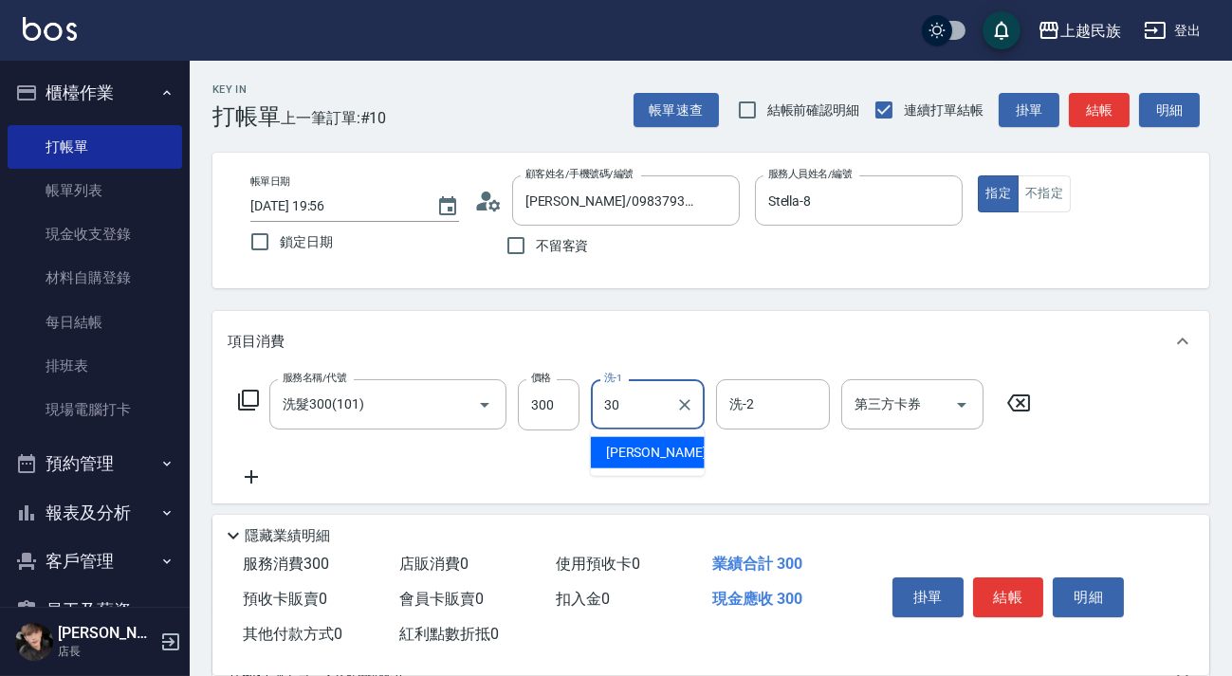
type input "[PERSON_NAME]-30"
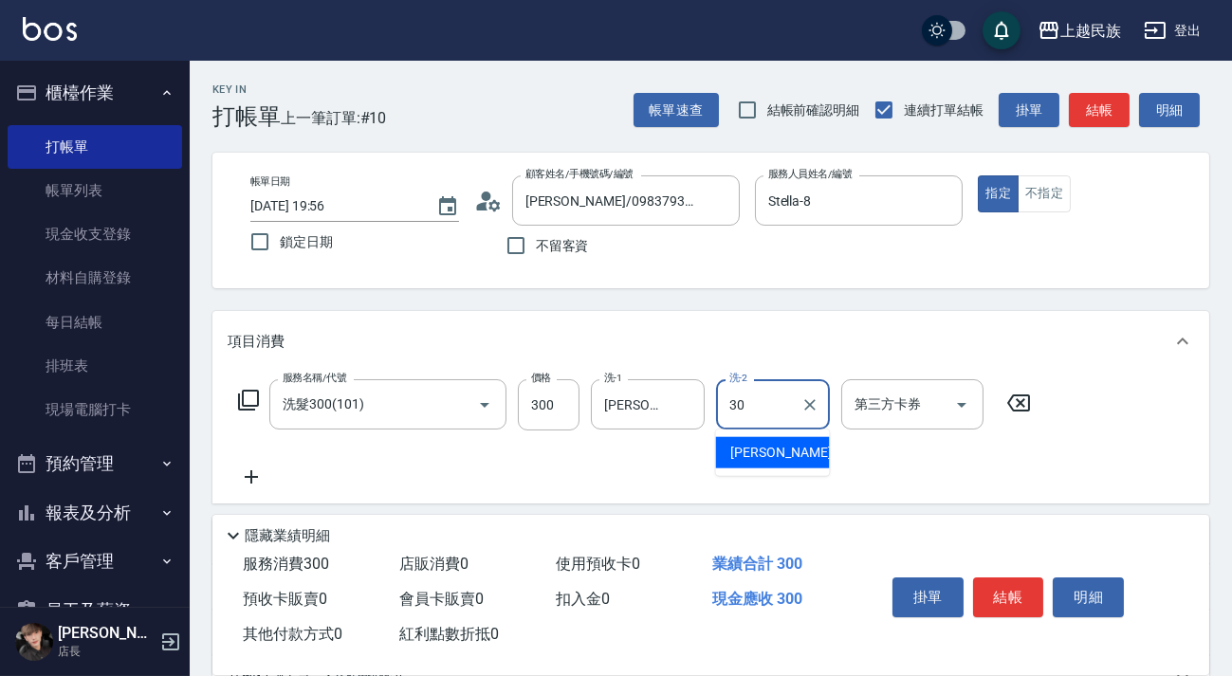
type input "[PERSON_NAME]-30"
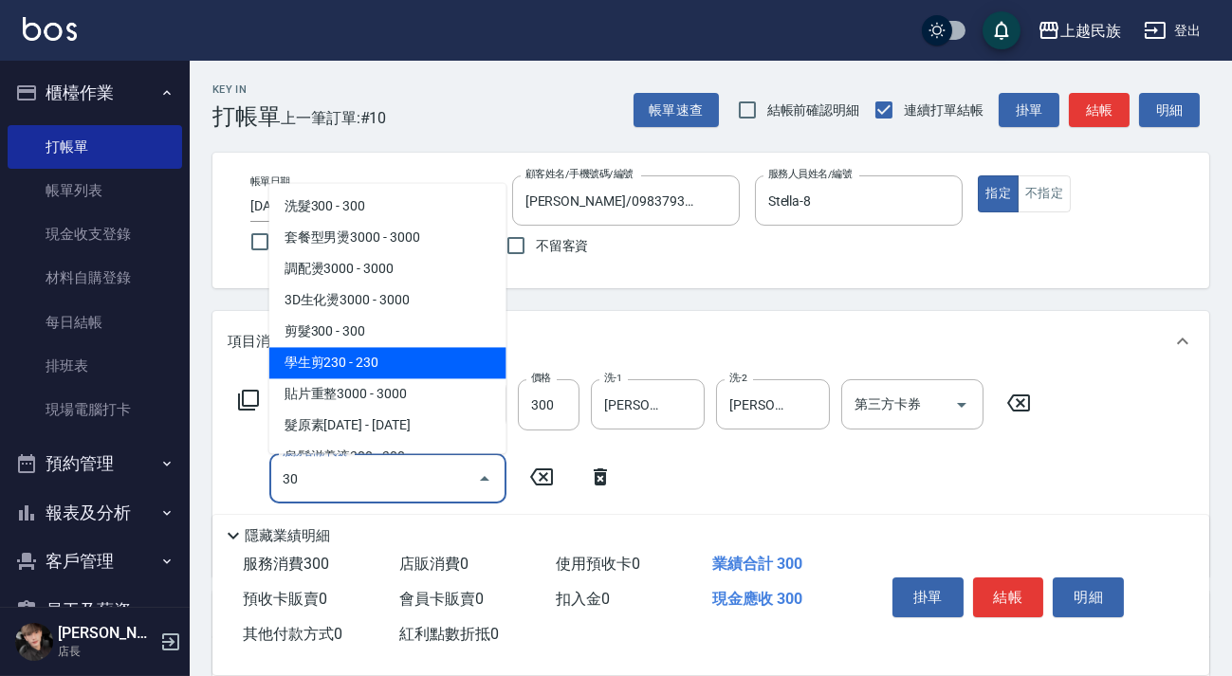
click at [372, 349] on span "學生剪230 - 230" at bounding box center [387, 362] width 237 height 31
type input "學生剪230(306)"
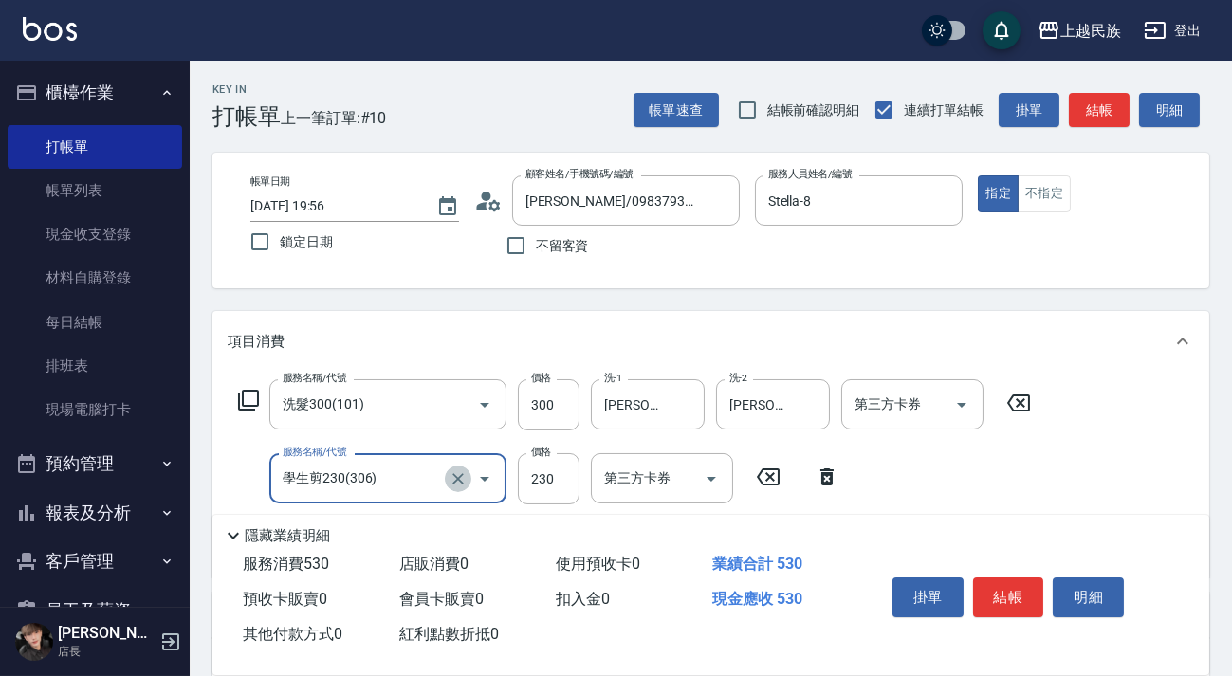
click at [464, 470] on icon "Clear" at bounding box center [458, 479] width 19 height 19
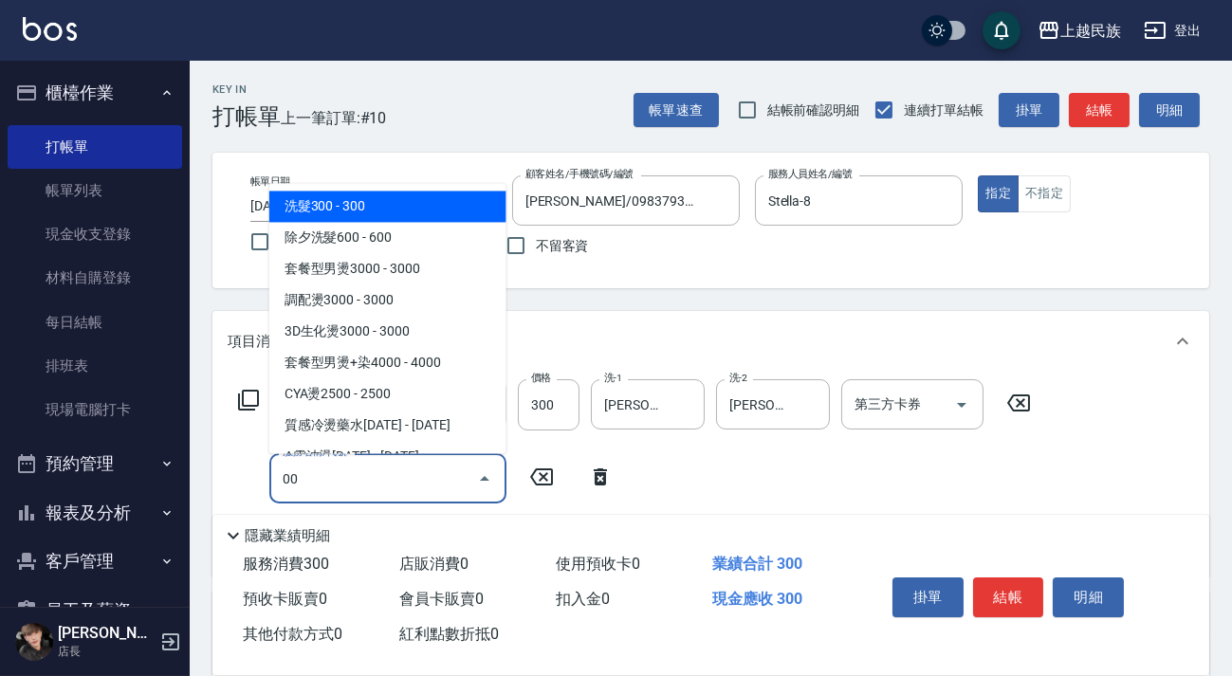
type input "0"
type input "3"
type input "0"
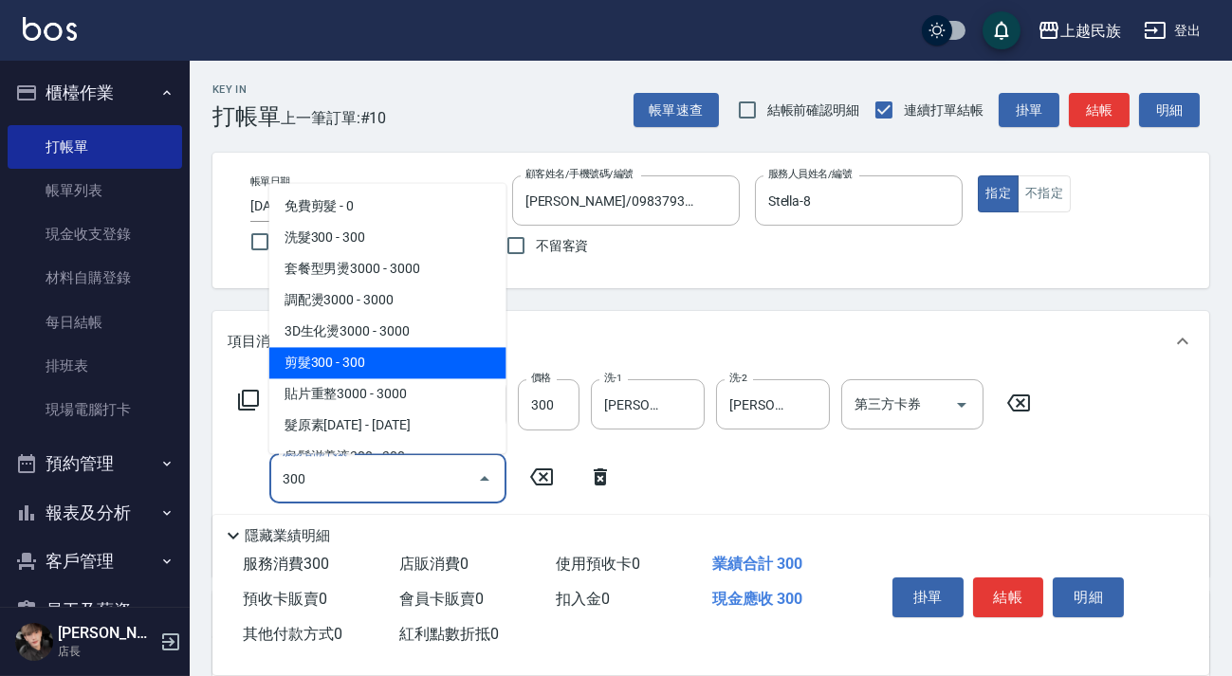
click at [402, 370] on span "剪髮300 - 300" at bounding box center [387, 362] width 237 height 31
type input "剪髮300(305)"
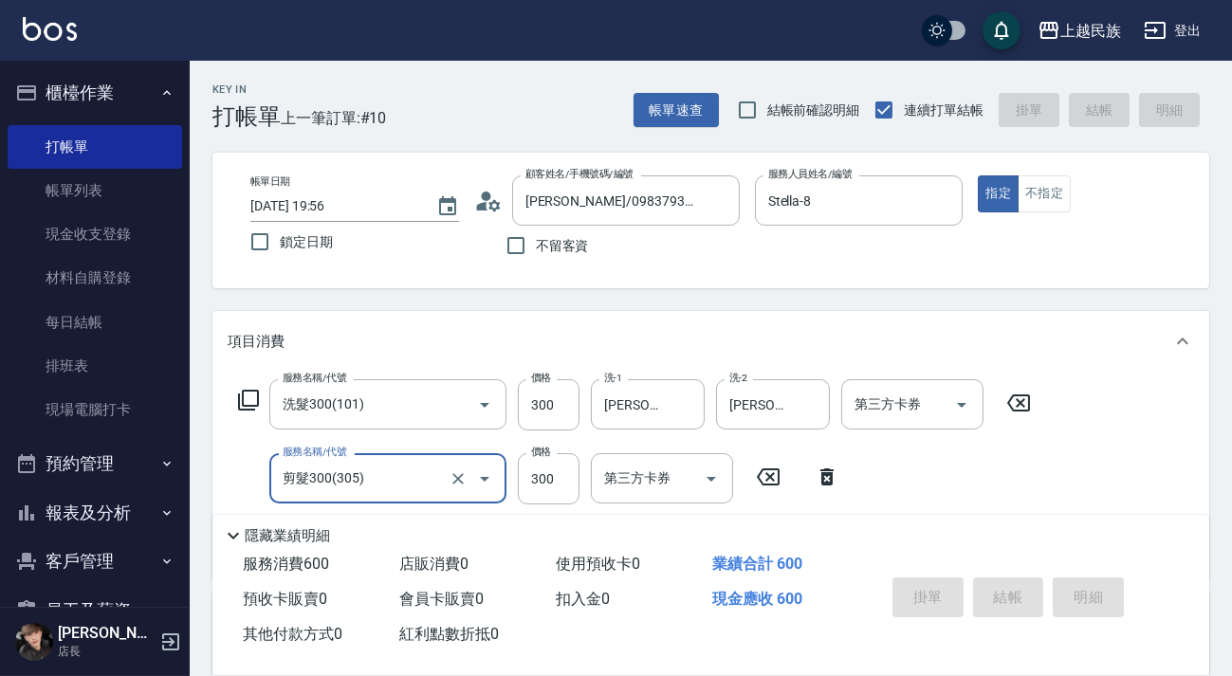
type input "[DATE] 19:57"
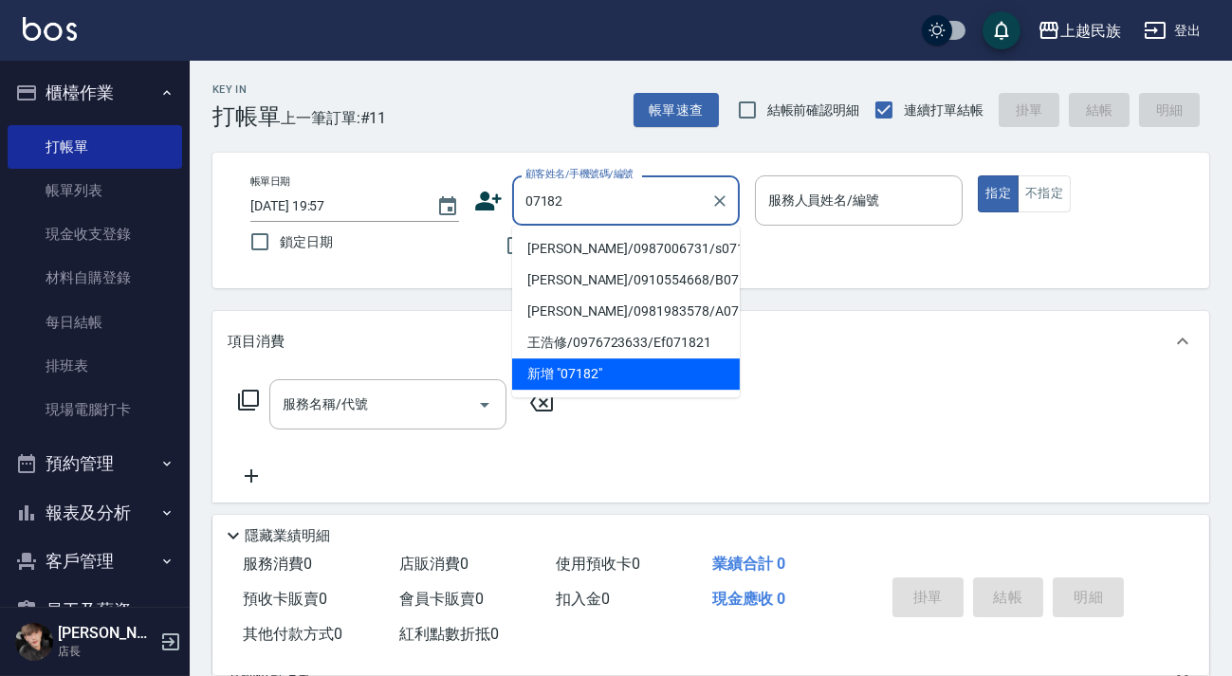
click at [654, 243] on li "[PERSON_NAME]/0987006731/s071821" at bounding box center [626, 248] width 228 height 31
type input "[PERSON_NAME]/0987006731/s071821"
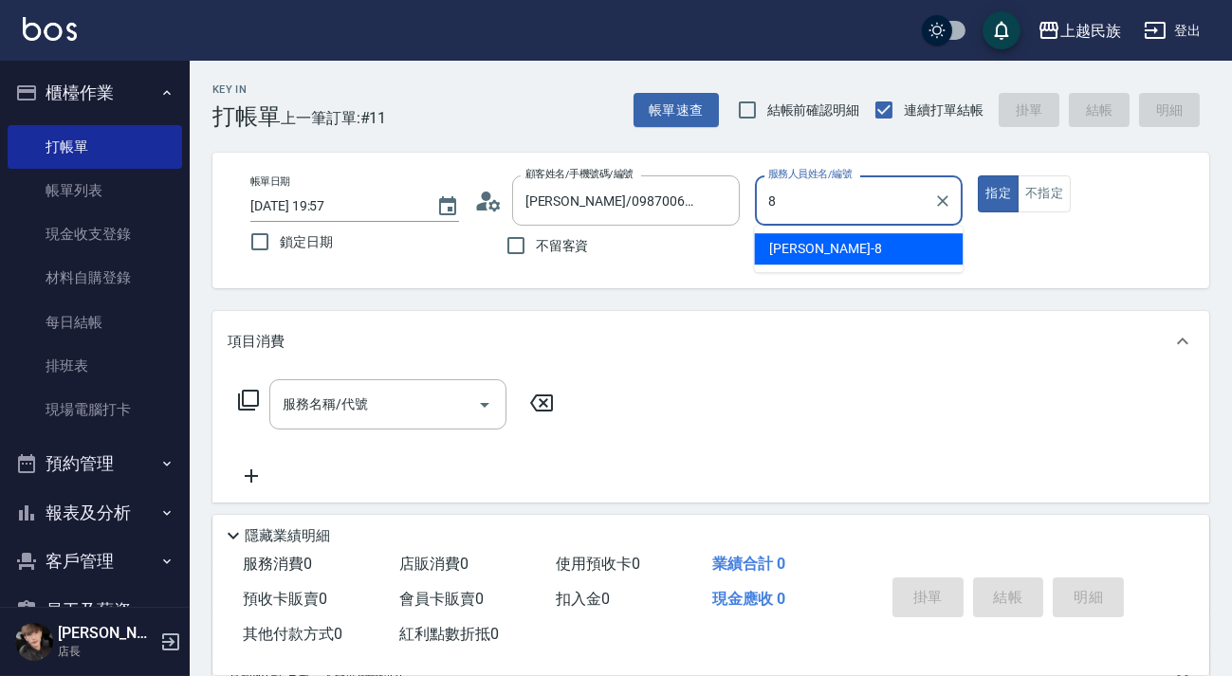
type input "Stella-8"
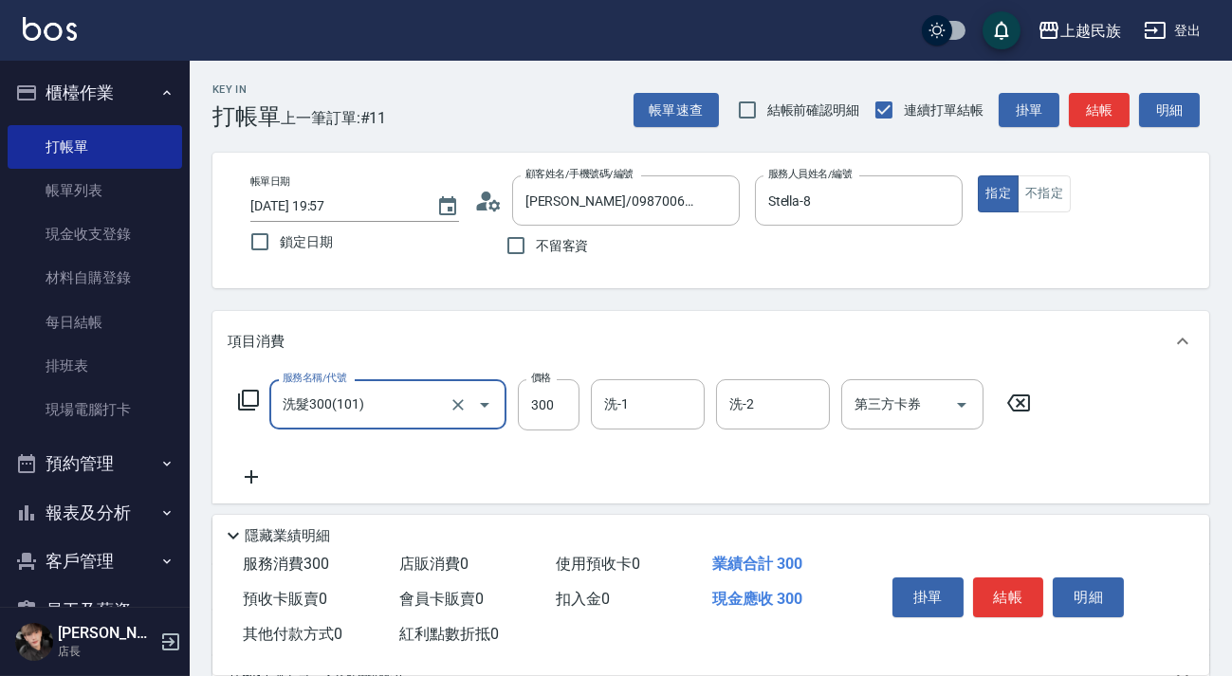
type input "洗髮300(101)"
type input "[PERSON_NAME]-30"
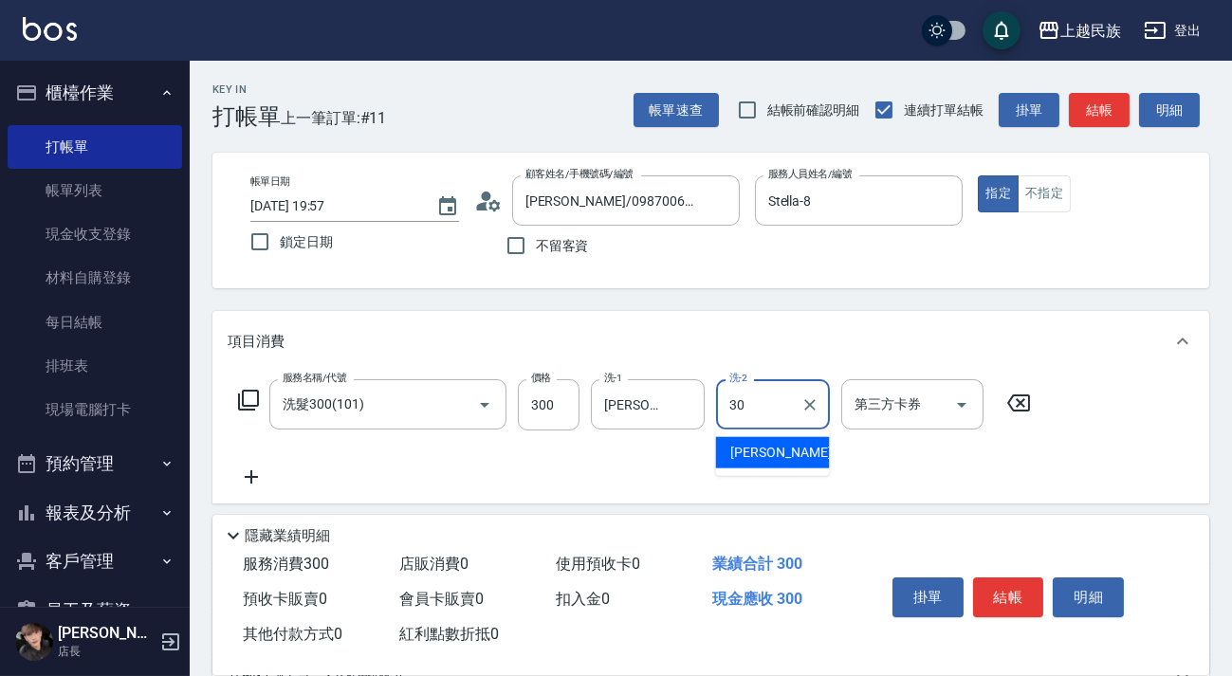
type input "[PERSON_NAME]-30"
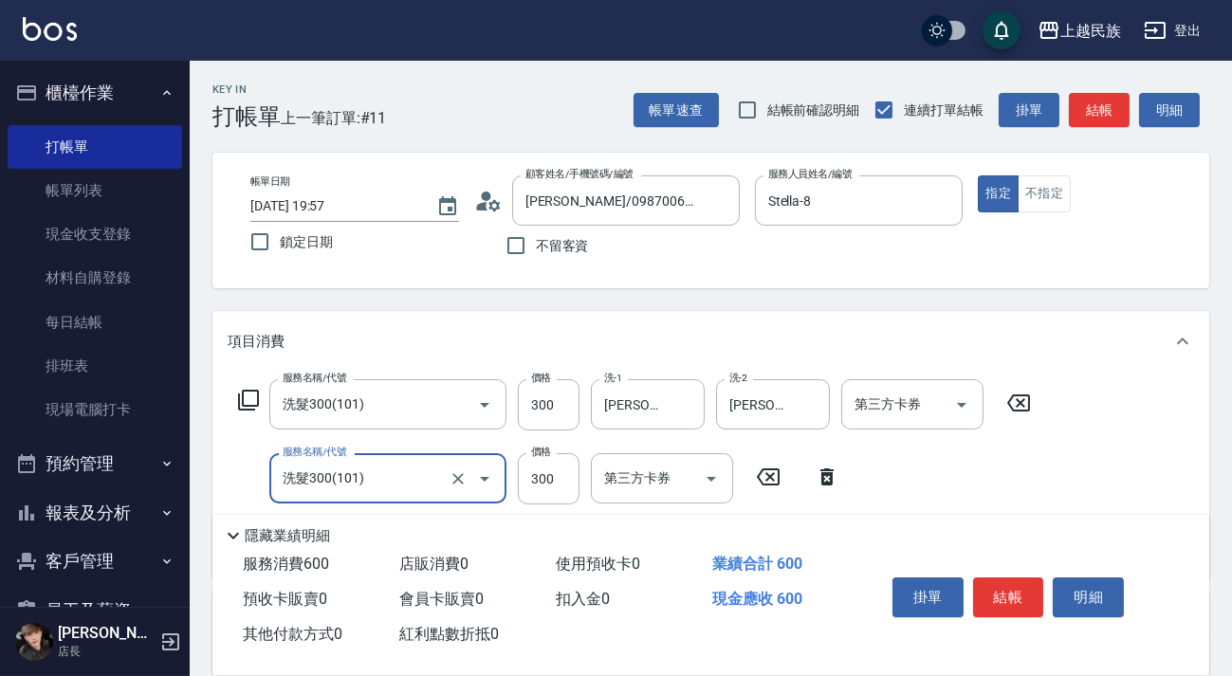
type input "洗髮300(101)"
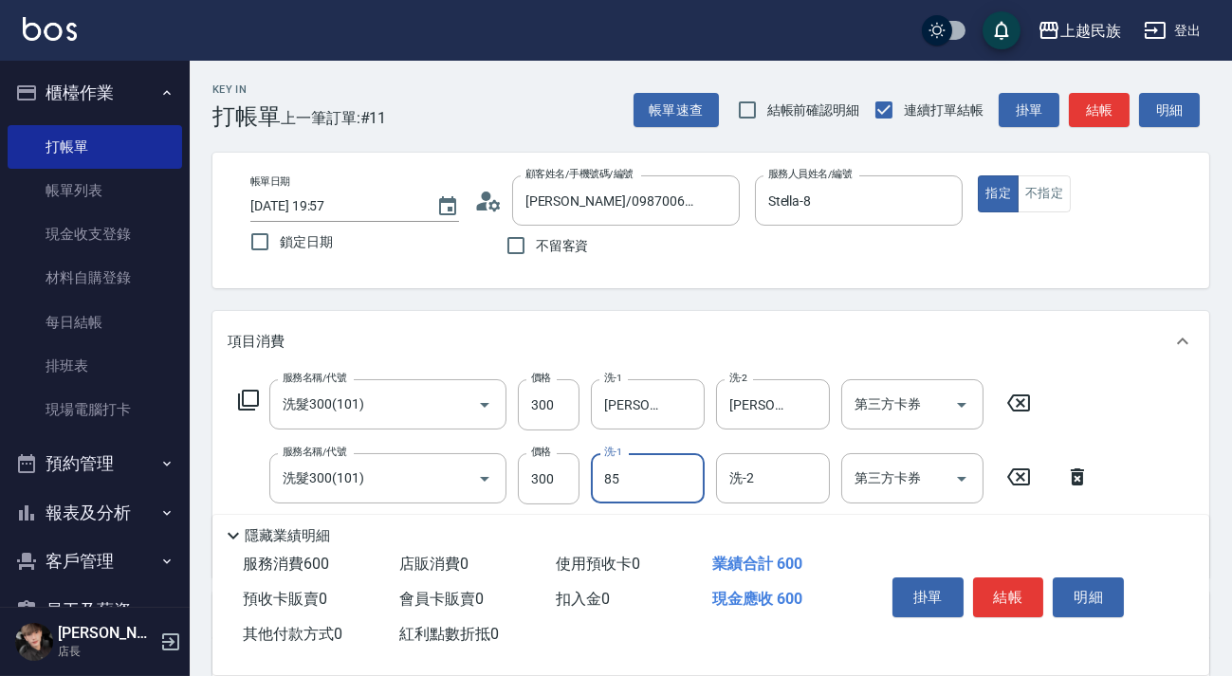
type input "85"
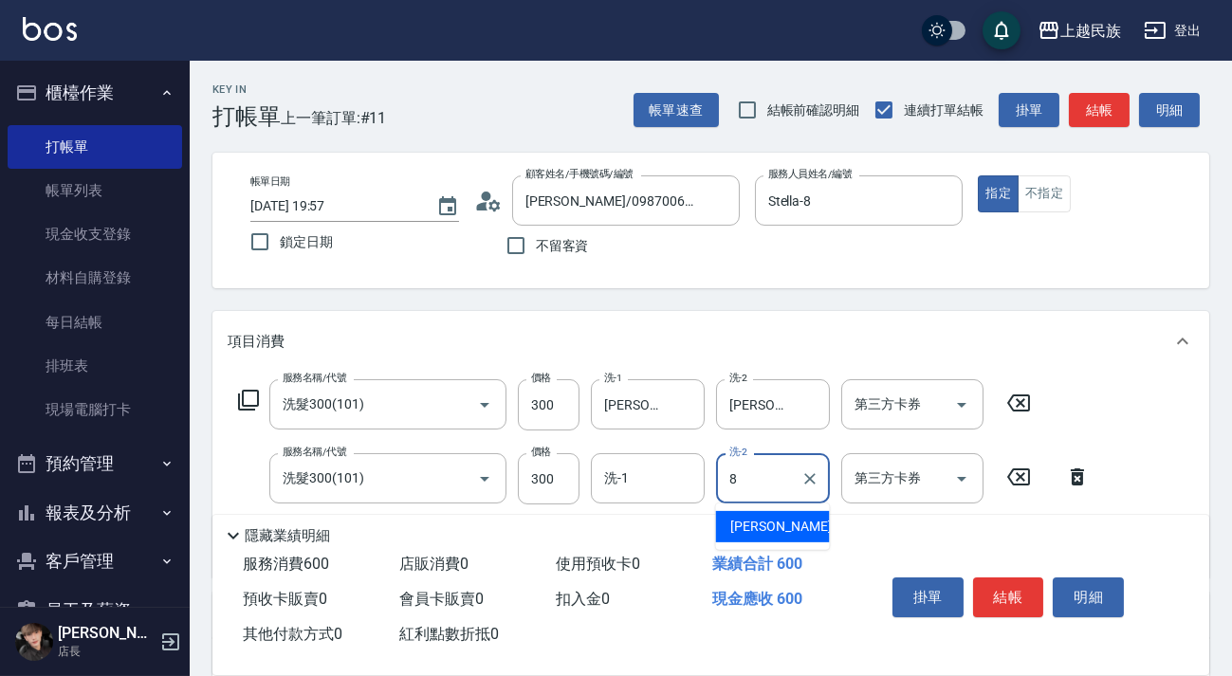
type input "Stella-8"
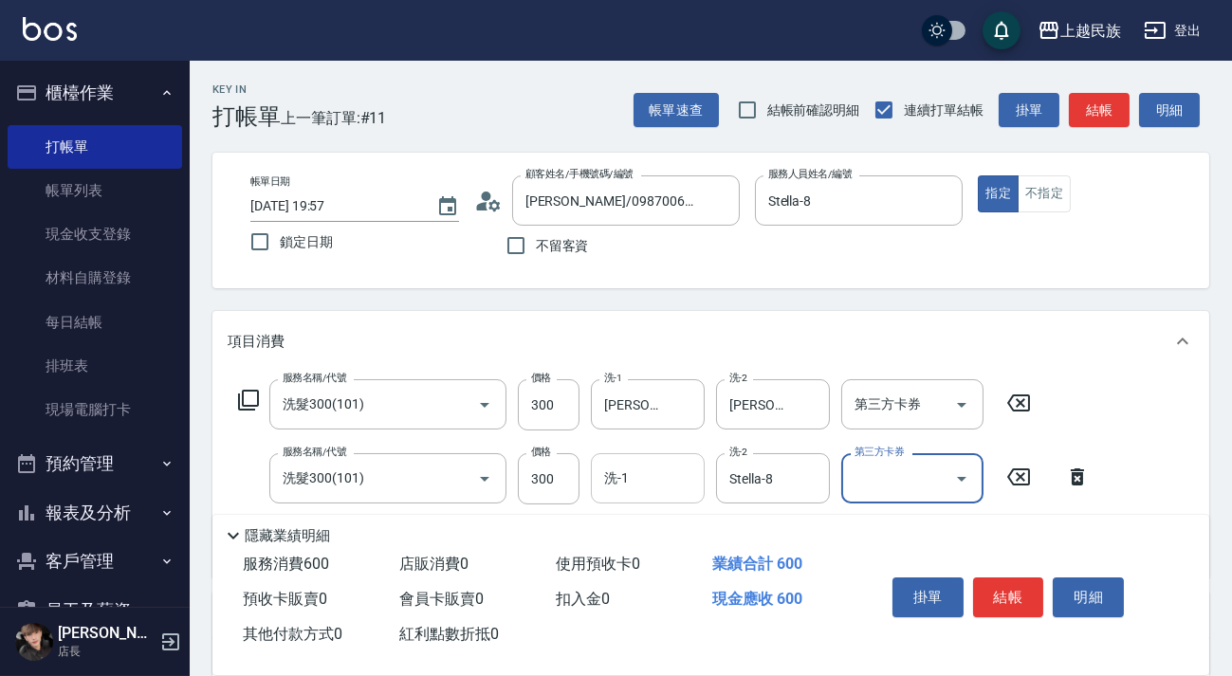
click at [636, 476] on input "洗-1" at bounding box center [647, 478] width 97 height 33
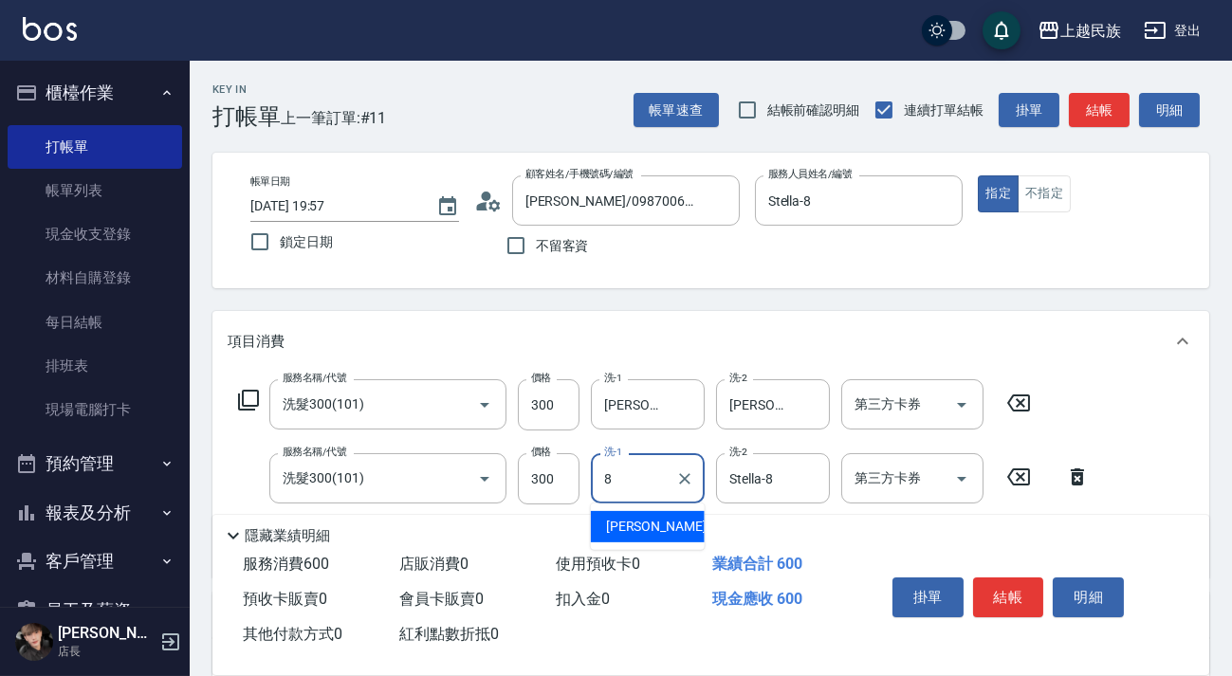
type input "Stella-8"
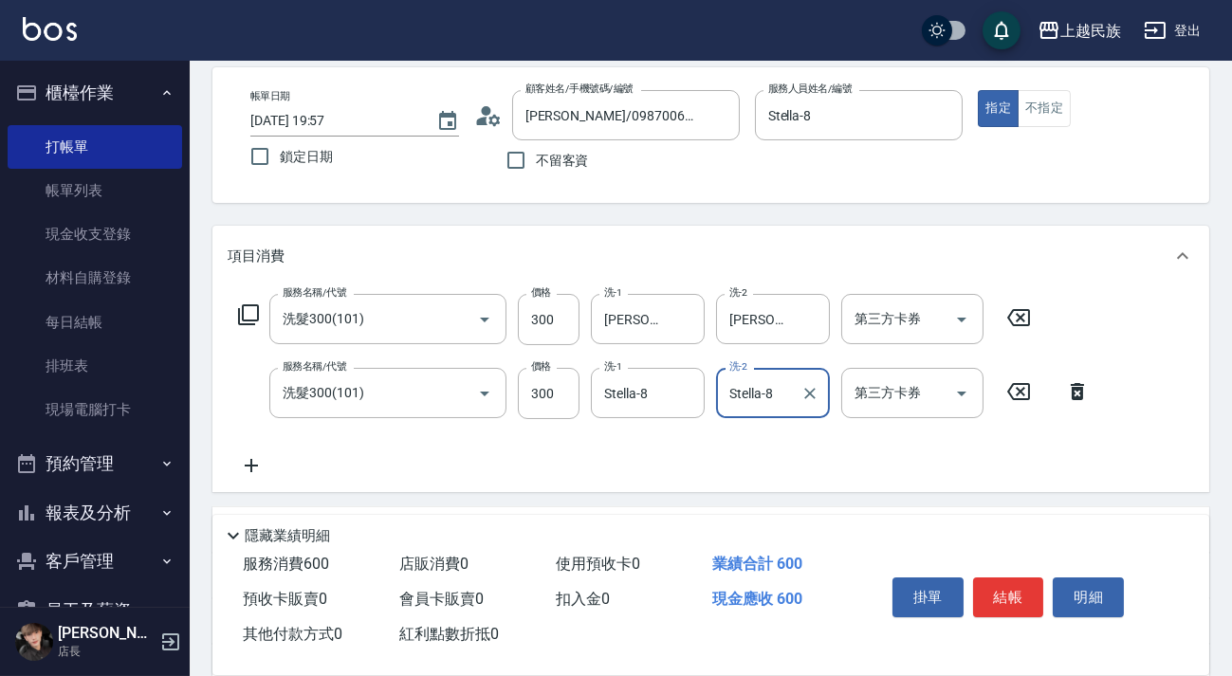
scroll to position [322, 0]
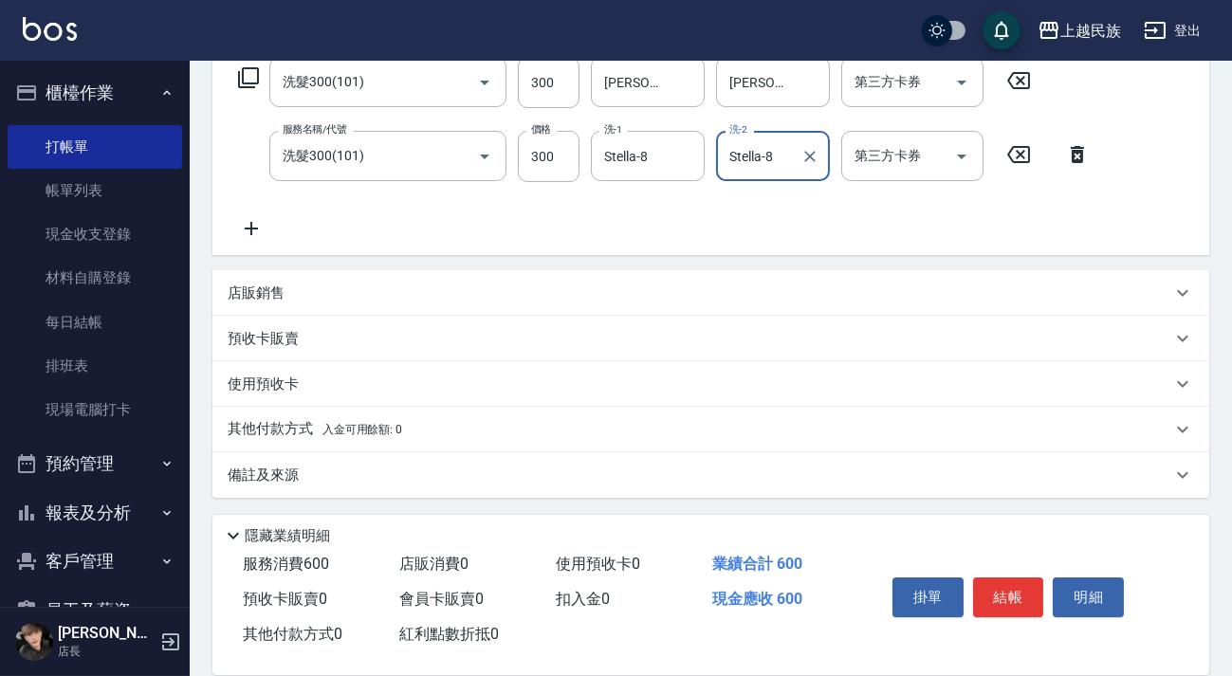
drag, startPoint x: 569, startPoint y: 446, endPoint x: 571, endPoint y: 436, distance: 9.7
click at [569, 444] on div "其他付款方式 入金可用餘額: 0" at bounding box center [710, 430] width 997 height 46
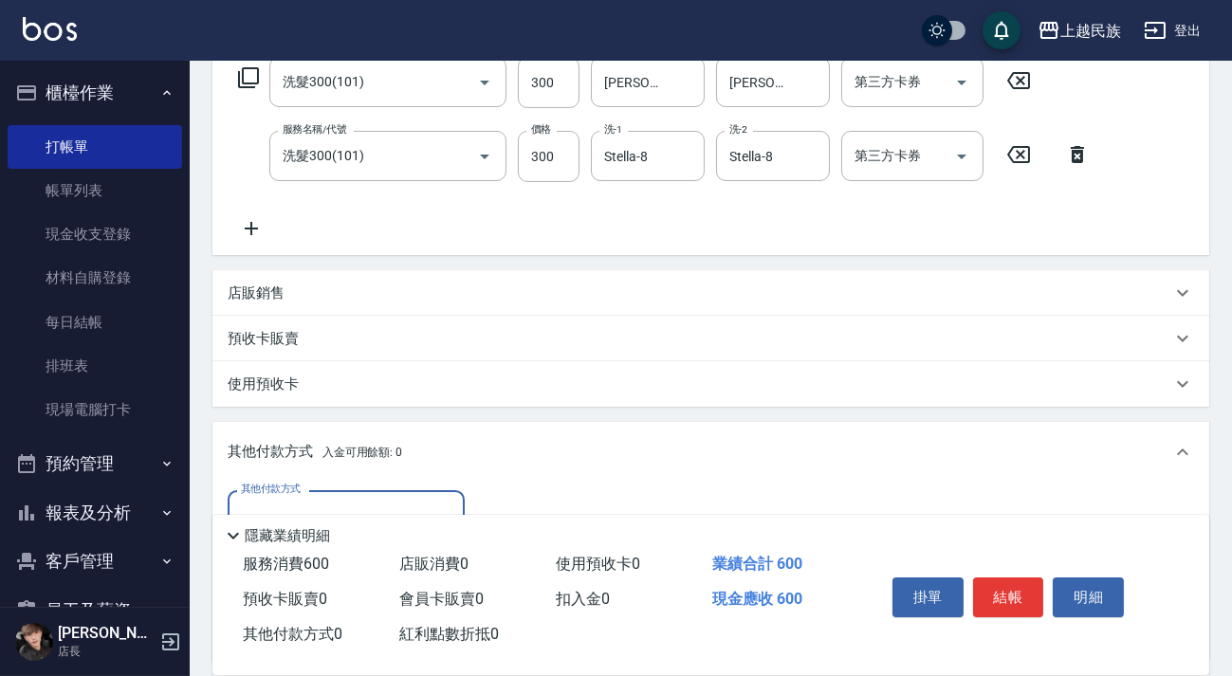
scroll to position [0, 0]
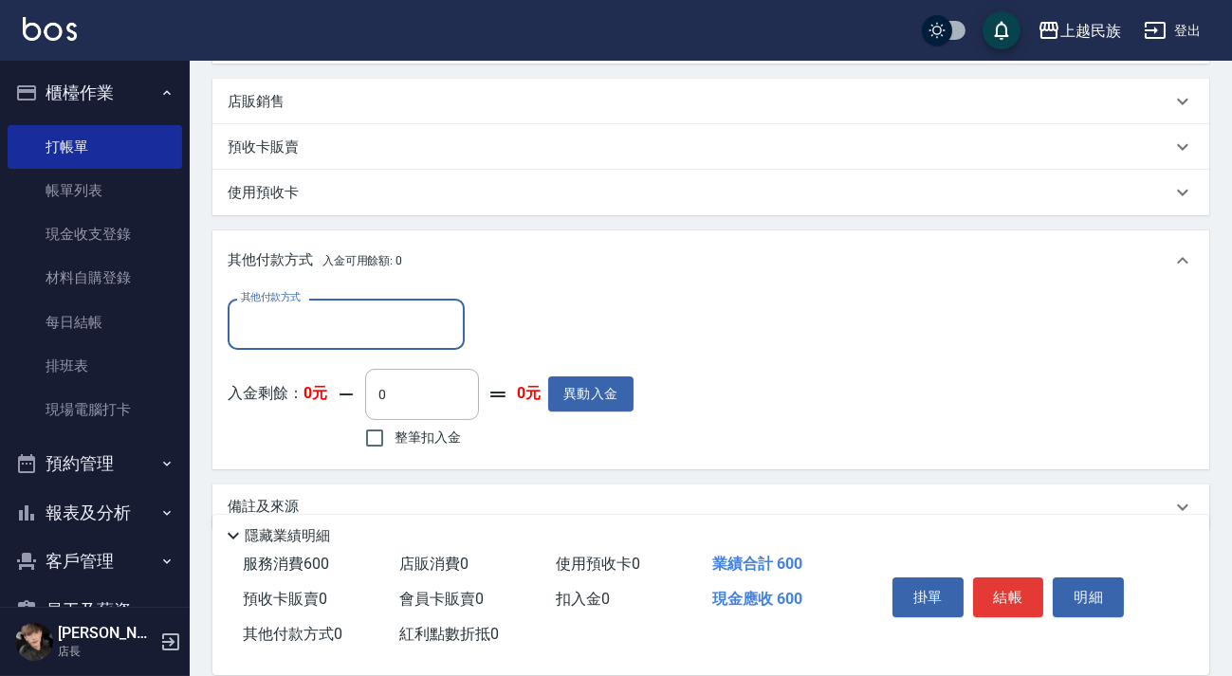
click at [444, 334] on input "其他付款方式" at bounding box center [346, 323] width 220 height 33
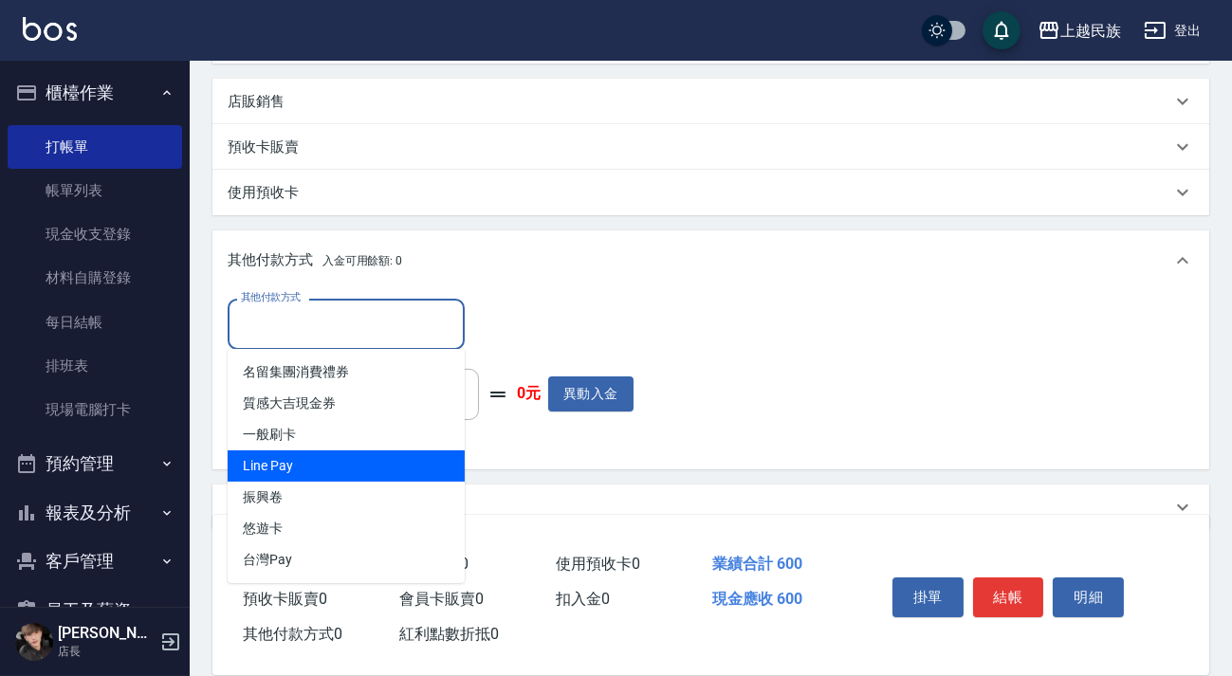
click at [431, 451] on span "Line Pay" at bounding box center [346, 466] width 237 height 31
type input "Line Pay"
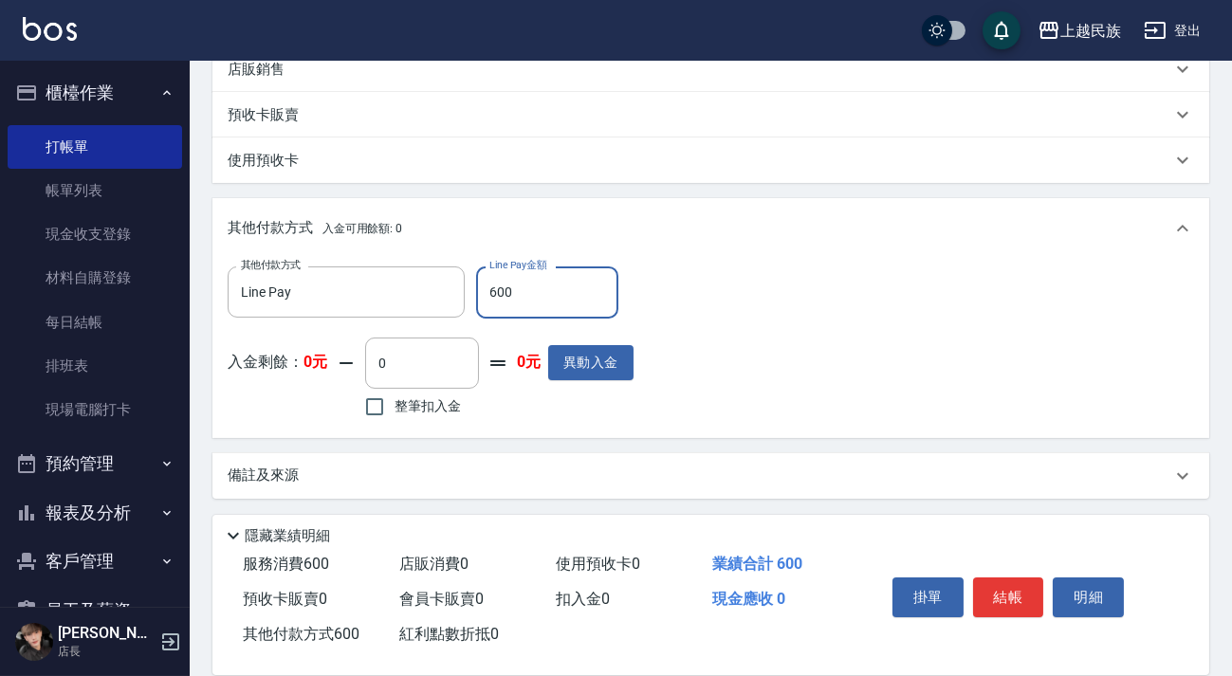
type input "600"
click at [747, 496] on div "備註及來源" at bounding box center [710, 476] width 997 height 46
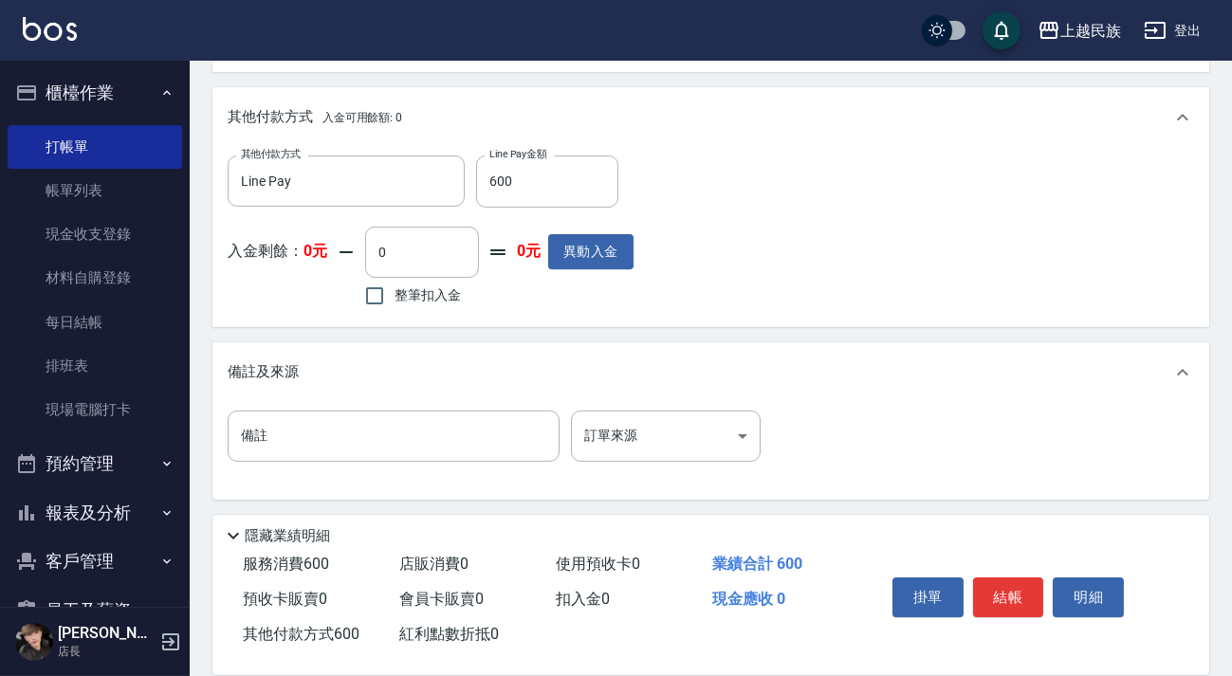
scroll to position [658, 0]
click at [733, 419] on body "上越民族 登出 櫃檯作業 打帳單 帳單列表 現金收支登錄 材料自購登錄 每日結帳 排班表 現場電腦打卡 預約管理 預約管理 單日預約紀錄 單週預約紀錄 報表及…" at bounding box center [616, 10] width 1232 height 1336
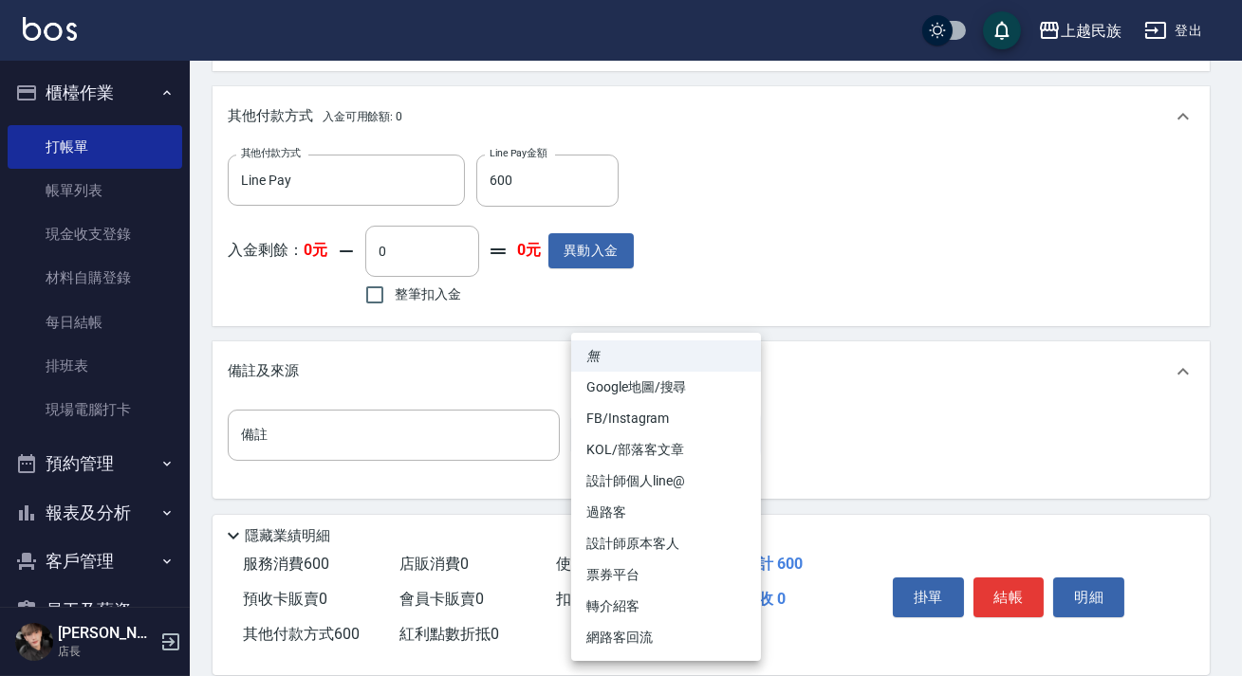
click at [694, 548] on li "設計師原本客人" at bounding box center [666, 543] width 190 height 31
type input "設計師原本客人"
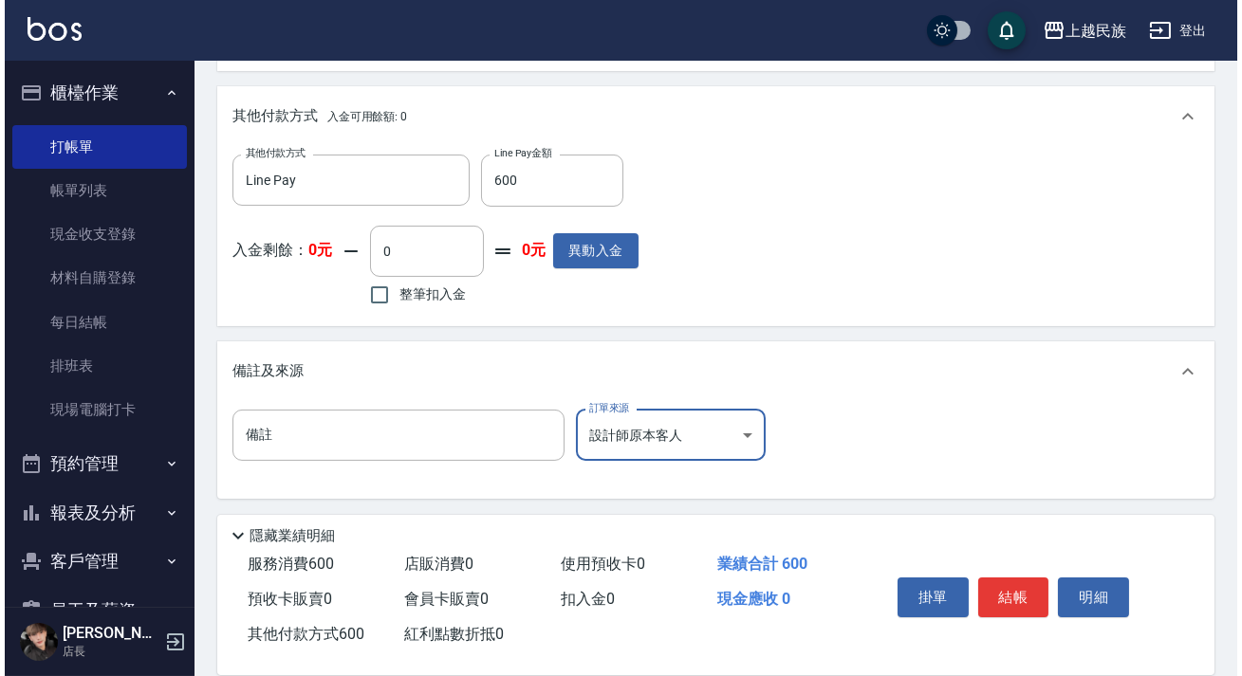
scroll to position [55, 0]
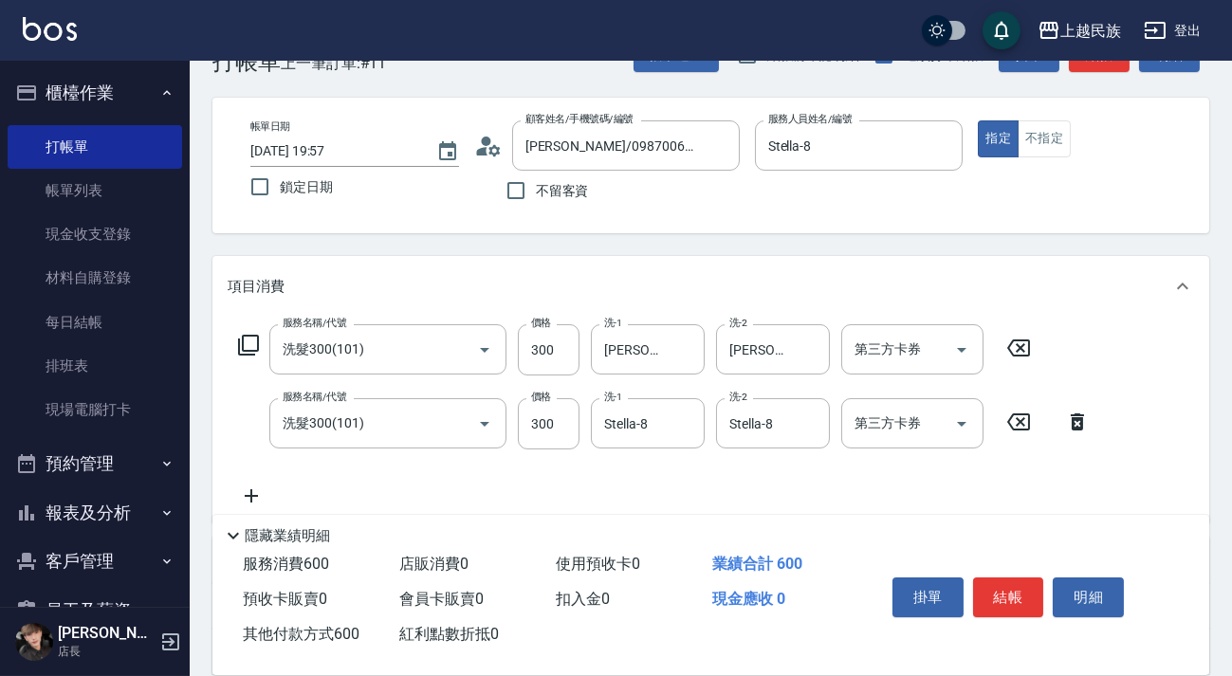
drag, startPoint x: 986, startPoint y: 593, endPoint x: 957, endPoint y: 498, distance: 99.0
click at [986, 588] on button "結帳" at bounding box center [1008, 598] width 71 height 40
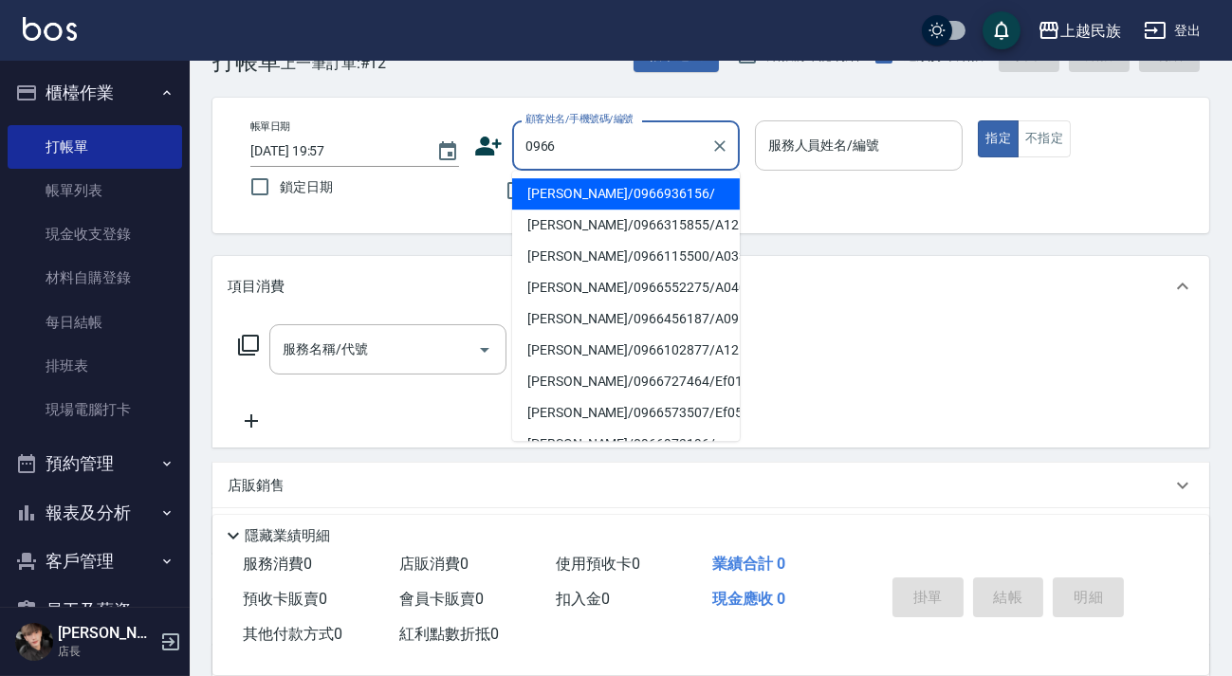
click at [631, 197] on li "[PERSON_NAME]/0966936156/" at bounding box center [626, 193] width 228 height 31
type input "[PERSON_NAME]/0966936156/"
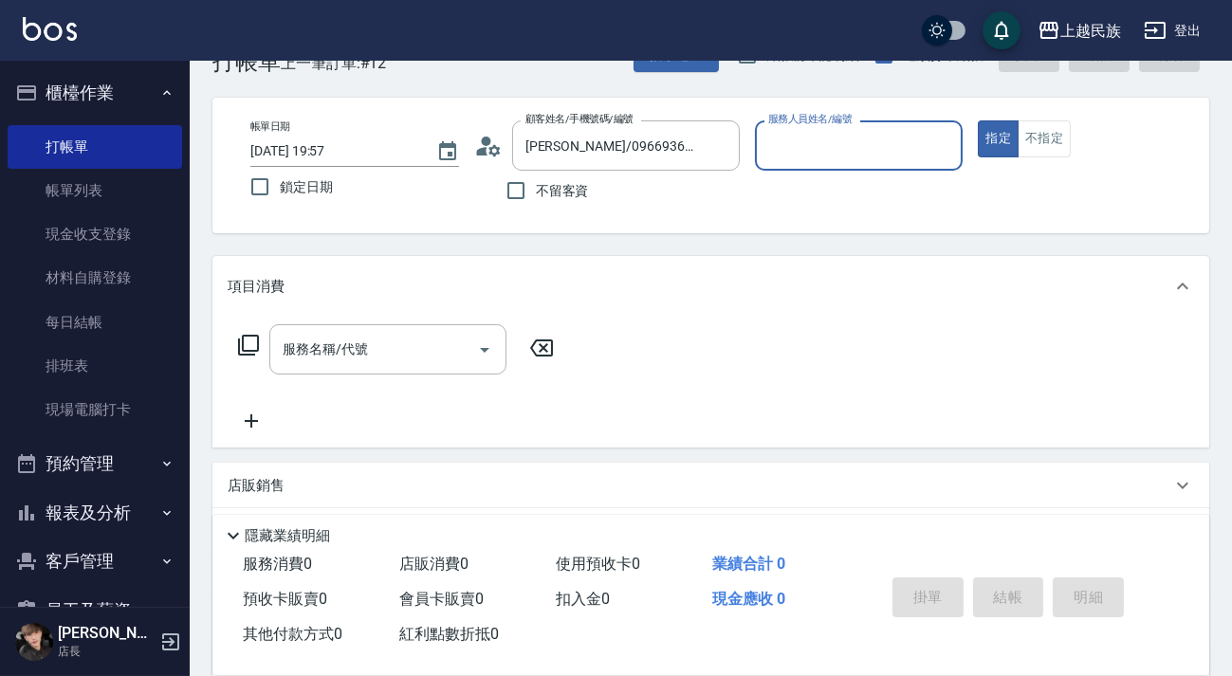
type input "[PERSON_NAME]-2"
click at [978, 120] on button "指定" at bounding box center [998, 138] width 41 height 37
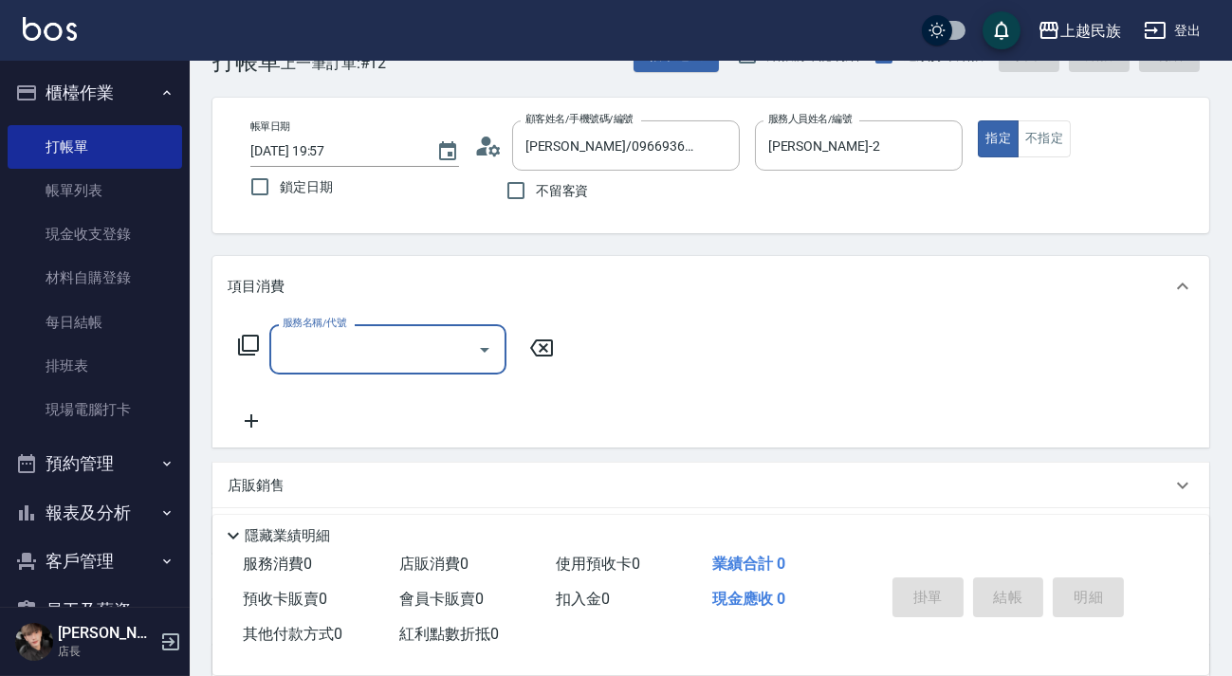
click at [266, 349] on div "服務名稱/代號 服務名稱/代號" at bounding box center [397, 349] width 338 height 50
click at [254, 346] on icon at bounding box center [248, 345] width 23 height 23
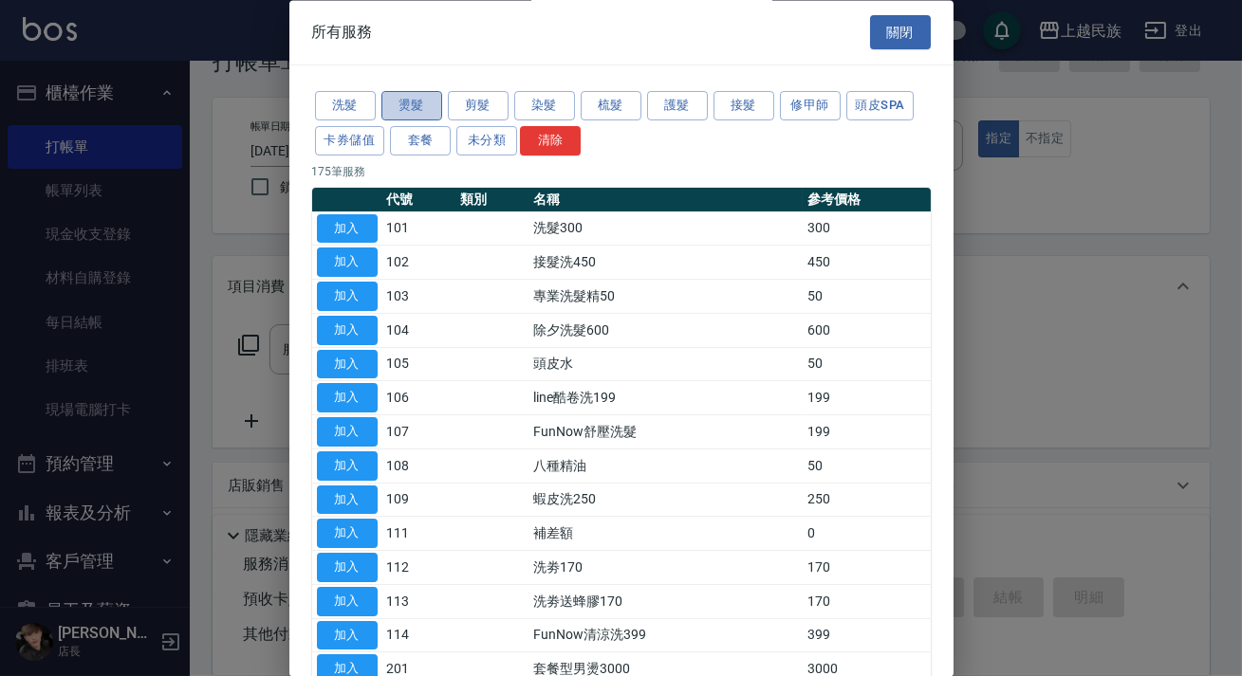
click at [416, 99] on button "燙髮" at bounding box center [411, 106] width 61 height 29
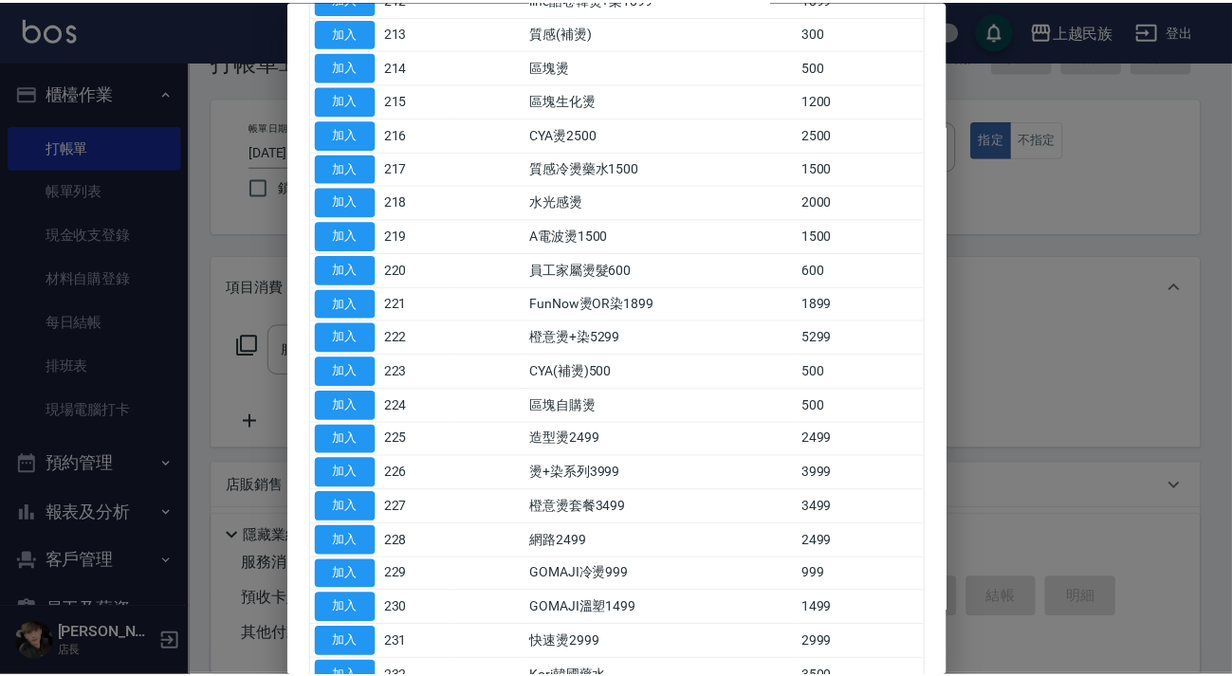
scroll to position [755, 0]
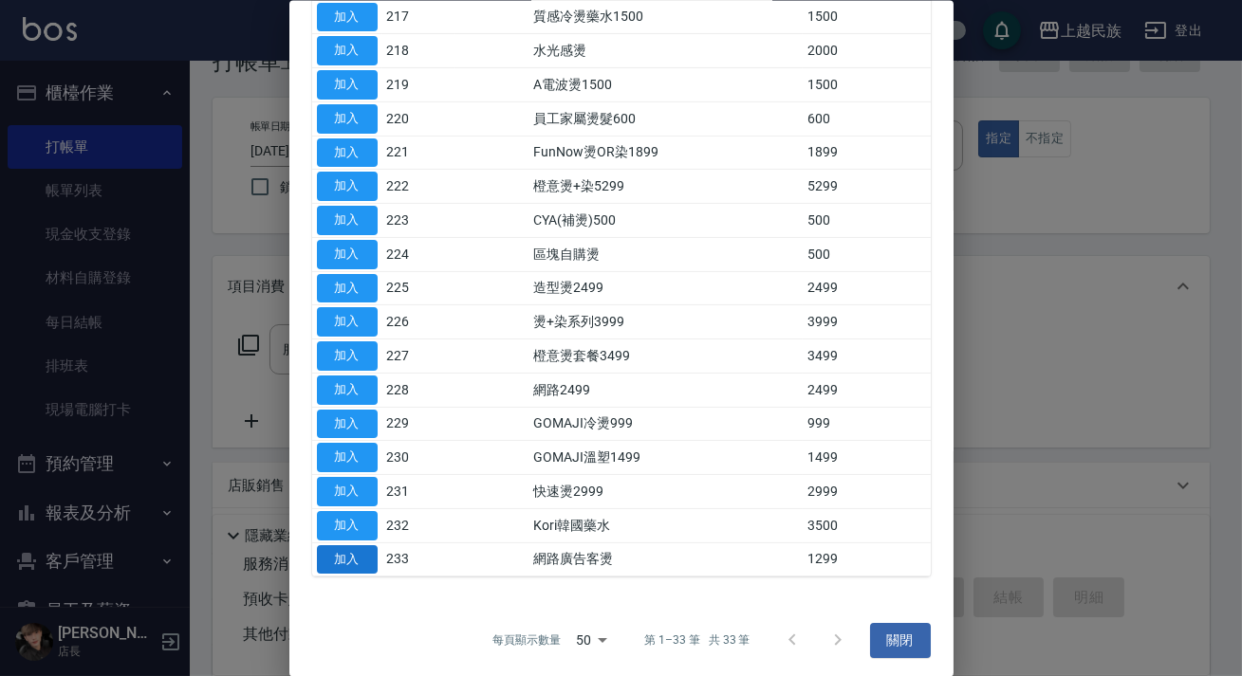
click at [349, 544] on button "加入" at bounding box center [347, 558] width 61 height 29
type input "網路廣告客燙(233)"
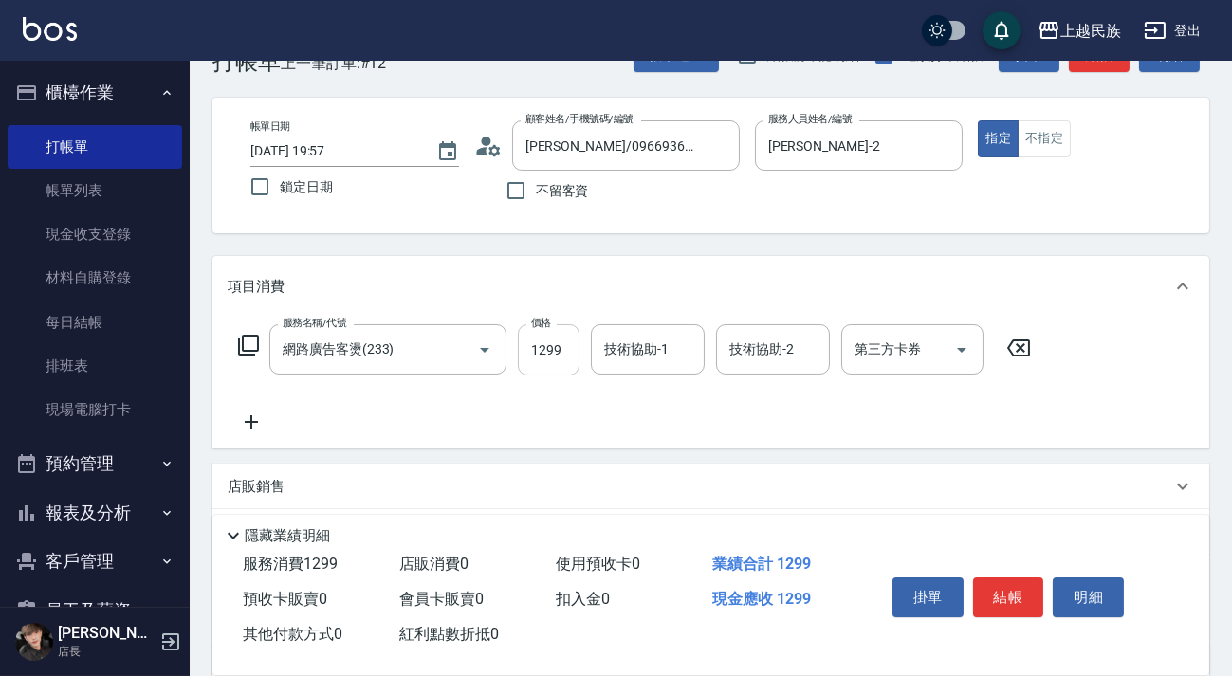
click at [550, 341] on input "1299" at bounding box center [549, 349] width 62 height 51
type input "1200"
type input "[PERSON_NAME]-2"
click at [949, 351] on button "Open" at bounding box center [962, 350] width 30 height 30
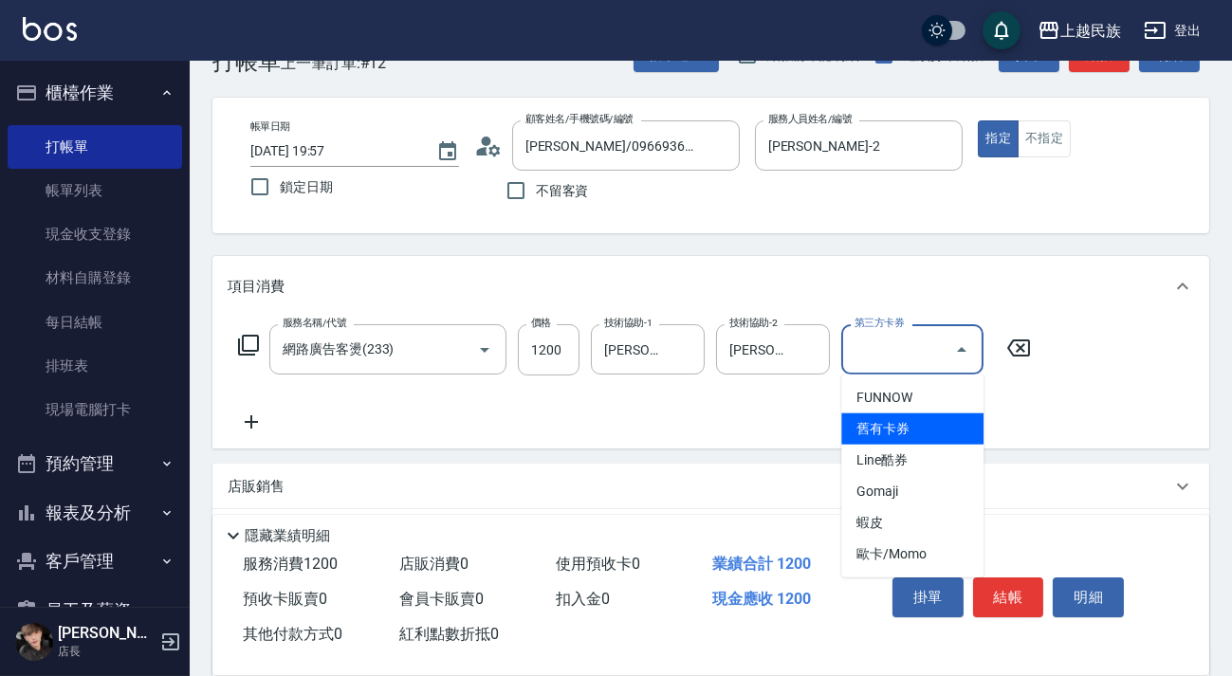
click at [796, 438] on div "服務名稱/代號 網路廣告客燙(233) 服務名稱/代號 價格 1200 價格 技術協助-1 [PERSON_NAME]-2 技術協助-1 技術協助-2 [PE…" at bounding box center [710, 383] width 997 height 132
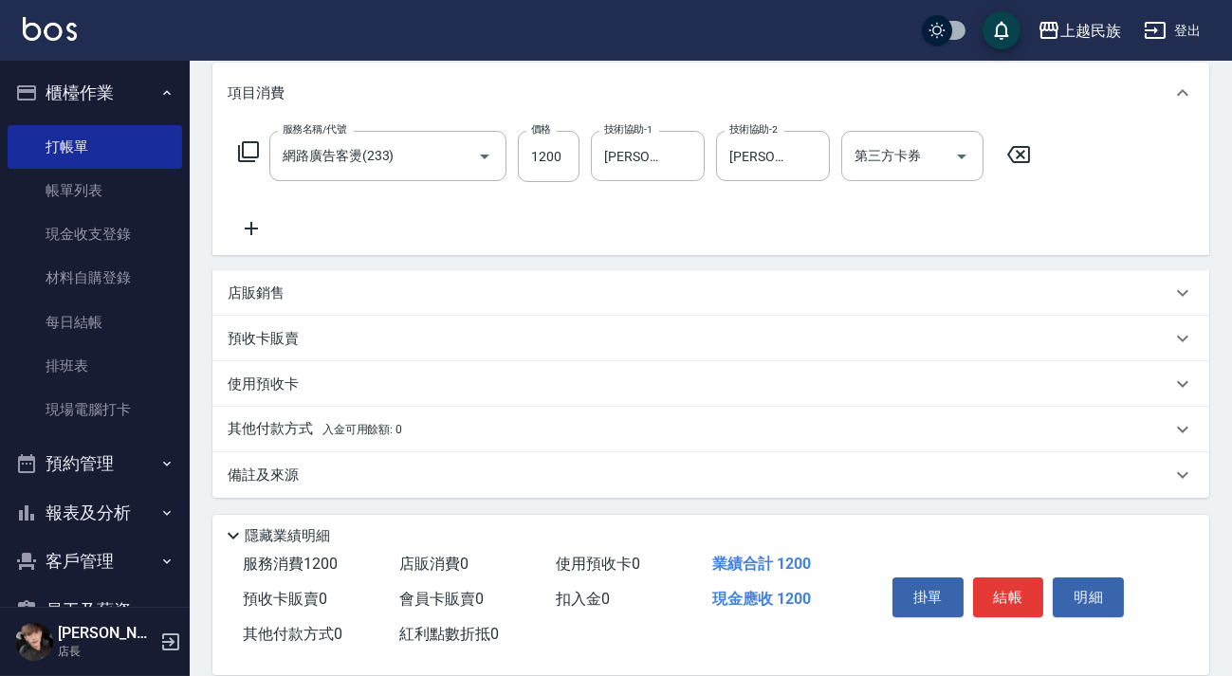
click at [801, 469] on div "備註及來源" at bounding box center [700, 476] width 944 height 20
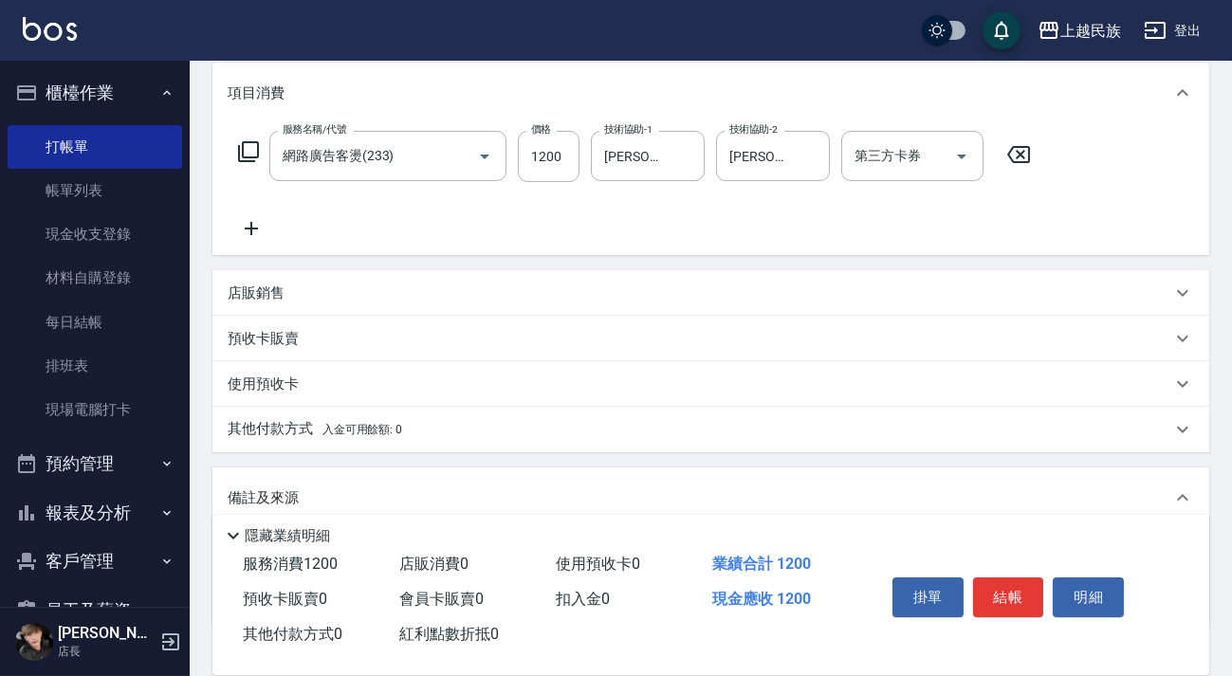
scroll to position [375, 0]
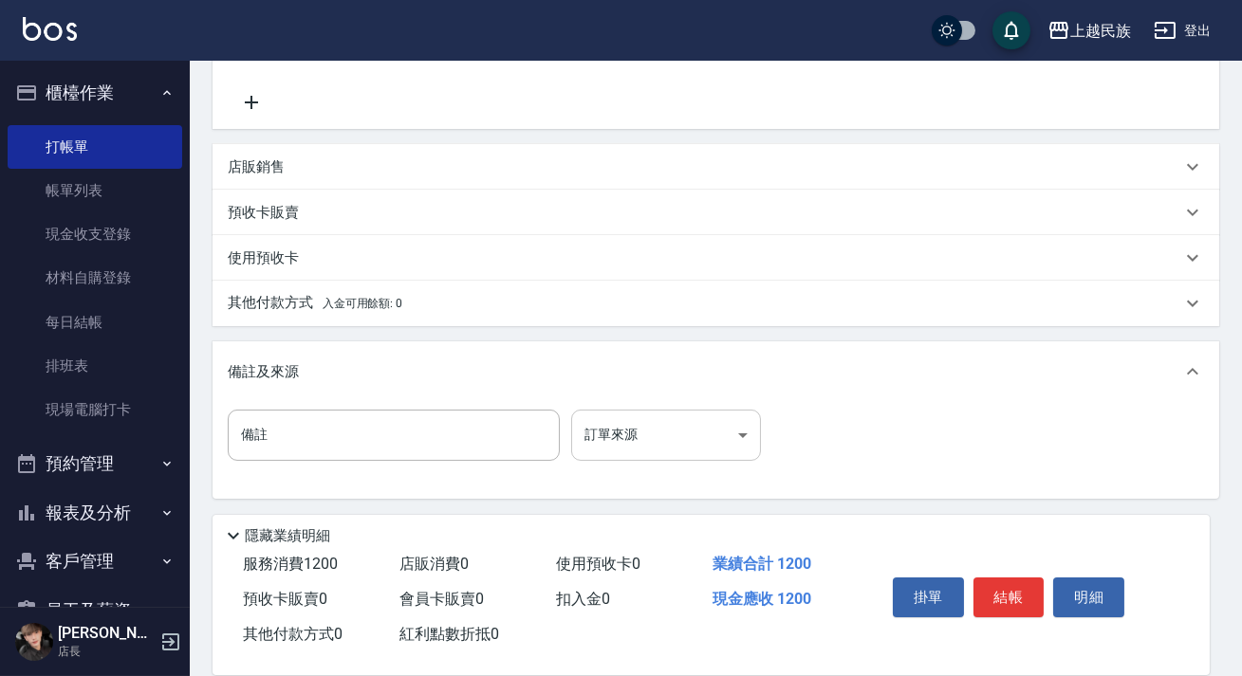
click at [750, 434] on body "上越民族 登出 櫃檯作業 打帳單 帳單列表 現金收支登錄 材料自購登錄 每日結帳 排班表 現場電腦打卡 預約管理 預約管理 單日預約紀錄 單週預約紀錄 報表及…" at bounding box center [621, 151] width 1242 height 1052
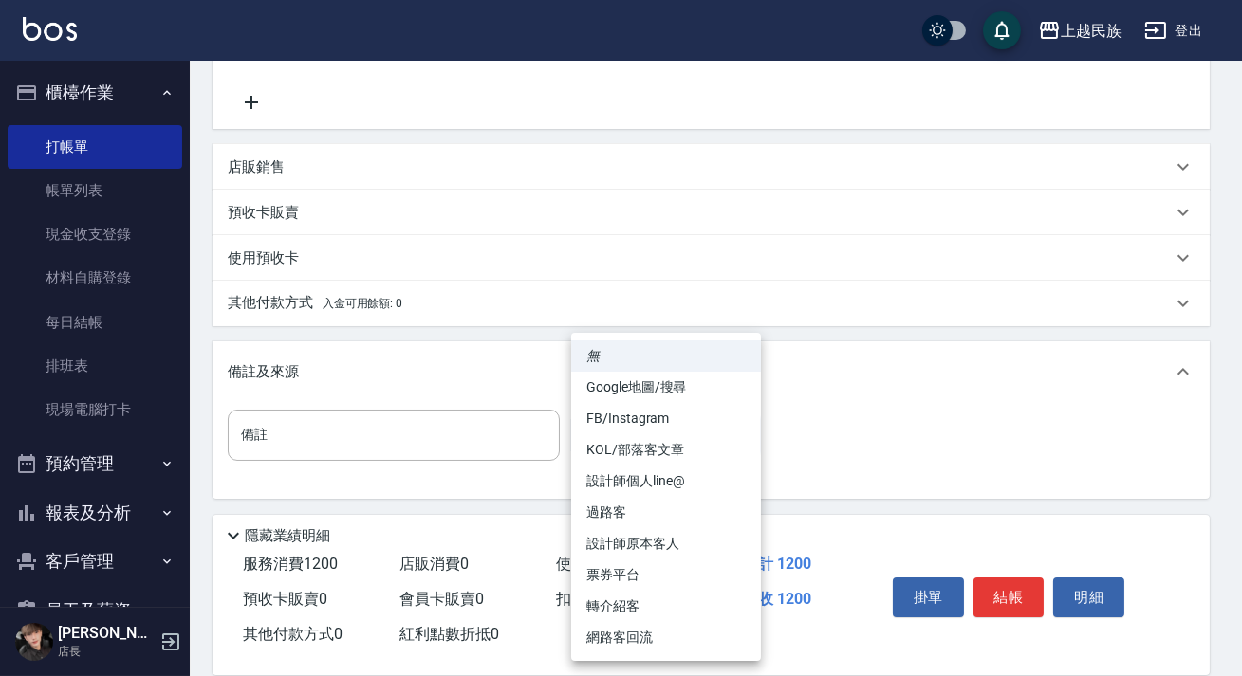
click at [673, 421] on li "FB/Instagram" at bounding box center [666, 418] width 190 height 31
type input "FB/Instagram"
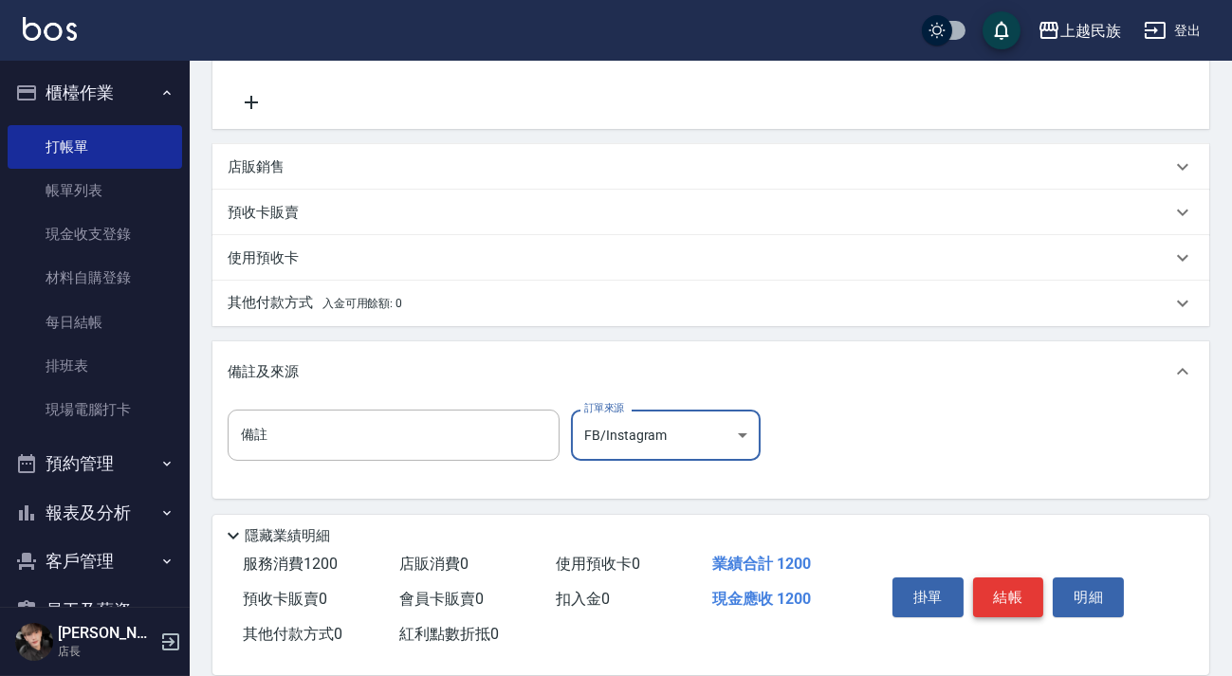
click at [1012, 591] on button "結帳" at bounding box center [1008, 598] width 71 height 40
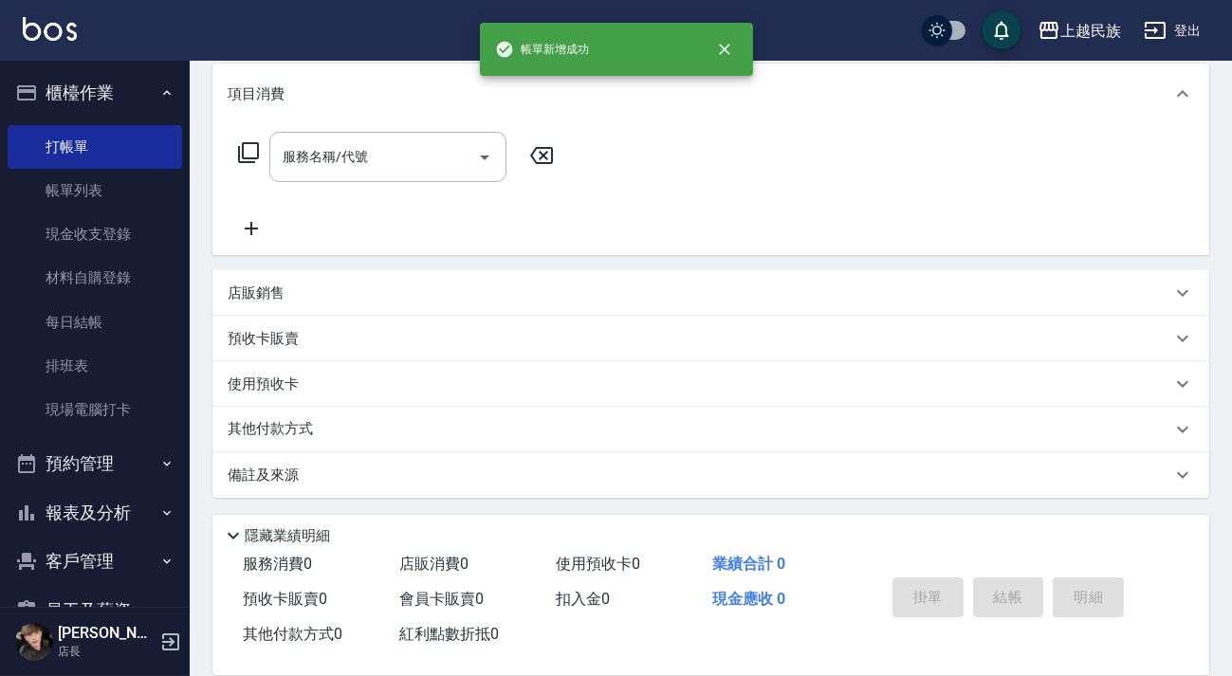
scroll to position [0, 0]
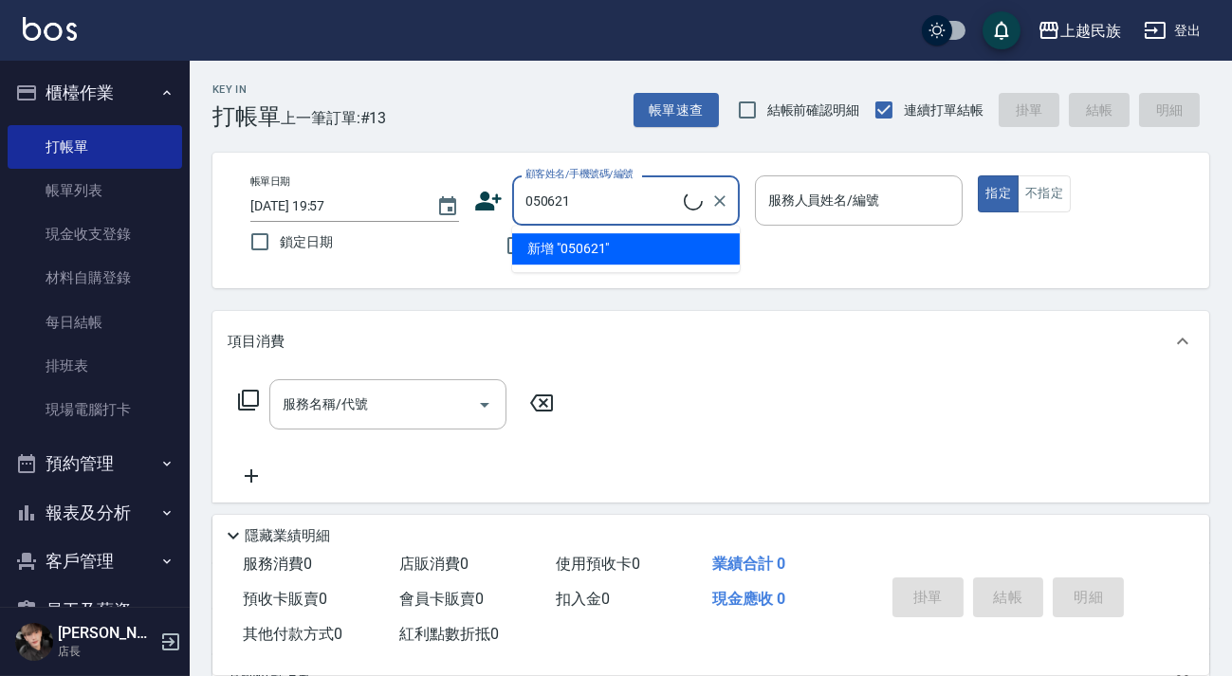
type input "[PERSON_NAME]/0939730506/A050621"
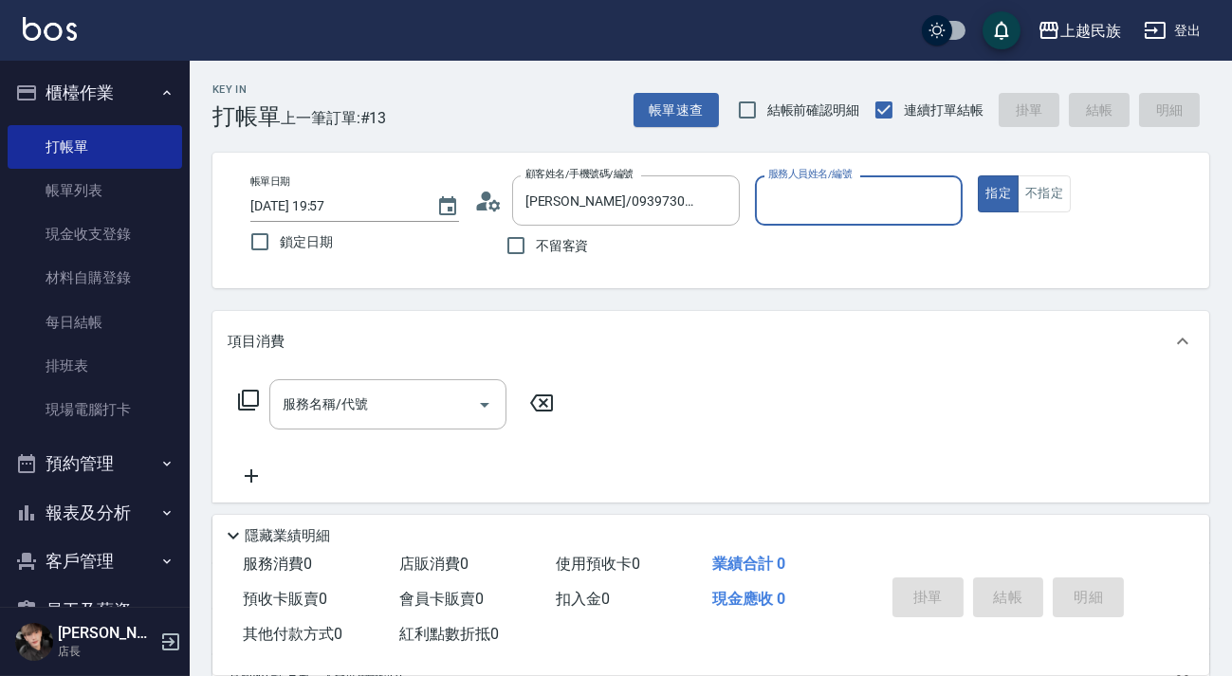
type input "[PERSON_NAME]-2"
click at [978, 175] on button "指定" at bounding box center [998, 193] width 41 height 37
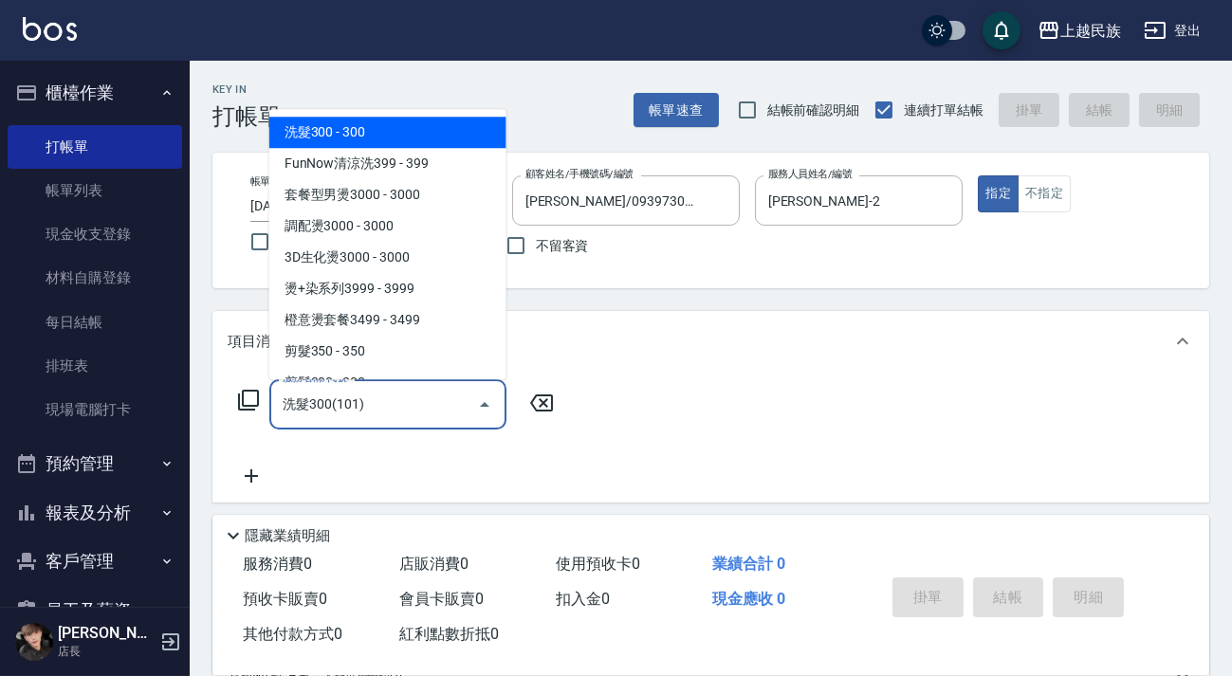
type input "洗髮300(101)"
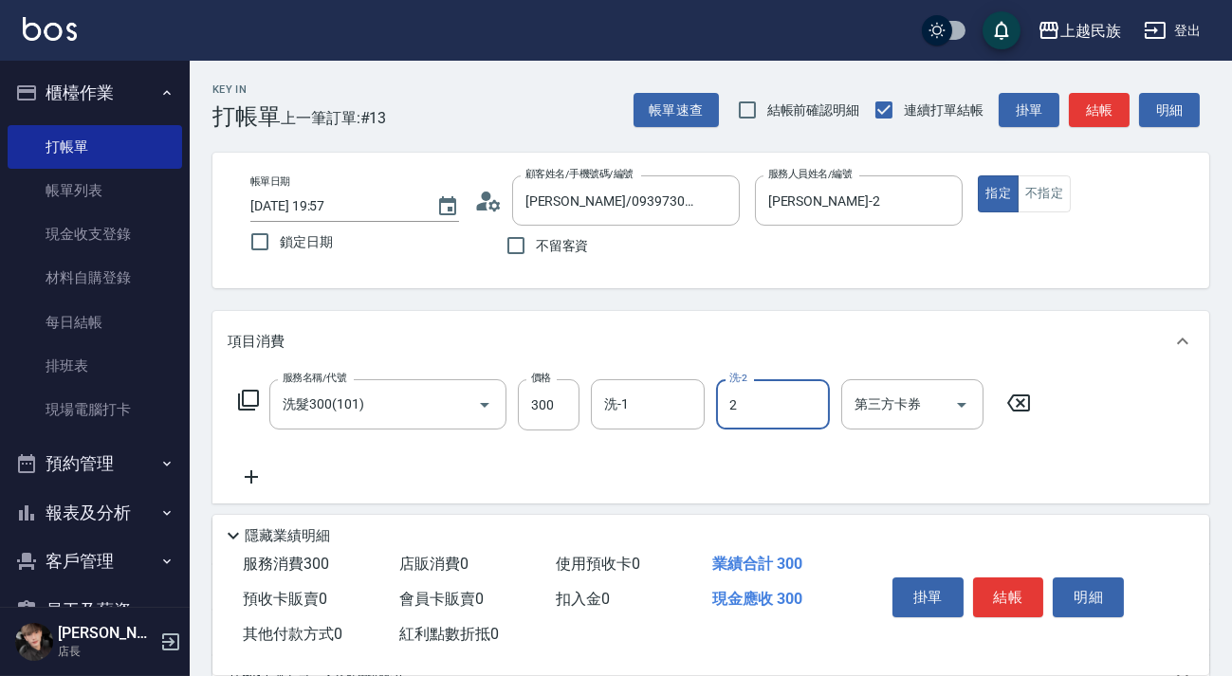
type input "[PERSON_NAME]-2"
click at [270, 487] on icon at bounding box center [251, 477] width 47 height 23
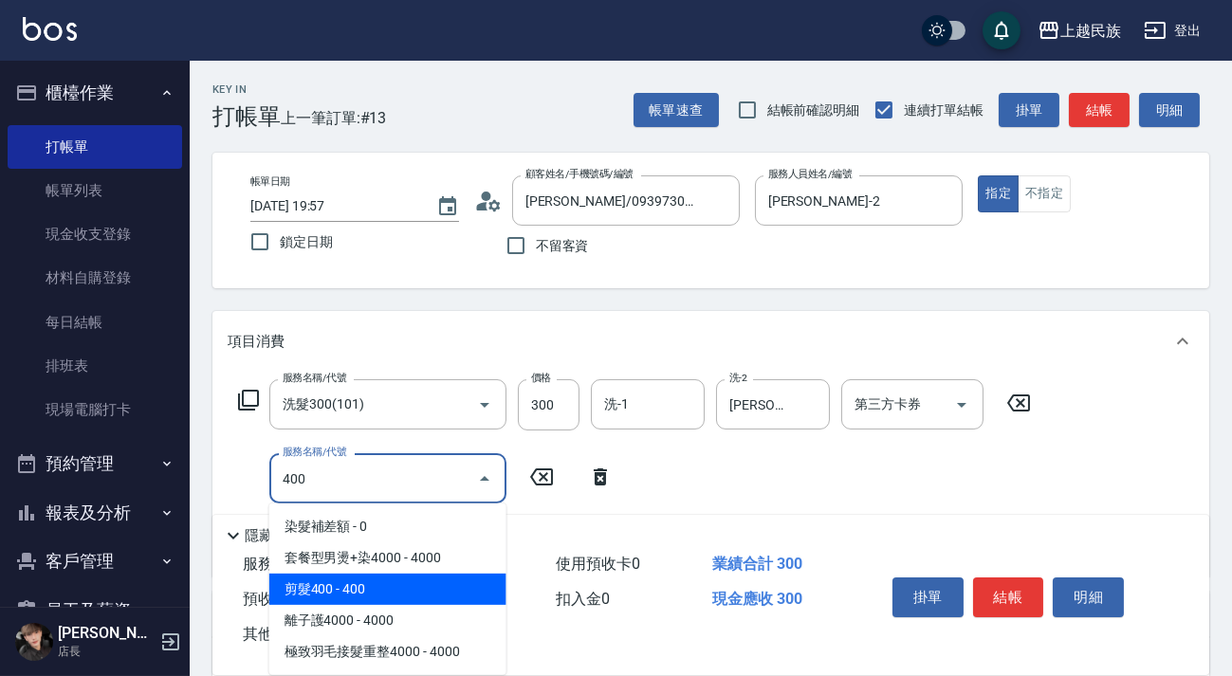
click at [365, 597] on span "剪髮400 - 400" at bounding box center [387, 589] width 237 height 31
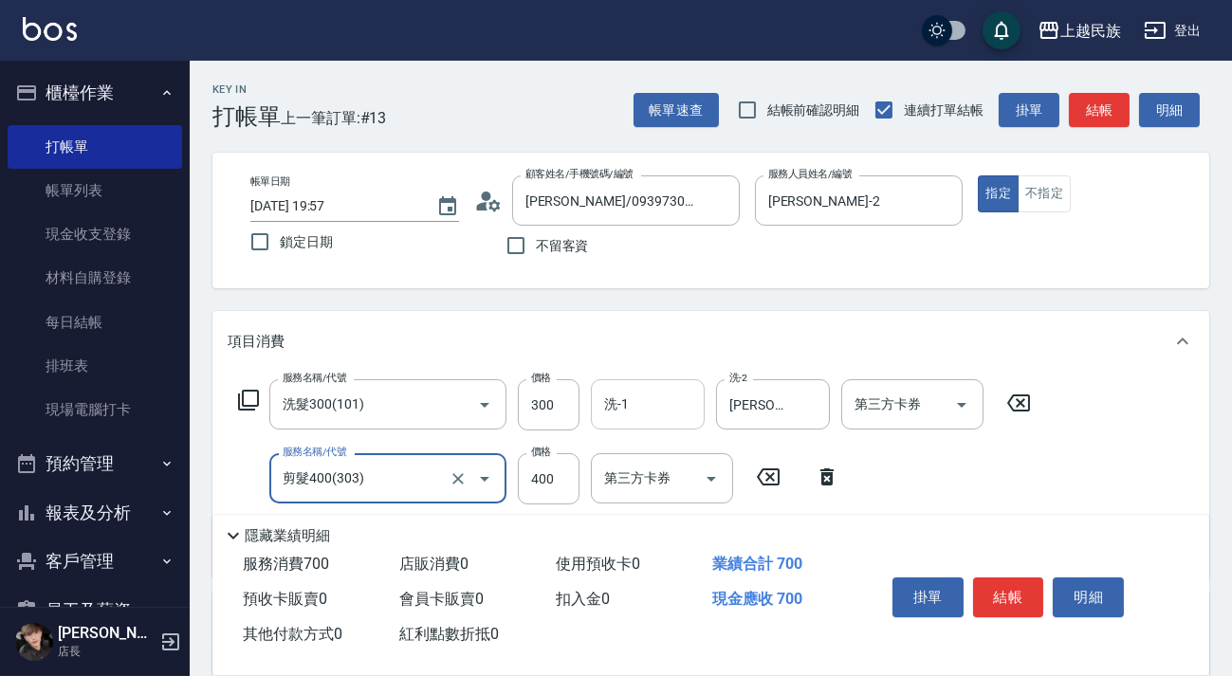
click at [645, 423] on div "洗-1" at bounding box center [648, 404] width 114 height 50
type input "剪髮400(303)"
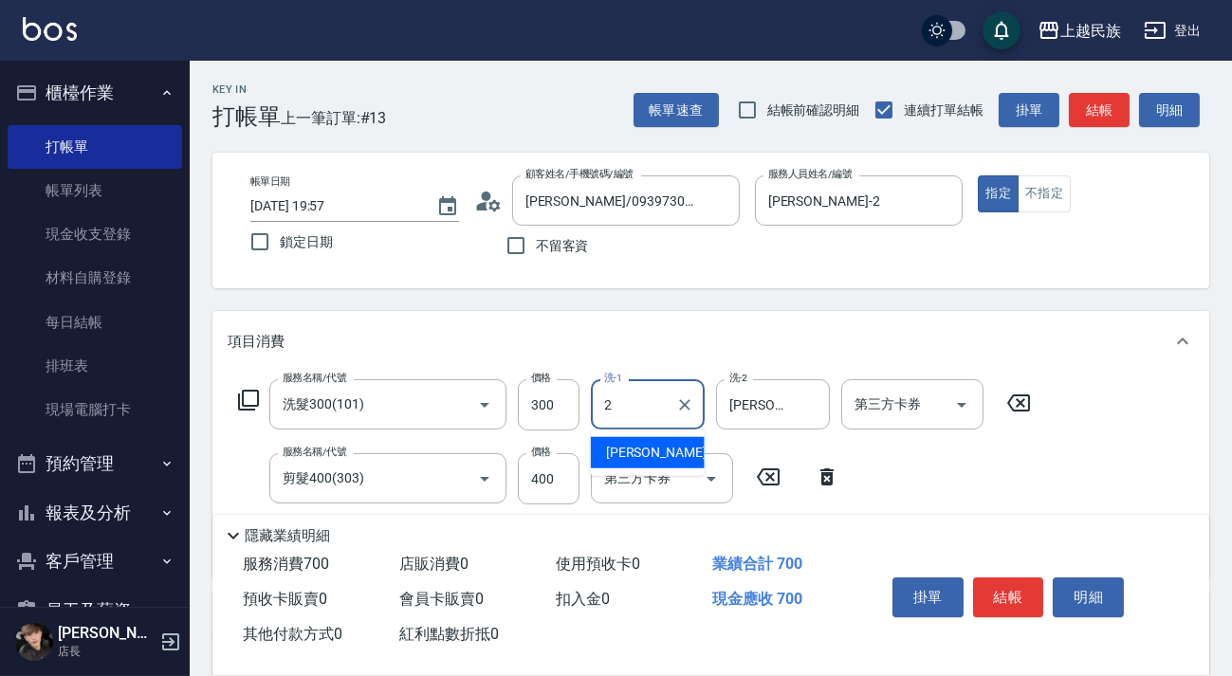
type input "[PERSON_NAME]-2"
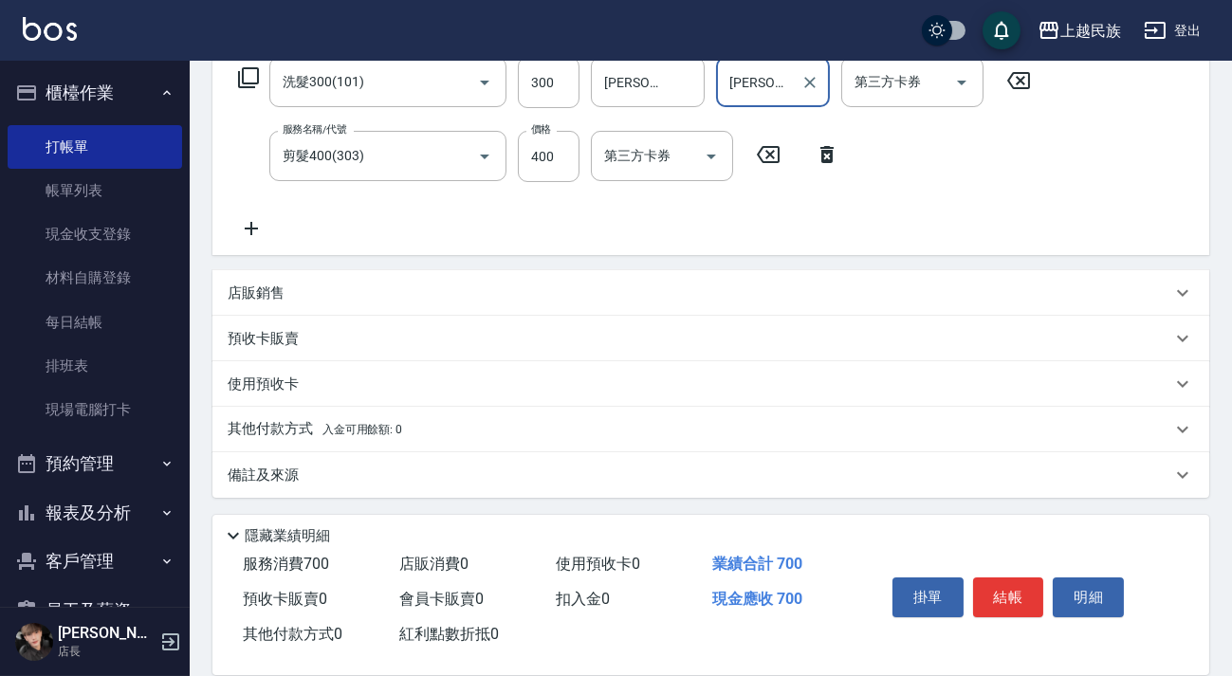
click at [685, 479] on div "備註及來源" at bounding box center [700, 476] width 944 height 20
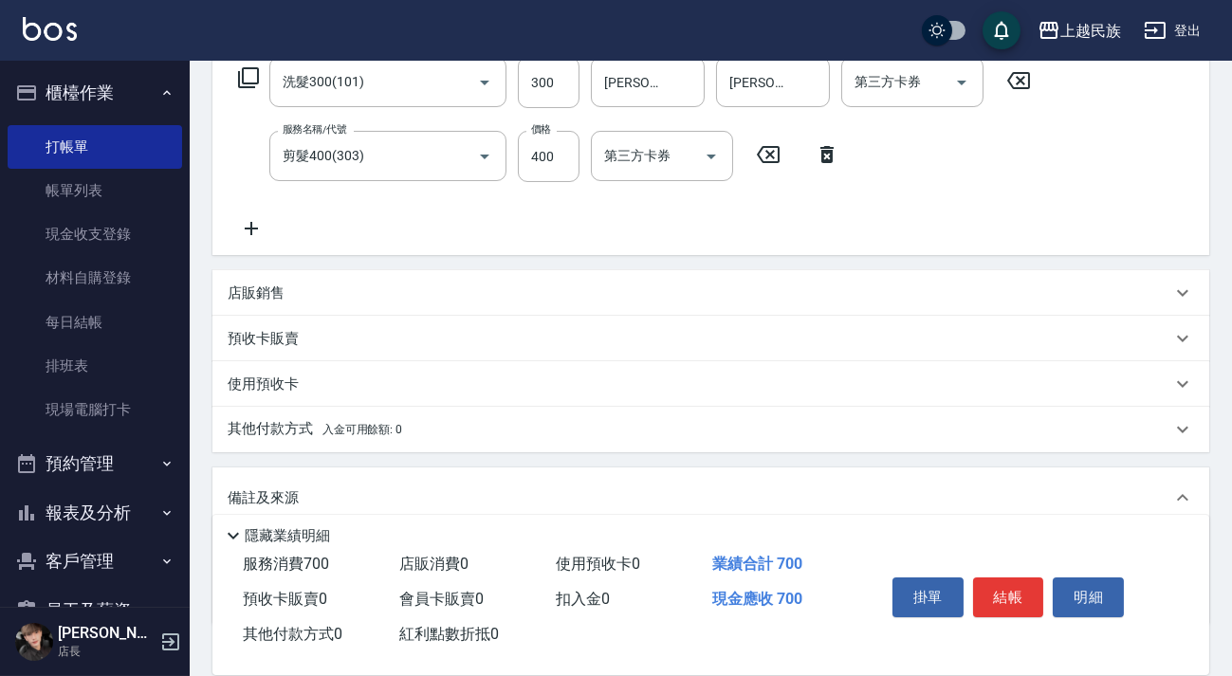
scroll to position [446, 0]
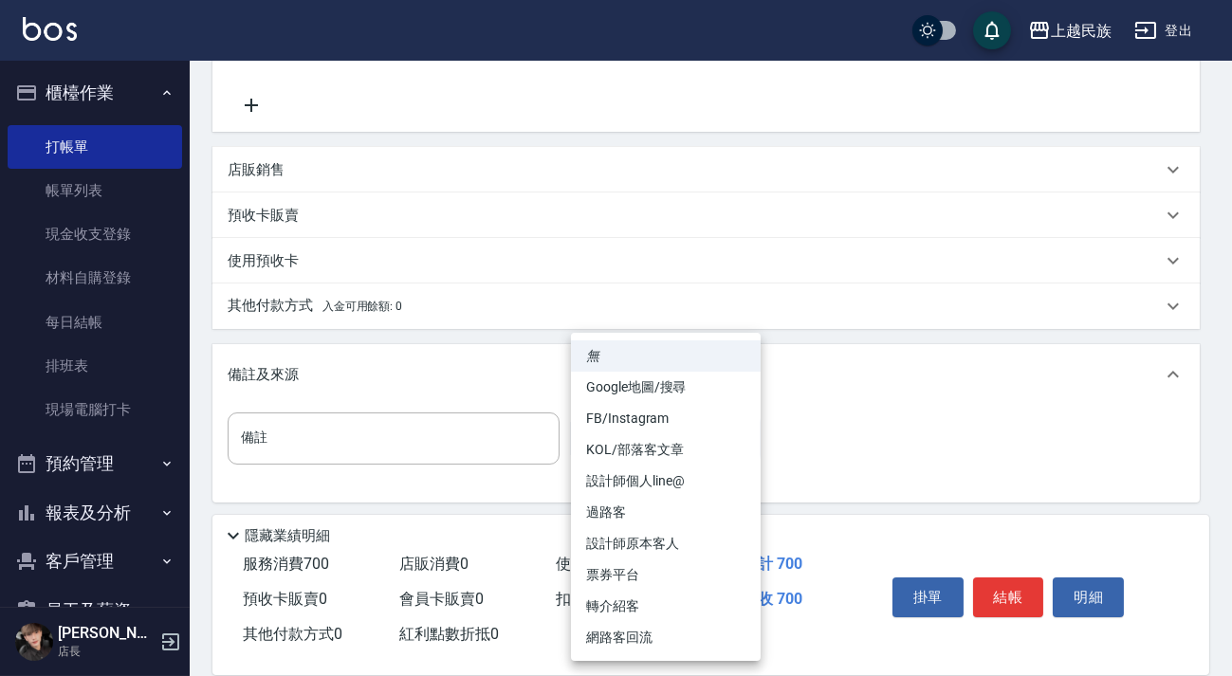
click at [720, 445] on body "上越民族 登出 櫃檯作業 打帳單 帳單列表 現金收支登錄 材料自購登錄 每日結帳 排班表 現場電腦打卡 預約管理 預約管理 單日預約紀錄 單週預約紀錄 報表及…" at bounding box center [616, 117] width 1232 height 1127
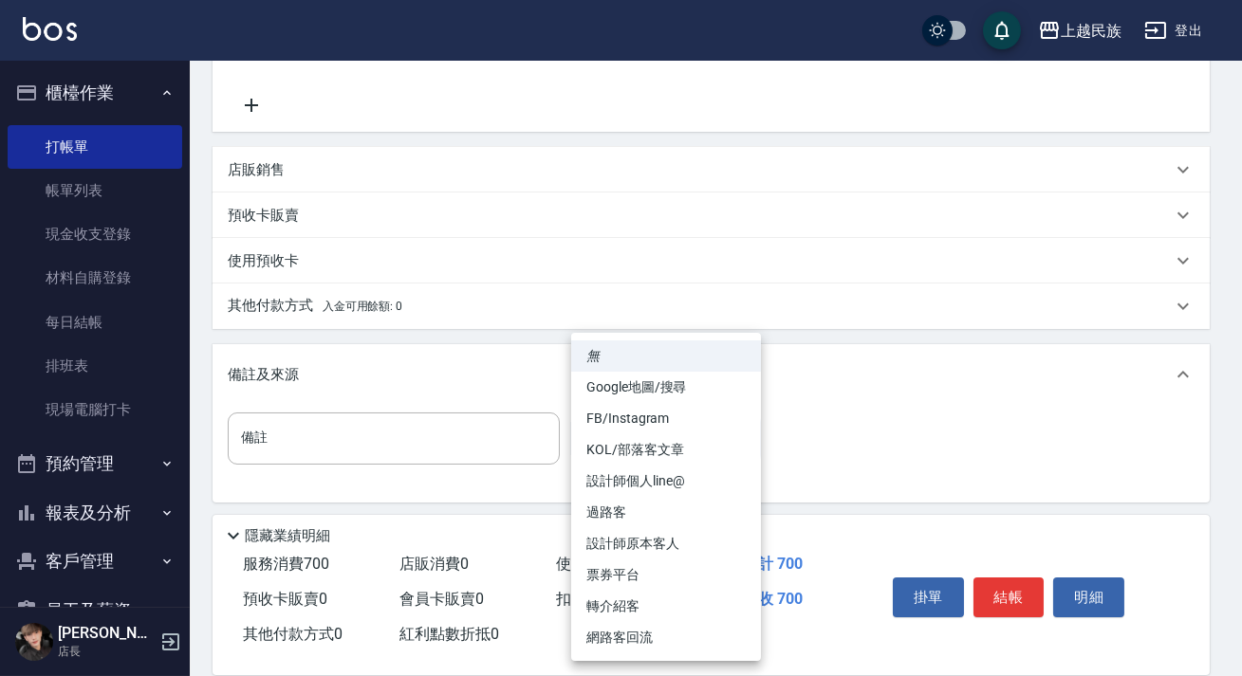
click at [676, 515] on li "過路客" at bounding box center [666, 512] width 190 height 31
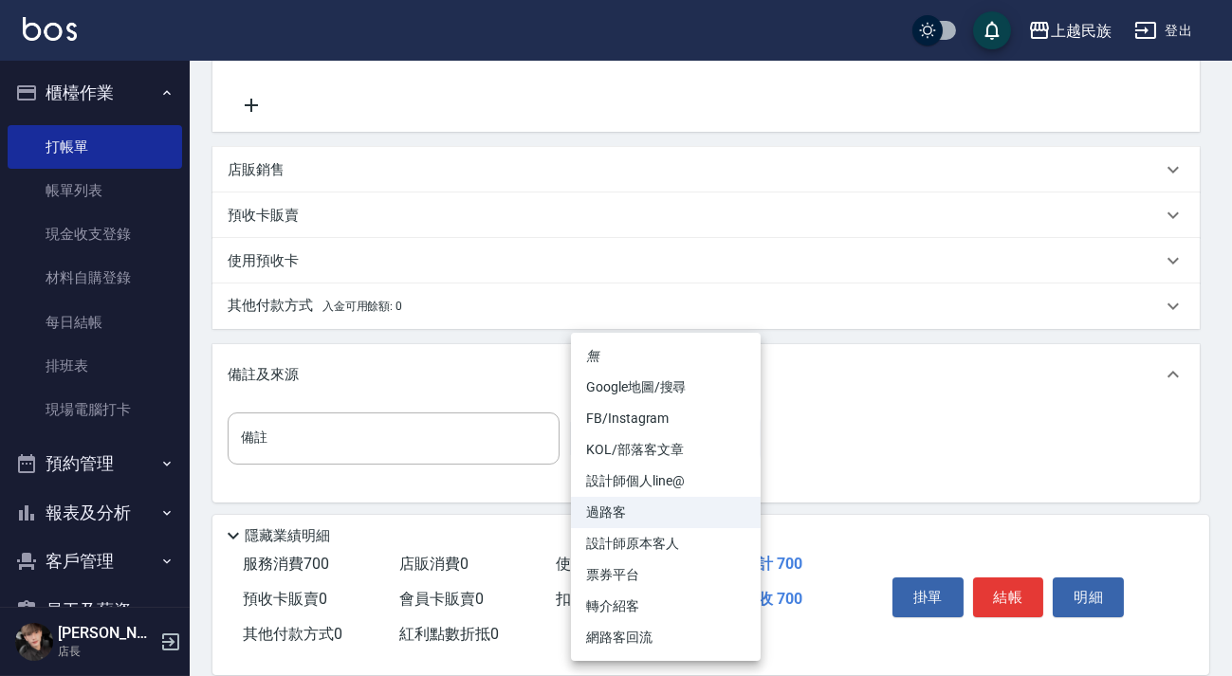
click at [696, 447] on body "上越民族 登出 櫃檯作業 打帳單 帳單列表 現金收支登錄 材料自購登錄 每日結帳 排班表 現場電腦打卡 預約管理 預約管理 單日預約紀錄 單週預約紀錄 報表及…" at bounding box center [616, 117] width 1232 height 1127
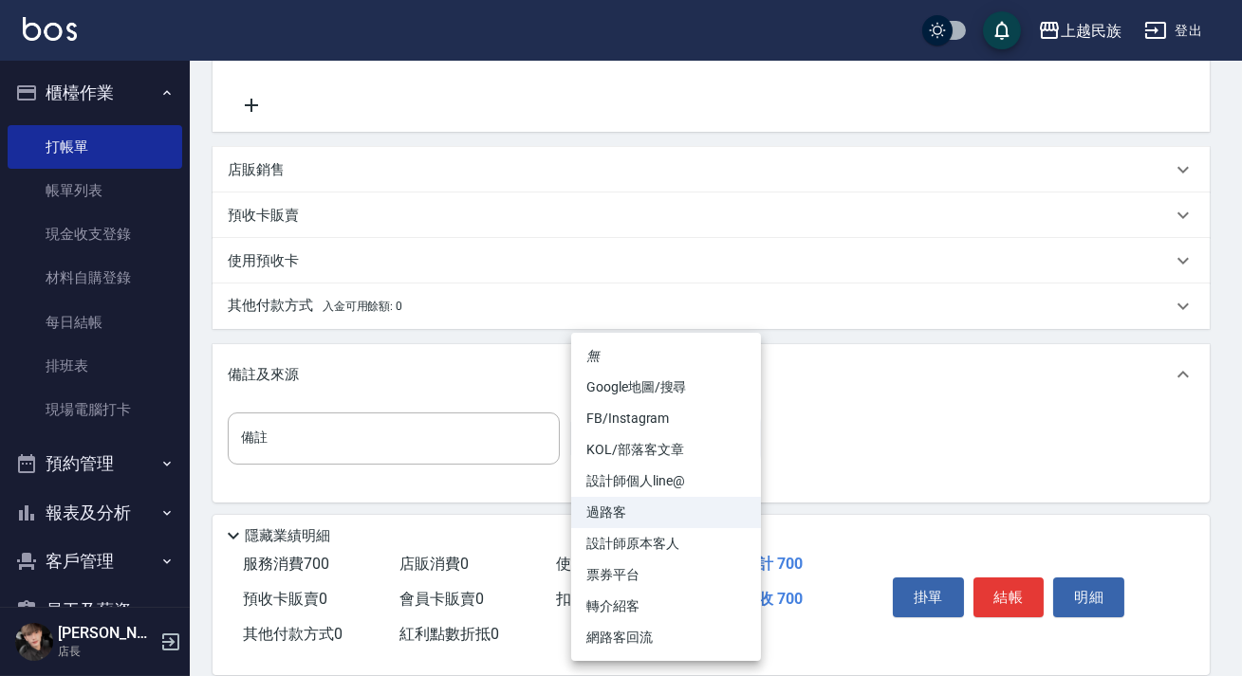
click at [679, 543] on li "設計師原本客人" at bounding box center [666, 543] width 190 height 31
type input "設計師原本客人"
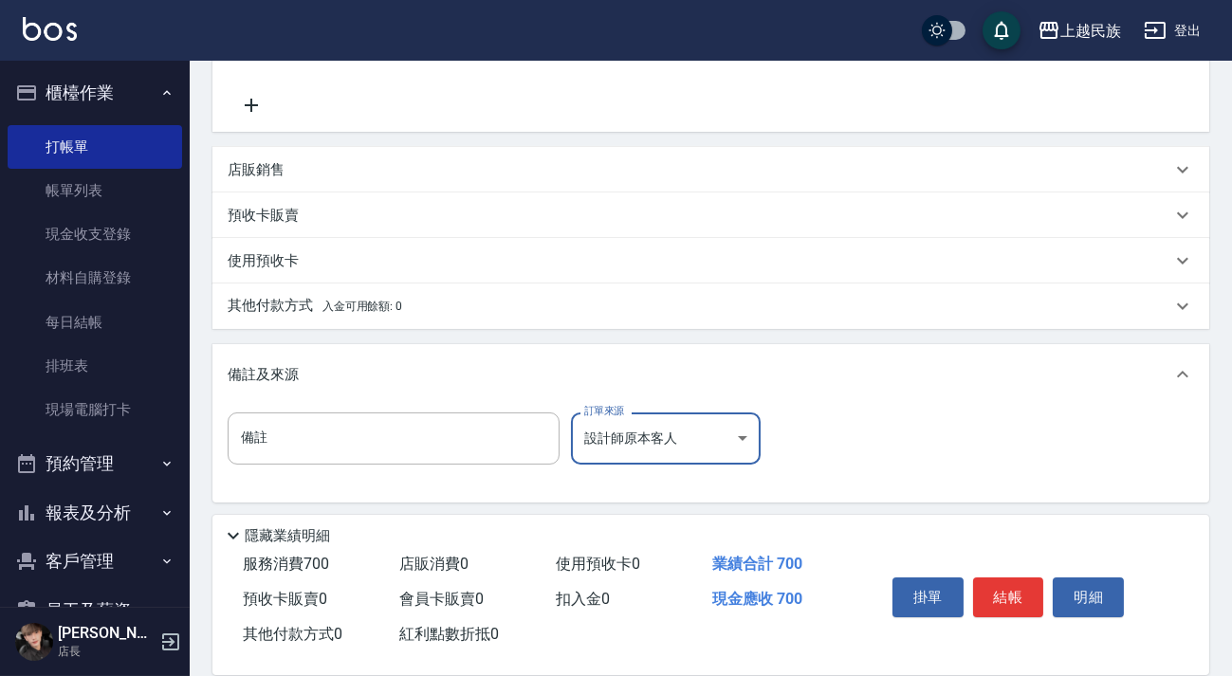
click at [1011, 590] on button "結帳" at bounding box center [1008, 598] width 71 height 40
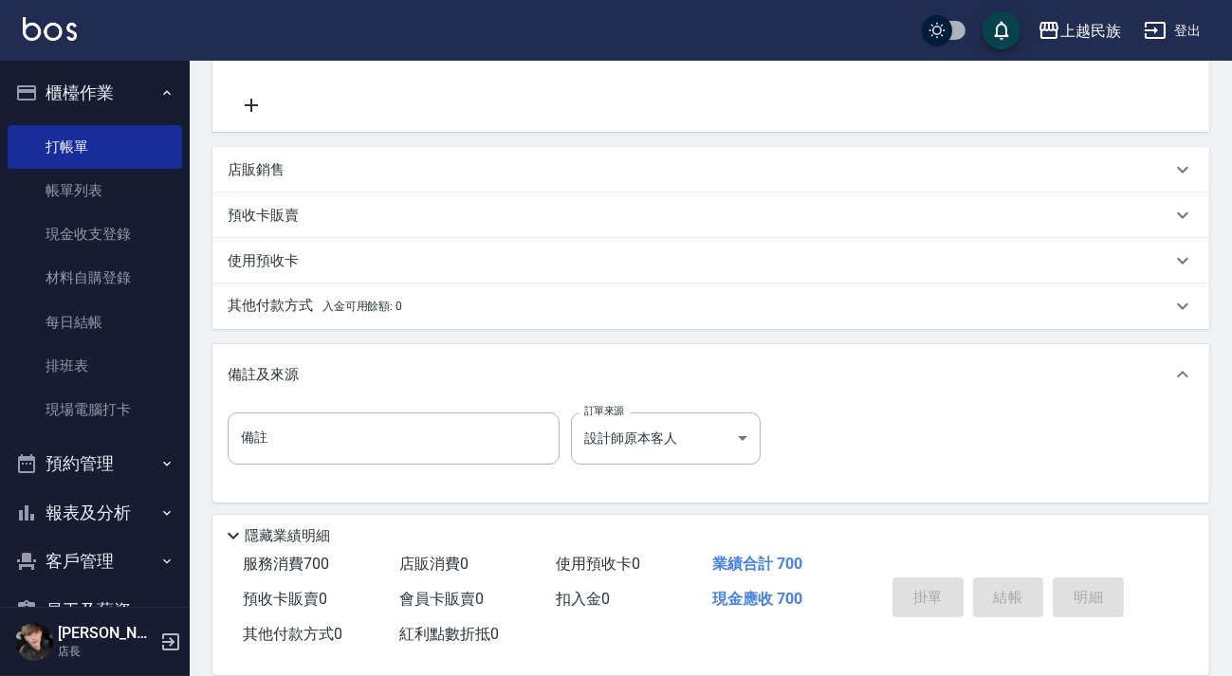
type input "[DATE] 19:58"
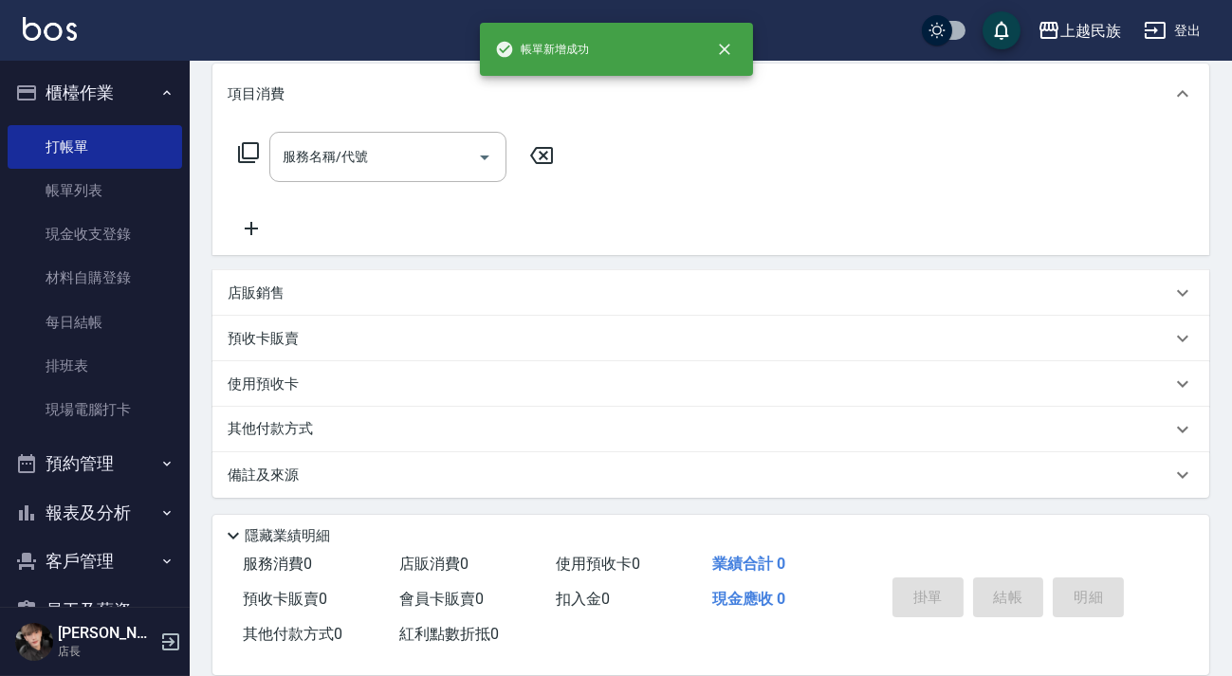
scroll to position [0, 0]
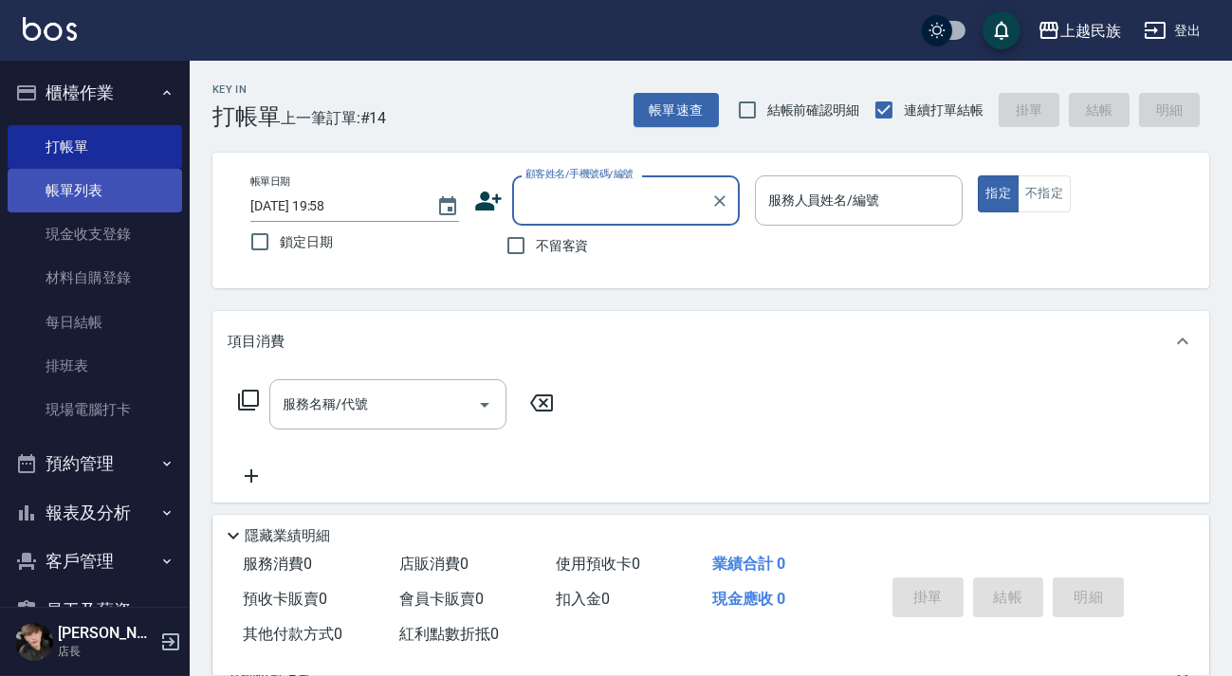
click at [148, 189] on link "帳單列表" at bounding box center [95, 191] width 175 height 44
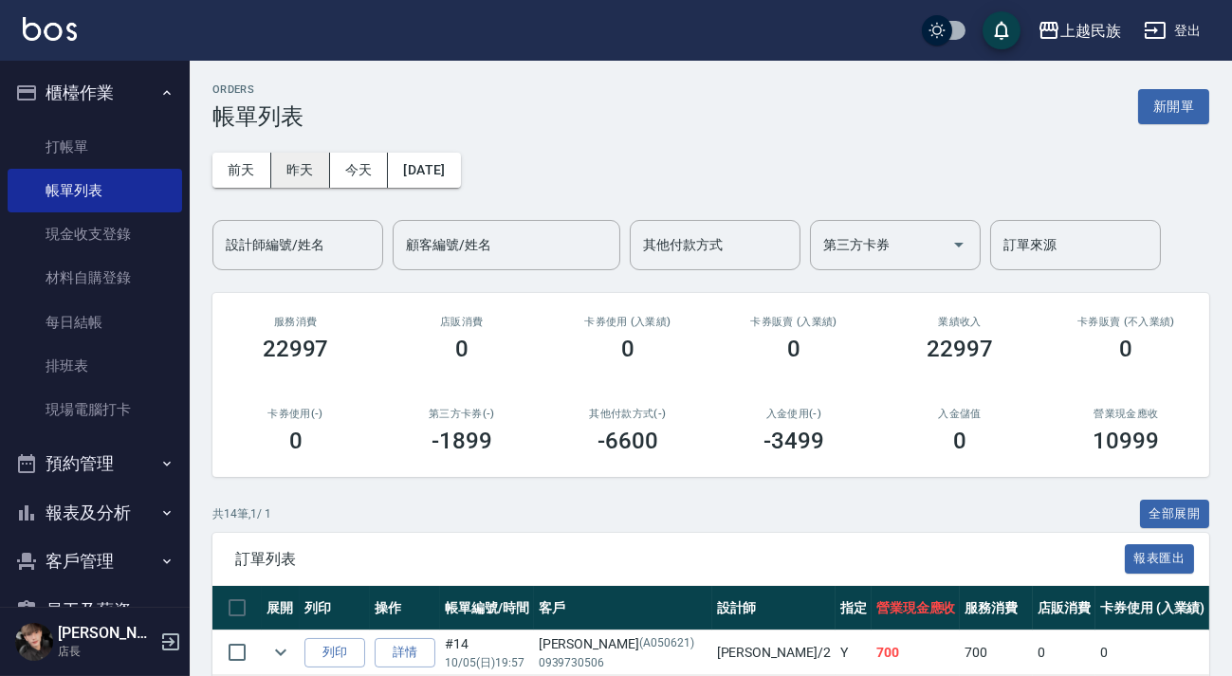
click at [303, 180] on button "昨天" at bounding box center [300, 170] width 59 height 35
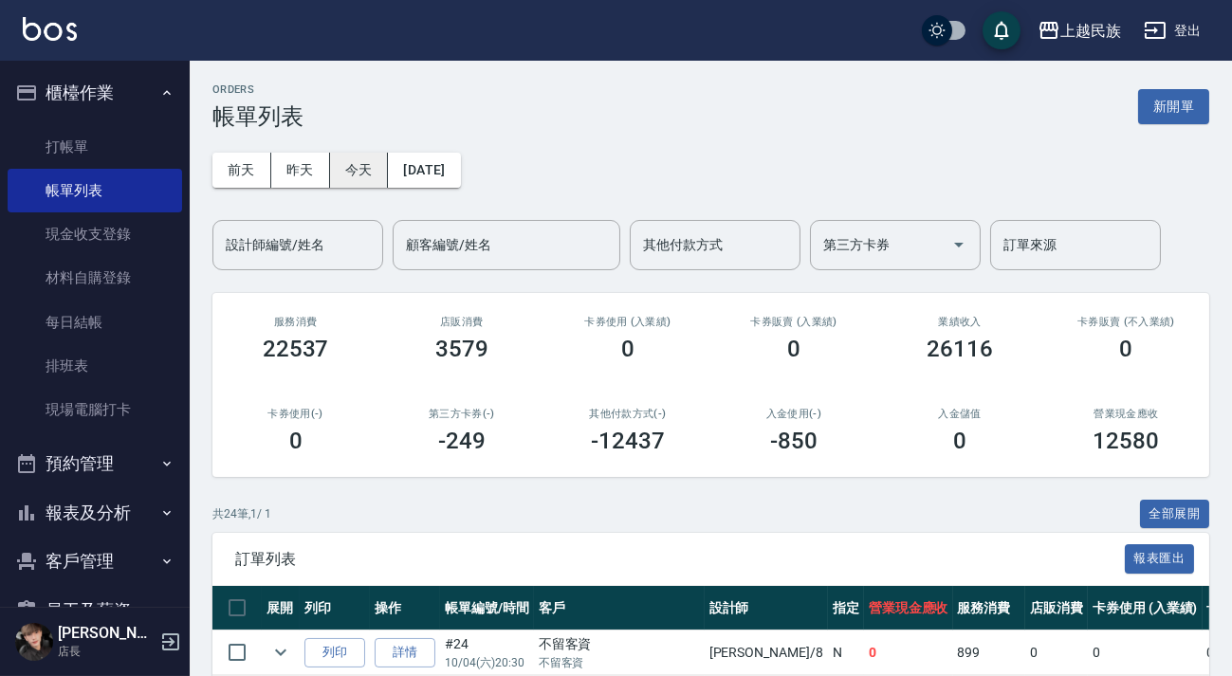
click at [365, 173] on button "今天" at bounding box center [359, 170] width 59 height 35
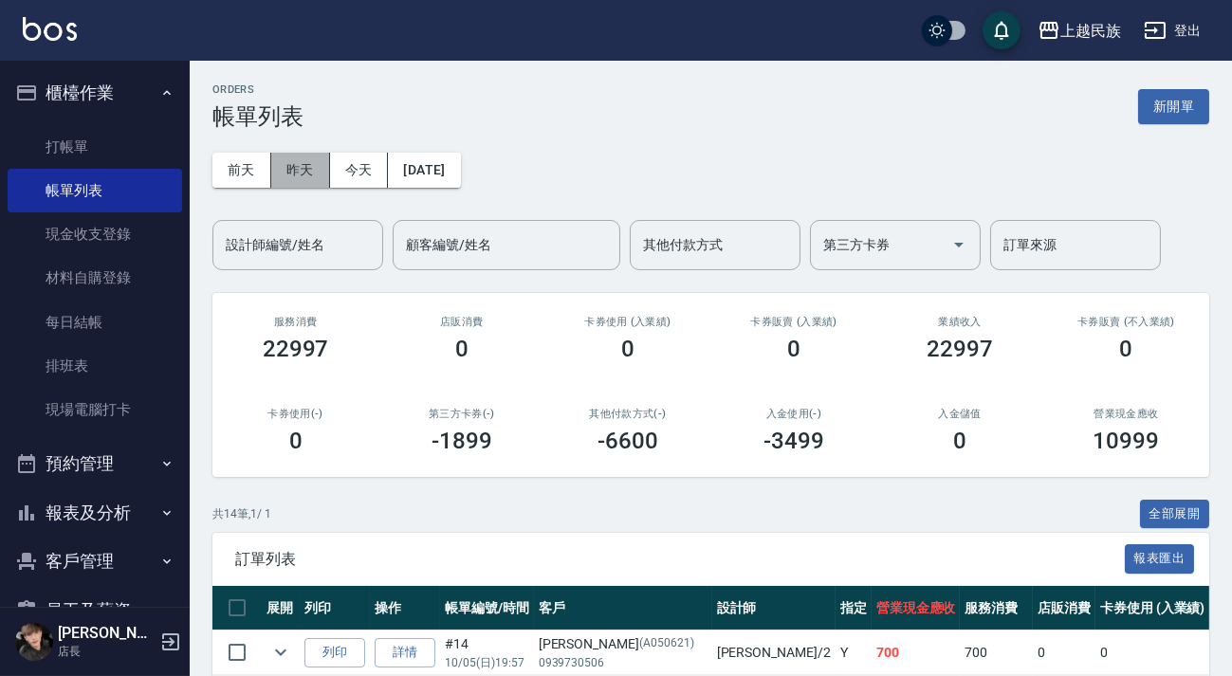
click at [302, 163] on button "昨天" at bounding box center [300, 170] width 59 height 35
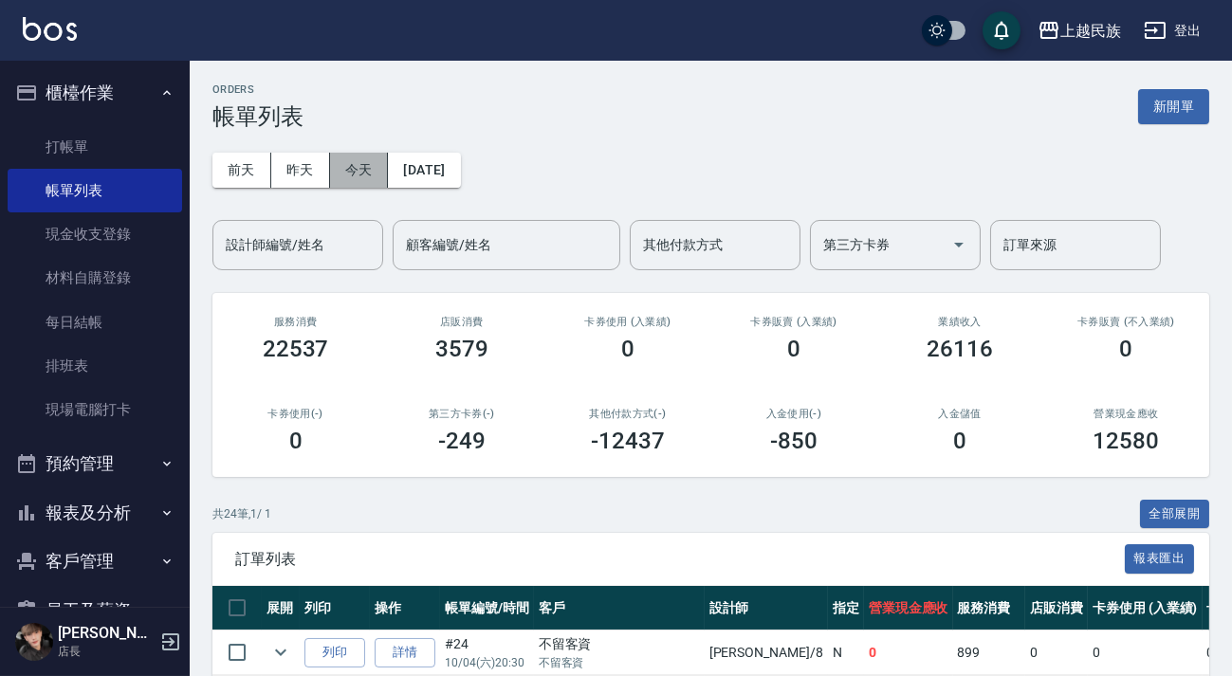
click at [342, 162] on button "今天" at bounding box center [359, 170] width 59 height 35
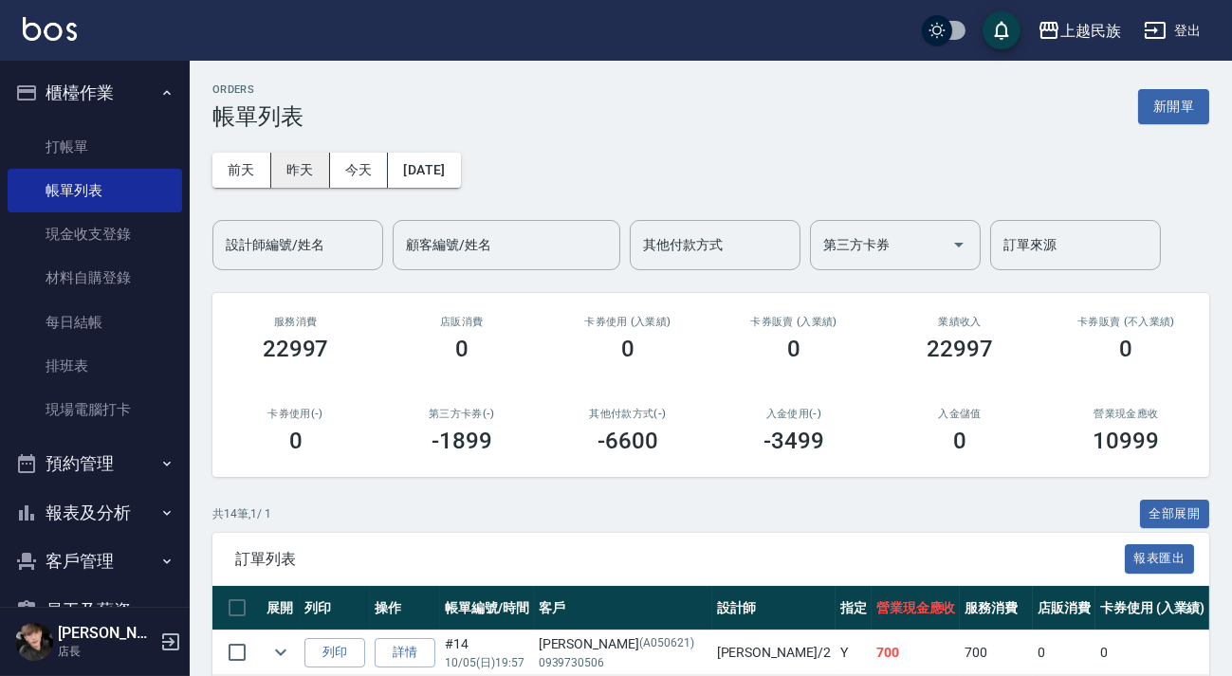
click at [307, 171] on button "昨天" at bounding box center [300, 170] width 59 height 35
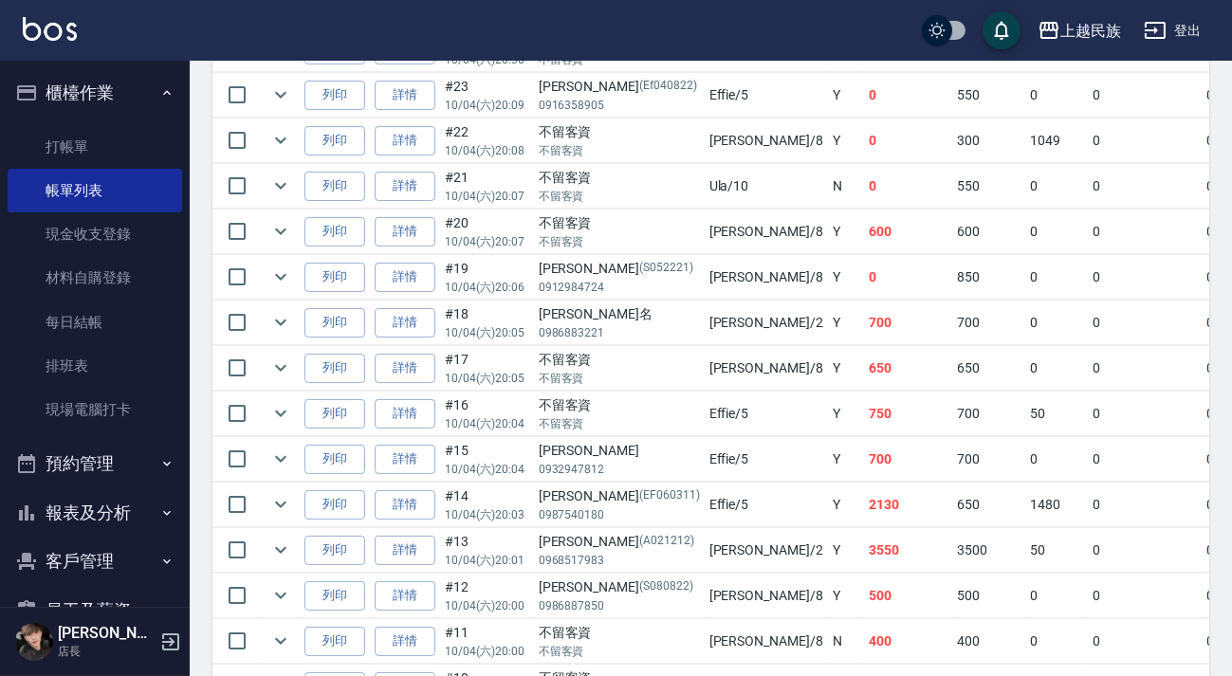
scroll to position [344, 0]
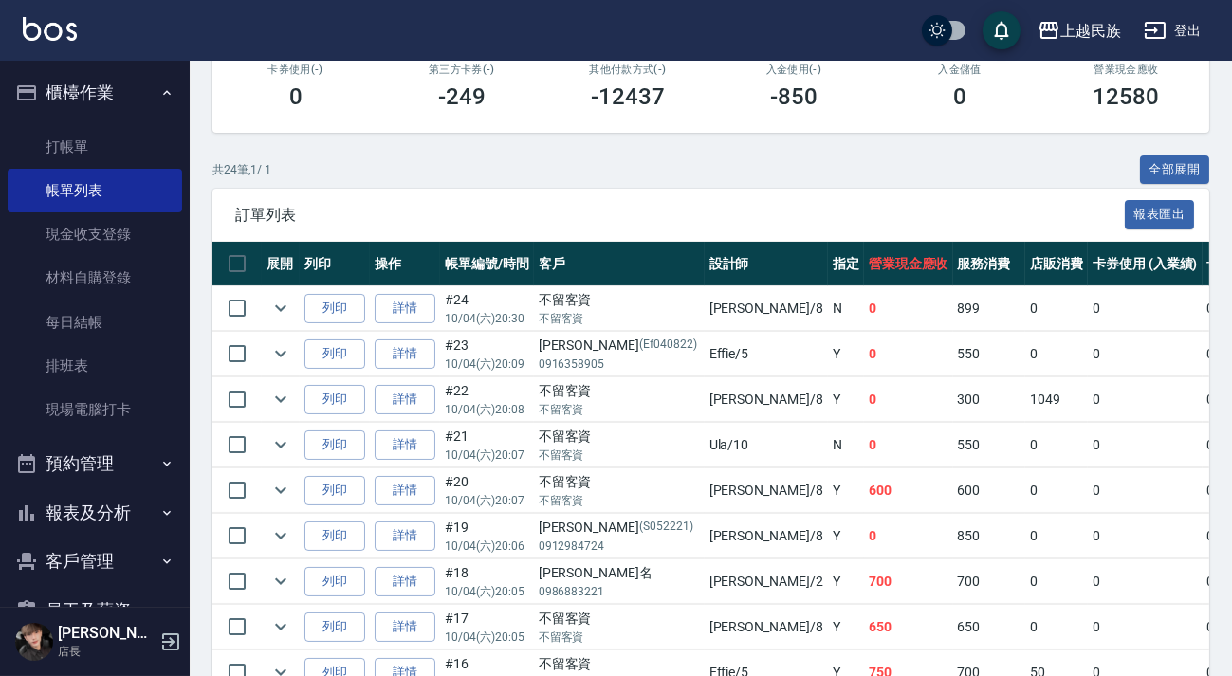
click at [108, 96] on button "櫃檯作業" at bounding box center [95, 92] width 175 height 49
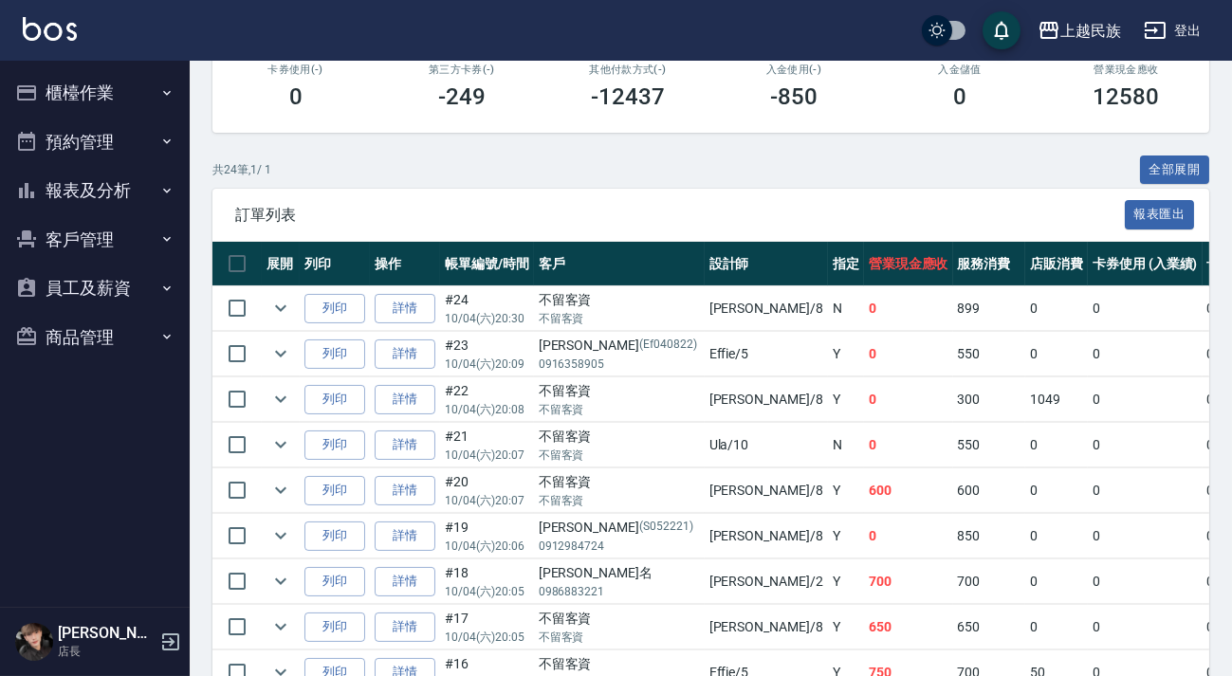
click at [103, 218] on button "客戶管理" at bounding box center [95, 239] width 175 height 49
click at [119, 202] on button "報表及分析" at bounding box center [95, 190] width 175 height 49
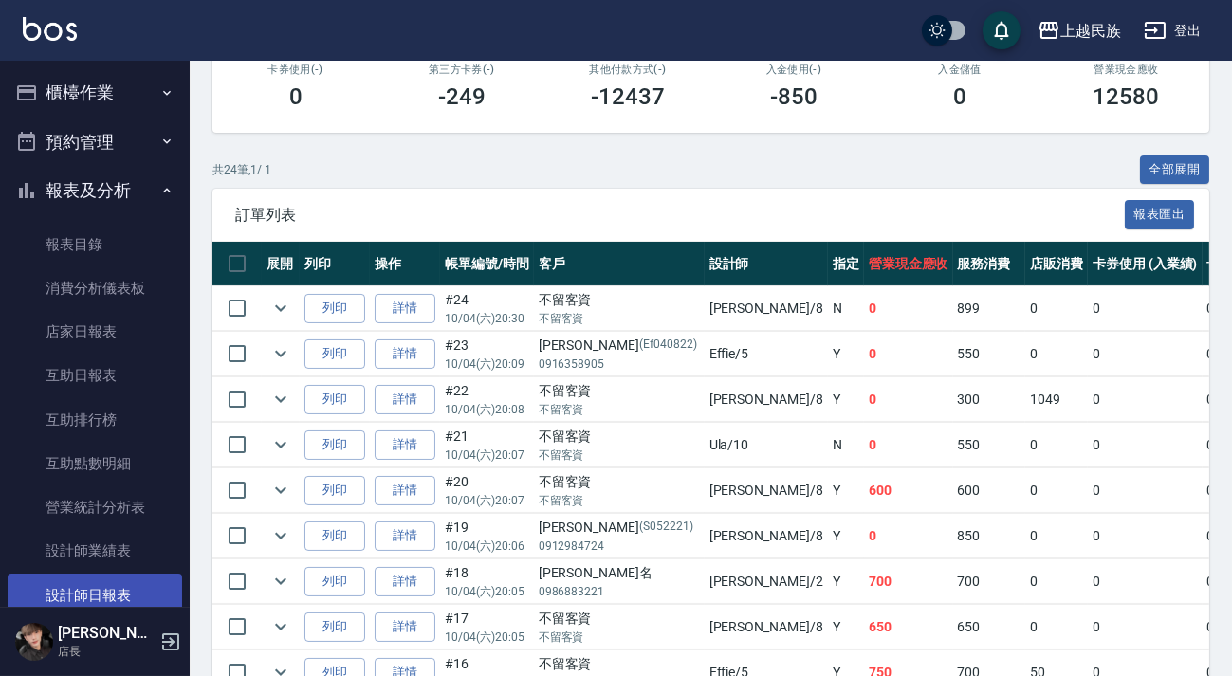
scroll to position [172, 0]
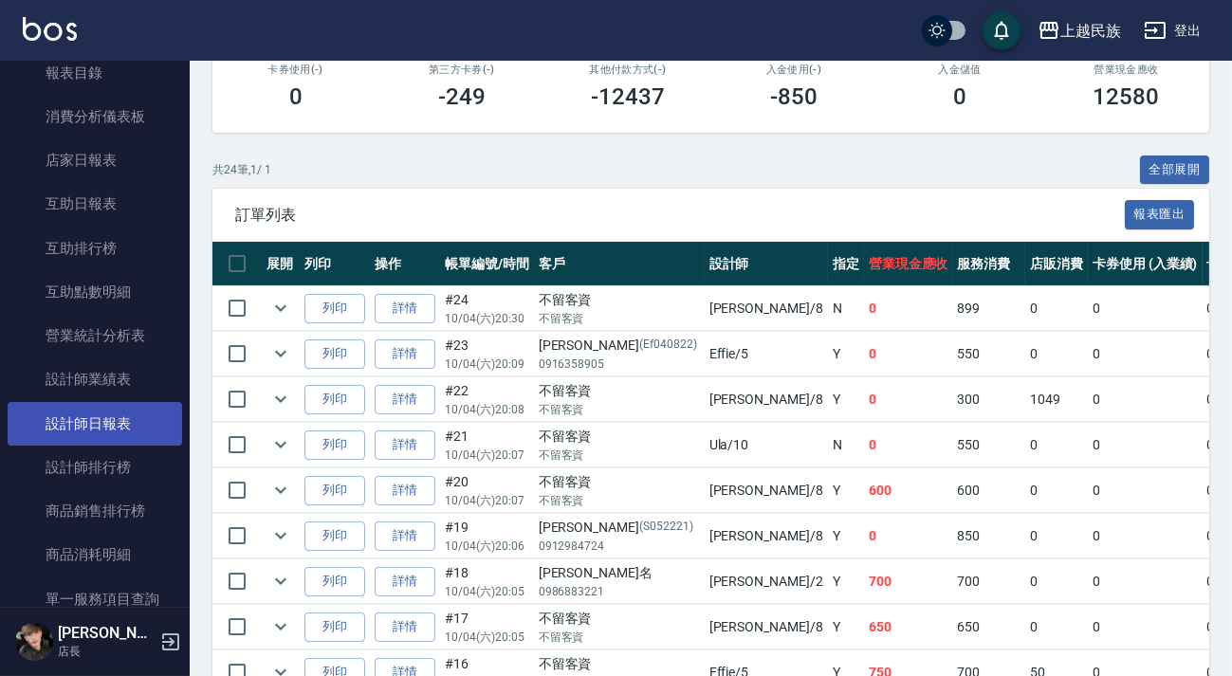
click at [117, 411] on link "設計師日報表" at bounding box center [95, 424] width 175 height 44
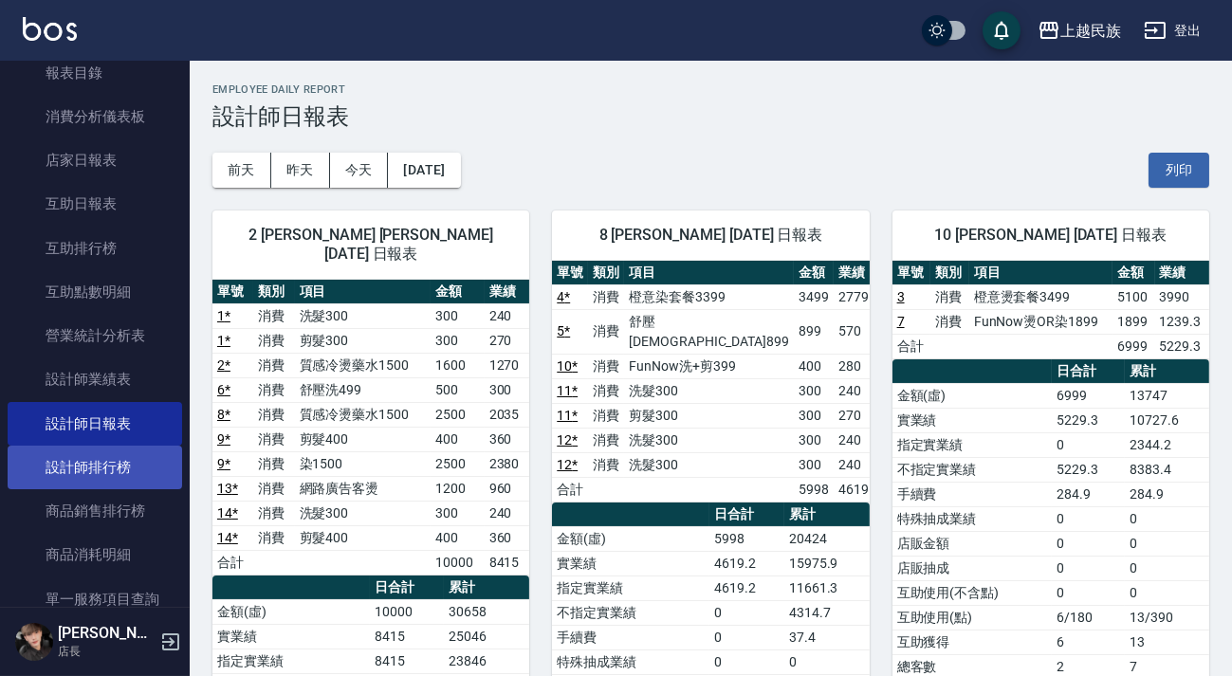
click at [121, 461] on link "設計師排行榜" at bounding box center [95, 468] width 175 height 44
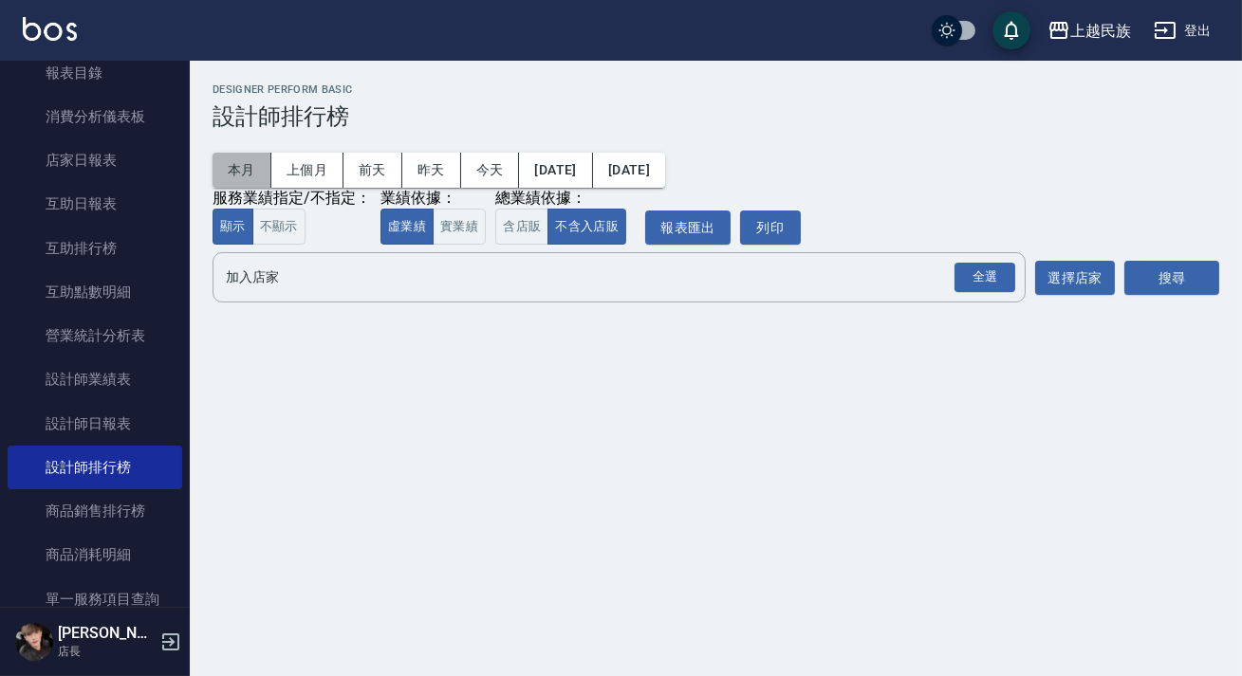
click at [242, 164] on button "本月" at bounding box center [241, 170] width 59 height 35
click at [539, 235] on button "含店販" at bounding box center [521, 227] width 53 height 37
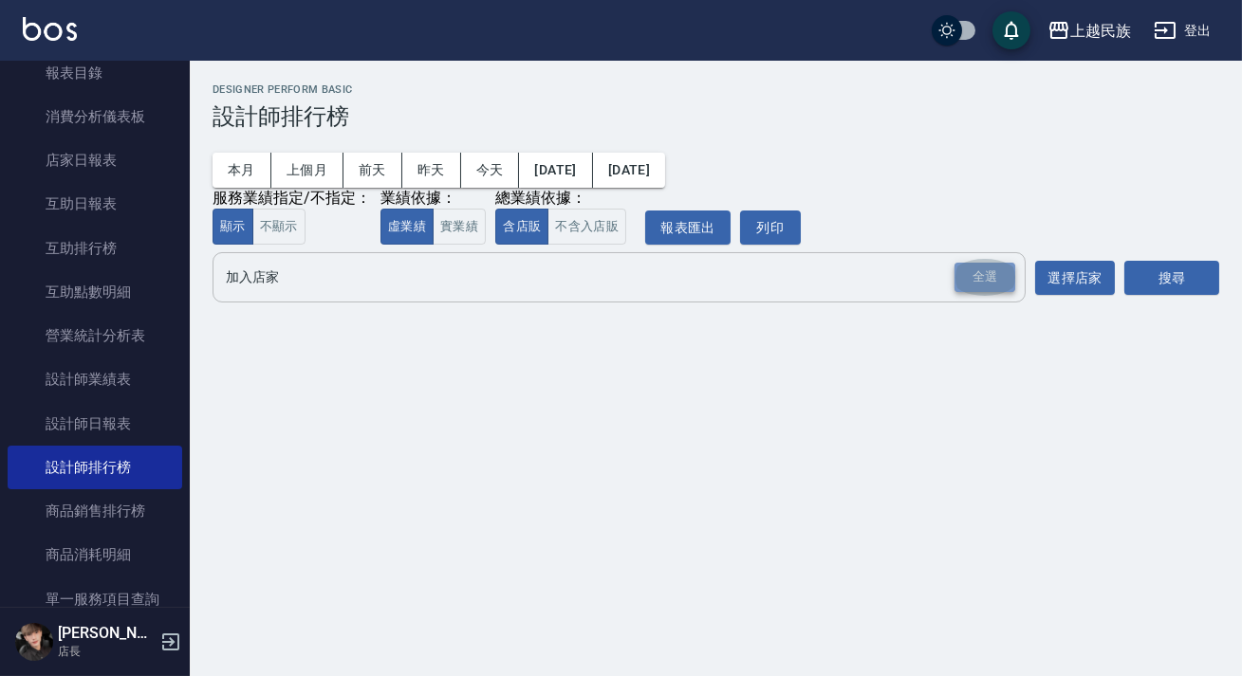
drag, startPoint x: 977, startPoint y: 293, endPoint x: 1053, endPoint y: 285, distance: 76.4
click at [978, 292] on div "全選" at bounding box center [984, 277] width 61 height 29
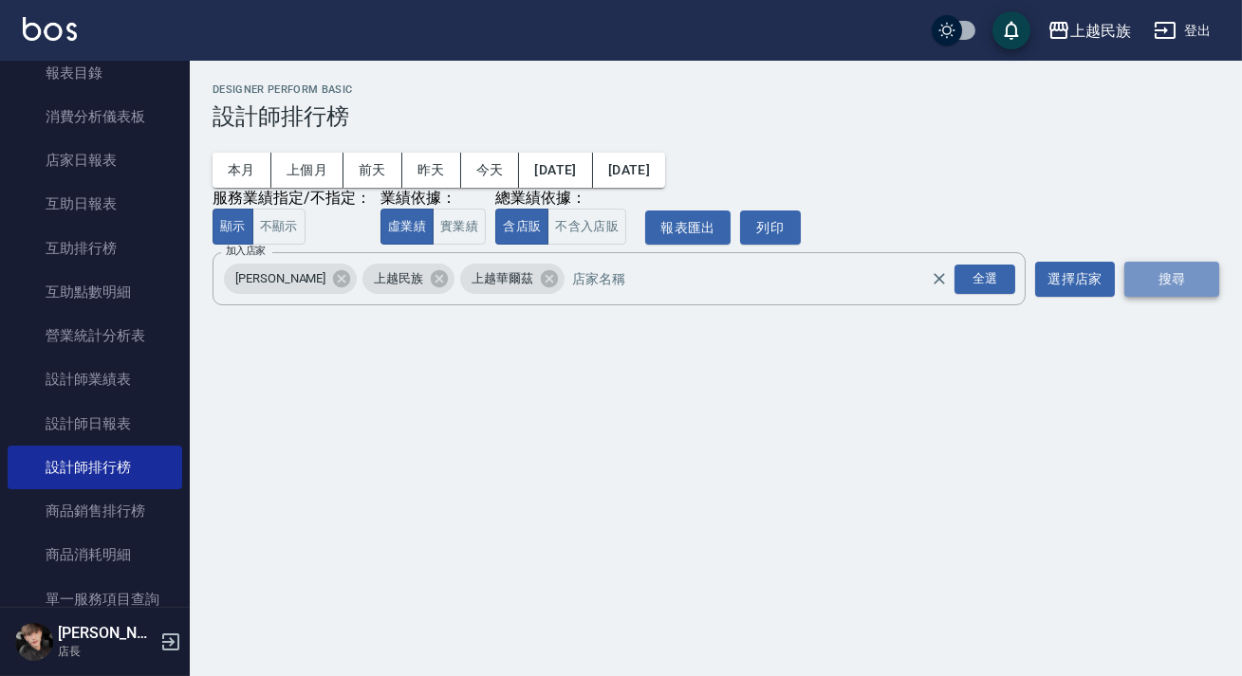
click at [1159, 272] on button "搜尋" at bounding box center [1171, 279] width 95 height 35
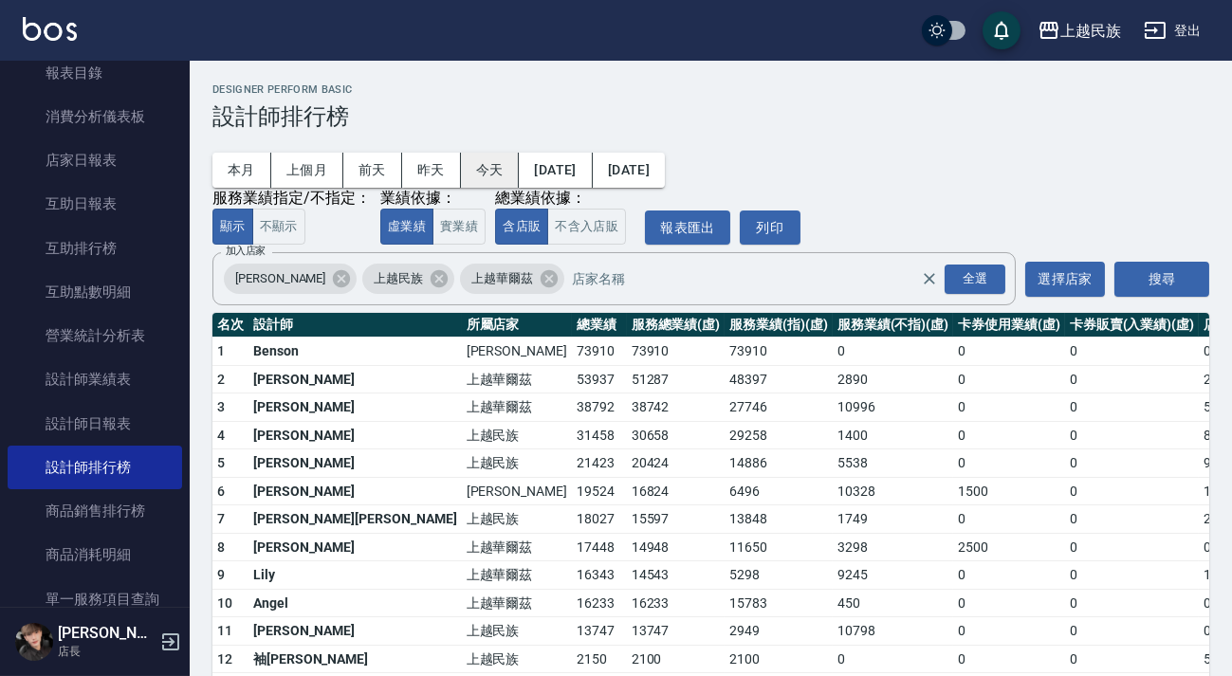
click at [487, 175] on button "今天" at bounding box center [490, 170] width 59 height 35
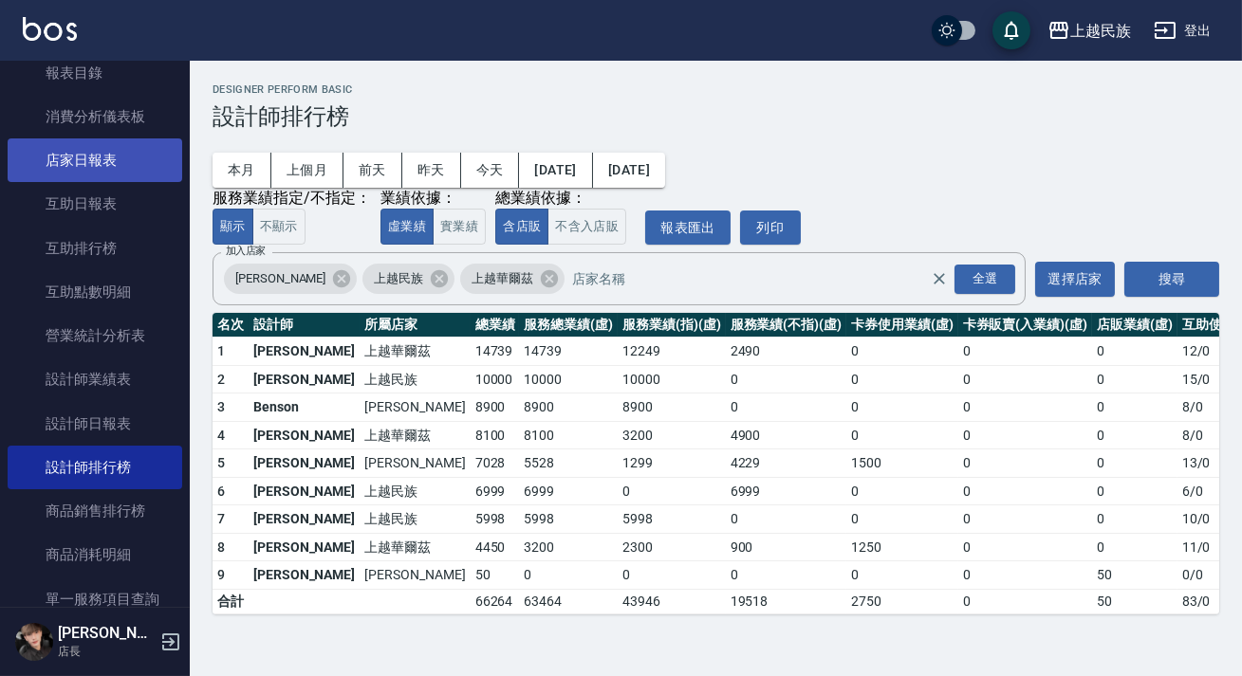
click at [83, 158] on link "店家日報表" at bounding box center [95, 160] width 175 height 44
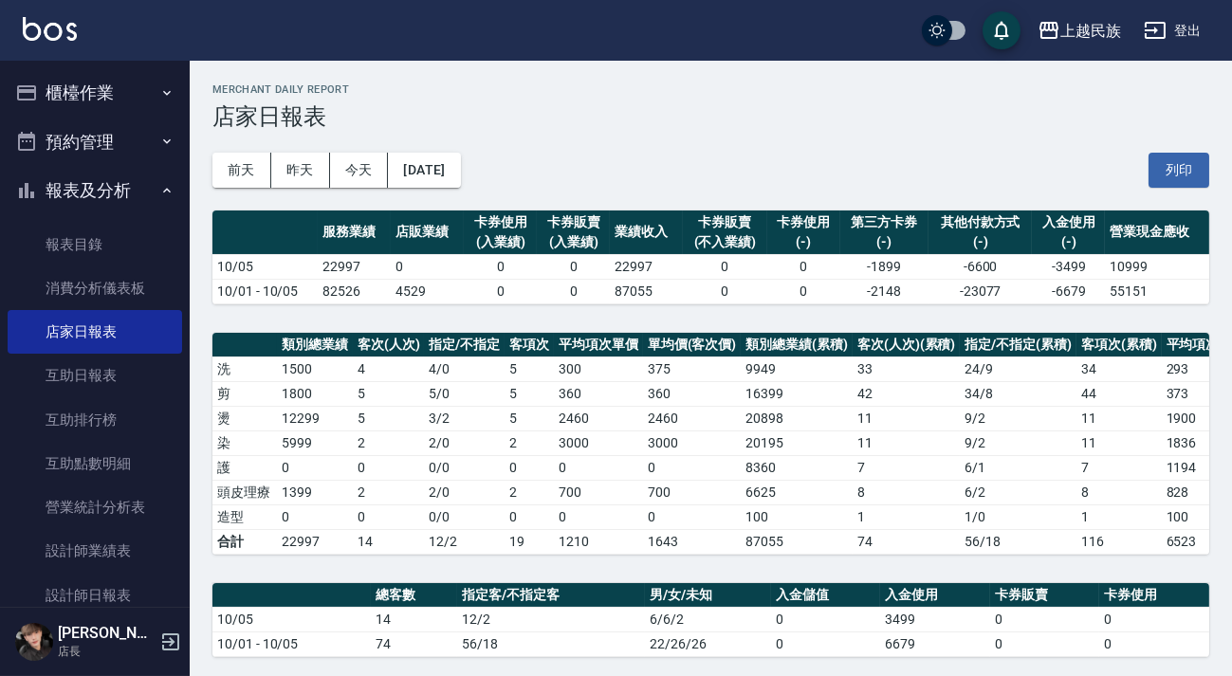
click at [98, 103] on button "櫃檯作業" at bounding box center [95, 92] width 175 height 49
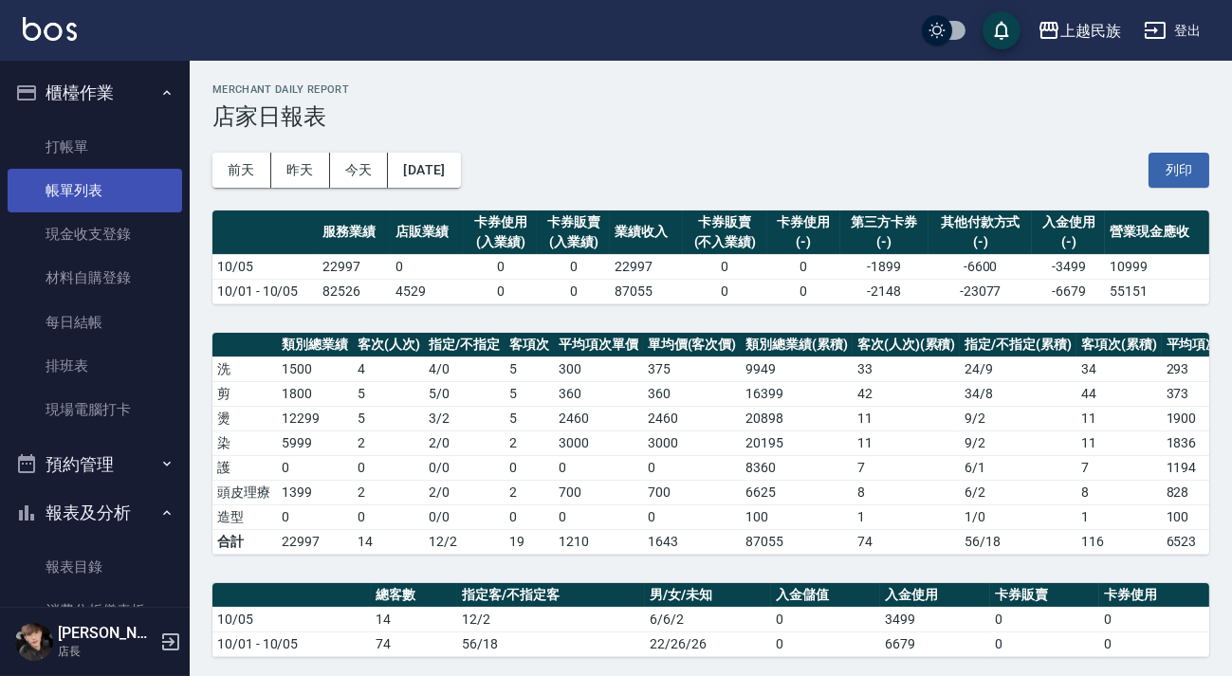
click at [116, 176] on link "帳單列表" at bounding box center [95, 191] width 175 height 44
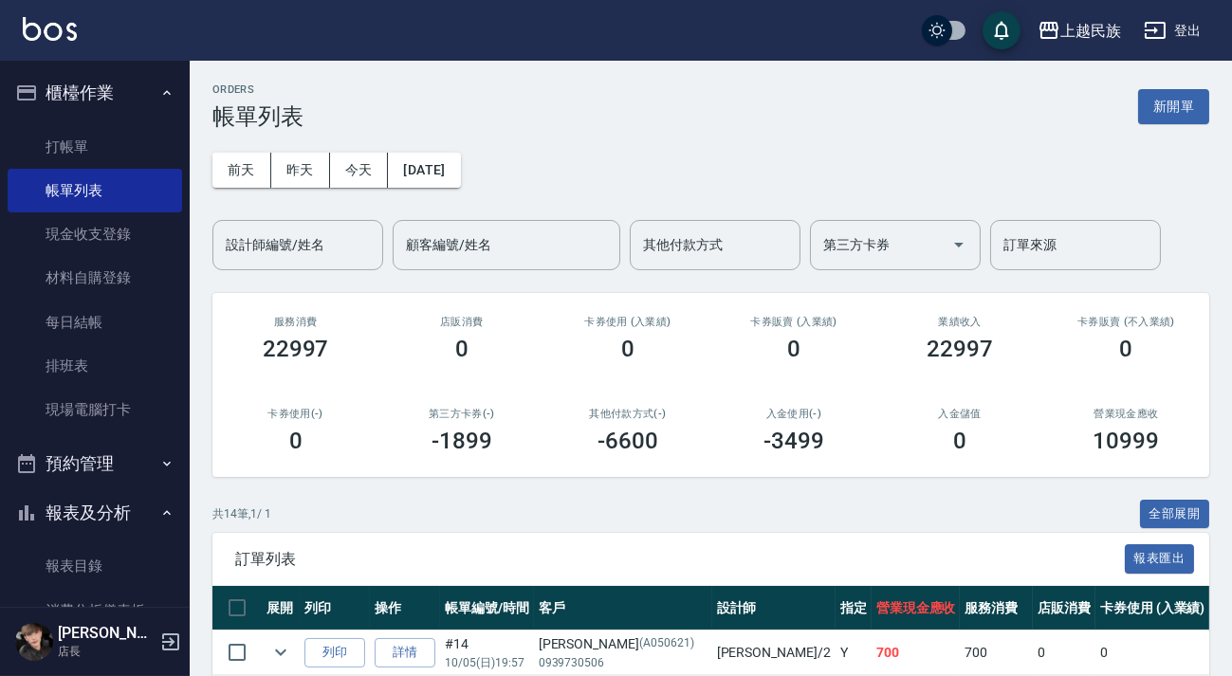
scroll to position [344, 0]
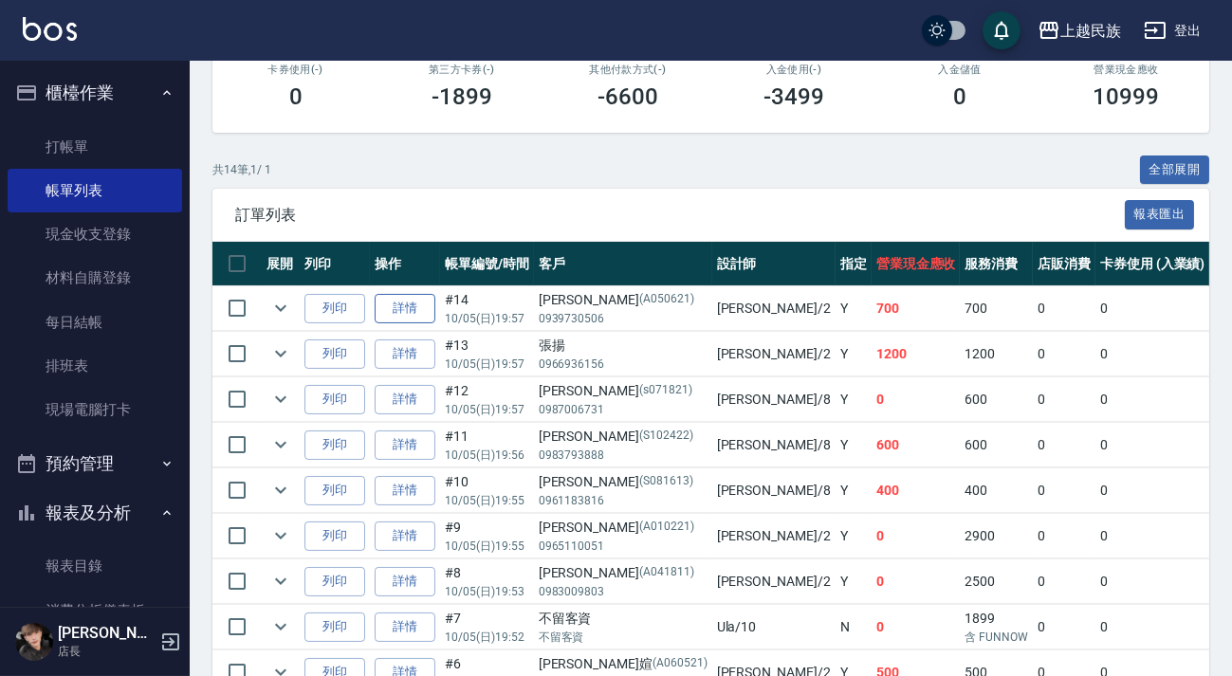
click at [416, 305] on link "詳情" at bounding box center [405, 308] width 61 height 29
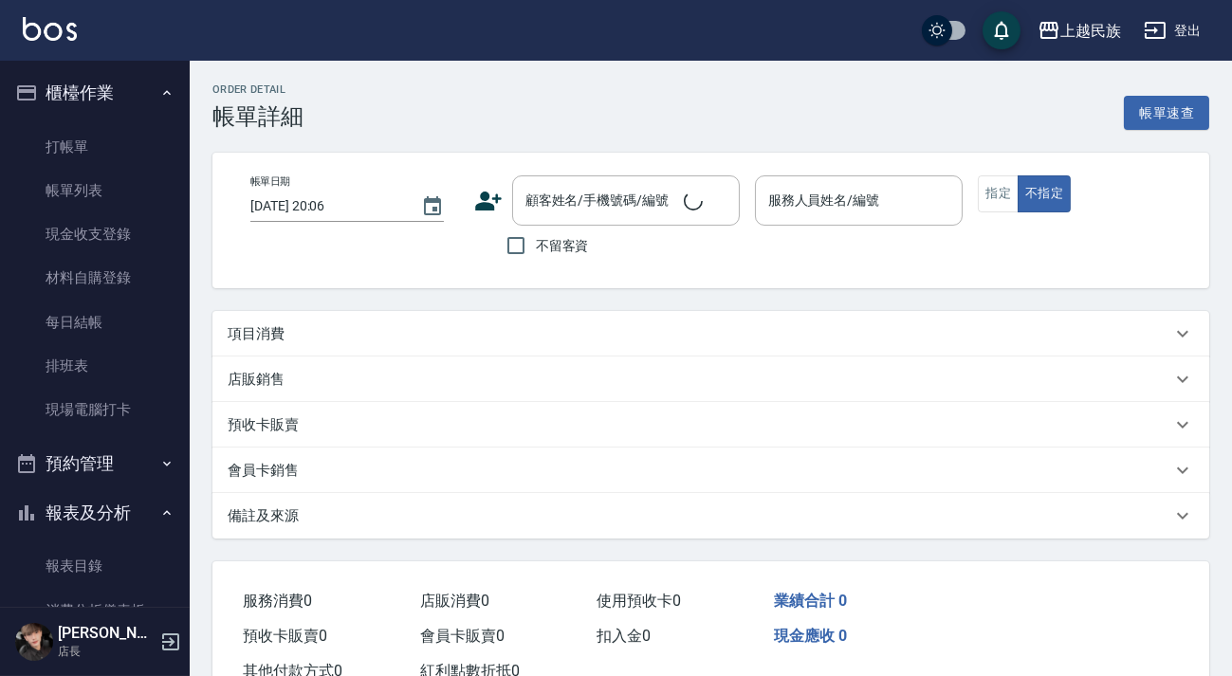
type input "[DATE] 19:57"
type input "[PERSON_NAME]-2"
type input "設計師原本客人"
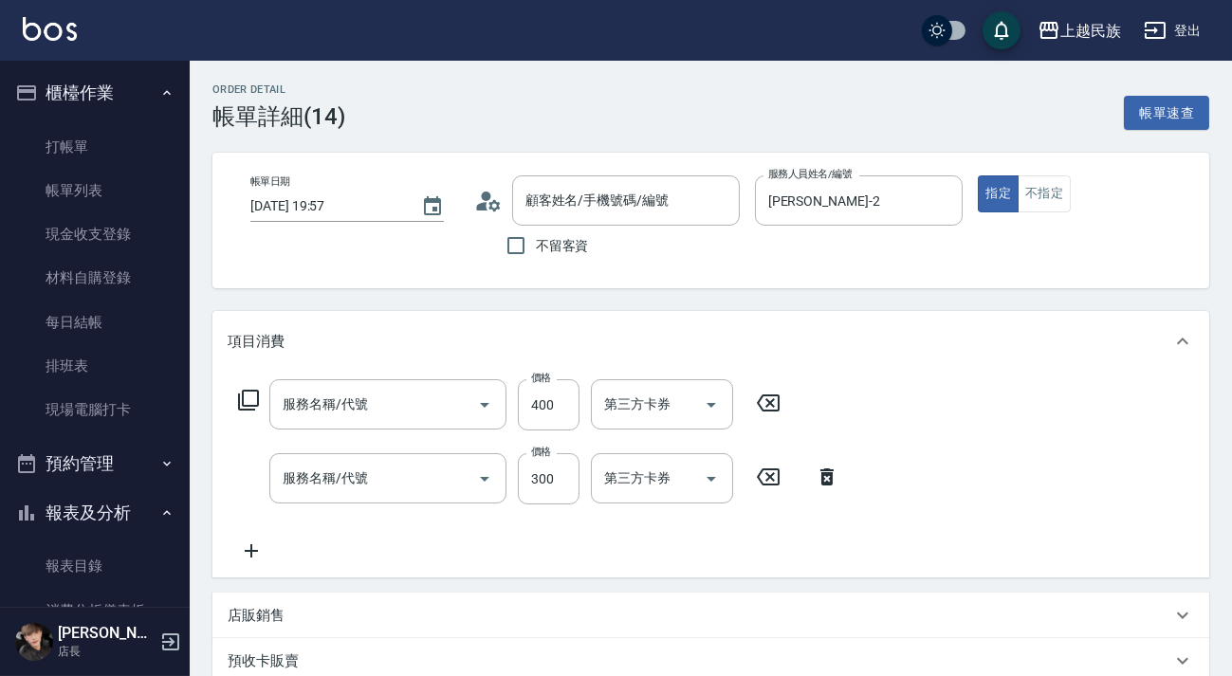
scroll to position [282, 0]
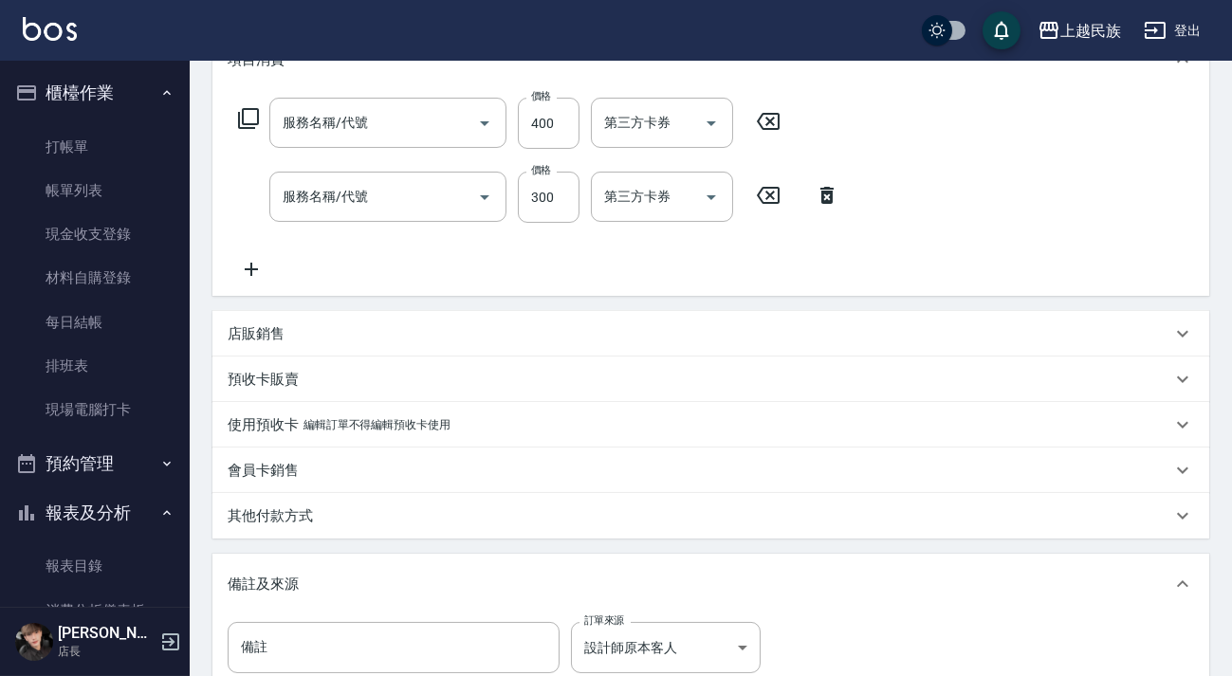
type input "[PERSON_NAME]/0939730506/A050621"
type input "剪髮400(303)"
type input "洗髮300(101)"
click at [446, 519] on div "其他付款方式" at bounding box center [700, 517] width 944 height 20
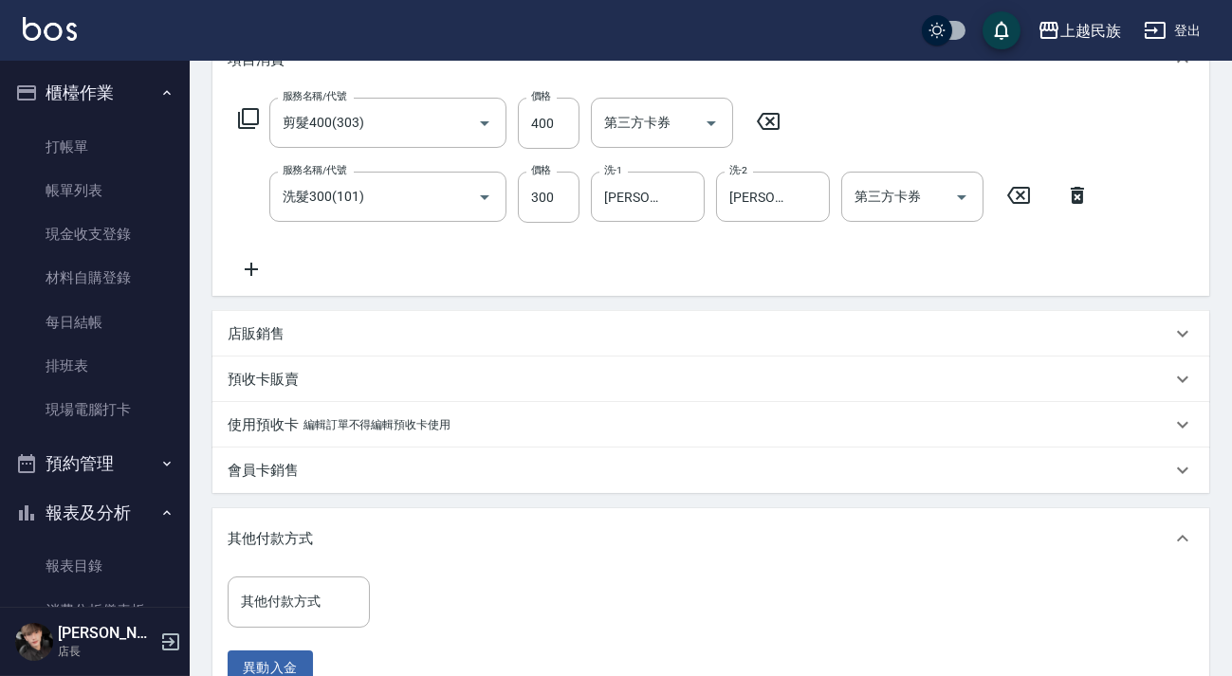
scroll to position [541, 0]
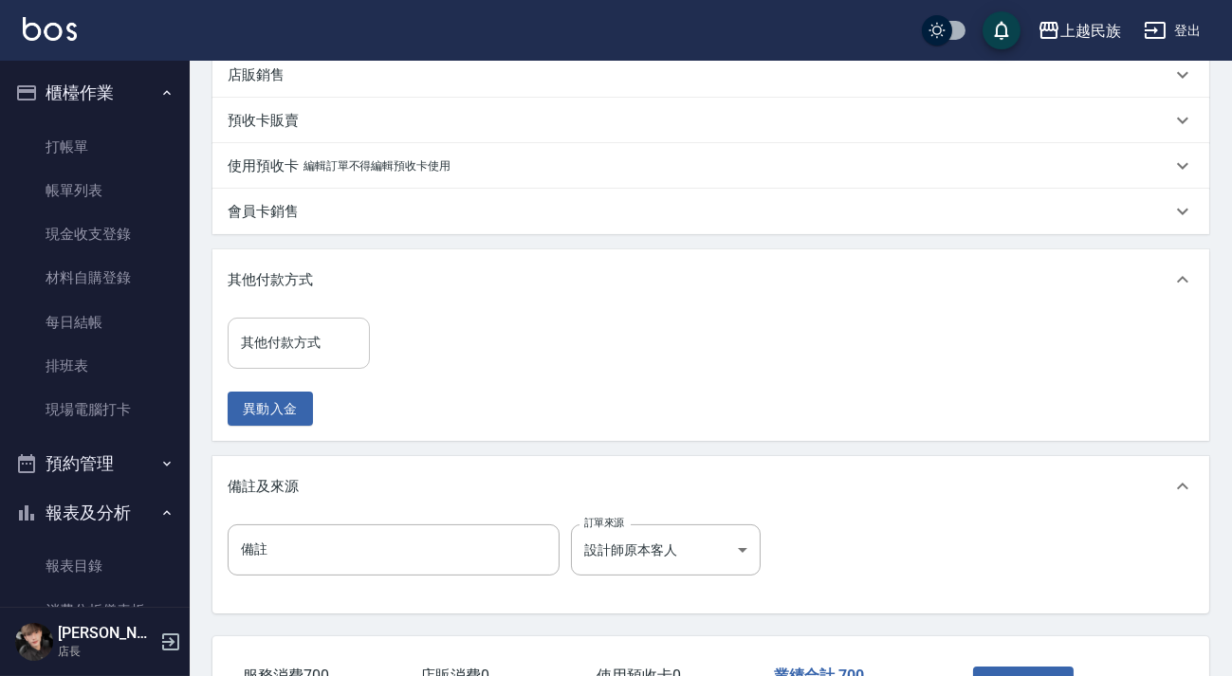
click at [358, 327] on input "其他付款方式" at bounding box center [298, 342] width 125 height 33
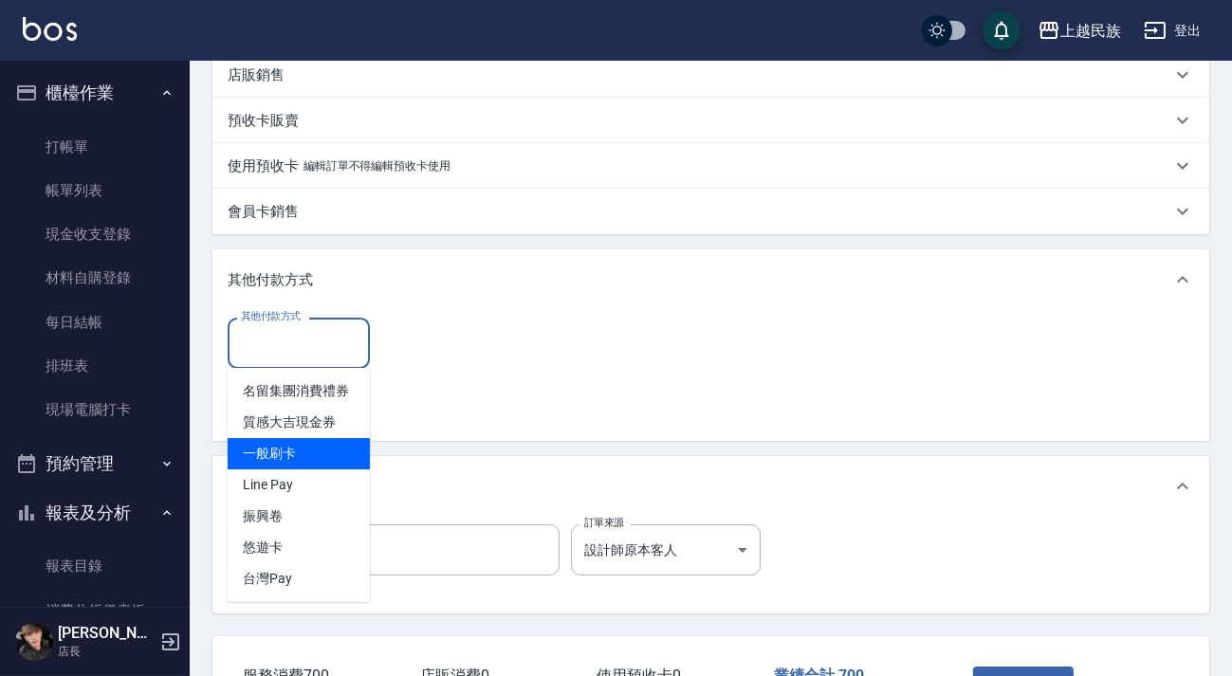
click at [352, 440] on span "一般刷卡" at bounding box center [299, 453] width 142 height 31
type input "一般刷卡"
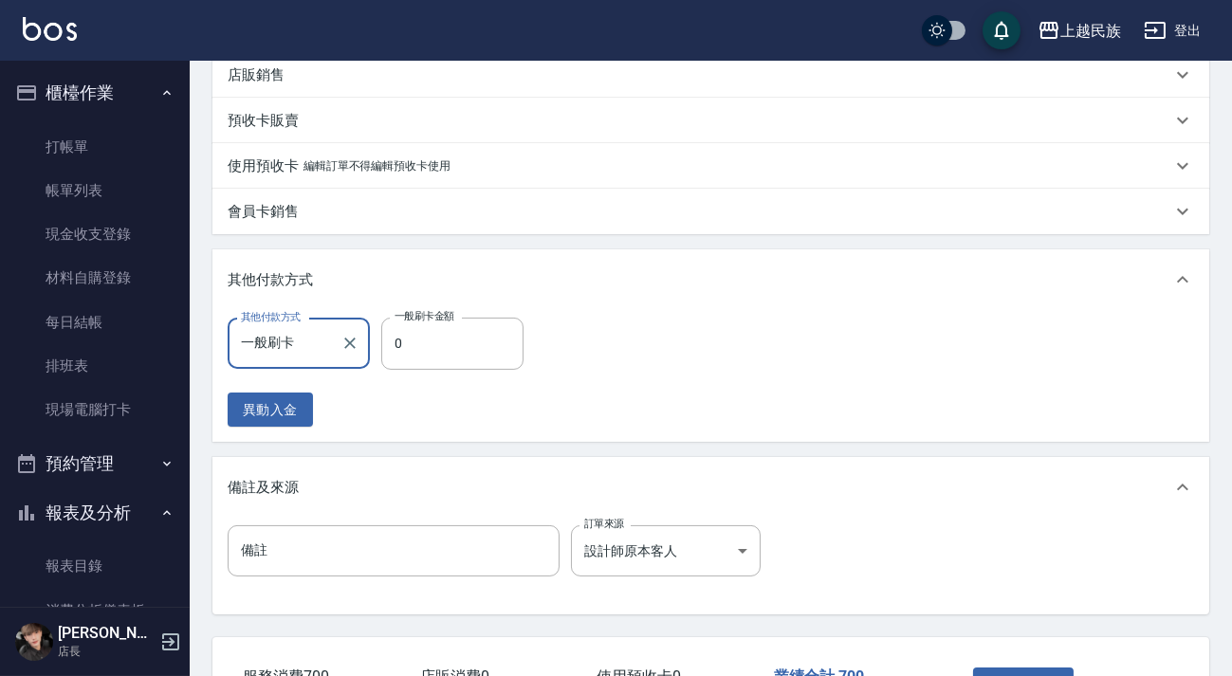
click at [344, 350] on icon "Clear" at bounding box center [350, 343] width 19 height 19
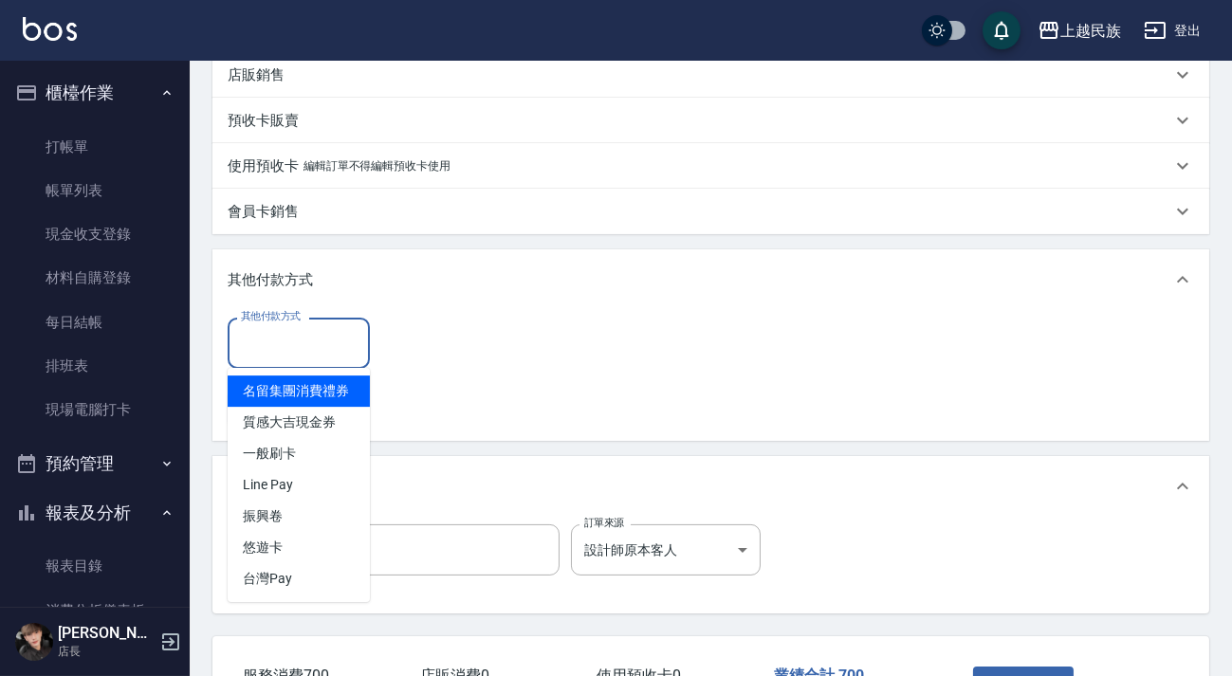
click at [307, 351] on input "其他付款方式" at bounding box center [298, 342] width 125 height 33
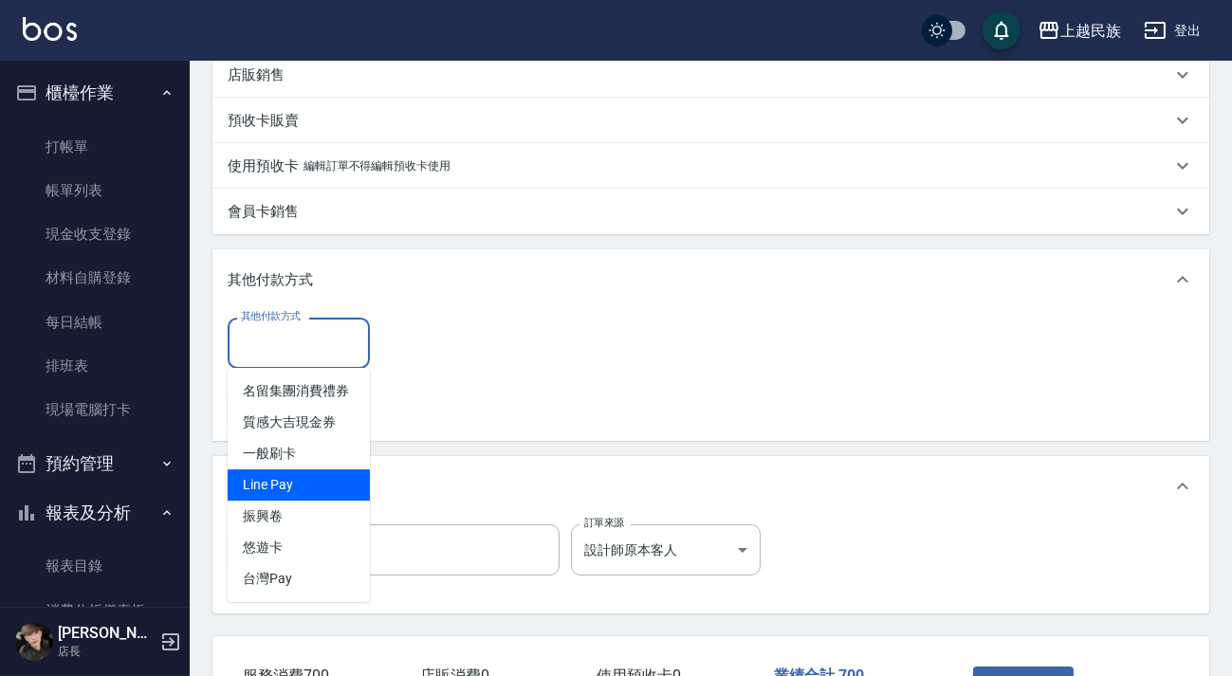
click at [314, 482] on span "Line Pay" at bounding box center [299, 485] width 142 height 31
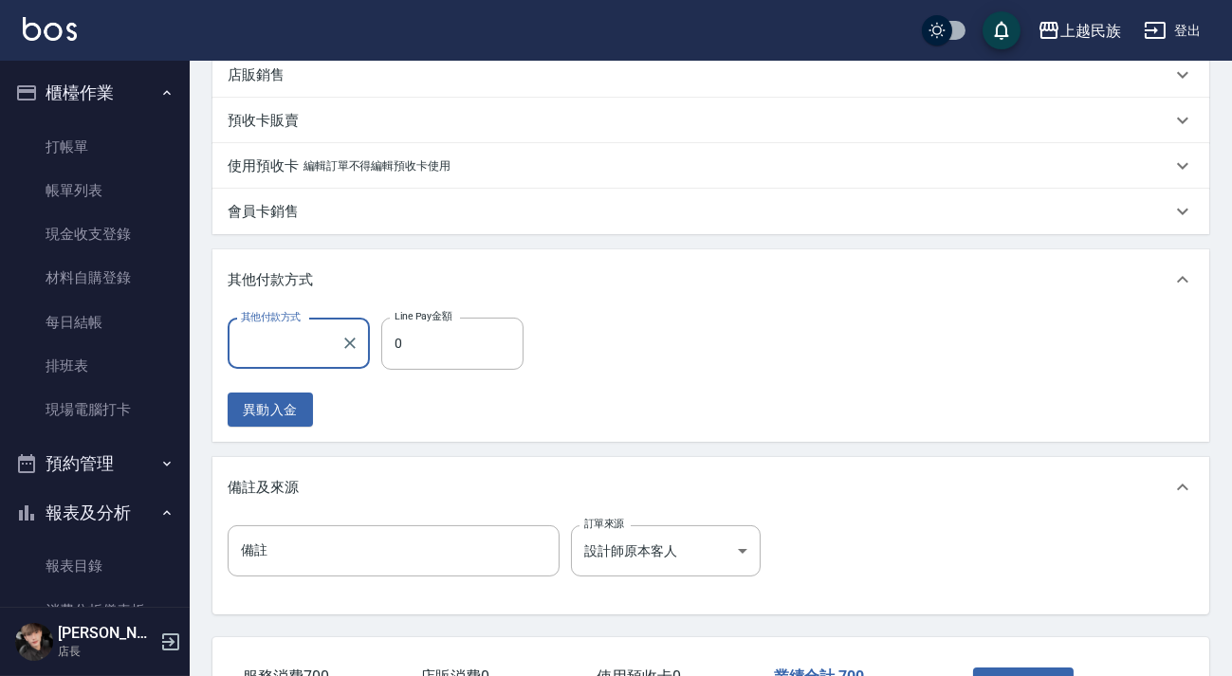
type input "Line Pay"
click at [459, 352] on input "0" at bounding box center [452, 343] width 142 height 51
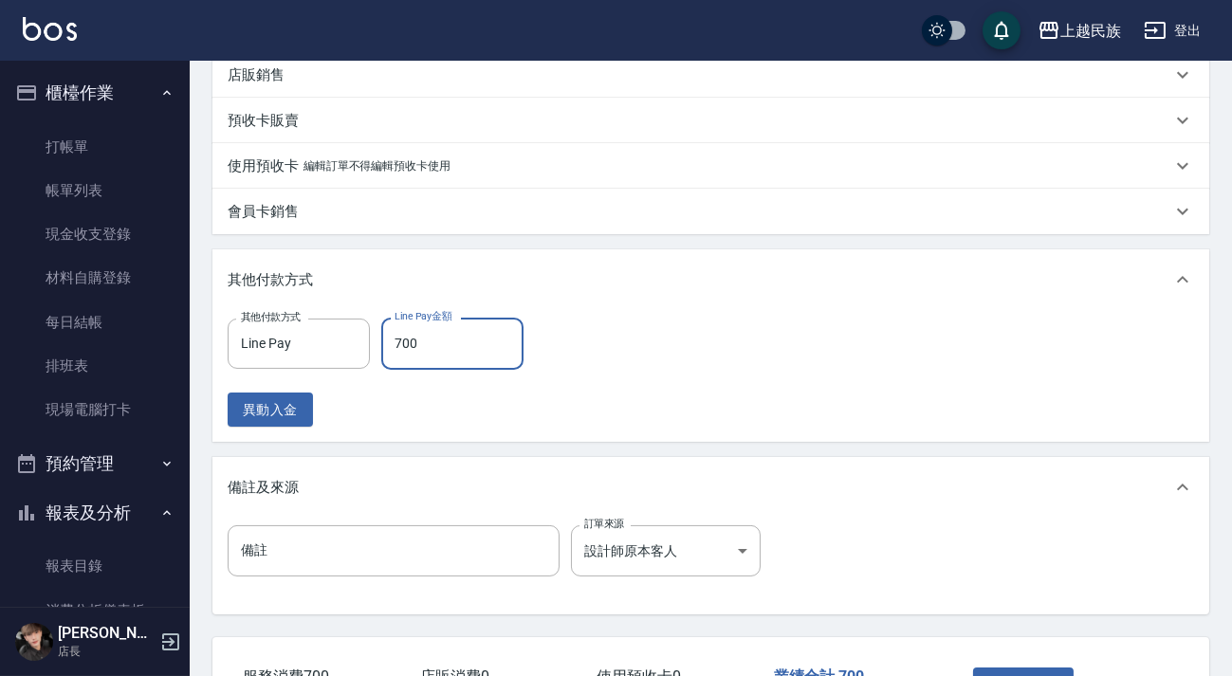
scroll to position [680, 0]
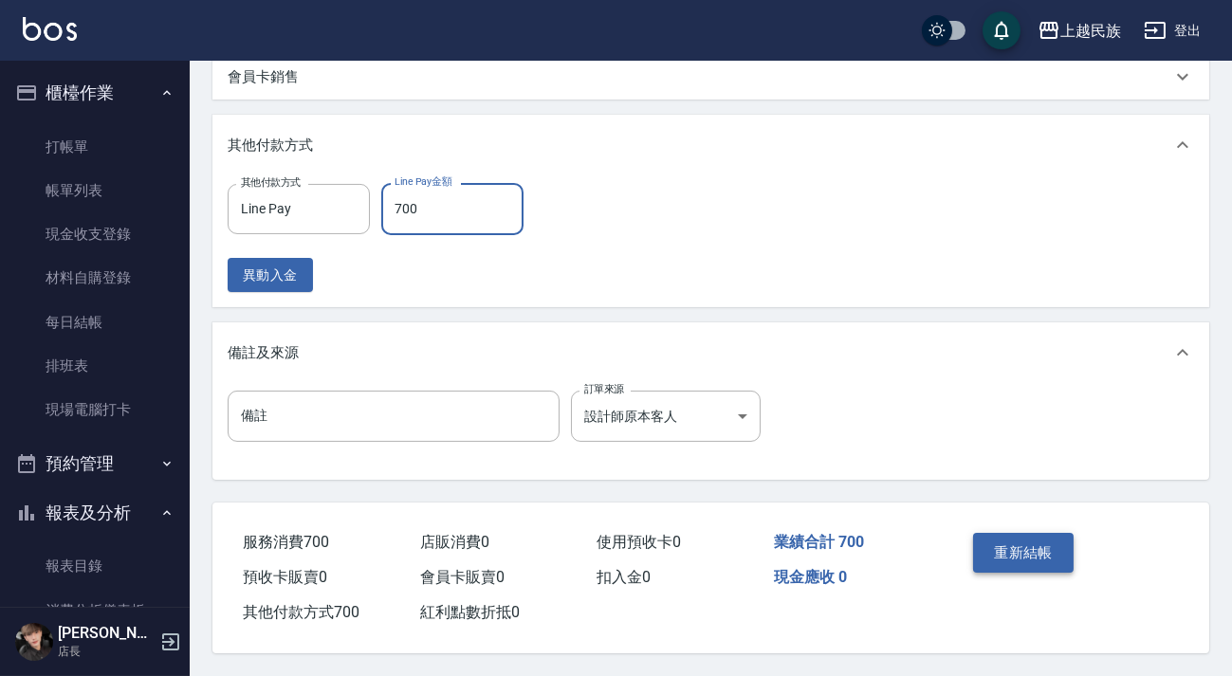
type input "700"
click at [1043, 550] on button "重新結帳" at bounding box center [1023, 553] width 101 height 40
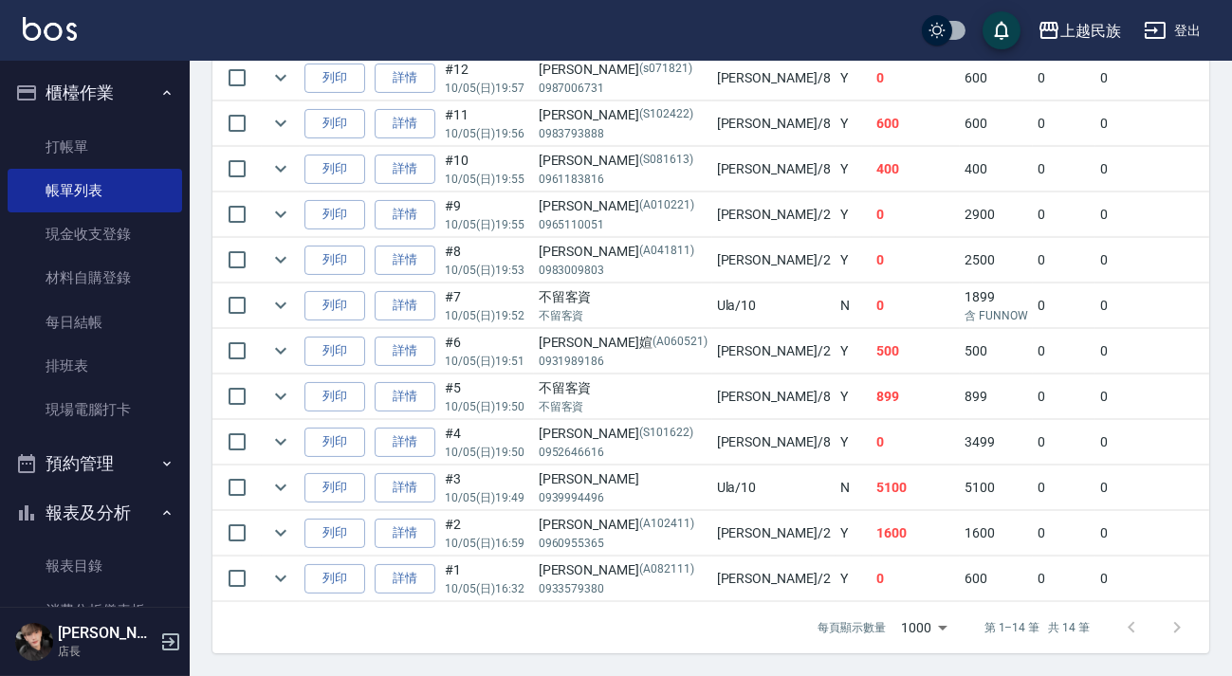
scroll to position [505, 0]
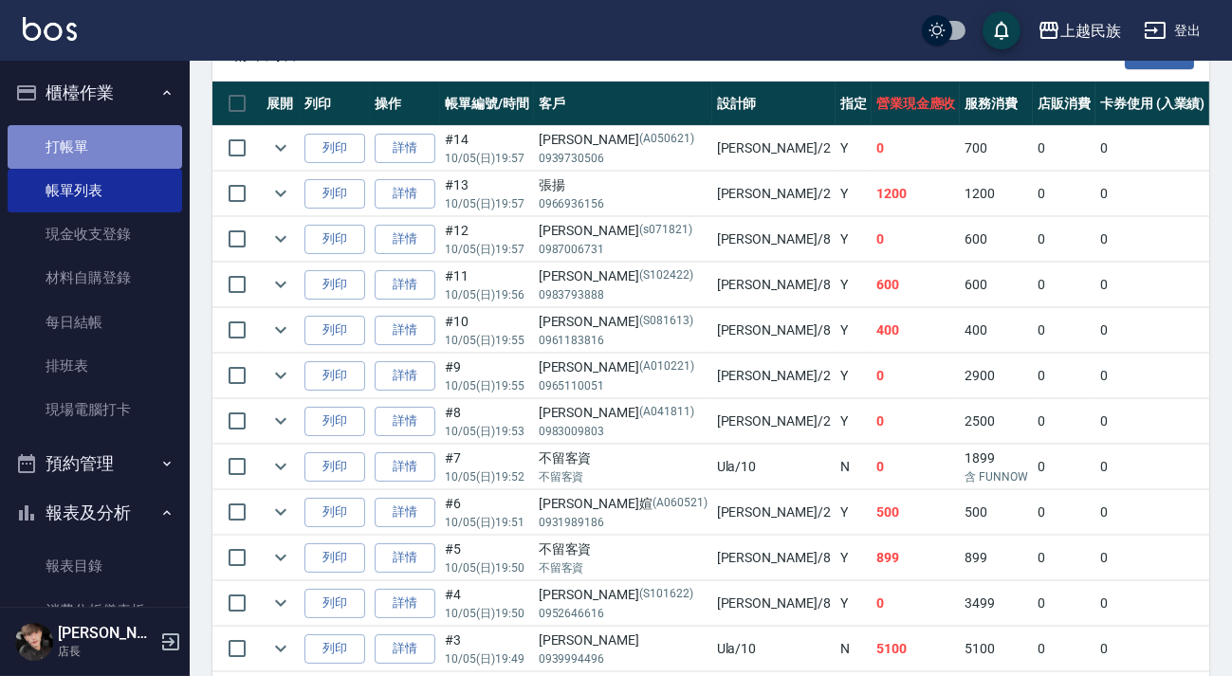
click at [118, 141] on link "打帳單" at bounding box center [95, 147] width 175 height 44
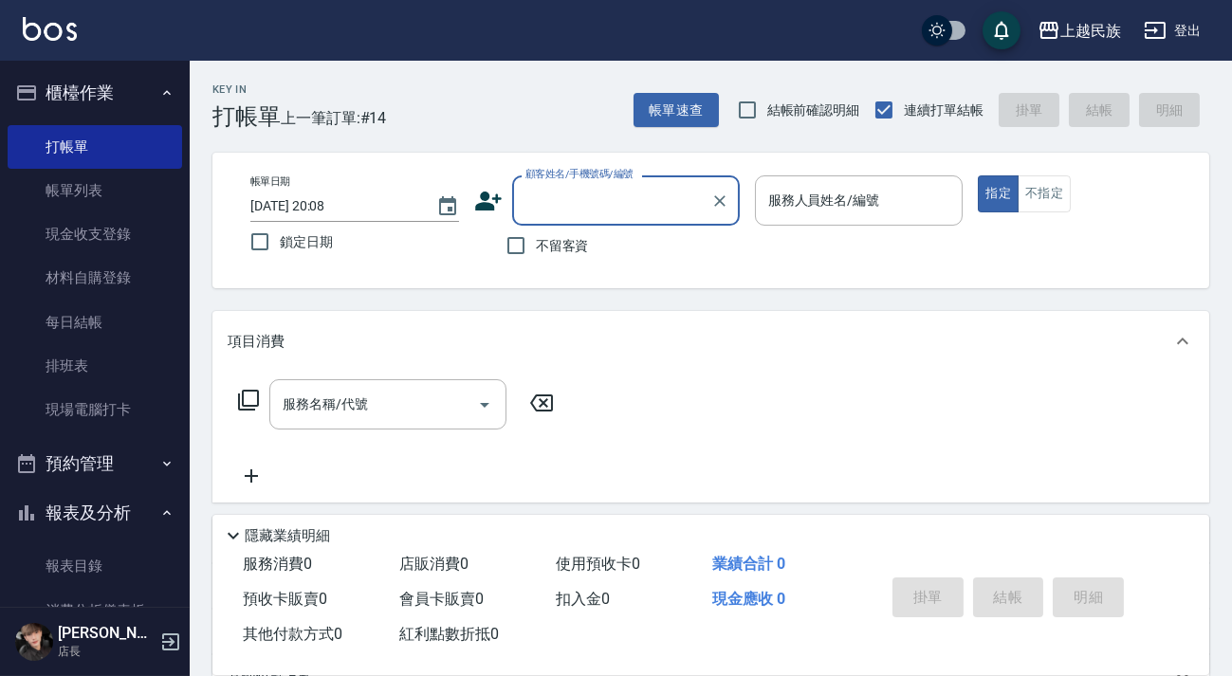
scroll to position [258, 0]
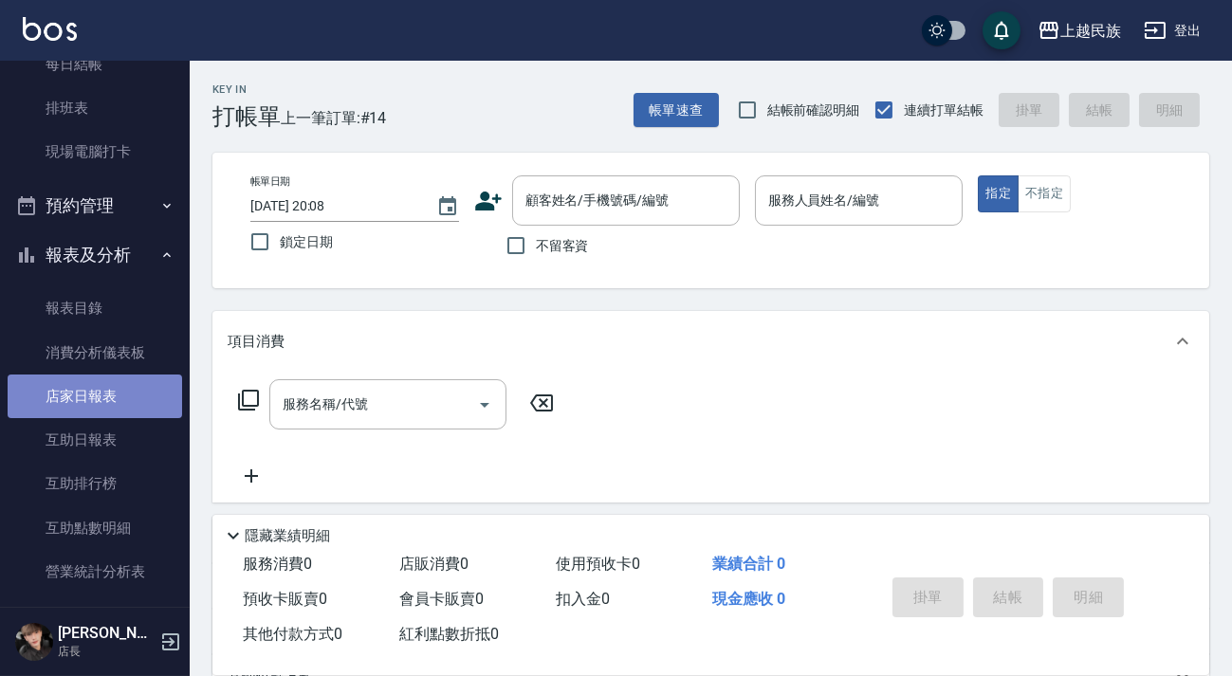
click at [107, 405] on link "店家日報表" at bounding box center [95, 397] width 175 height 44
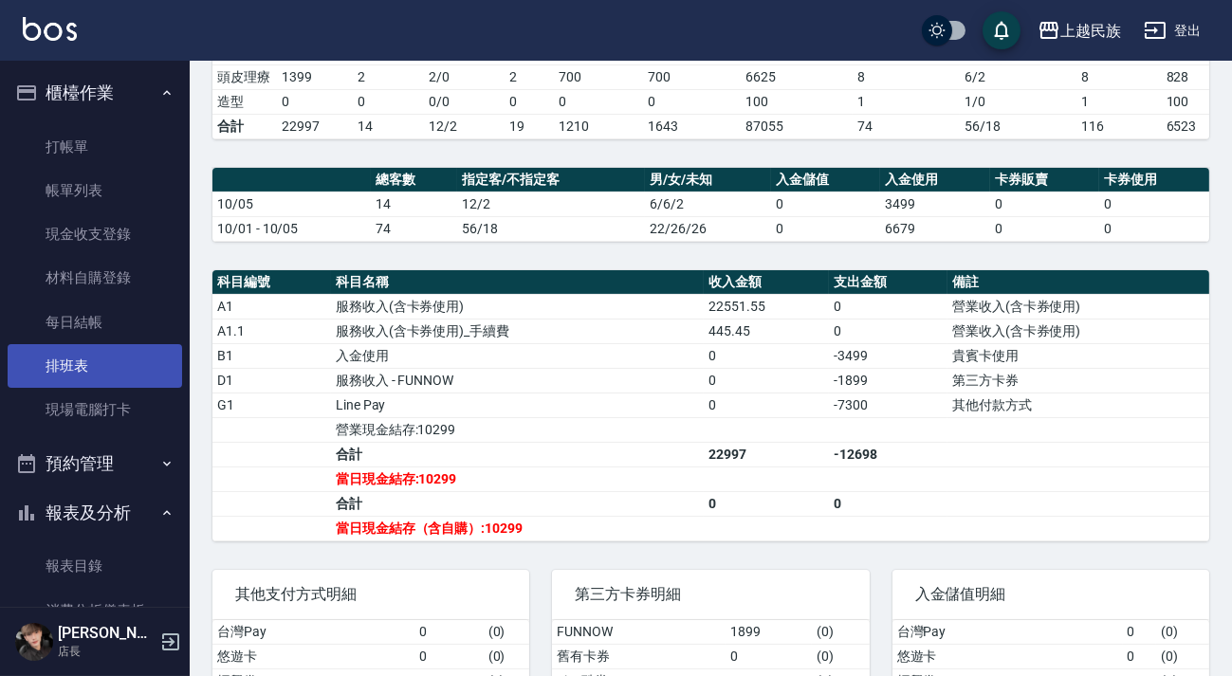
scroll to position [329, 0]
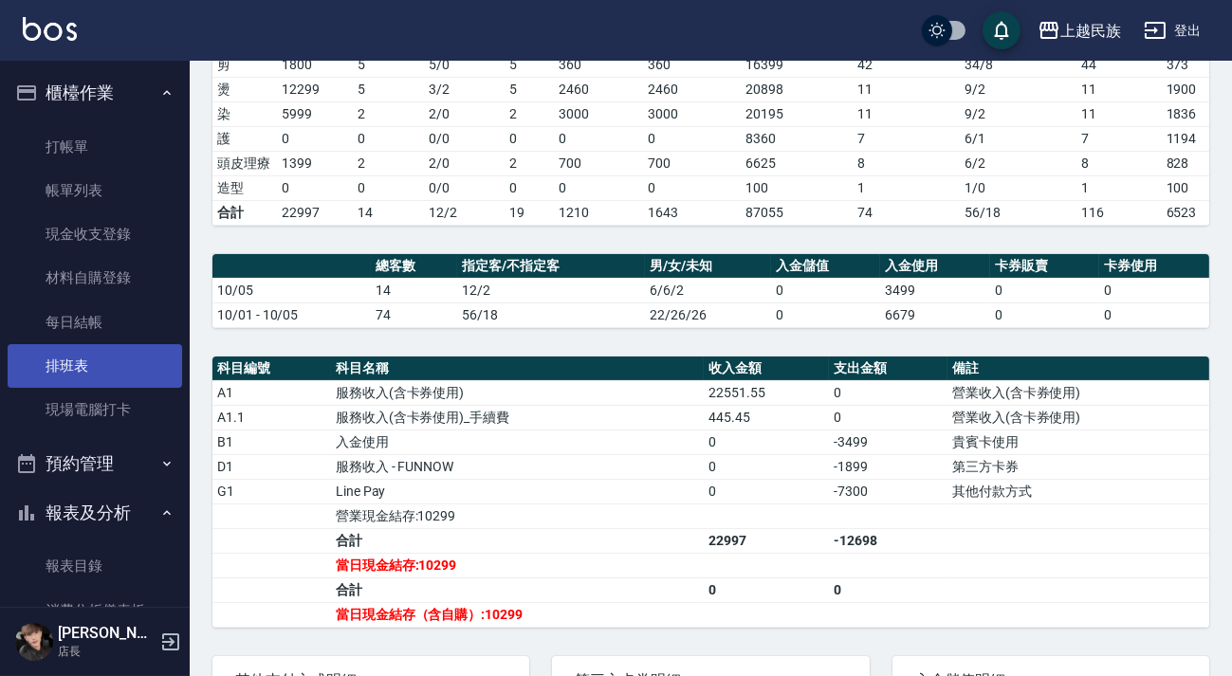
click at [113, 344] on link "排班表" at bounding box center [95, 366] width 175 height 44
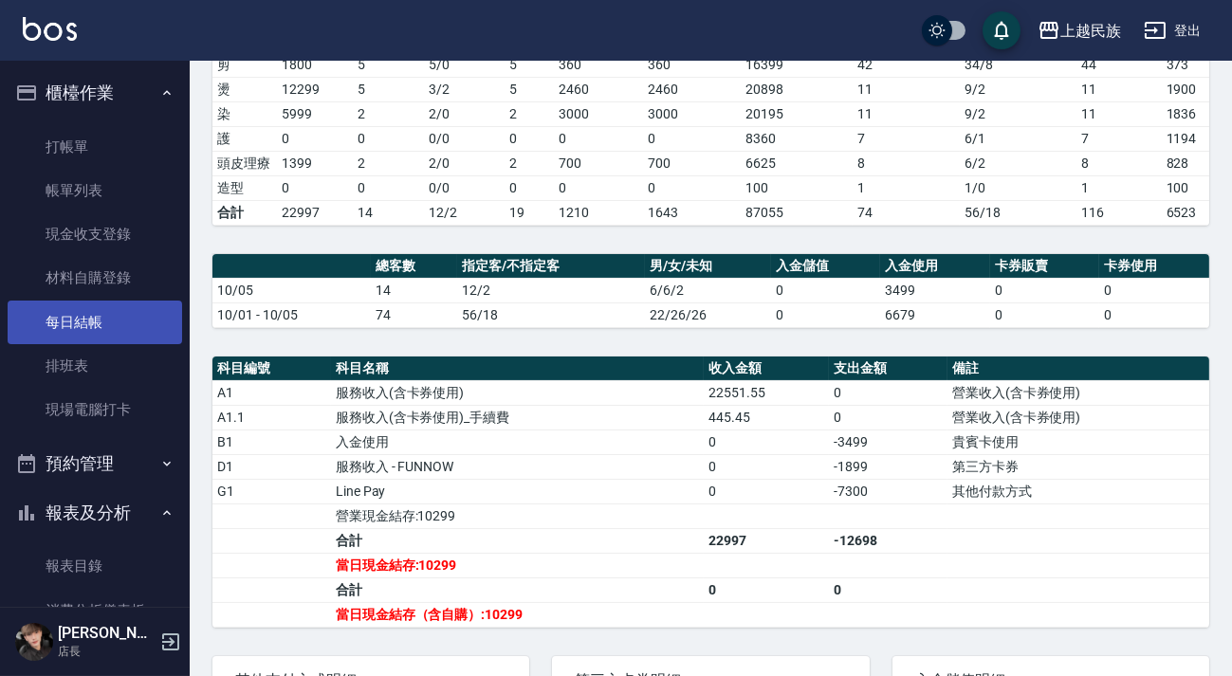
click at [113, 331] on link "每日結帳" at bounding box center [95, 323] width 175 height 44
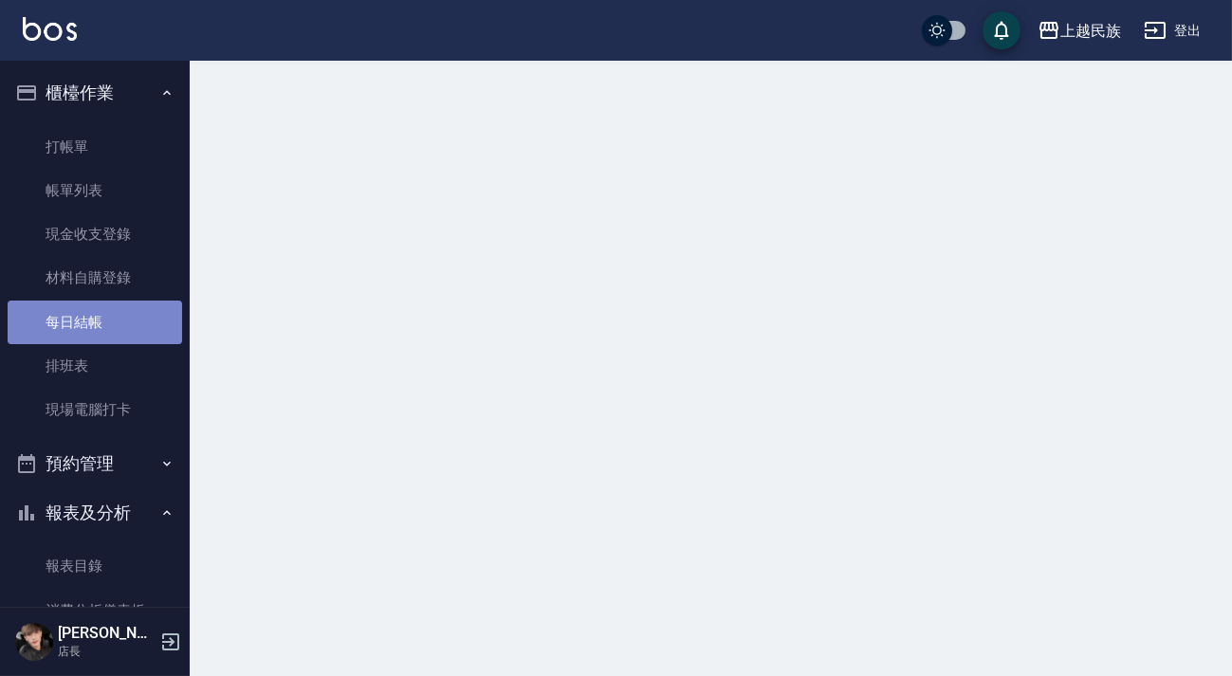
click at [113, 331] on link "每日結帳" at bounding box center [95, 323] width 175 height 44
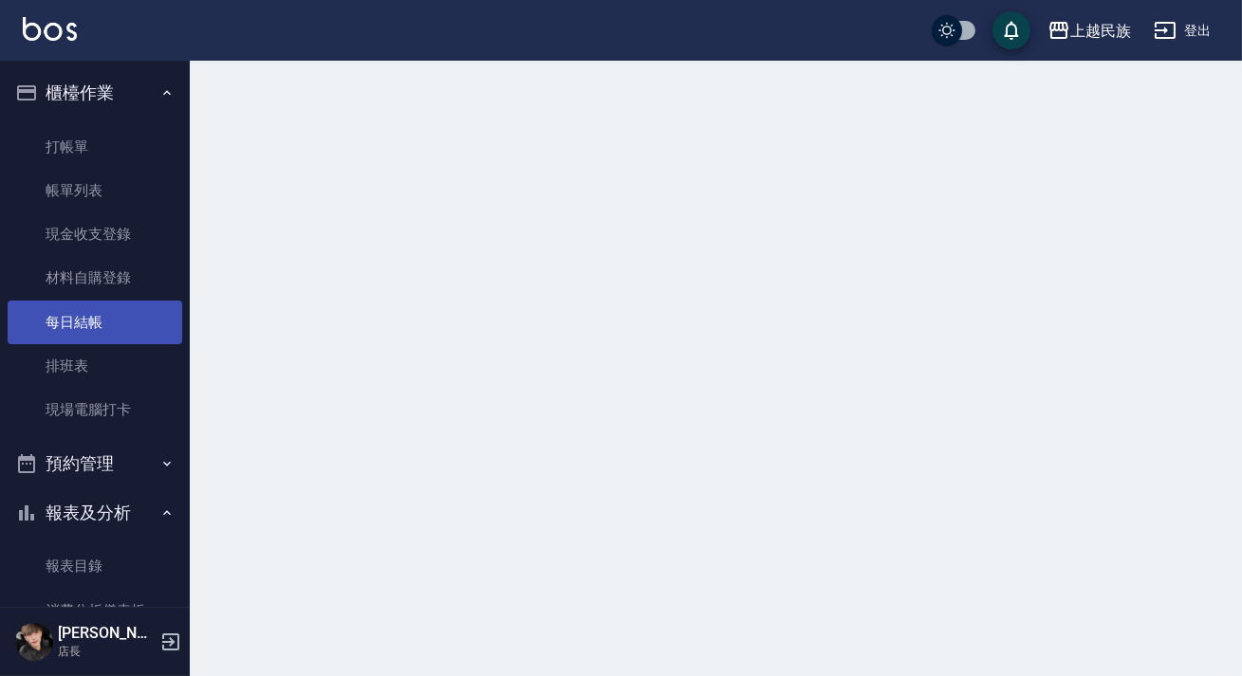
click at [133, 311] on link "每日結帳" at bounding box center [95, 323] width 175 height 44
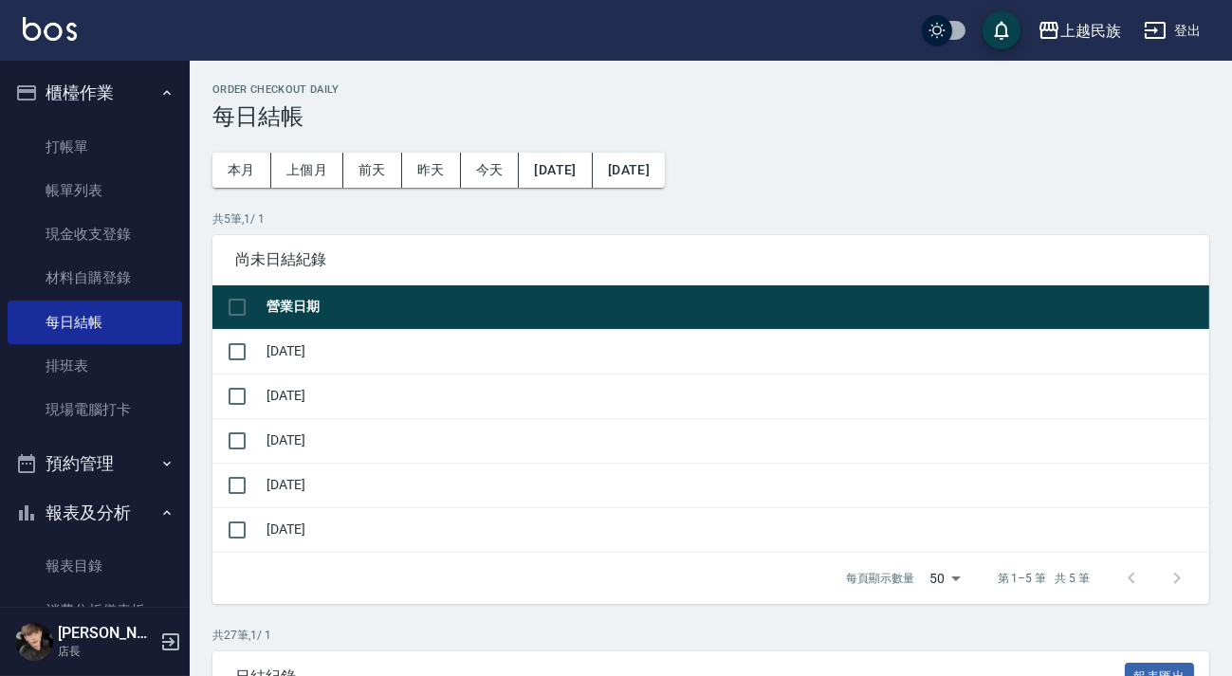
click at [49, 35] on img at bounding box center [50, 29] width 54 height 24
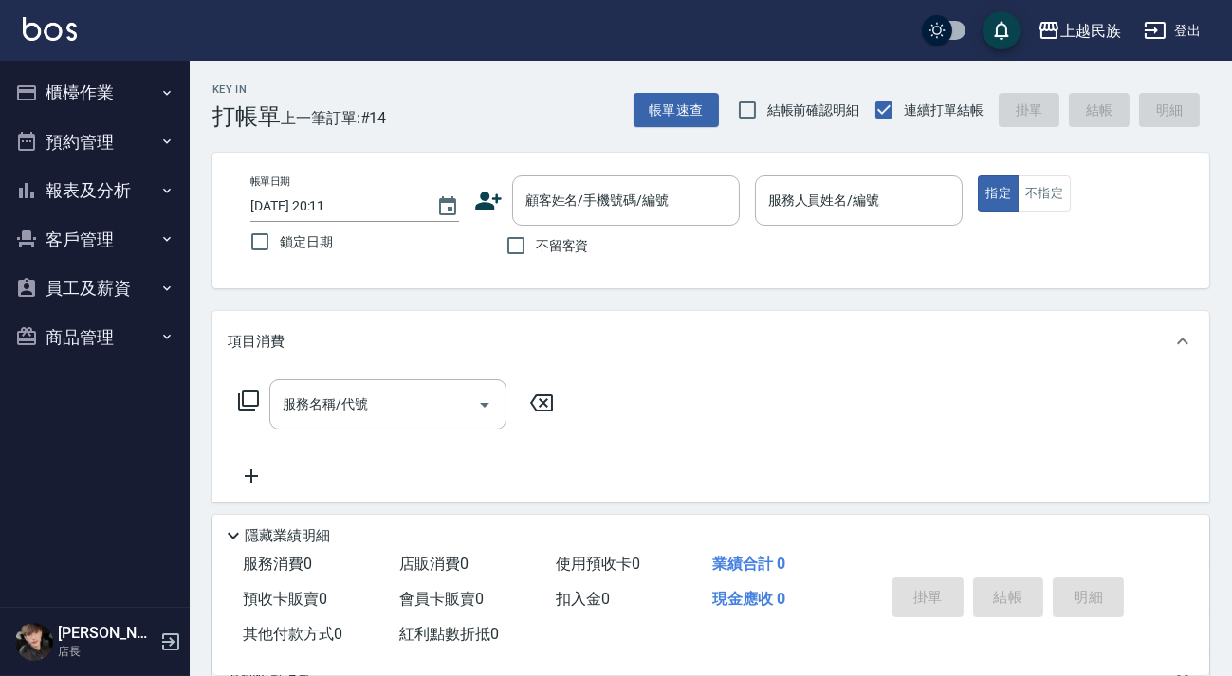
click at [60, 28] on img at bounding box center [50, 29] width 54 height 24
click at [163, 190] on icon "button" at bounding box center [166, 190] width 15 height 15
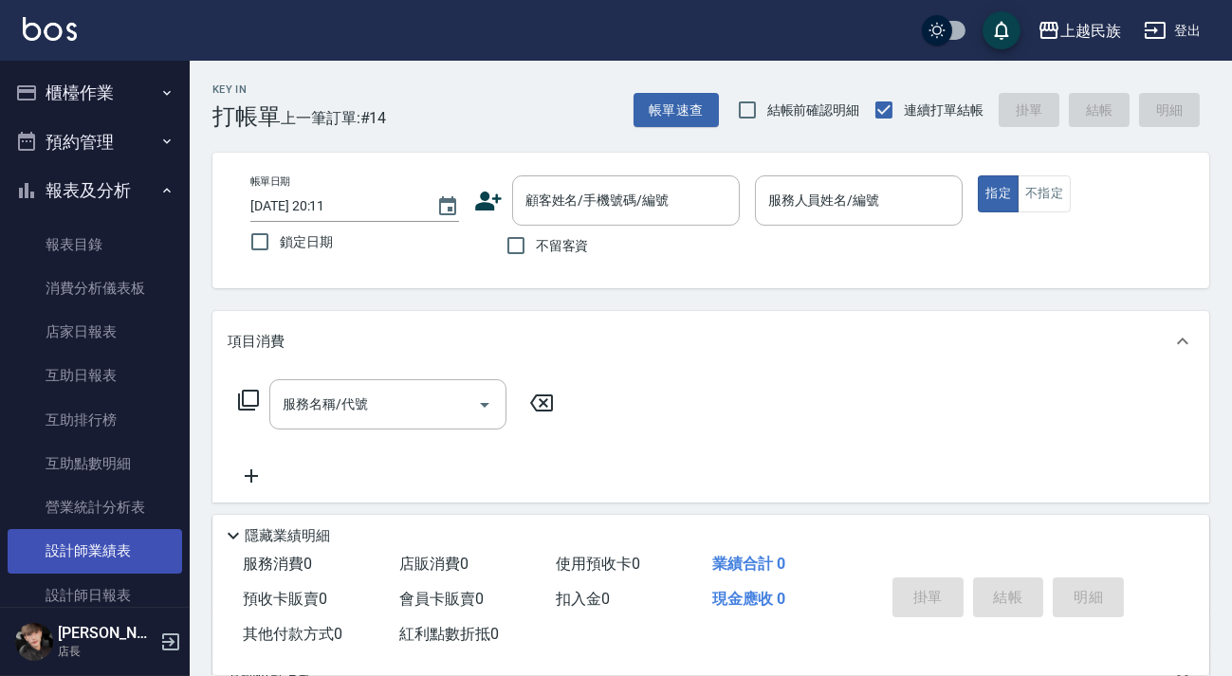
scroll to position [85, 0]
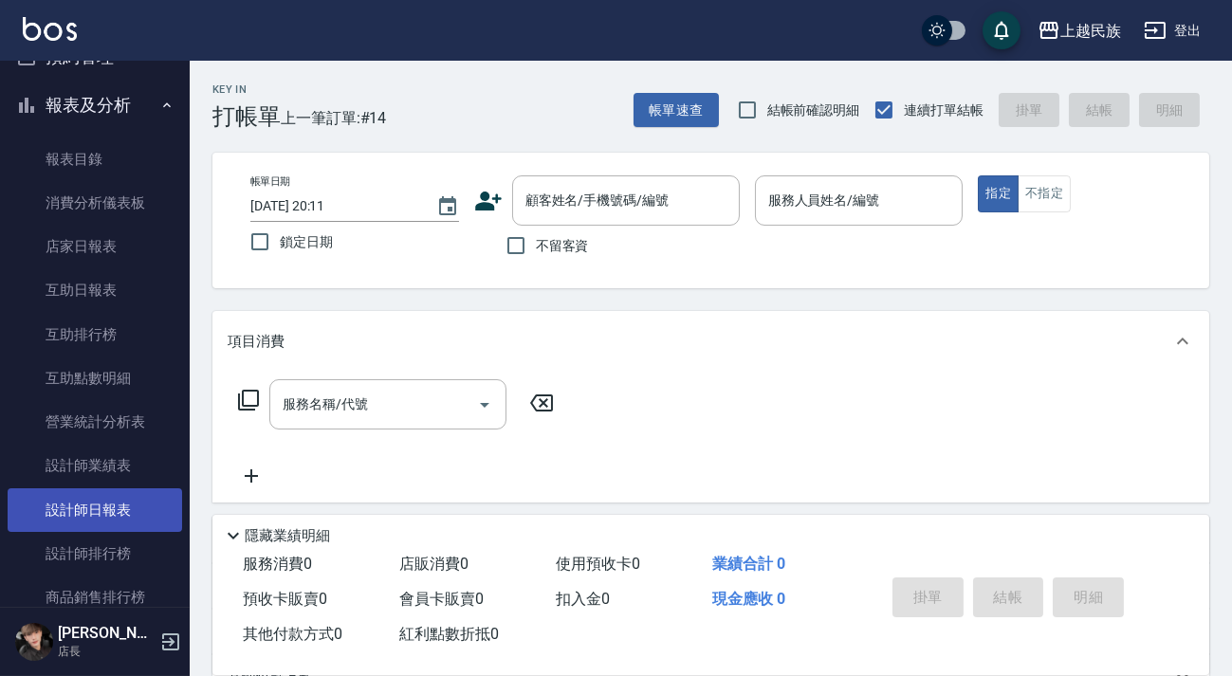
click at [122, 495] on link "設計師日報表" at bounding box center [95, 510] width 175 height 44
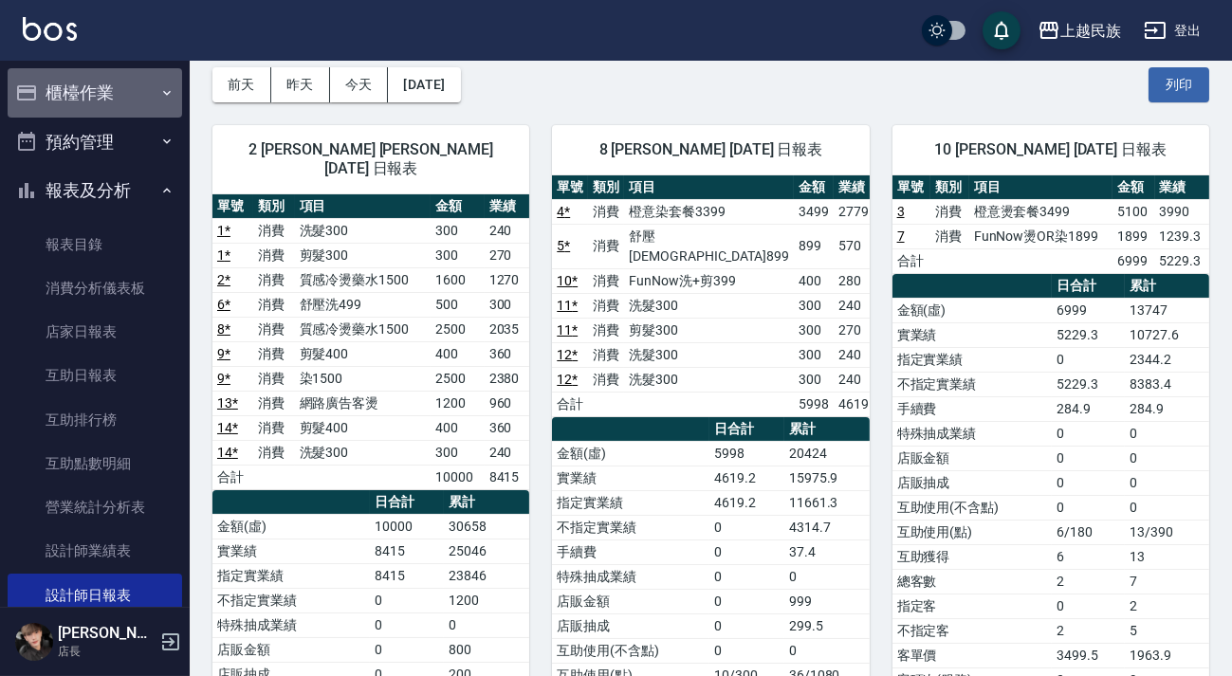
click at [113, 69] on button "櫃檯作業" at bounding box center [95, 92] width 175 height 49
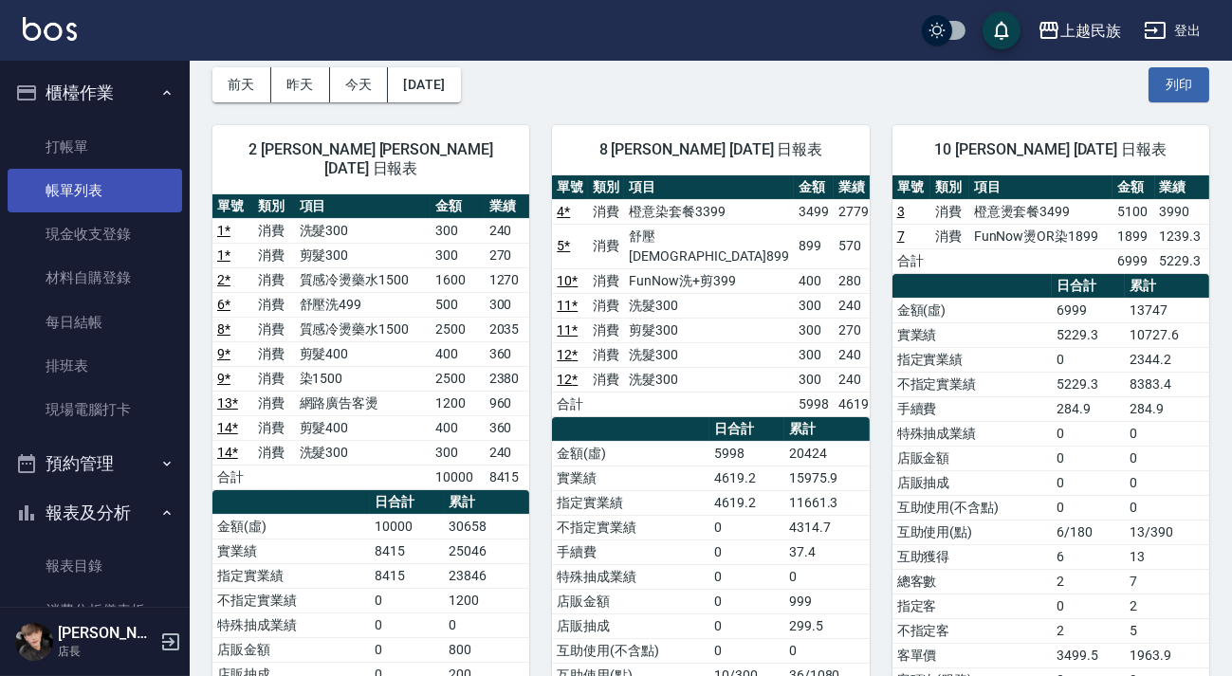
click at [118, 179] on link "帳單列表" at bounding box center [95, 191] width 175 height 44
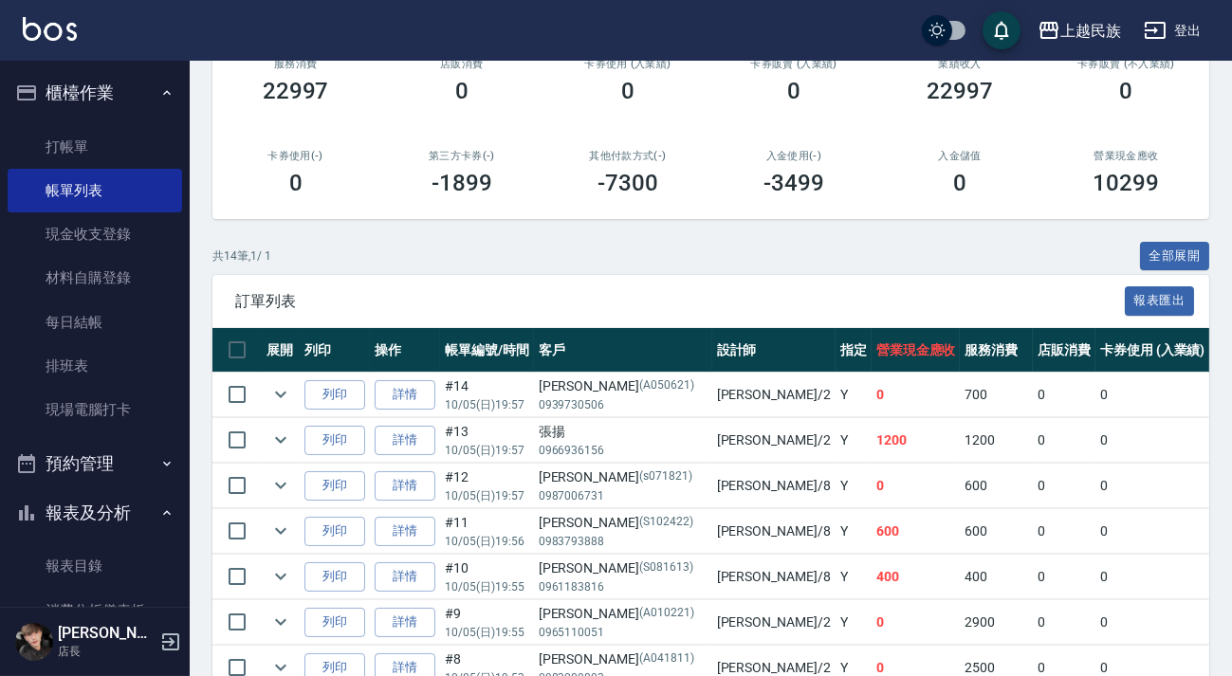
scroll to position [677, 0]
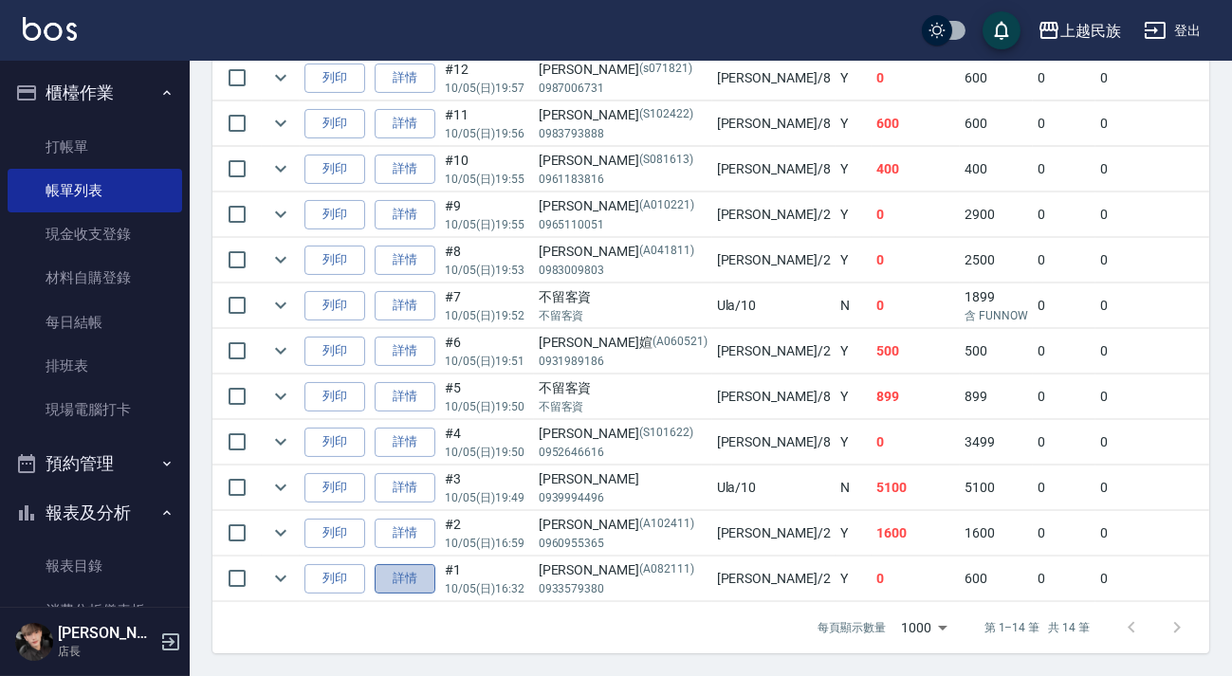
click at [419, 569] on link "詳情" at bounding box center [405, 578] width 61 height 29
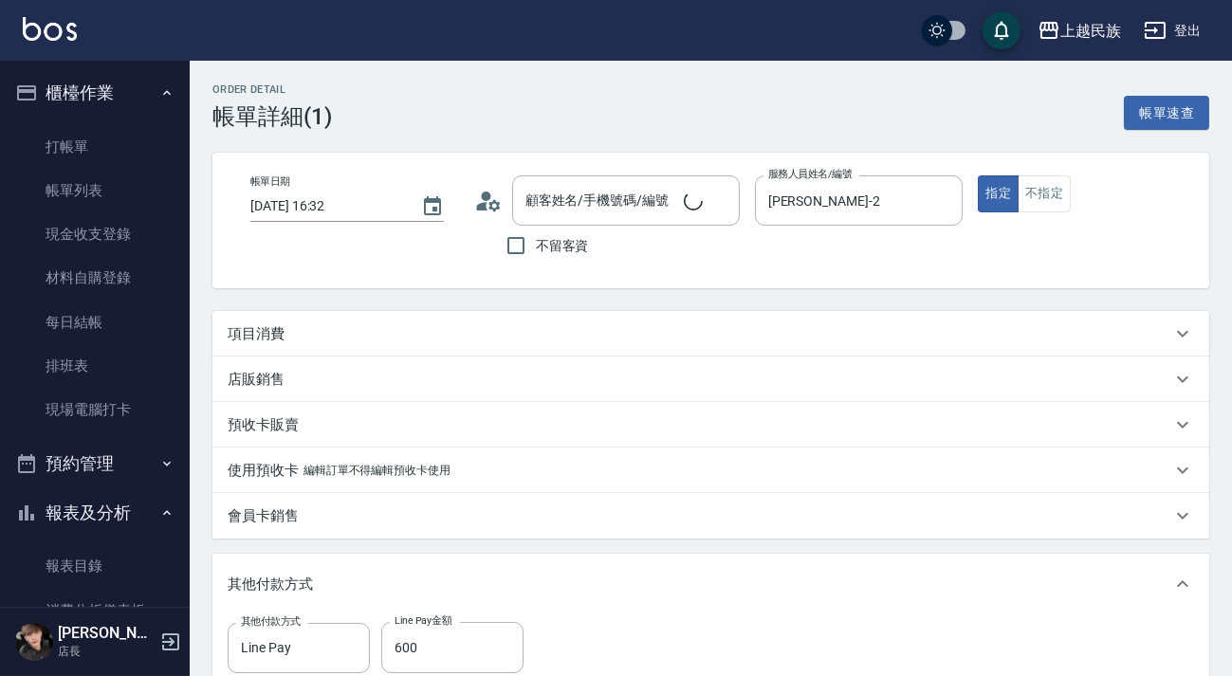
type input "[DATE] 16:32"
type input "[PERSON_NAME]-2"
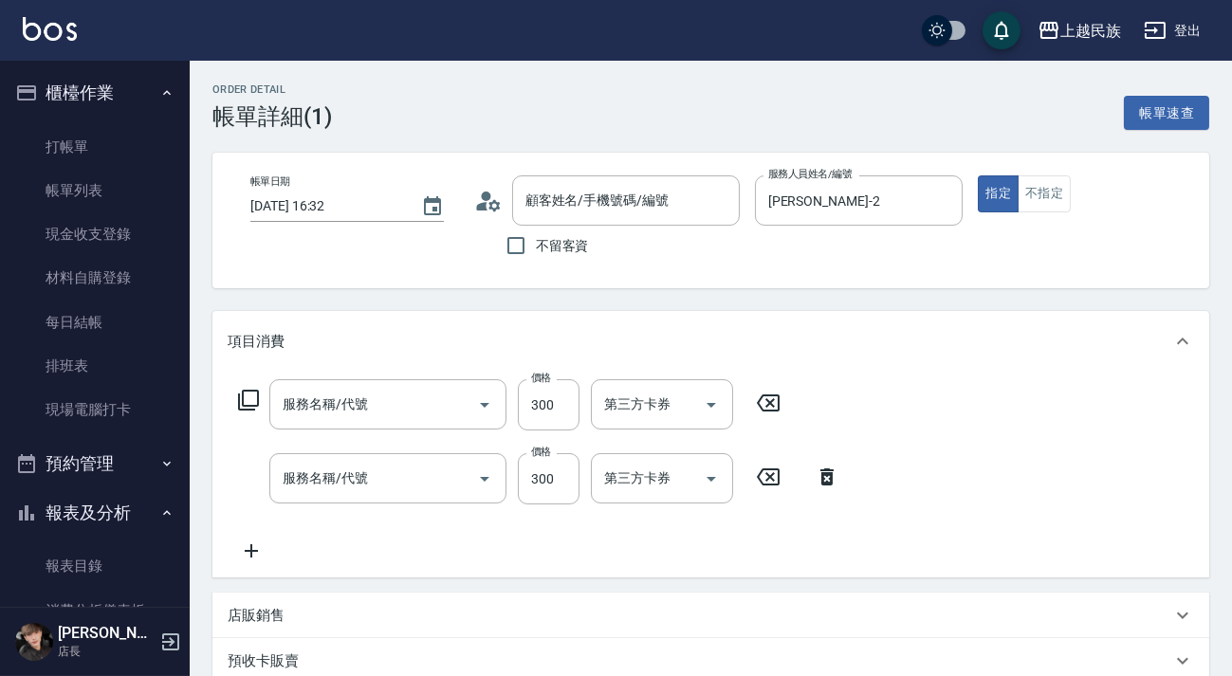
type input "[PERSON_NAME]/0933579380/A082111"
type input "剪髮300(305)"
type input "洗髮300(101)"
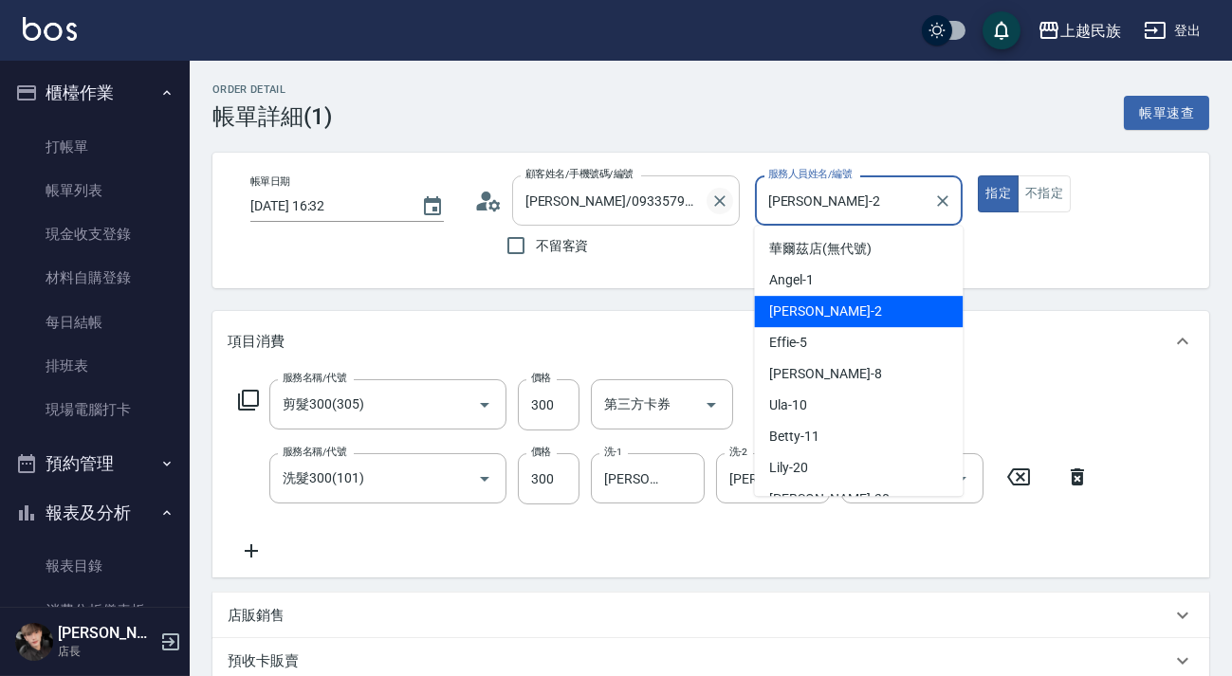
drag, startPoint x: 803, startPoint y: 197, endPoint x: 723, endPoint y: 195, distance: 80.6
click at [723, 195] on div "帳單日期 [DATE] 16:32 顧客姓名/手機號碼/編號 [PERSON_NAME]/0933579380/A082111 顧客姓名/手機號碼/編號 不留…" at bounding box center [710, 220] width 951 height 90
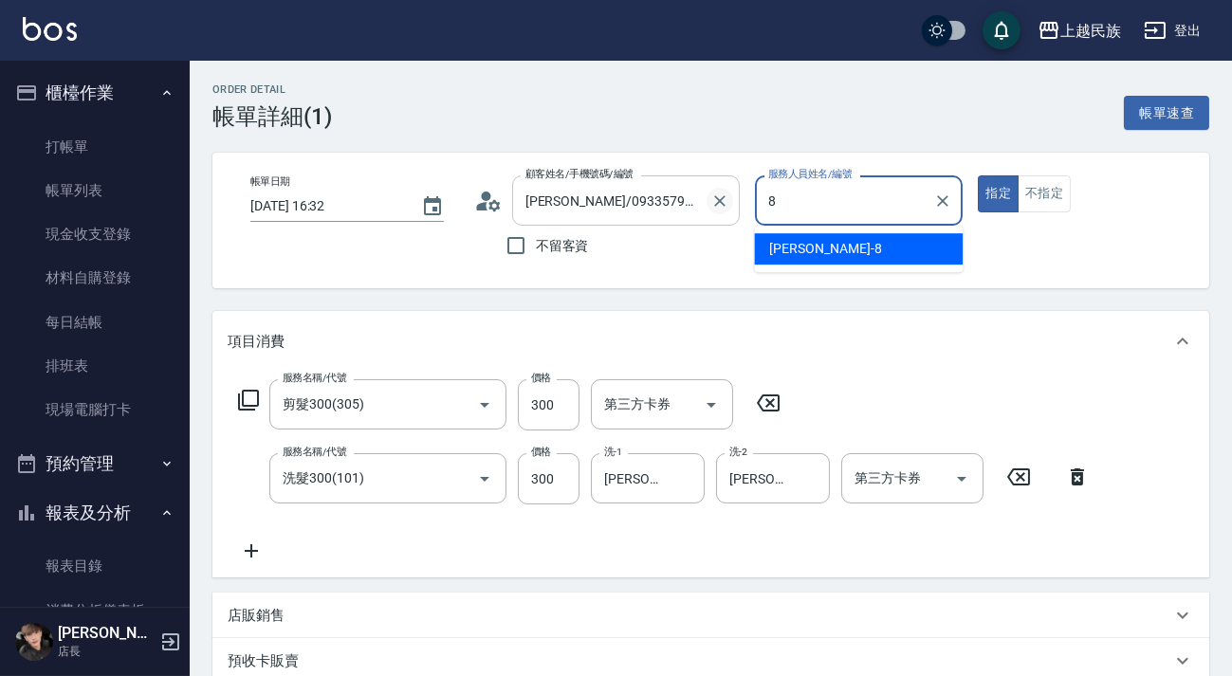
type input "8"
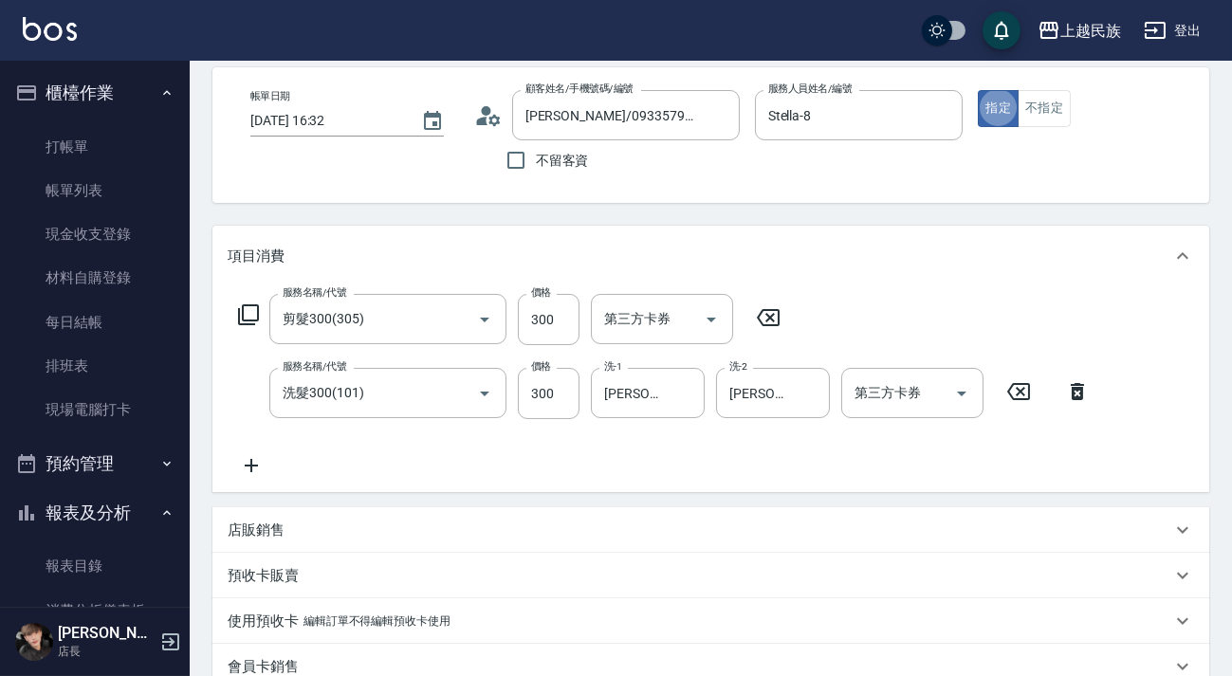
scroll to position [680, 0]
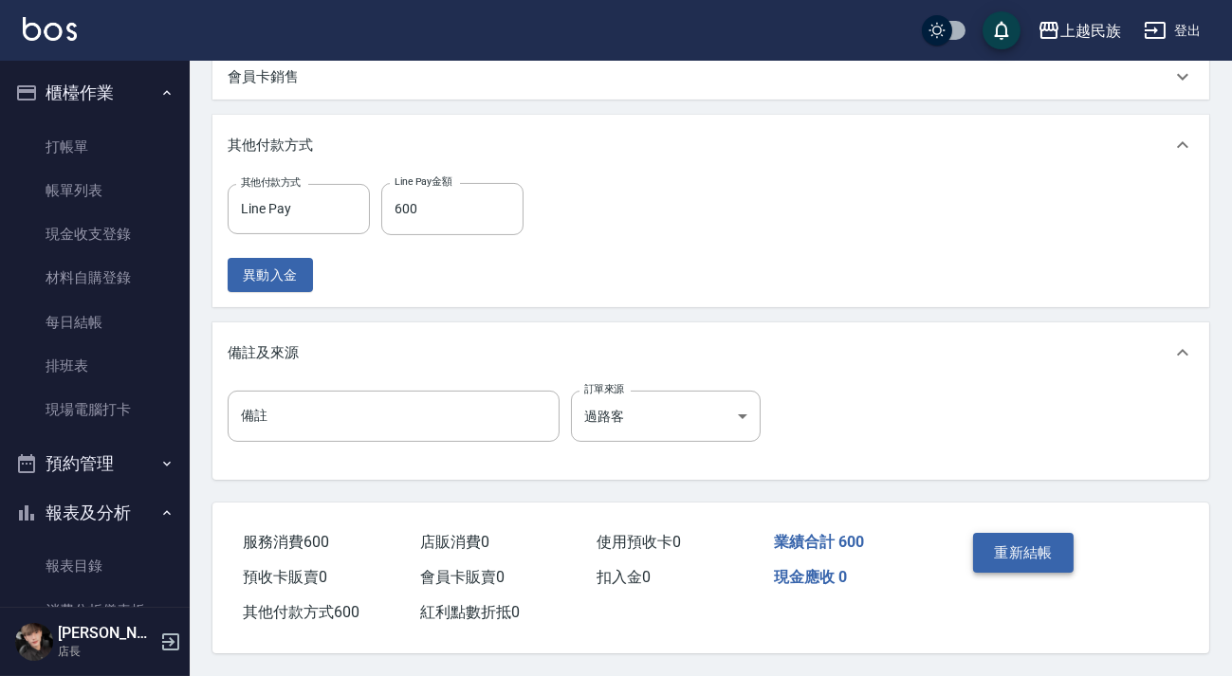
click at [1026, 541] on button "重新結帳" at bounding box center [1023, 553] width 101 height 40
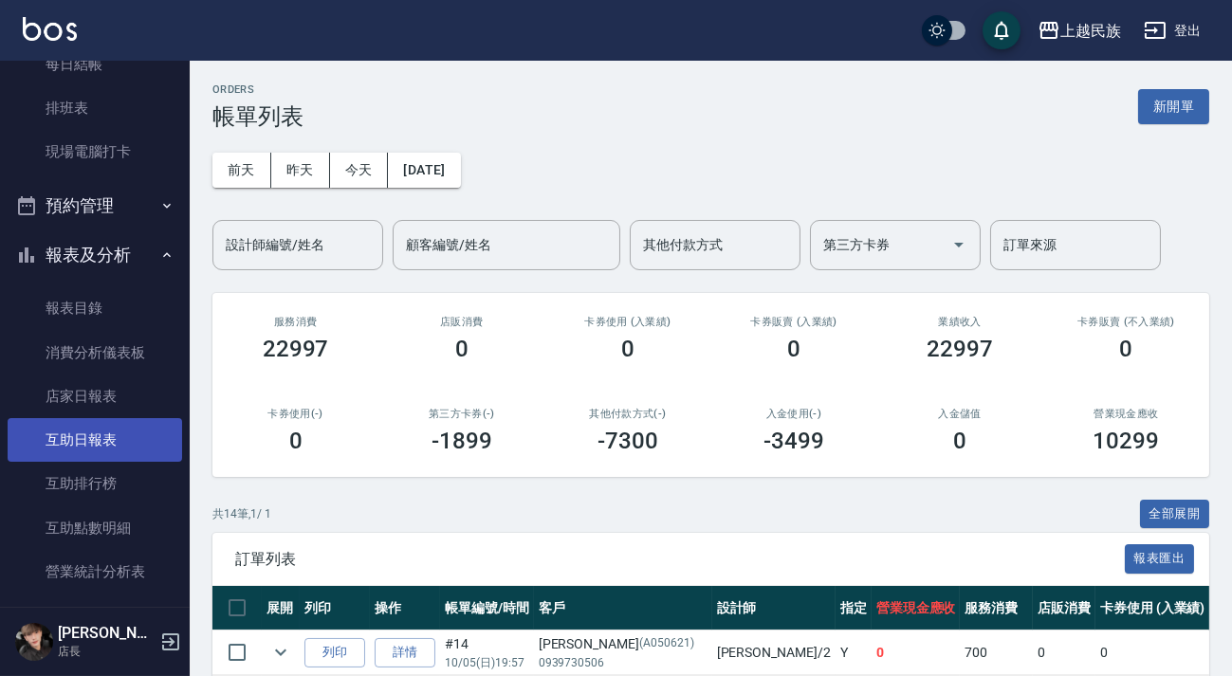
scroll to position [517, 0]
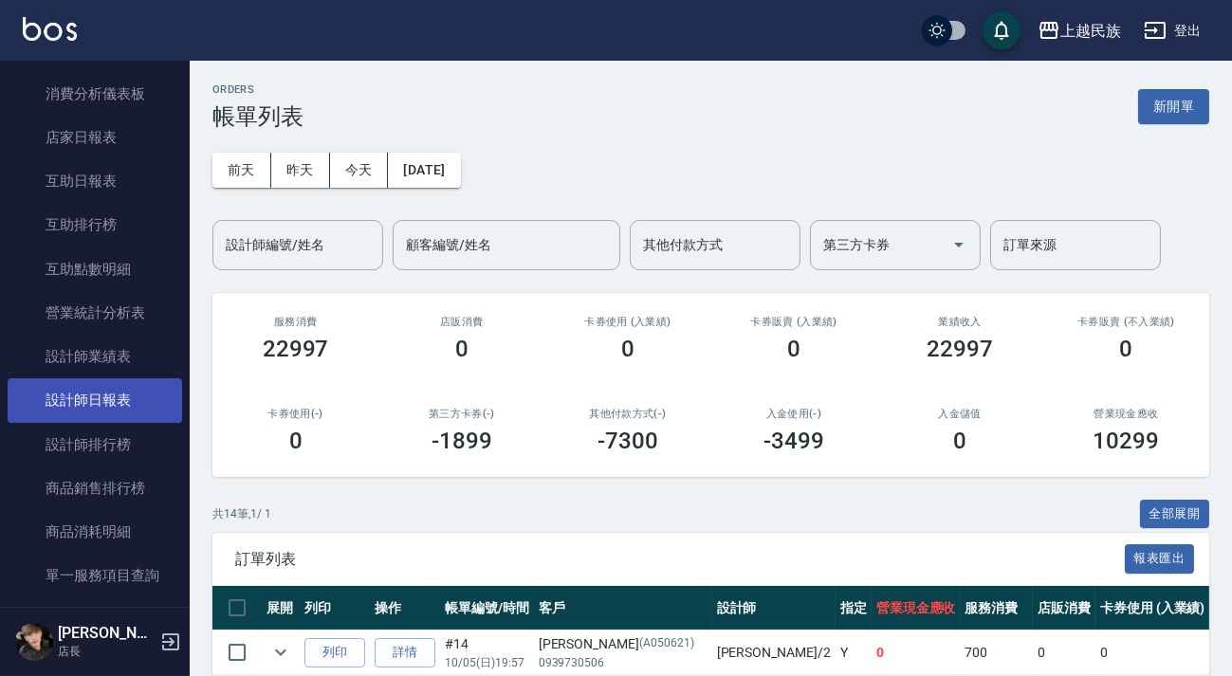
click at [104, 398] on link "設計師日報表" at bounding box center [95, 400] width 175 height 44
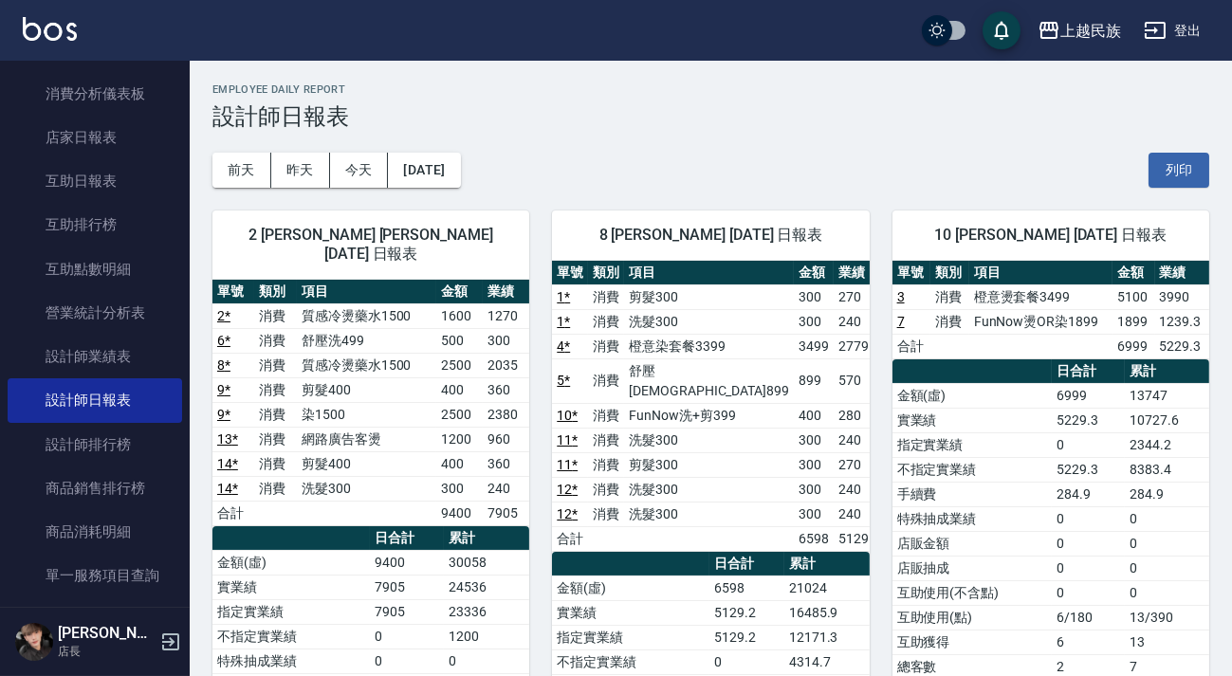
click at [44, 28] on img at bounding box center [50, 29] width 54 height 24
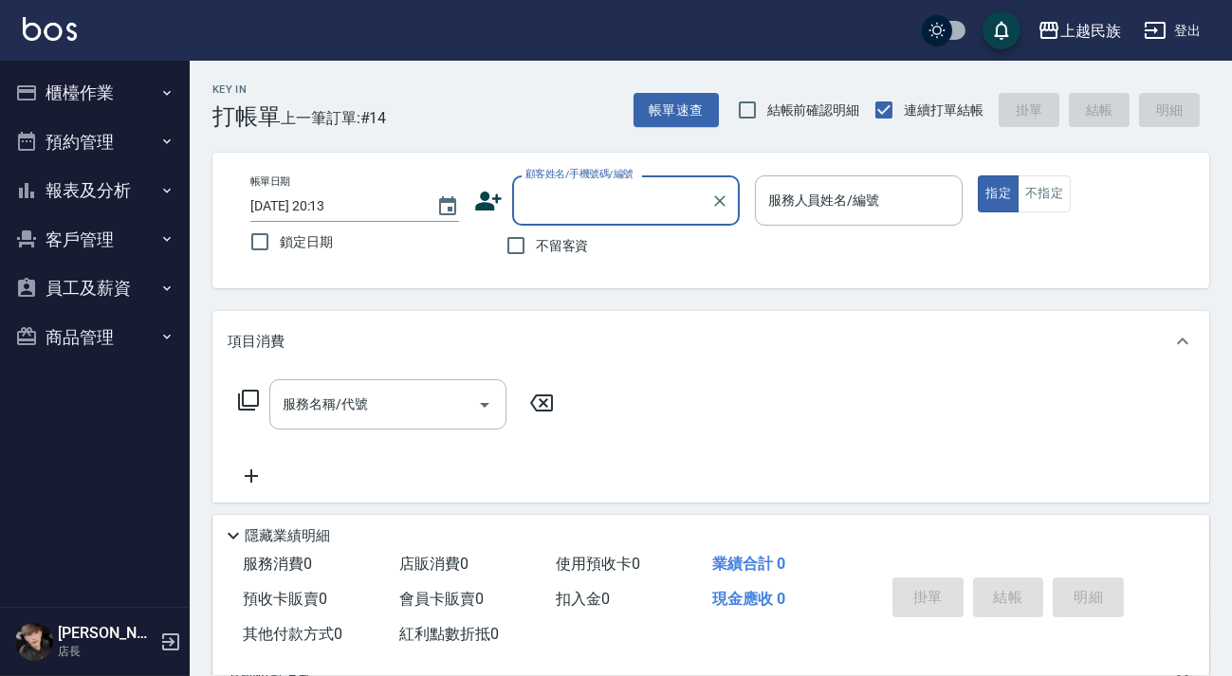
click at [143, 92] on button "櫃檯作業" at bounding box center [95, 92] width 175 height 49
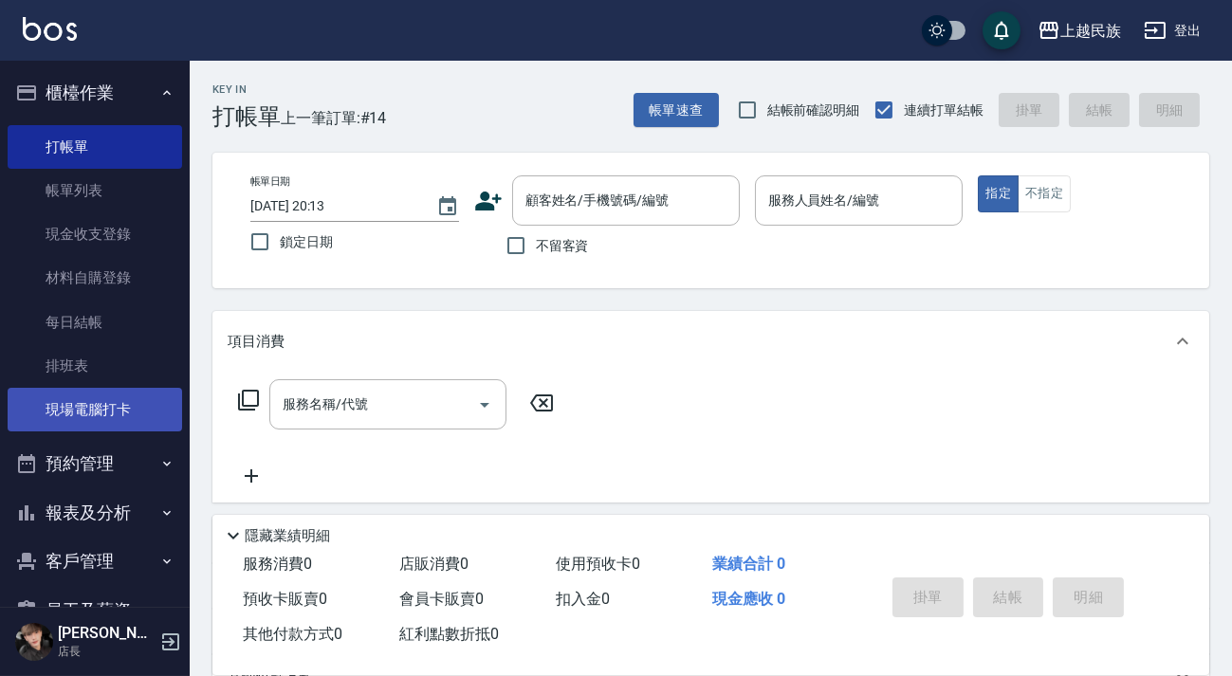
click at [126, 424] on link "現場電腦打卡" at bounding box center [95, 410] width 175 height 44
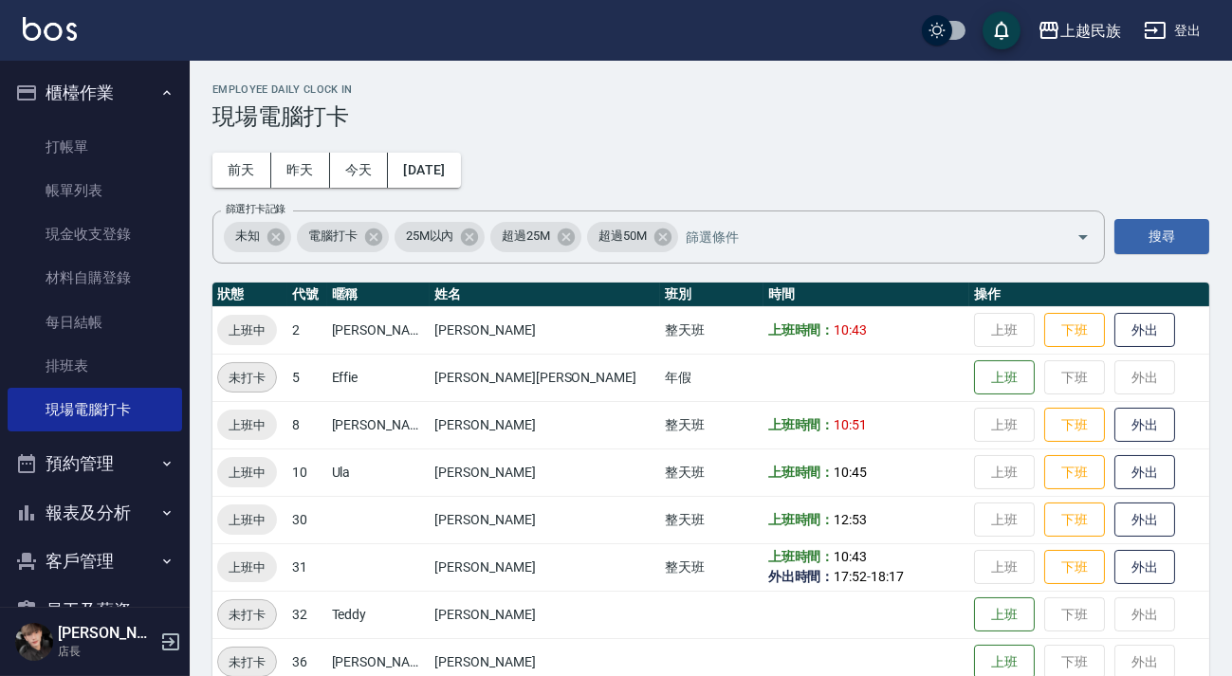
click at [73, 36] on img at bounding box center [50, 29] width 54 height 24
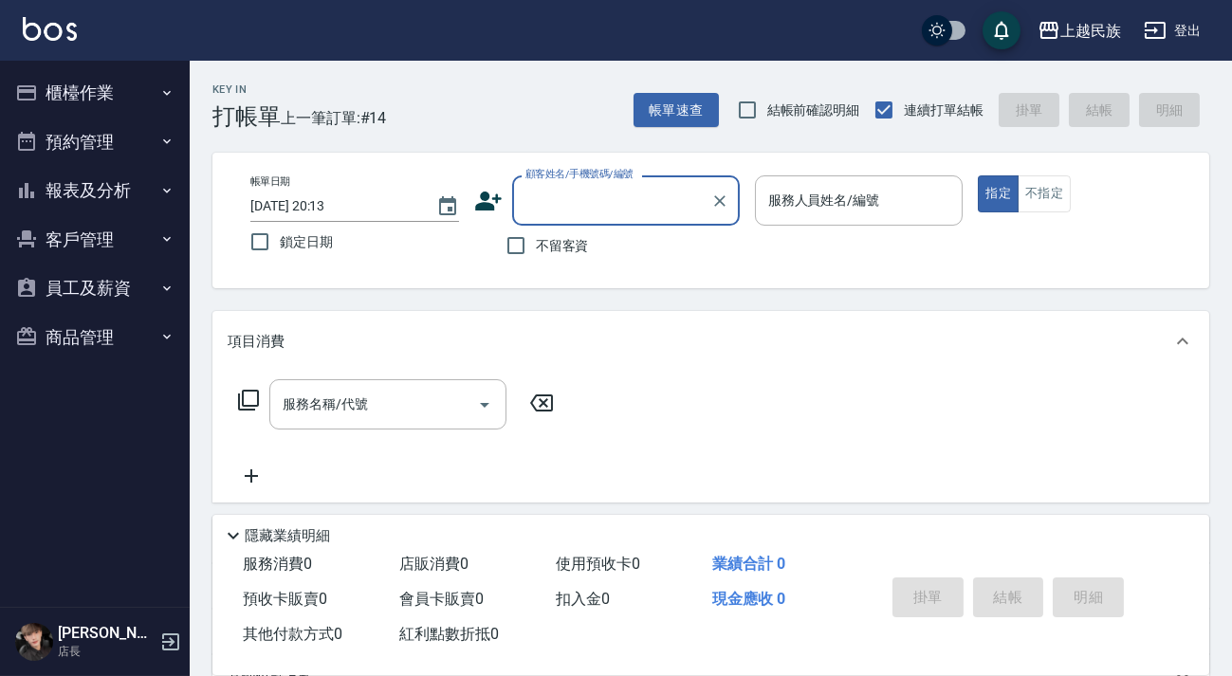
click at [159, 193] on icon "button" at bounding box center [166, 190] width 15 height 15
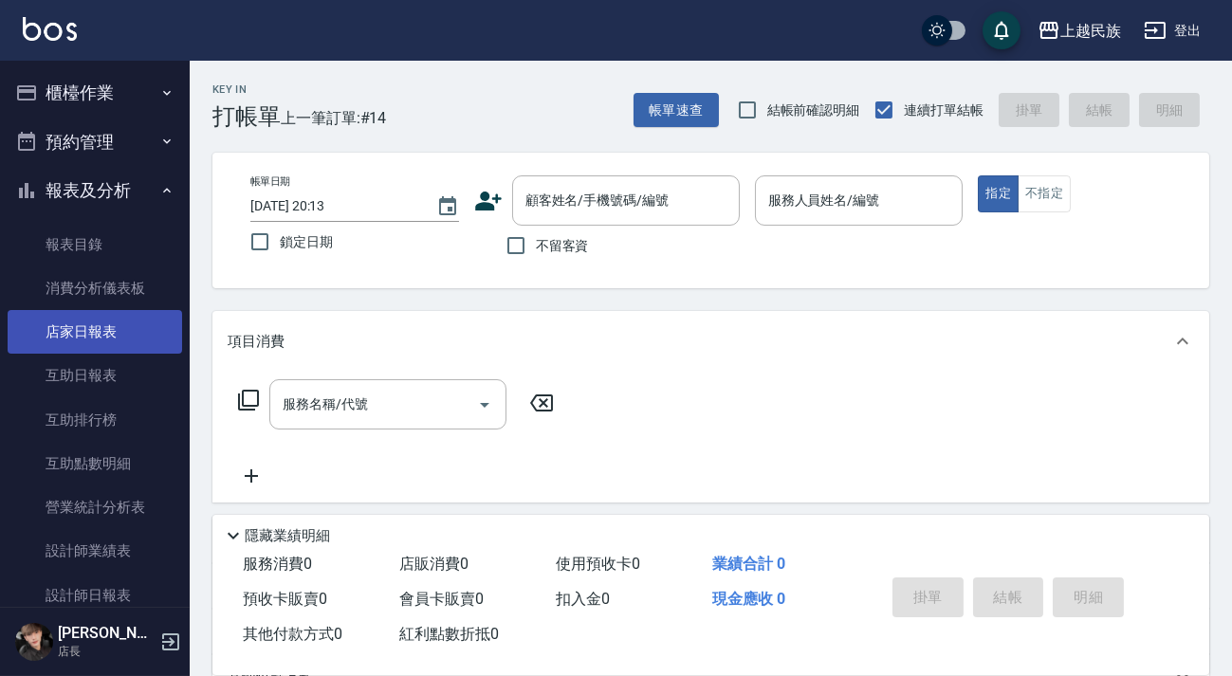
click at [127, 323] on link "店家日報表" at bounding box center [95, 332] width 175 height 44
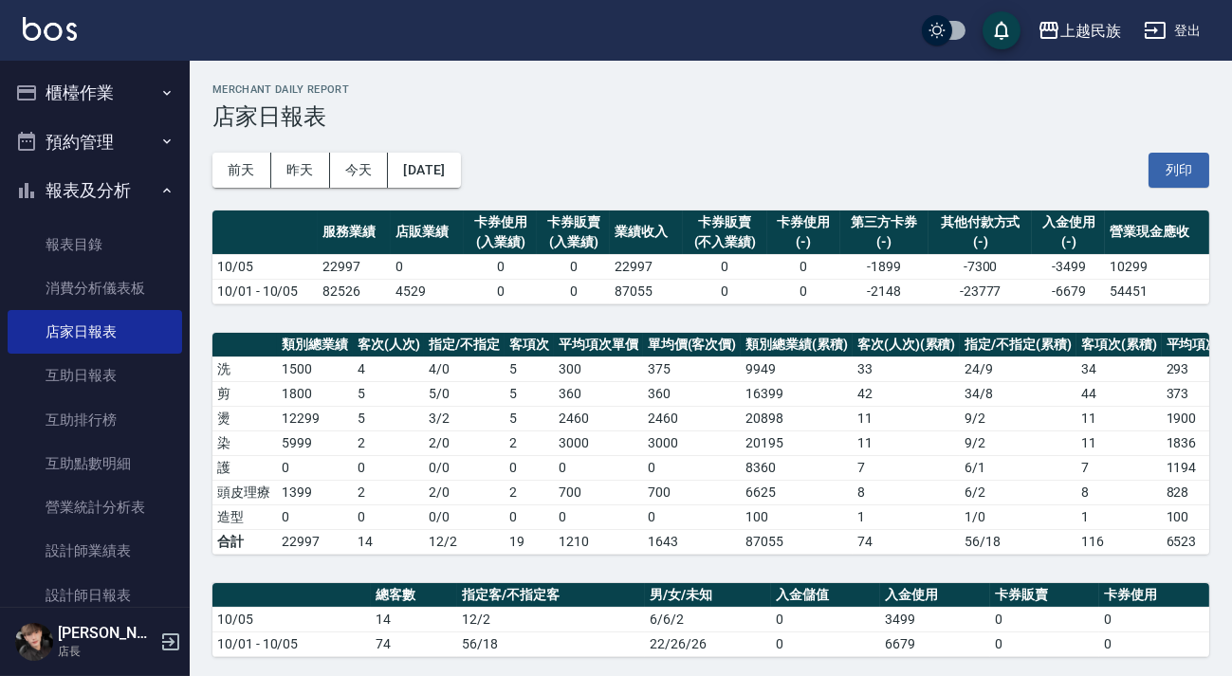
click at [95, 84] on button "櫃檯作業" at bounding box center [95, 92] width 175 height 49
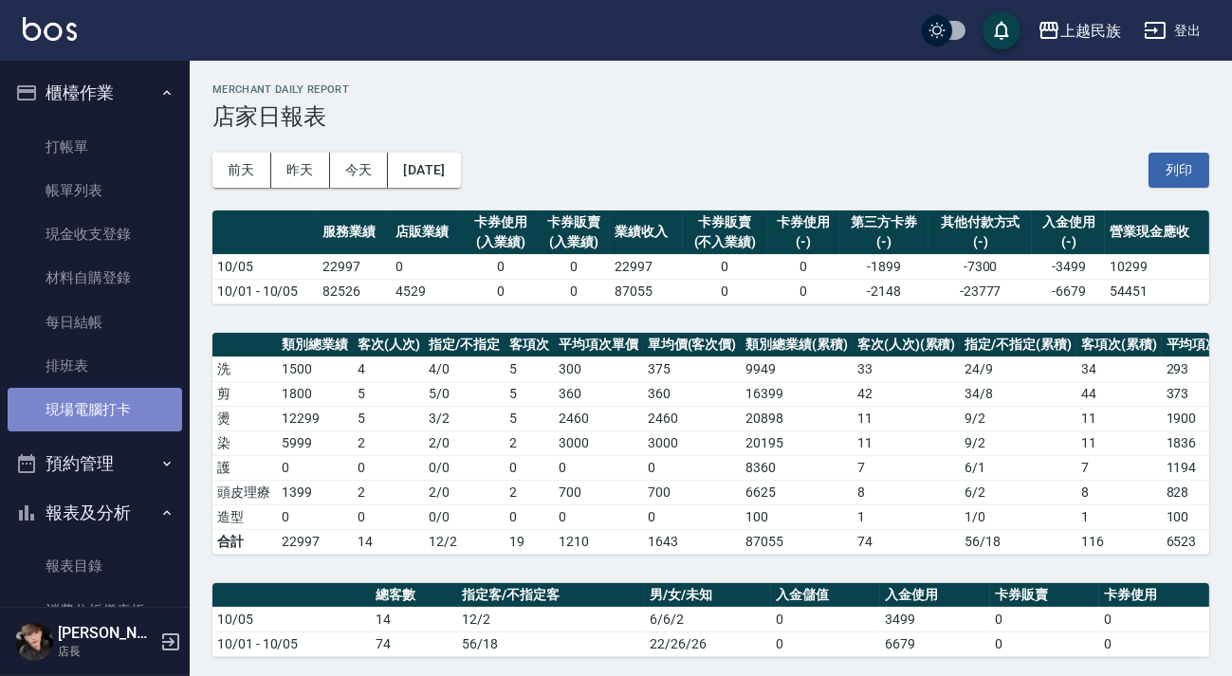
click at [121, 426] on link "現場電腦打卡" at bounding box center [95, 410] width 175 height 44
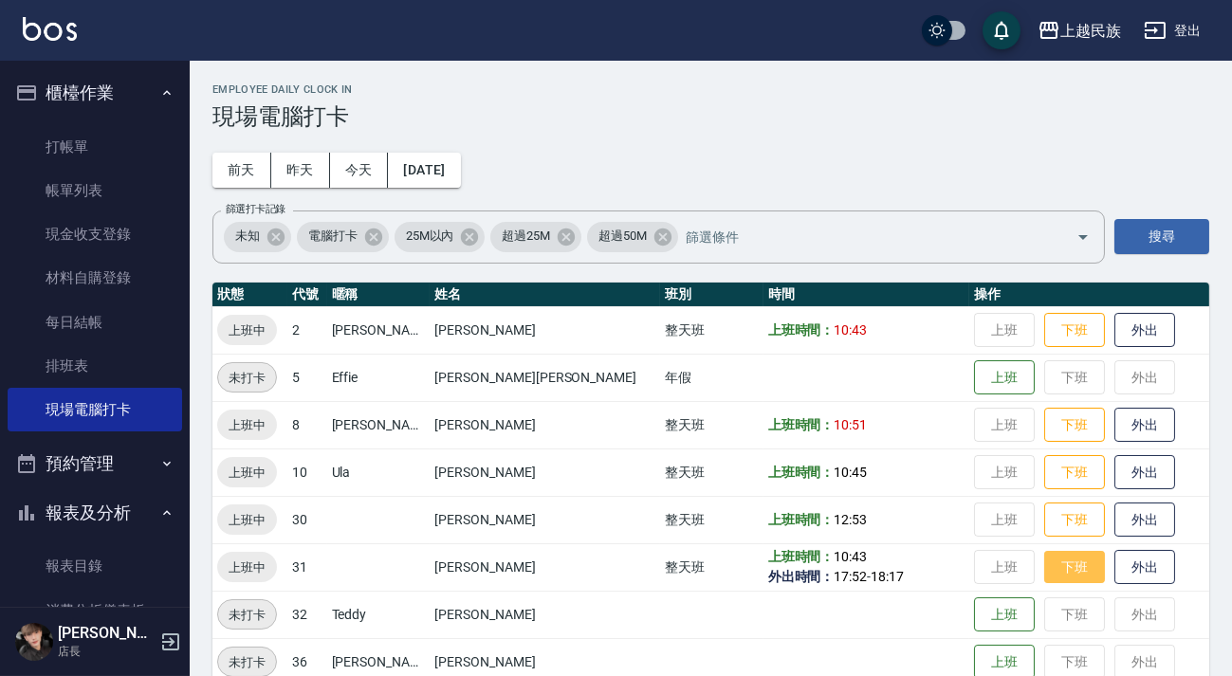
click at [1044, 571] on button "下班" at bounding box center [1074, 567] width 61 height 33
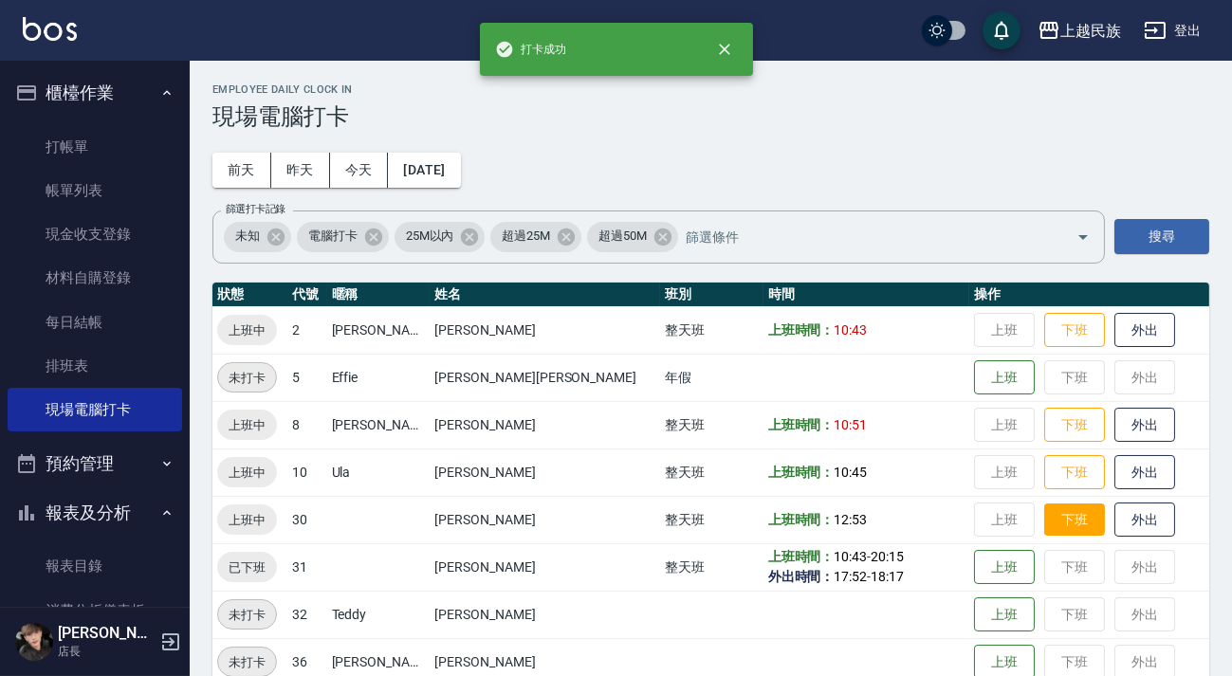
click at [1044, 527] on button "下班" at bounding box center [1074, 520] width 61 height 33
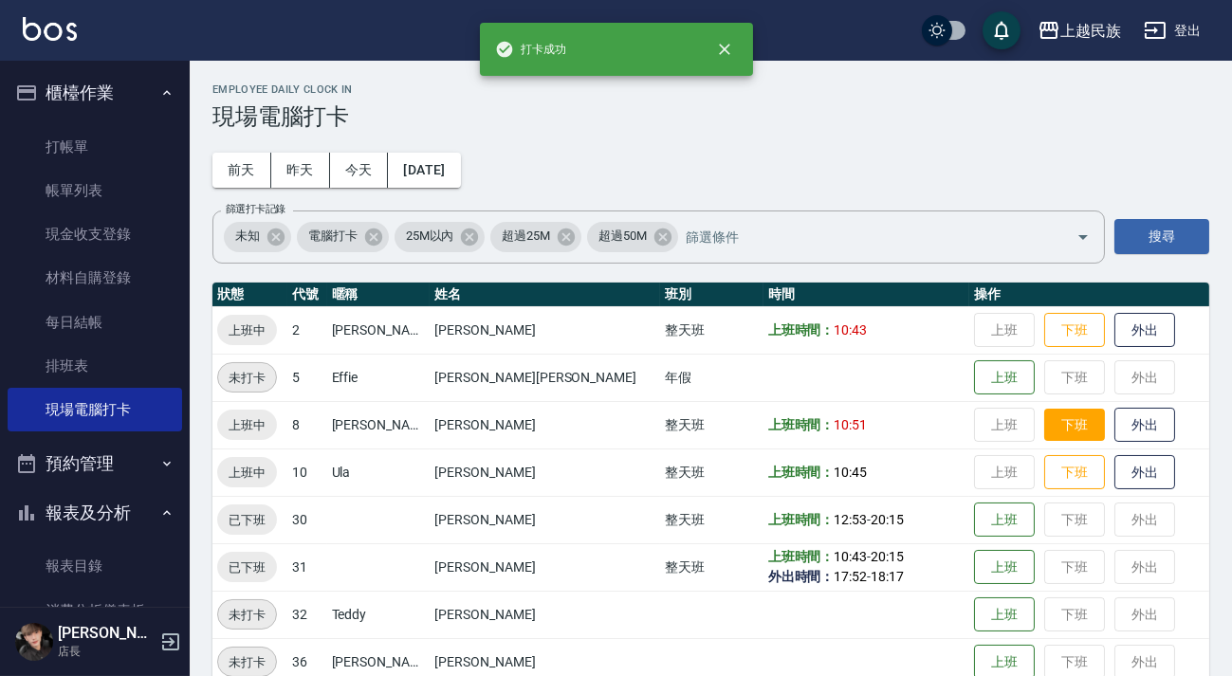
click at [1044, 433] on button "下班" at bounding box center [1074, 425] width 61 height 33
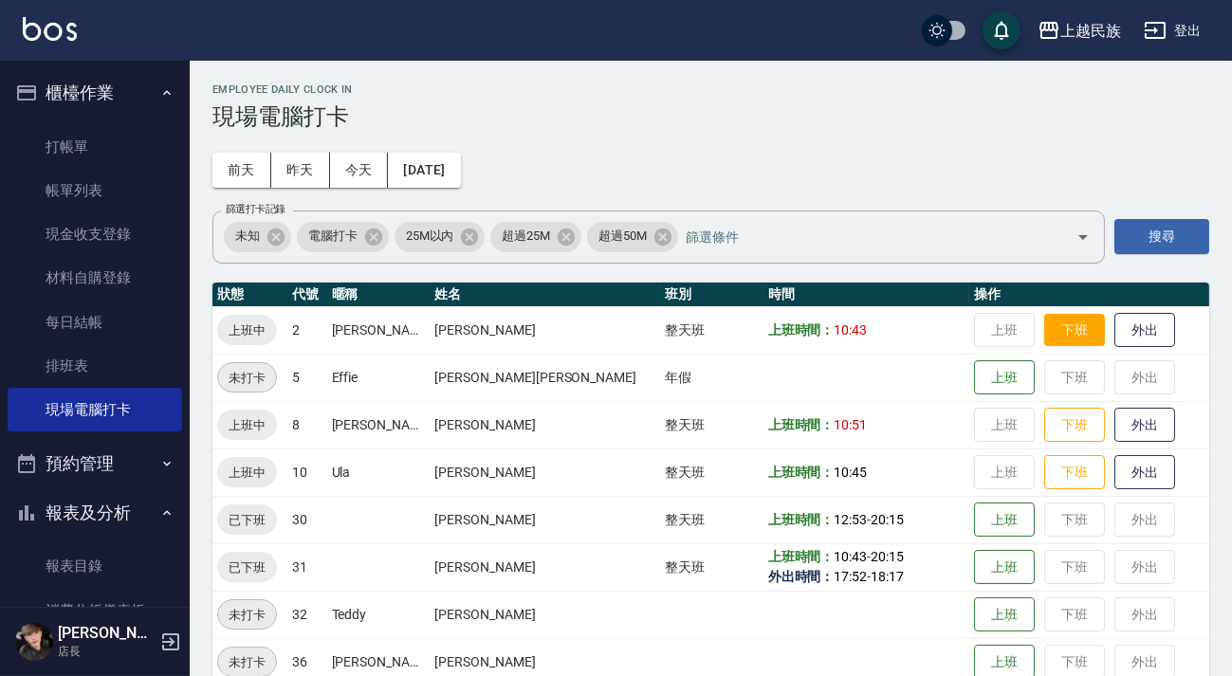
click at [1044, 337] on button "下班" at bounding box center [1074, 330] width 61 height 33
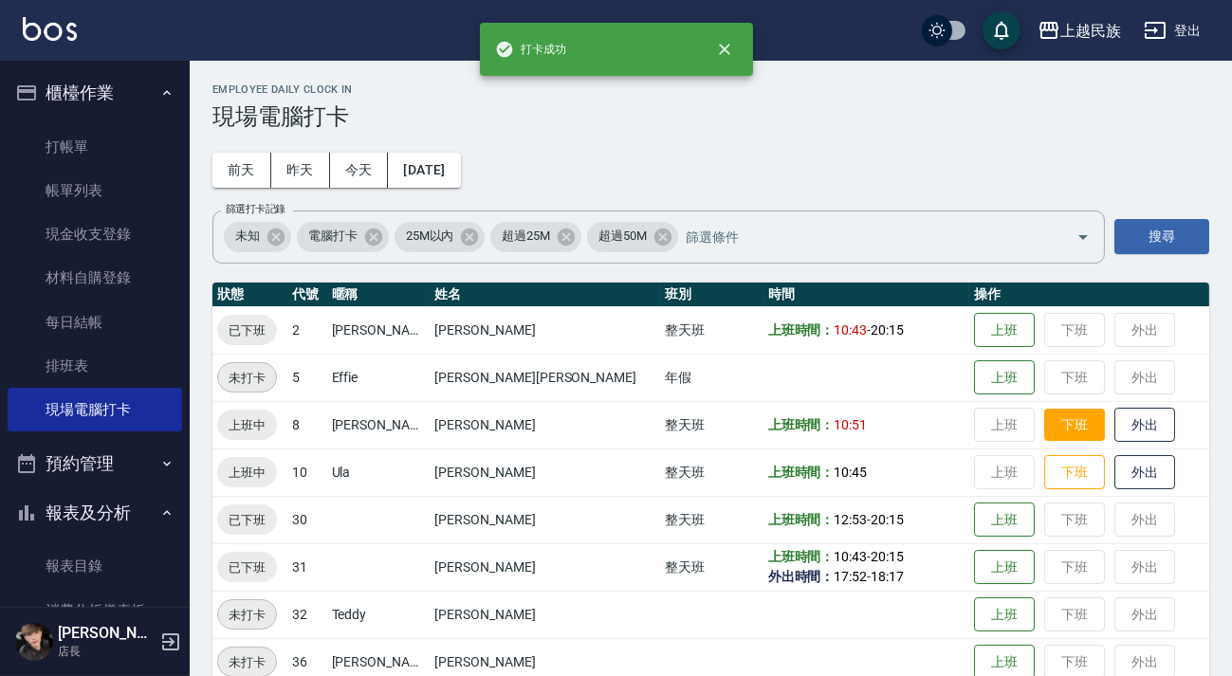
click at [1044, 428] on button "下班" at bounding box center [1074, 425] width 61 height 33
click at [60, 38] on img at bounding box center [50, 29] width 54 height 24
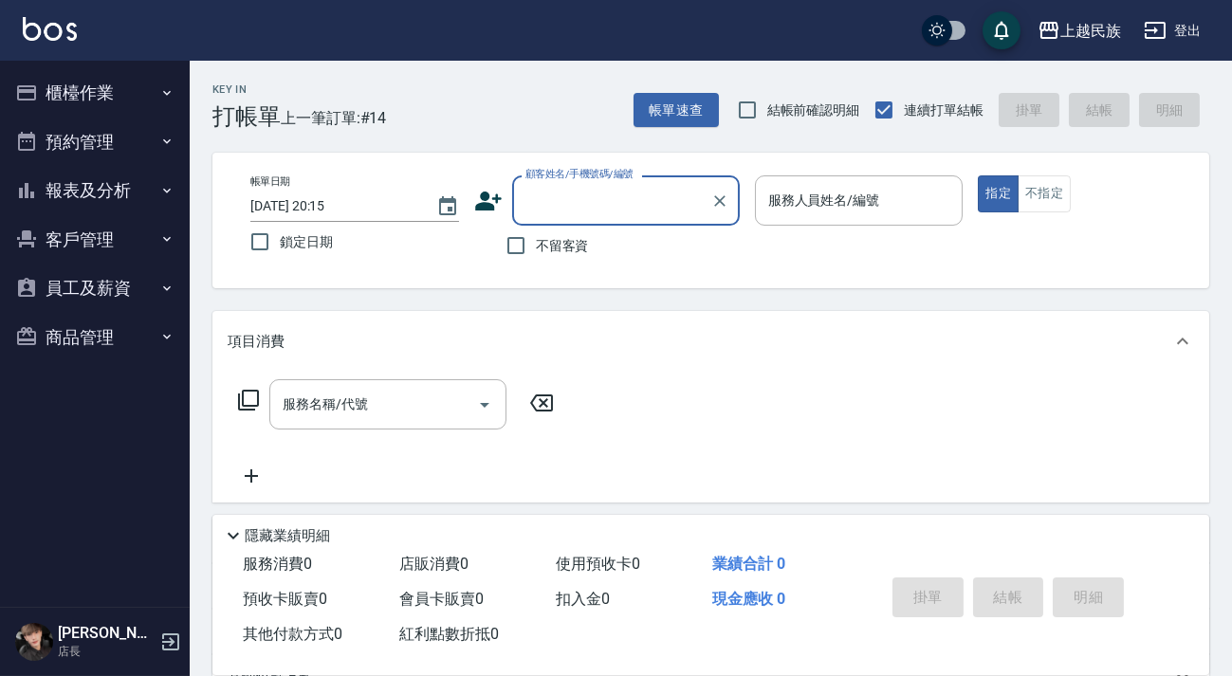
click at [135, 100] on button "櫃檯作業" at bounding box center [95, 92] width 175 height 49
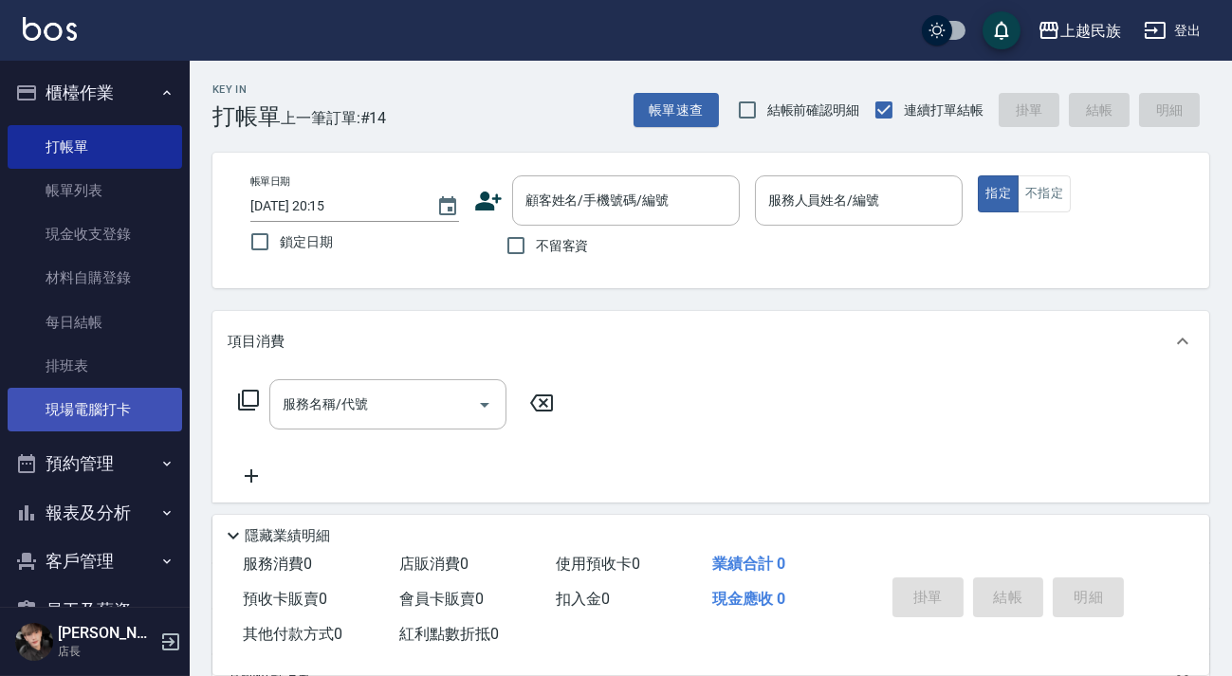
click at [125, 396] on link "現場電腦打卡" at bounding box center [95, 410] width 175 height 44
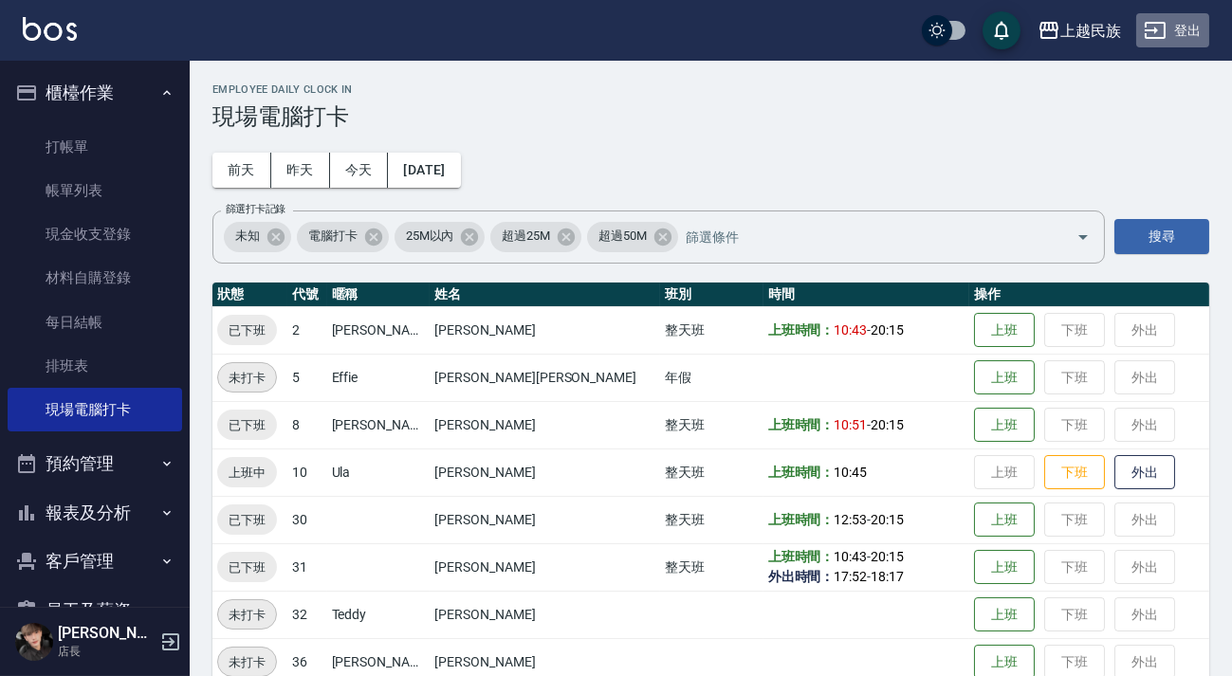
click at [1155, 33] on icon "button" at bounding box center [1155, 30] width 23 height 23
